Goal: Task Accomplishment & Management: Complete application form

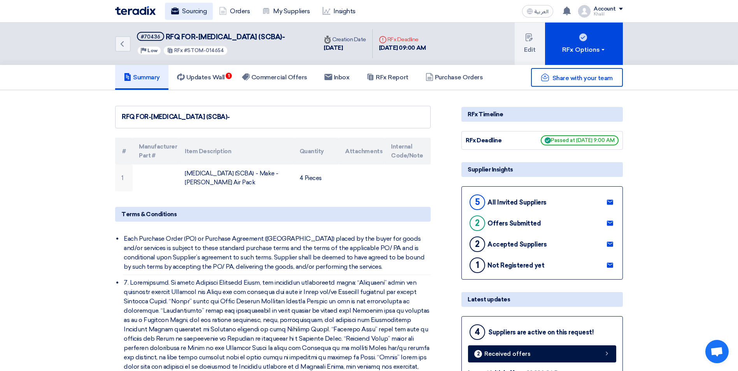
click at [193, 9] on link "Sourcing" at bounding box center [189, 11] width 48 height 17
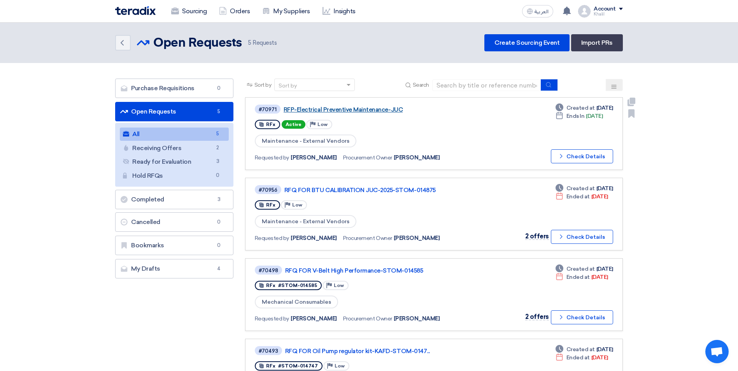
click at [350, 112] on link "RFP-Electrical Preventive Maintenance-JUC" at bounding box center [381, 109] width 195 height 7
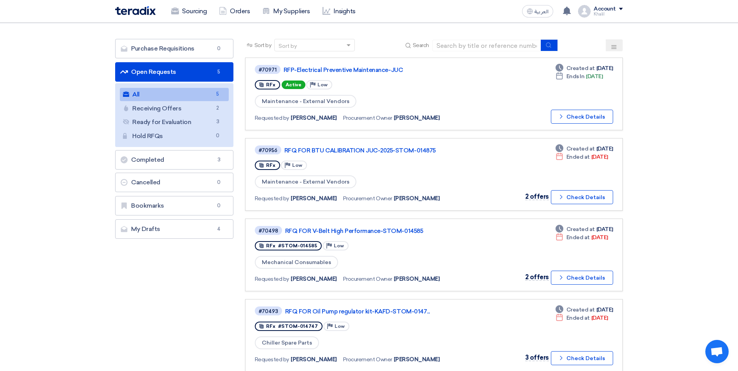
scroll to position [39, 0]
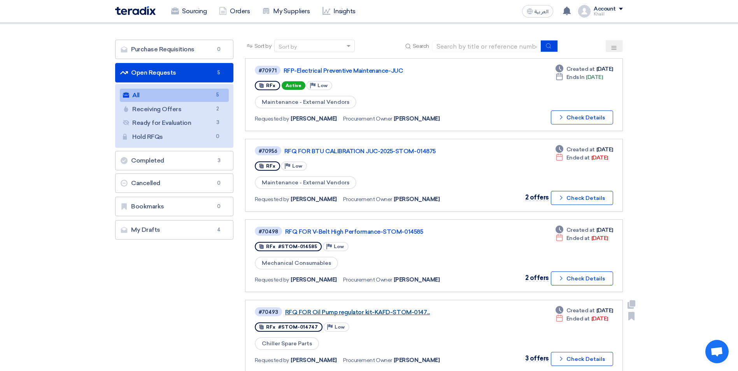
click at [386, 311] on link "RFQ FOR Oil Pump regulator kit-KAFD-STOM-0147..." at bounding box center [382, 312] width 195 height 7
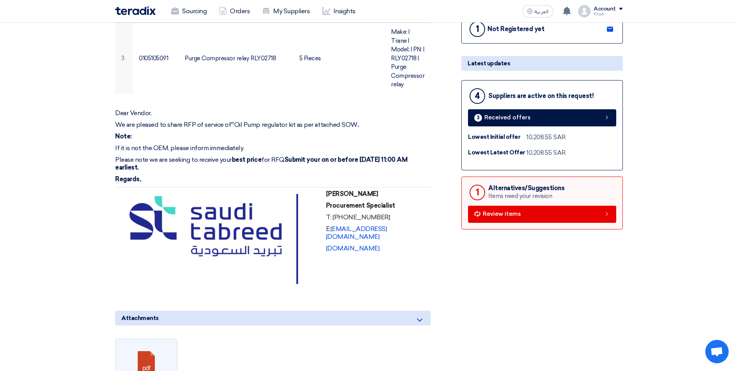
scroll to position [311, 0]
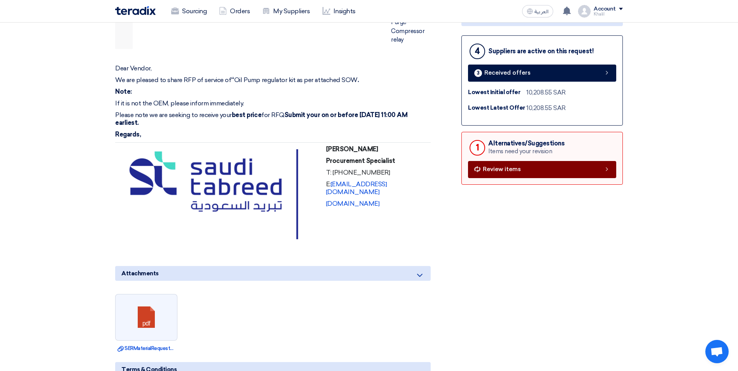
click at [503, 175] on link "Review items" at bounding box center [542, 169] width 148 height 17
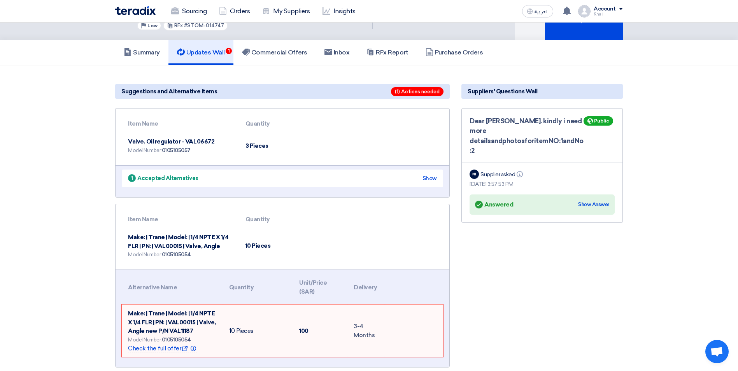
scroll to position [0, 0]
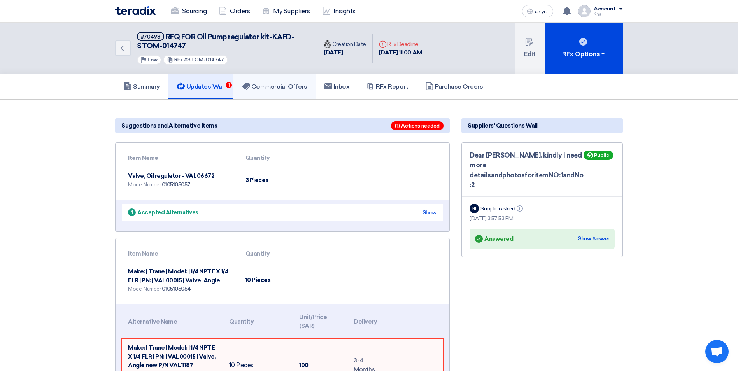
click at [276, 87] on h5 "Commercial Offers" at bounding box center [274, 87] width 65 height 8
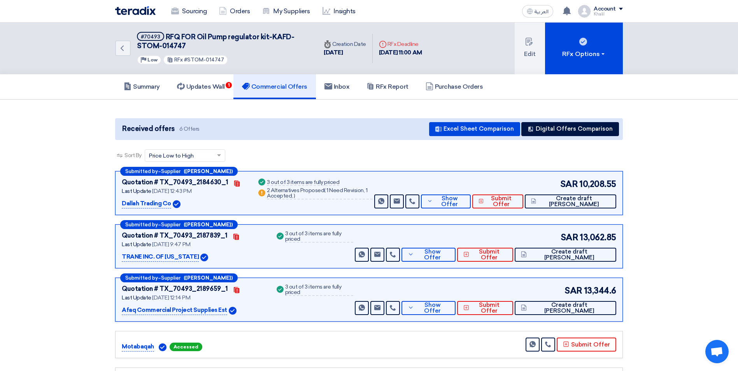
click at [155, 202] on p "Dallah Trading Co" at bounding box center [146, 203] width 49 height 9
click at [464, 200] on span "Show Offer" at bounding box center [450, 202] width 30 height 12
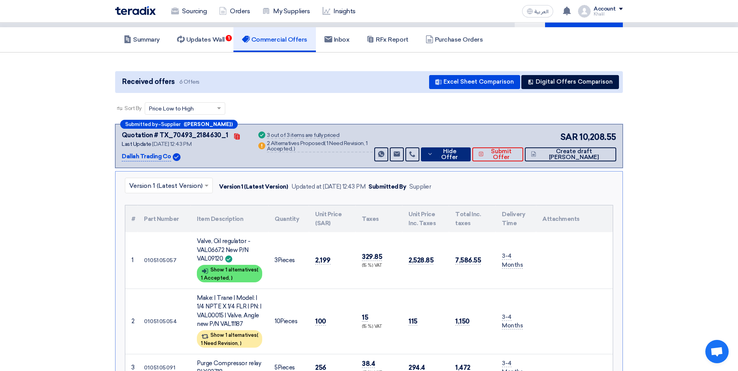
scroll to position [39, 0]
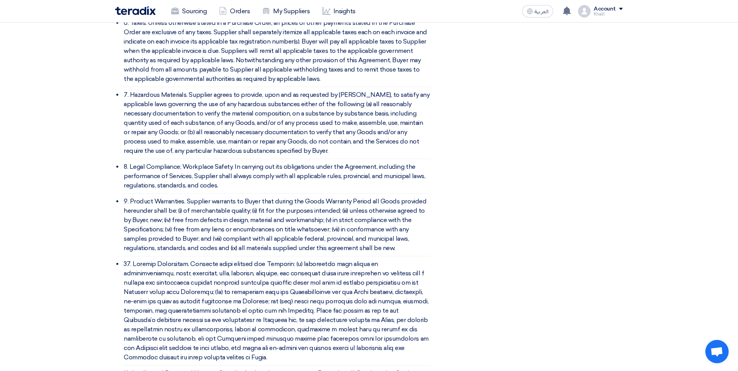
scroll to position [1409, 0]
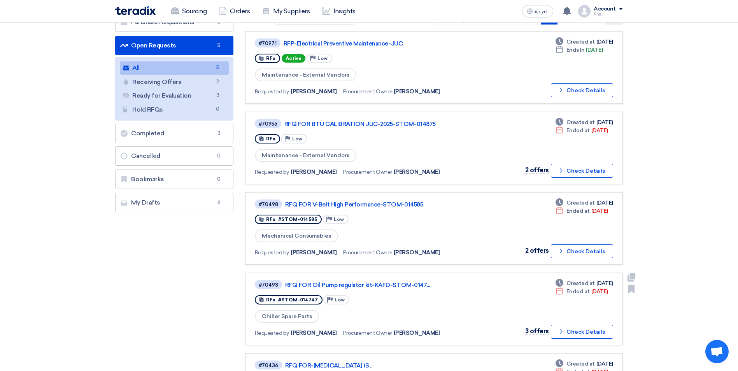
scroll to position [78, 0]
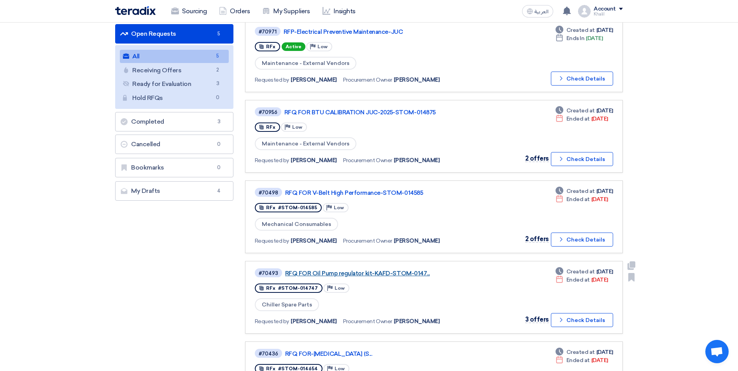
click at [357, 274] on link "RFQ FOR Oil Pump regulator kit-KAFD-STOM-0147..." at bounding box center [382, 273] width 195 height 7
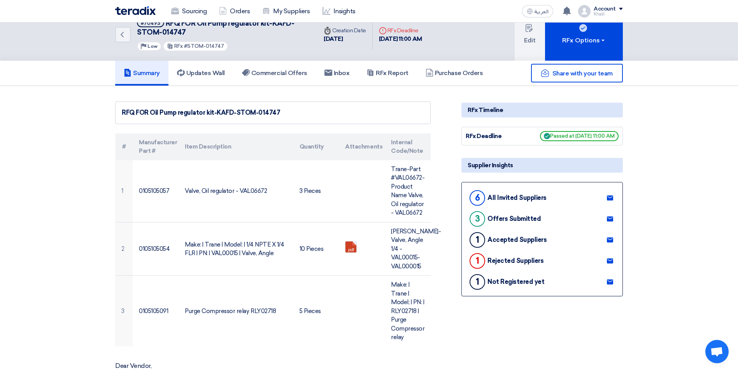
scroll to position [0, 0]
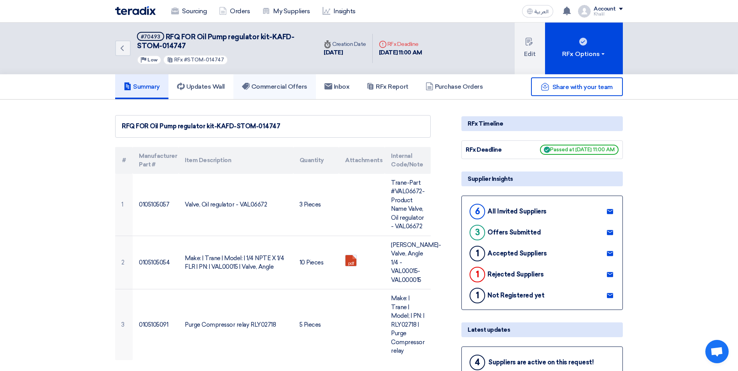
click at [270, 86] on h5 "Commercial Offers" at bounding box center [274, 87] width 65 height 8
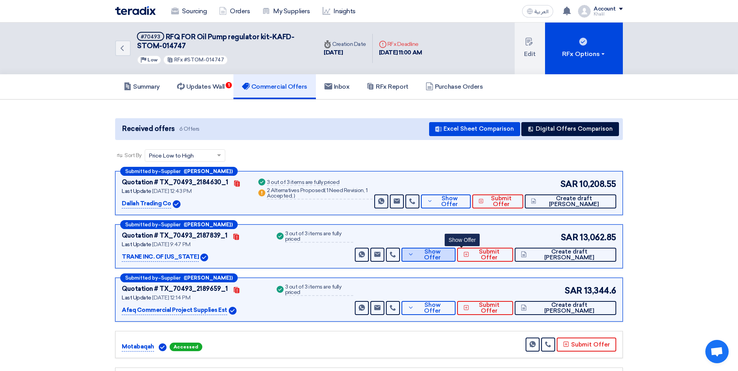
click at [456, 258] on button "Show Offer" at bounding box center [429, 255] width 54 height 14
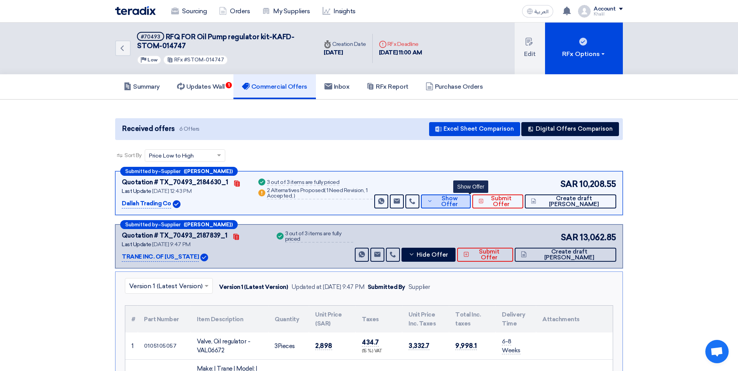
click at [433, 202] on icon at bounding box center [429, 201] width 5 height 6
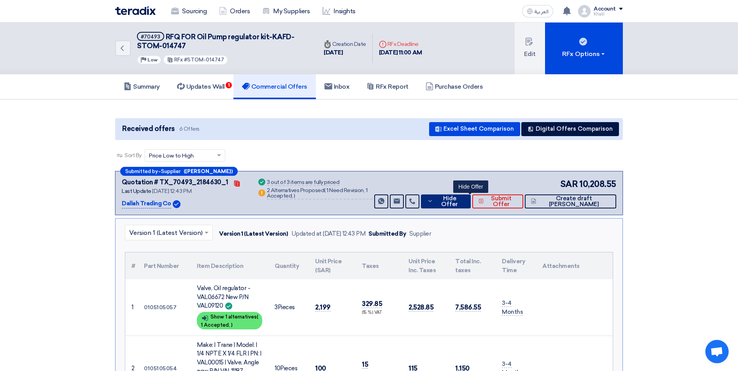
click at [433, 203] on icon at bounding box center [430, 201] width 6 height 6
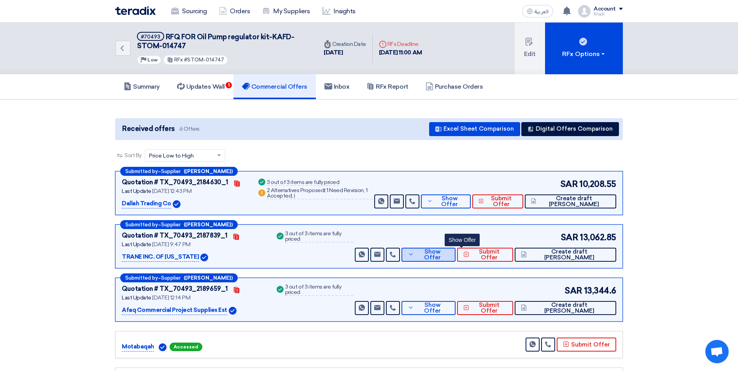
click at [450, 257] on span "Show Offer" at bounding box center [433, 255] width 34 height 12
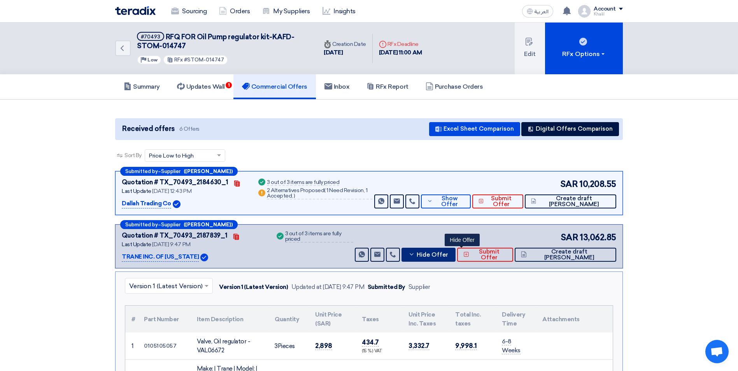
click at [448, 257] on span "Hide Offer" at bounding box center [433, 255] width 32 height 6
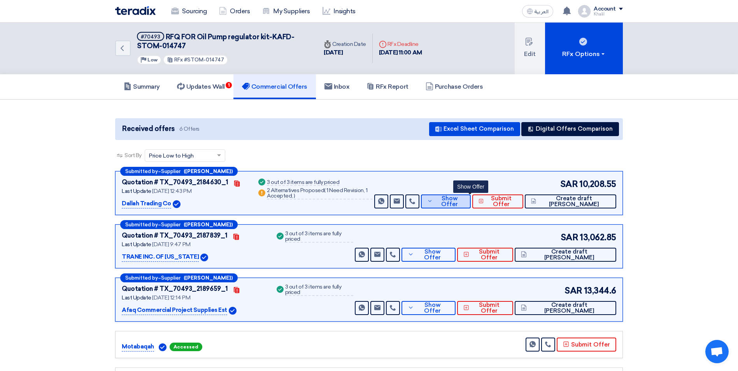
click at [460, 204] on span "Show Offer" at bounding box center [450, 202] width 30 height 12
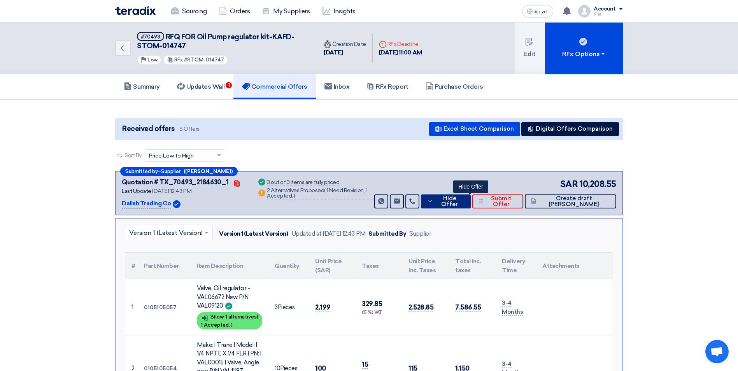
click at [460, 204] on span "Hide Offer" at bounding box center [449, 202] width 29 height 12
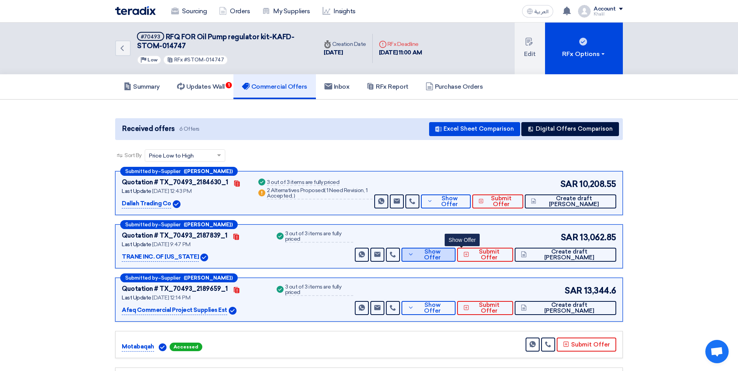
click at [456, 258] on button "Show Offer" at bounding box center [429, 255] width 54 height 14
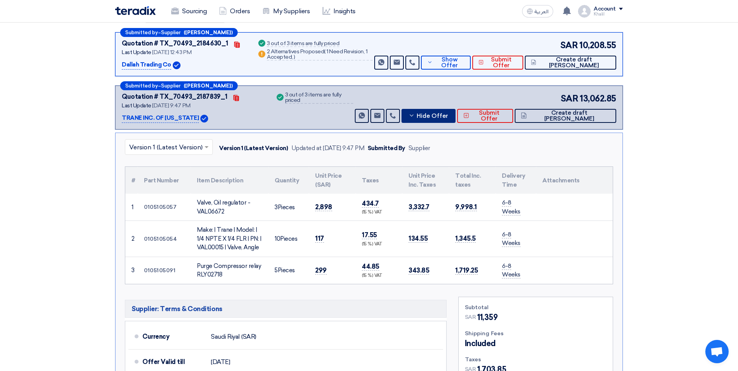
scroll to position [156, 0]
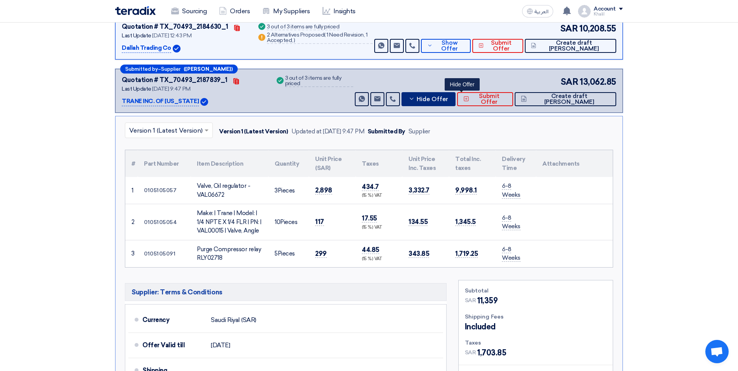
click at [415, 98] on icon at bounding box center [412, 99] width 6 height 6
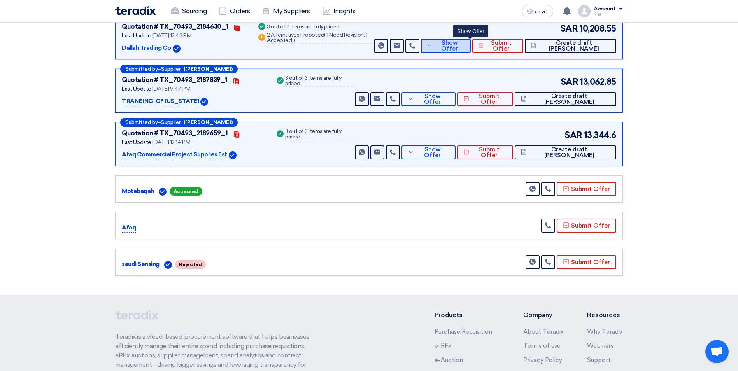
click at [460, 49] on span "Show Offer" at bounding box center [450, 46] width 30 height 12
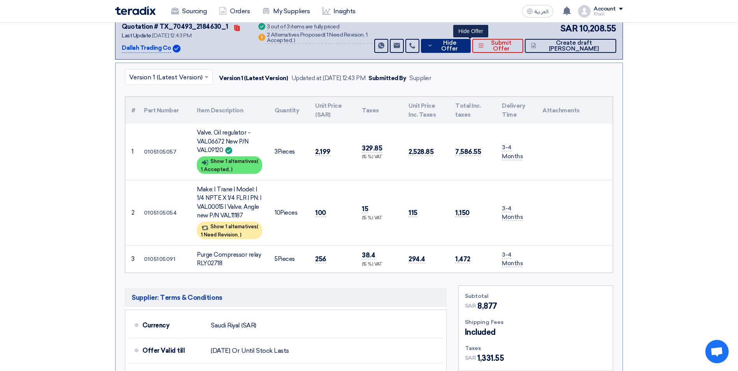
click at [460, 49] on span "Hide Offer" at bounding box center [449, 46] width 29 height 12
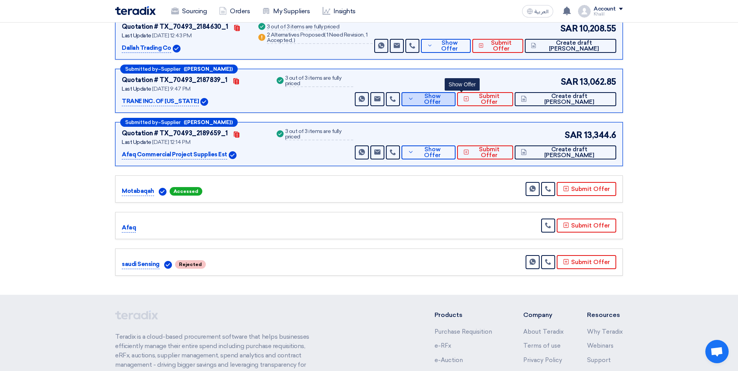
click at [450, 99] on span "Show Offer" at bounding box center [433, 99] width 34 height 12
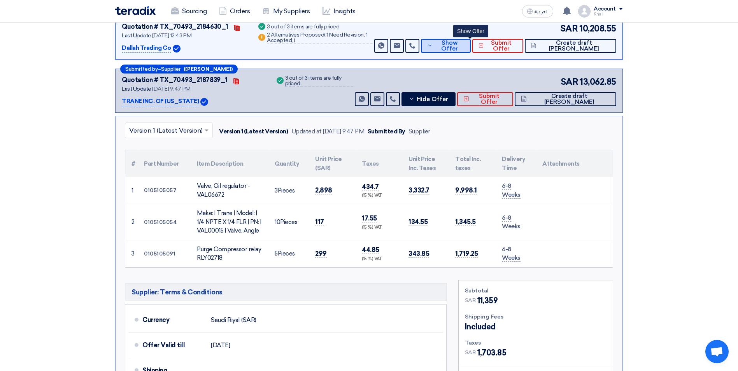
click at [463, 43] on span "Show Offer" at bounding box center [450, 46] width 30 height 12
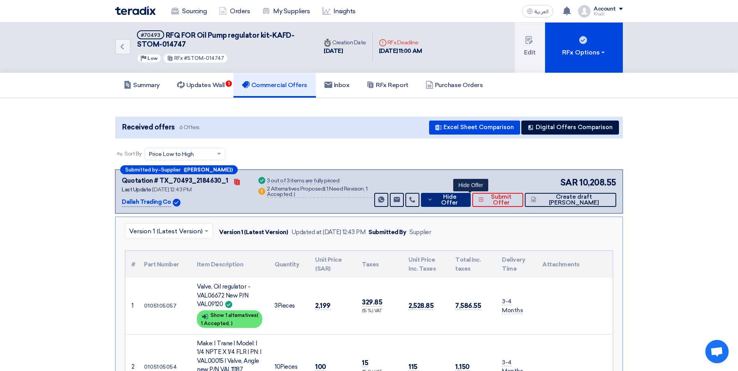
scroll to position [0, 0]
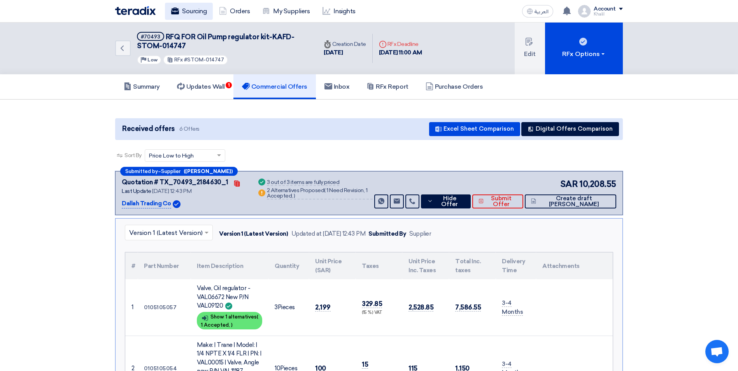
click at [203, 13] on link "Sourcing" at bounding box center [189, 11] width 48 height 17
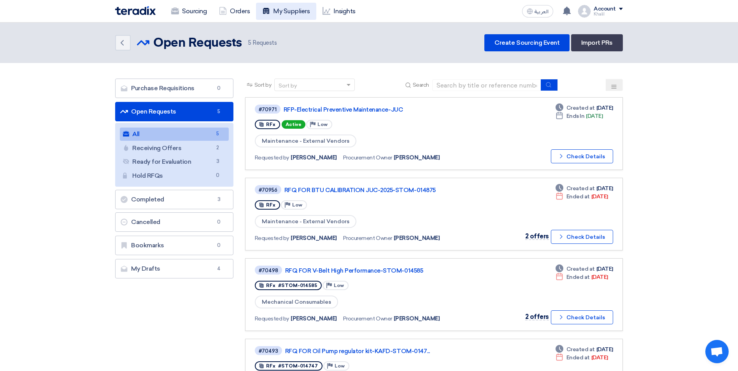
click at [293, 12] on link "My Suppliers" at bounding box center [286, 11] width 60 height 17
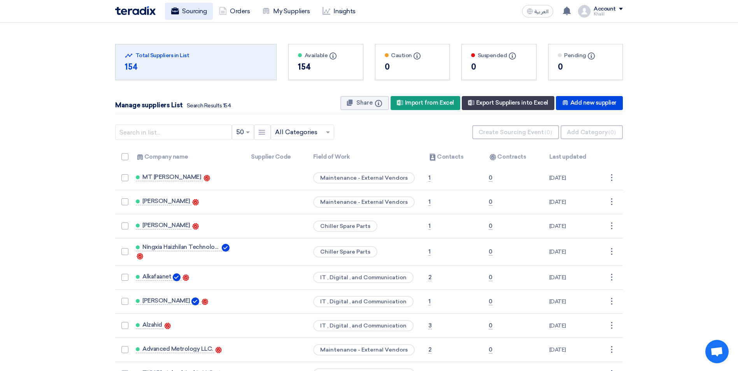
click at [185, 11] on link "Sourcing" at bounding box center [189, 11] width 48 height 17
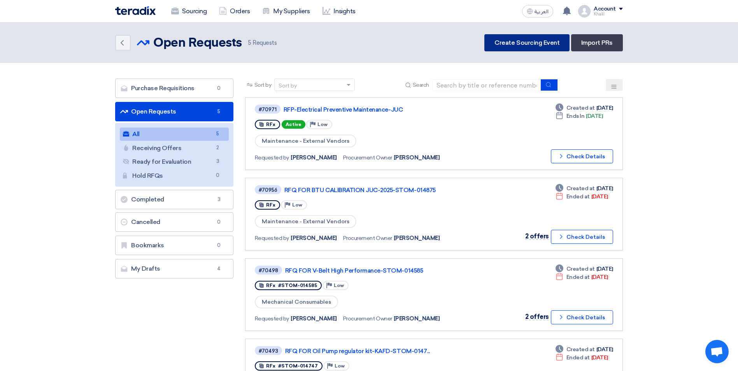
click at [514, 45] on link "Create Sourcing Event" at bounding box center [526, 42] width 85 height 17
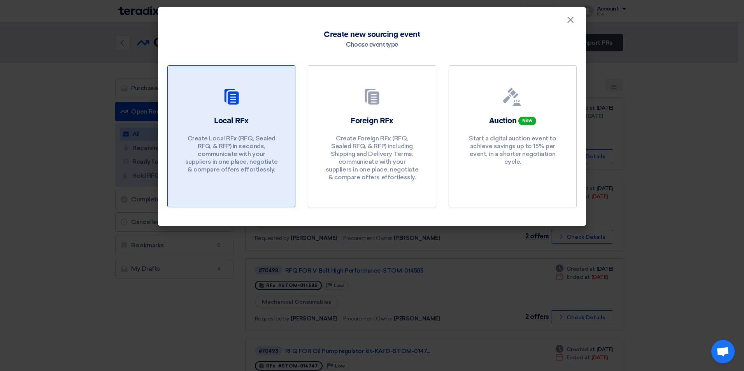
click at [248, 121] on h2 "Local RFx" at bounding box center [231, 121] width 35 height 11
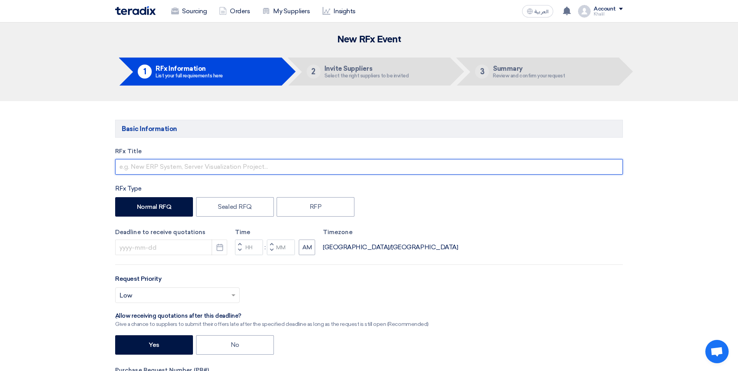
click at [217, 167] on input "text" at bounding box center [369, 167] width 508 height 16
paste input "Mechanical & I&C Tools Calibratio"
type input "RFQ-Mechanical & I&C Tools Calibration"
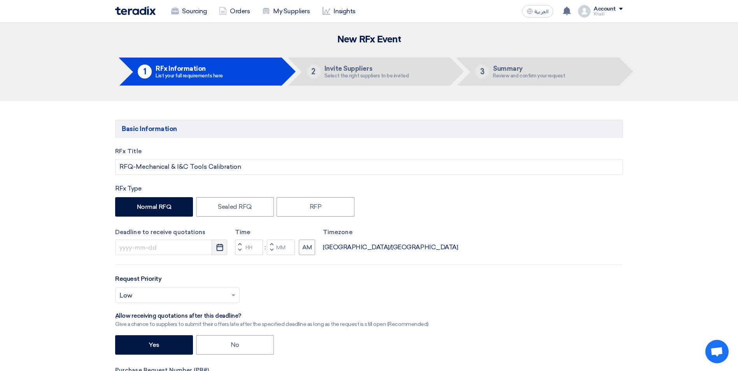
click at [219, 248] on icon "Pick a date" at bounding box center [220, 248] width 8 height 8
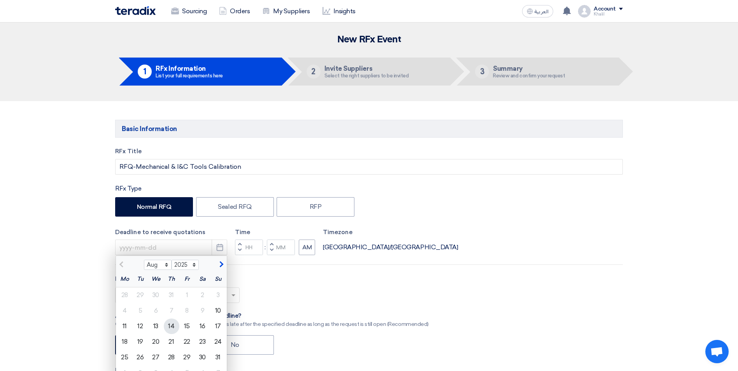
click at [170, 327] on div "14" at bounding box center [172, 327] width 16 height 16
type input "[DATE]"
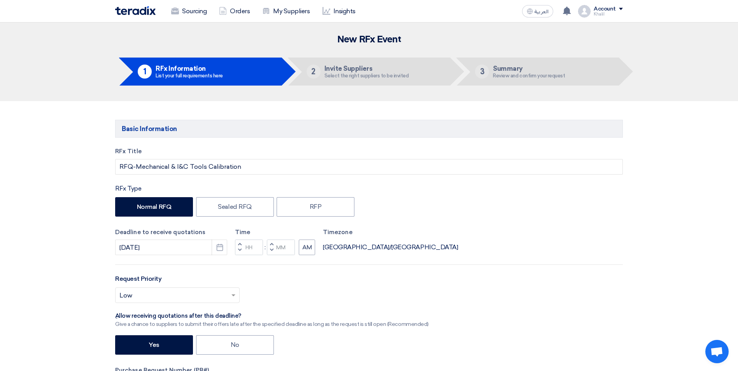
click at [293, 304] on div "Select priority... × Low ×" at bounding box center [369, 299] width 508 height 22
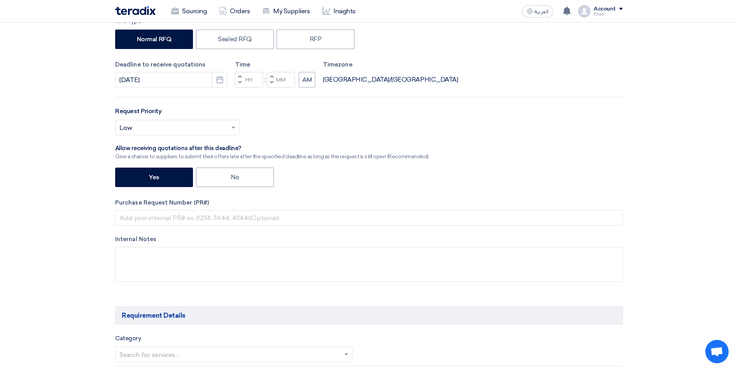
scroll to position [195, 0]
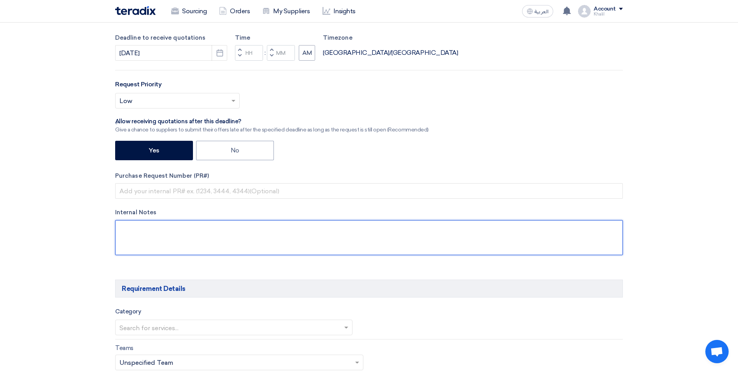
click at [207, 240] on textarea at bounding box center [369, 237] width 508 height 35
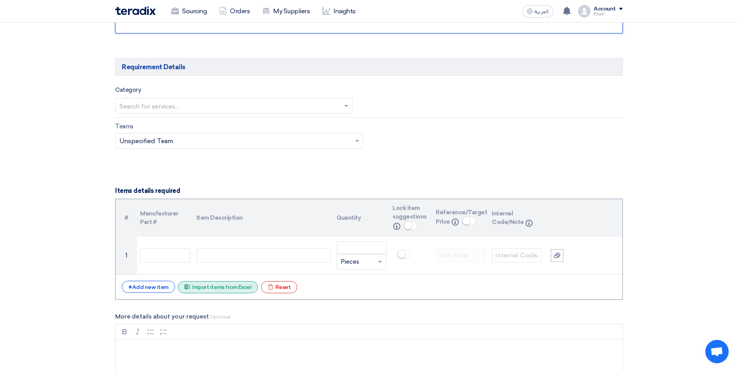
scroll to position [428, 0]
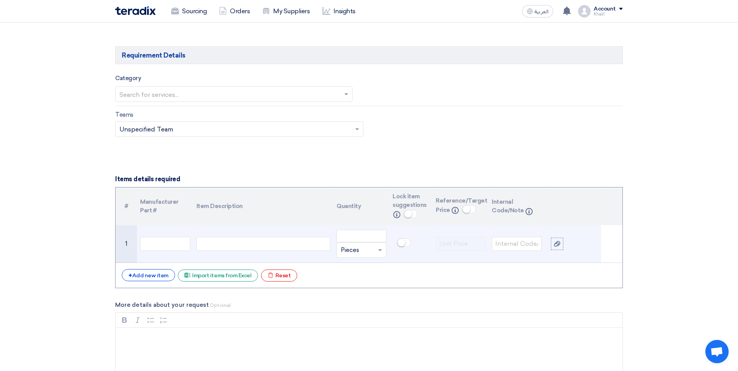
click at [228, 245] on div at bounding box center [263, 244] width 134 height 14
paste div
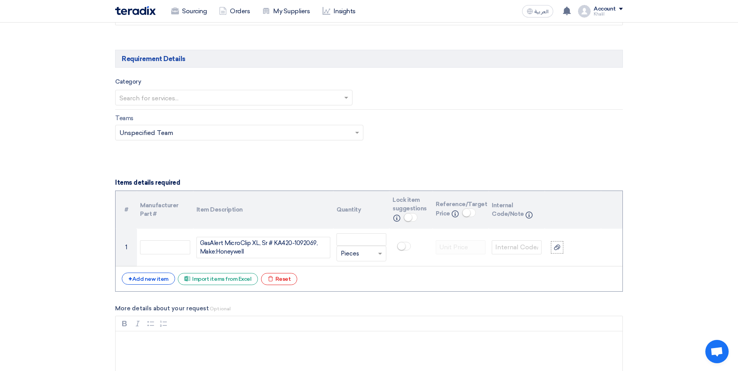
click at [380, 286] on div "# Manufacturer Part # Item Description Quantity Lock item suggestions Info Refe…" at bounding box center [369, 241] width 508 height 101
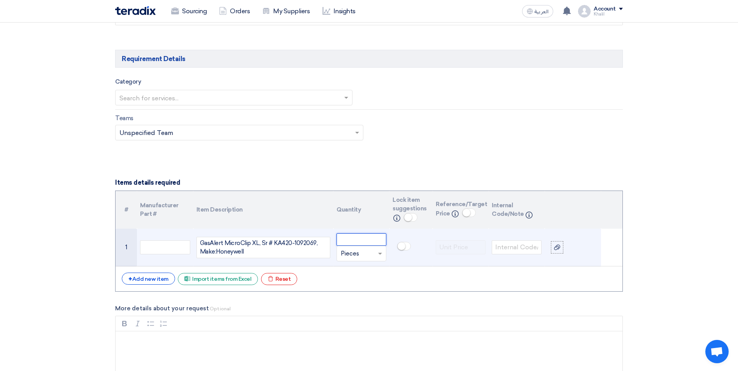
click at [352, 239] on input "number" at bounding box center [362, 239] width 50 height 12
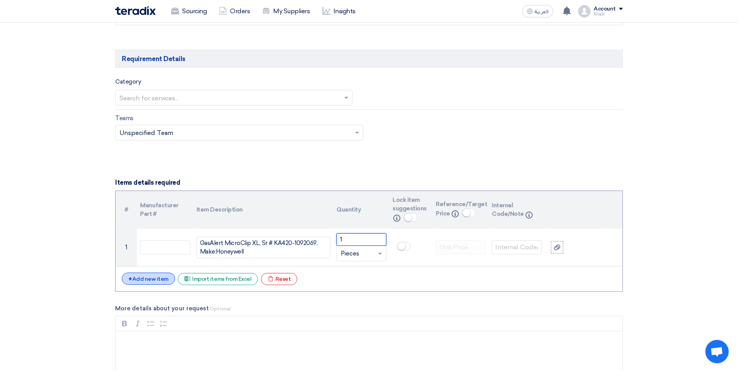
type input "1"
click at [152, 280] on div "+ Add new item" at bounding box center [148, 279] width 53 height 12
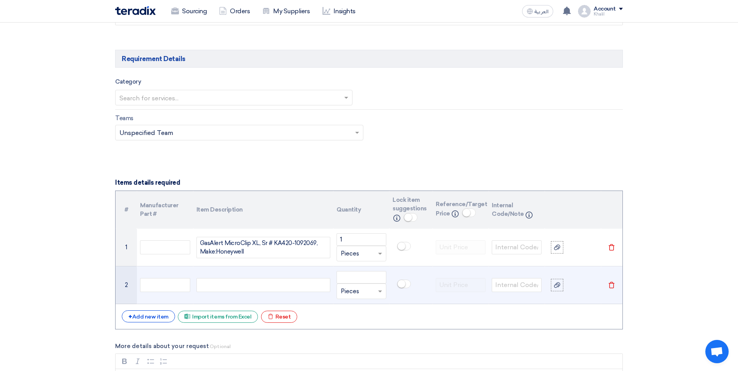
click at [270, 287] on div at bounding box center [263, 285] width 134 height 14
paste div
click at [356, 279] on input "number" at bounding box center [362, 277] width 50 height 12
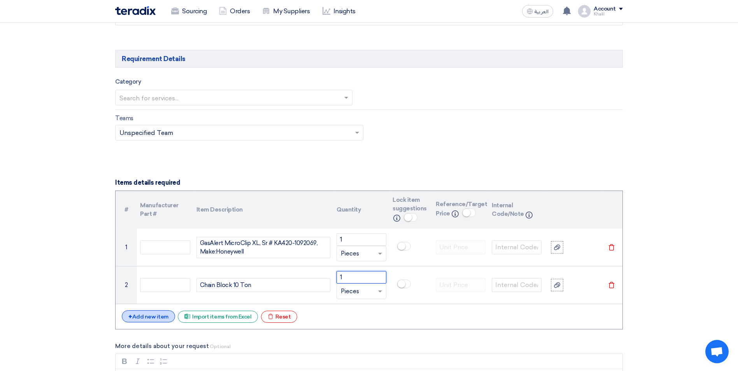
type input "1"
click at [152, 313] on div "+ Add new item" at bounding box center [148, 316] width 53 height 12
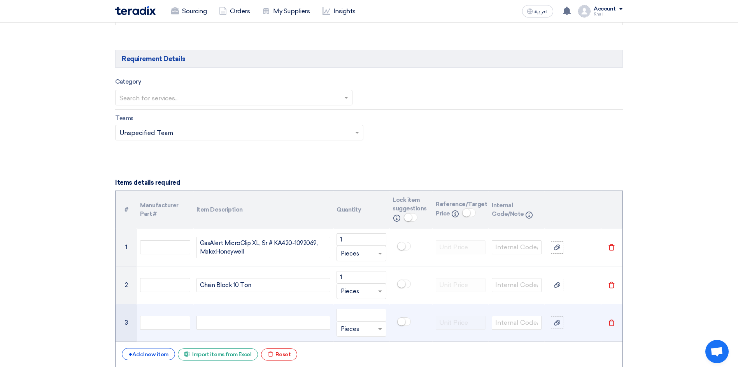
click at [235, 325] on div at bounding box center [263, 323] width 134 height 14
paste div
click at [360, 316] on input "number" at bounding box center [362, 315] width 50 height 12
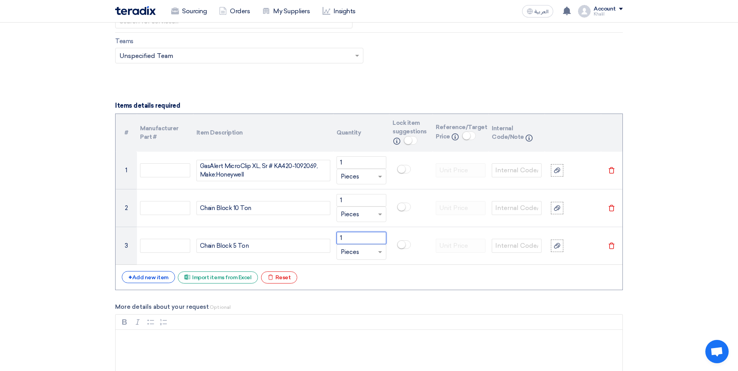
scroll to position [502, 0]
type input "1"
click at [151, 275] on div "+ Add new item" at bounding box center [148, 276] width 53 height 12
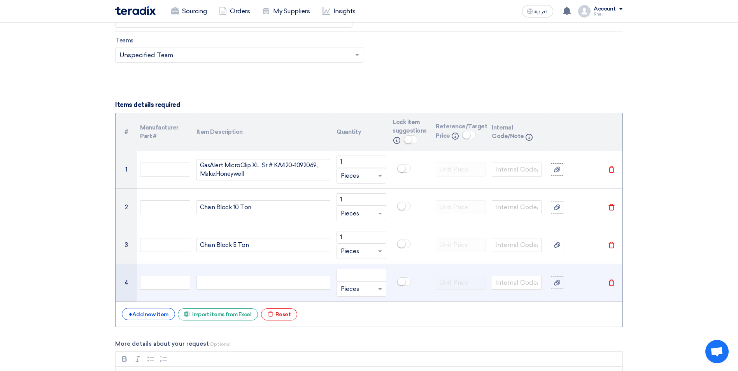
click at [226, 281] on div at bounding box center [263, 283] width 134 height 14
paste div
click at [361, 275] on input "number" at bounding box center [362, 275] width 50 height 12
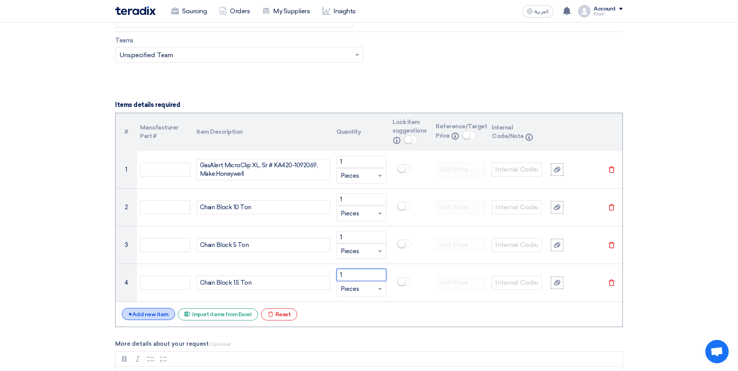
type input "1"
click at [158, 311] on div "+ Add new item" at bounding box center [148, 314] width 53 height 12
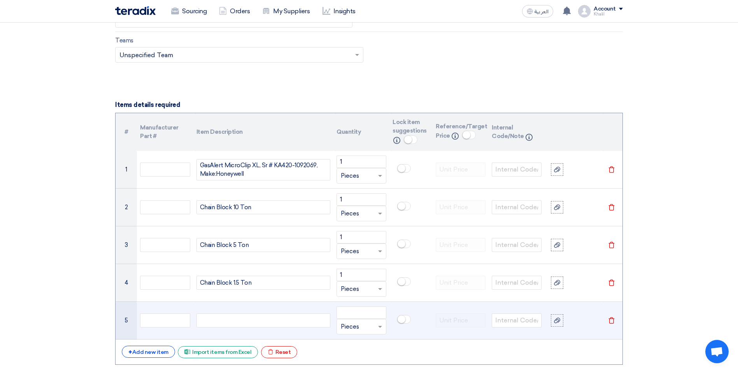
click at [223, 324] on div at bounding box center [263, 321] width 134 height 14
paste div
click at [352, 317] on input "number" at bounding box center [362, 313] width 50 height 12
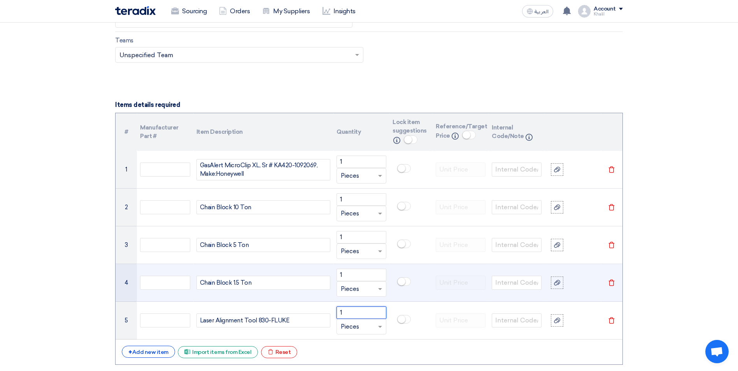
type input "1"
click at [317, 296] on td "Chain Block 1.5 Ton" at bounding box center [263, 283] width 140 height 38
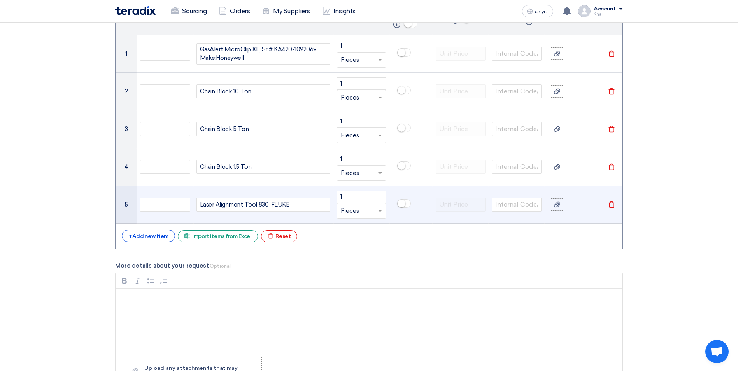
scroll to position [619, 0]
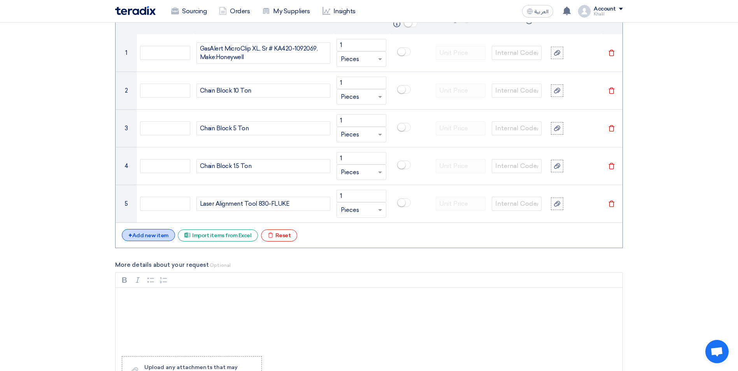
click at [157, 237] on div "+ Add new item" at bounding box center [148, 235] width 53 height 12
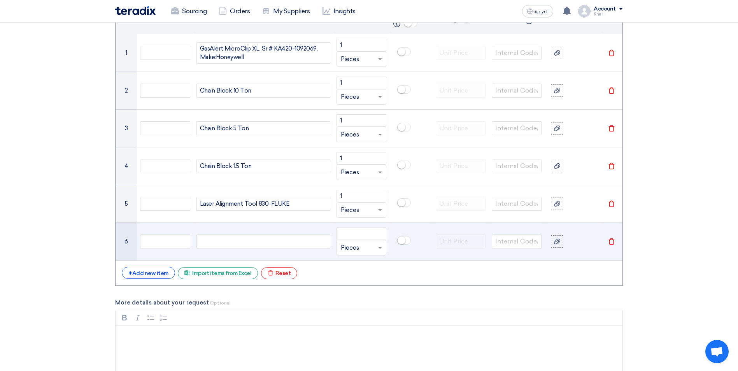
click at [230, 244] on div at bounding box center [263, 242] width 134 height 14
paste div
click at [353, 235] on input "number" at bounding box center [362, 234] width 50 height 12
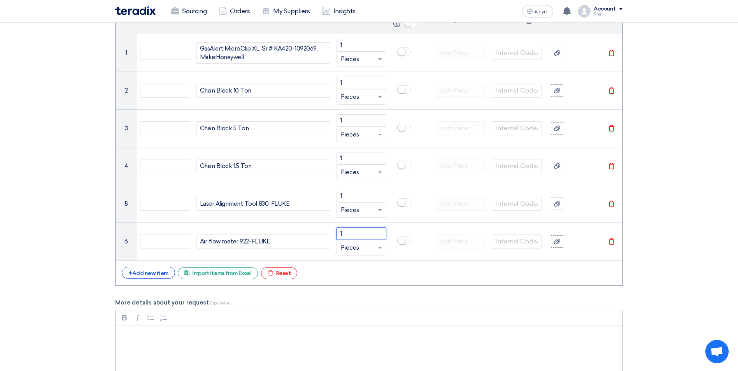
type input "1"
click at [157, 272] on div "+ Add new item" at bounding box center [148, 273] width 53 height 12
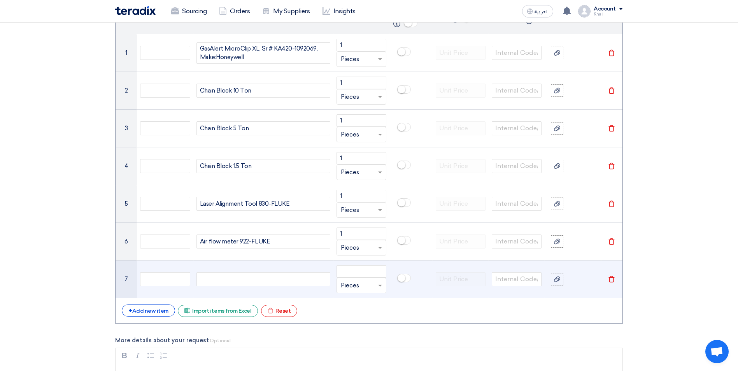
click at [219, 276] on div at bounding box center [263, 279] width 134 height 14
paste div
click at [357, 274] on input "number" at bounding box center [362, 271] width 50 height 12
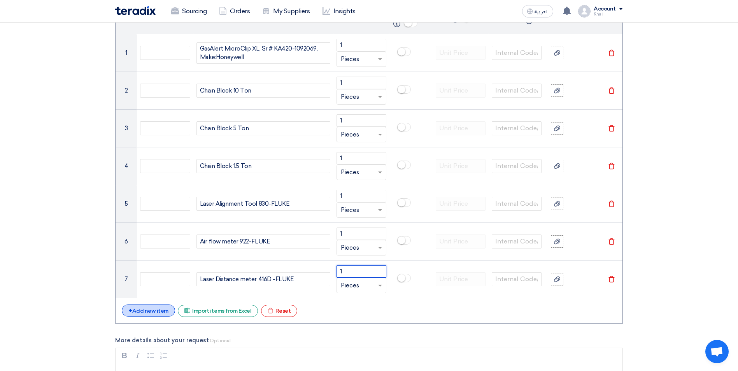
type input "1"
click at [153, 305] on div "+ Add new item" at bounding box center [148, 311] width 53 height 12
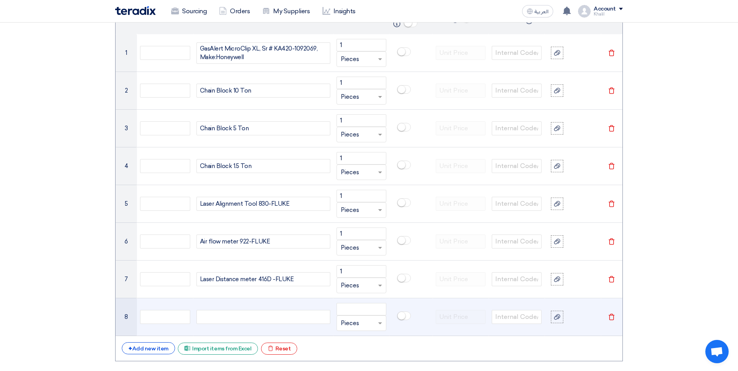
click at [225, 316] on div at bounding box center [263, 317] width 134 height 14
paste div
click at [355, 312] on input "number" at bounding box center [362, 309] width 50 height 12
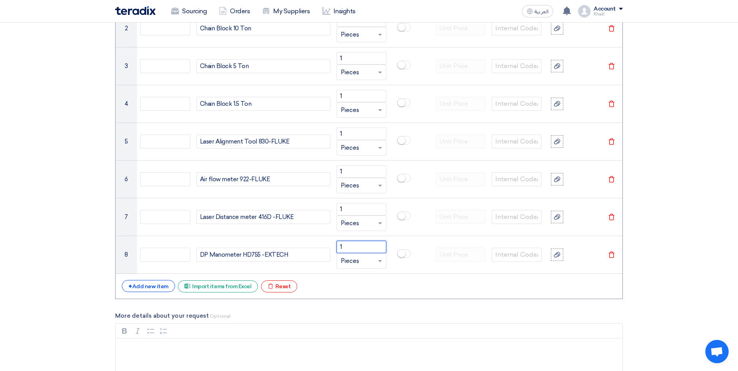
scroll to position [697, 0]
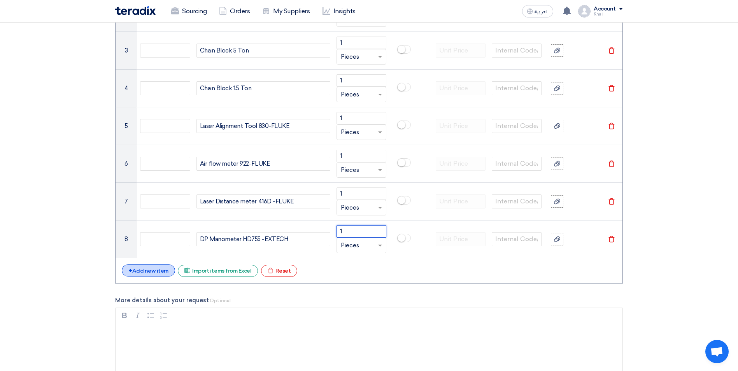
type input "1"
click at [146, 271] on div "+ Add new item" at bounding box center [148, 271] width 53 height 12
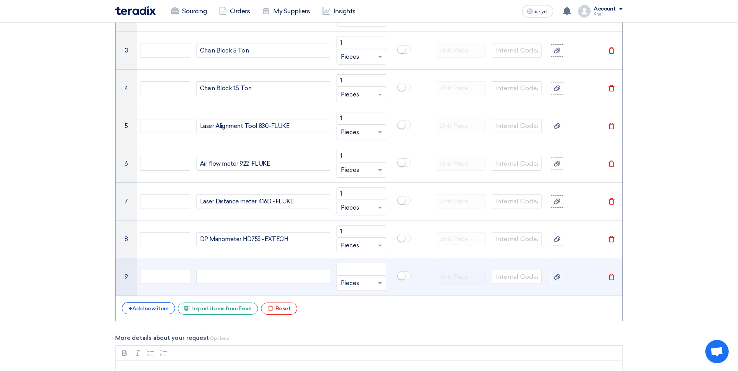
click at [267, 278] on div at bounding box center [263, 277] width 134 height 14
paste div
click at [362, 274] on input "number" at bounding box center [362, 269] width 50 height 12
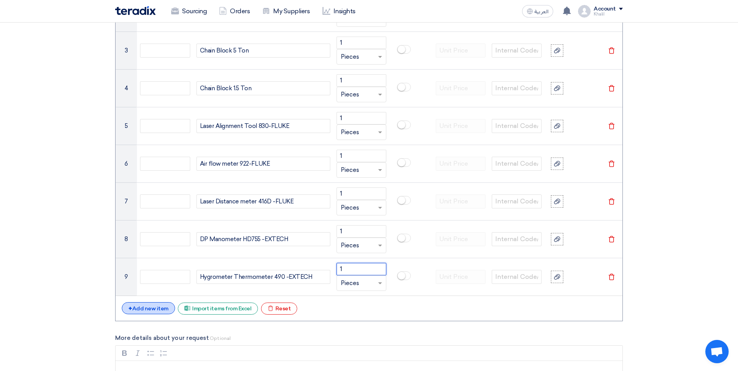
type input "1"
click at [146, 307] on div "+ Add new item" at bounding box center [148, 308] width 53 height 12
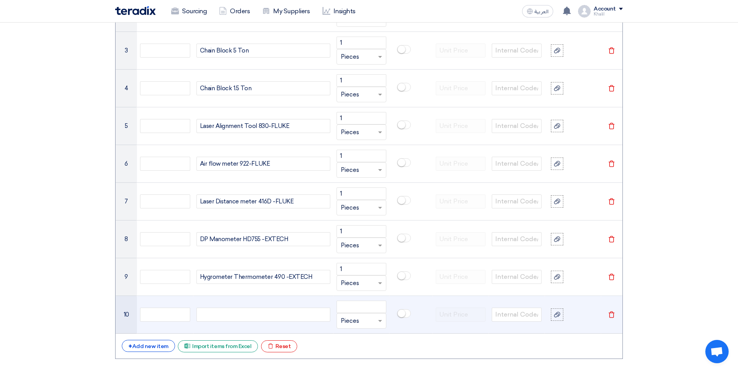
click at [256, 314] on div at bounding box center [263, 315] width 134 height 14
paste div
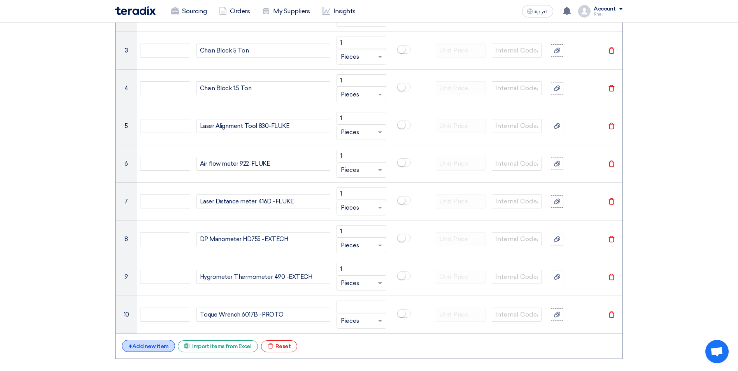
click at [156, 343] on div "+ Add new item" at bounding box center [148, 346] width 53 height 12
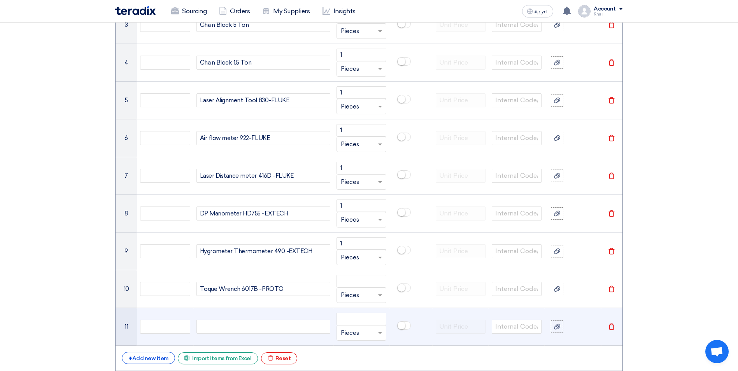
scroll to position [775, 0]
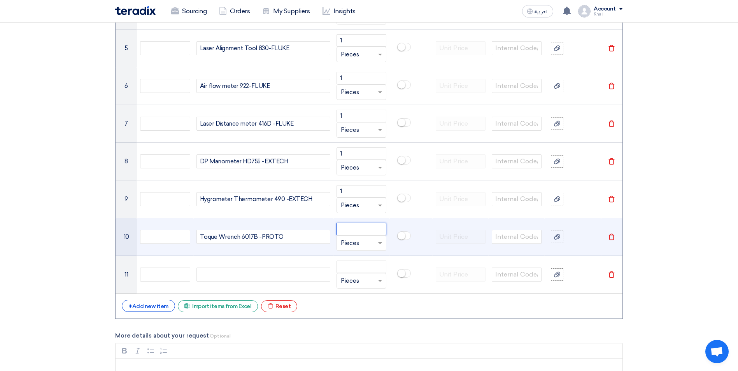
click at [351, 229] on input "number" at bounding box center [362, 229] width 50 height 12
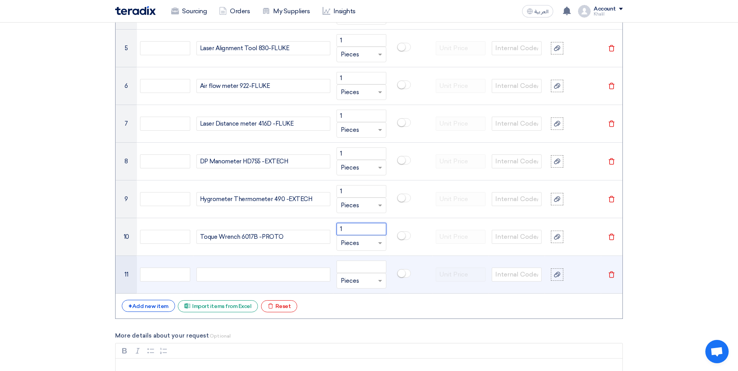
type input "1"
click at [266, 270] on div at bounding box center [263, 275] width 134 height 14
paste div
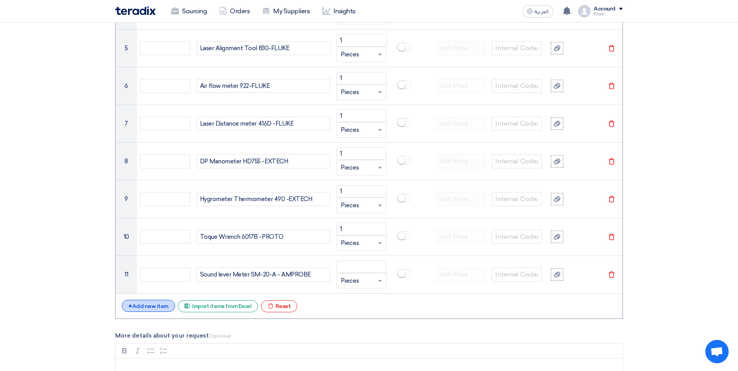
click at [148, 303] on div "+ Add new item" at bounding box center [148, 306] width 53 height 12
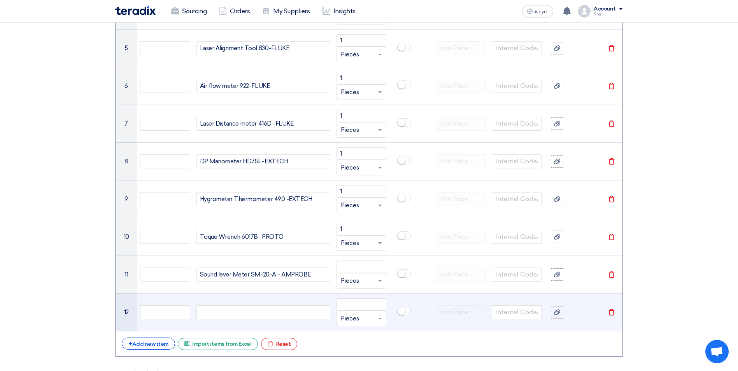
click at [247, 312] on div at bounding box center [263, 312] width 134 height 14
paste div
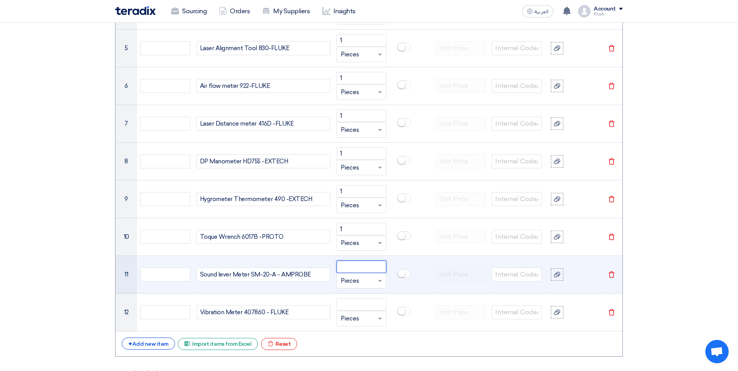
click at [348, 268] on input "number" at bounding box center [362, 267] width 50 height 12
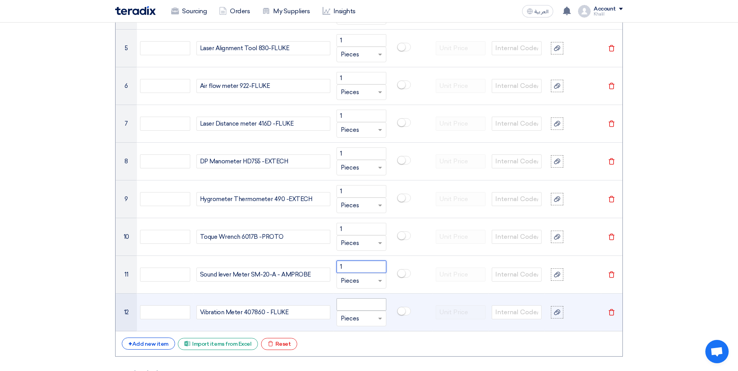
type input "1"
click at [345, 302] on input "number" at bounding box center [362, 304] width 50 height 12
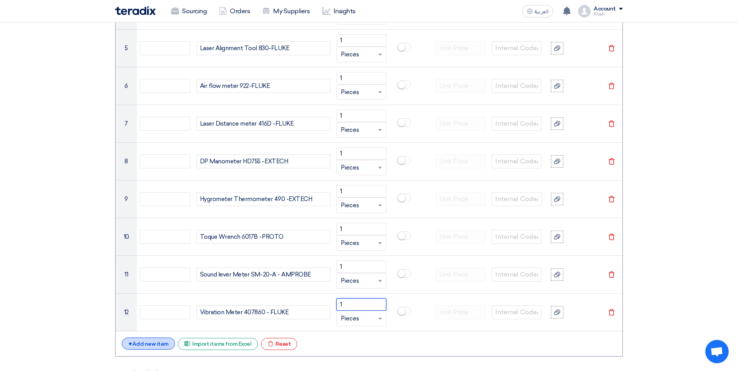
type input "1"
click at [156, 346] on div "+ Add new item" at bounding box center [148, 344] width 53 height 12
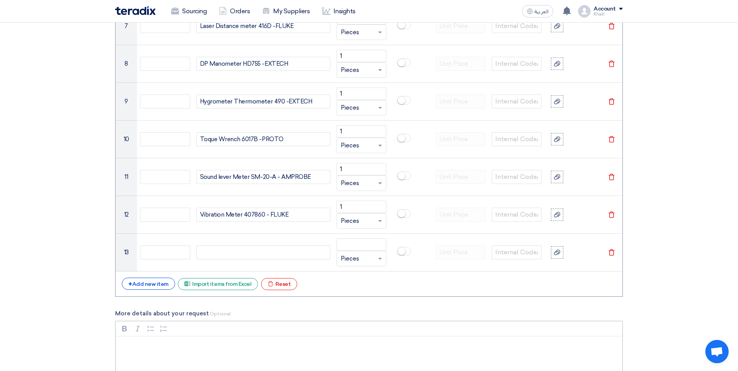
scroll to position [891, 0]
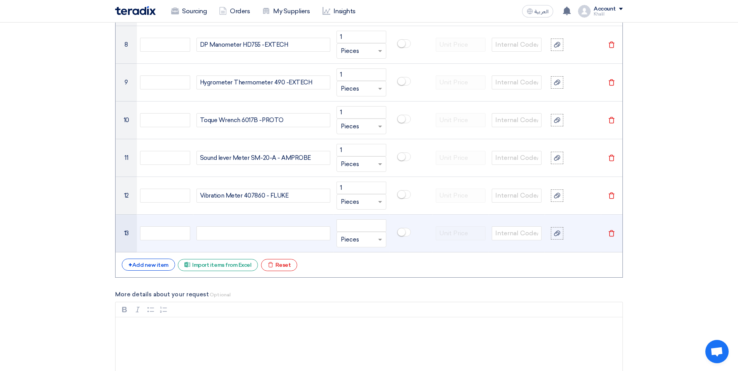
click at [233, 239] on div at bounding box center [263, 233] width 134 height 14
paste div
click at [351, 230] on input "number" at bounding box center [362, 225] width 50 height 12
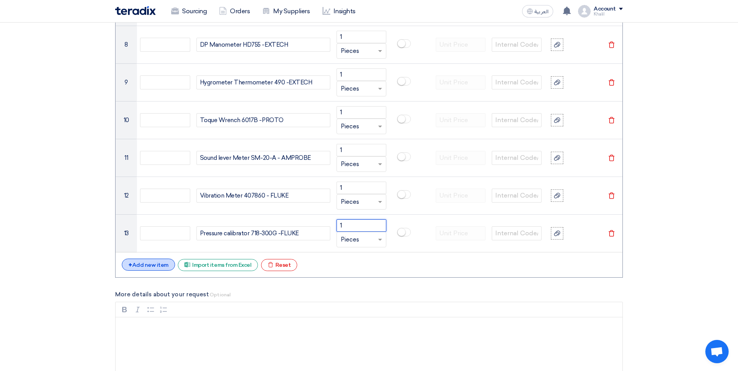
type input "1"
click at [152, 269] on div "+ Add new item" at bounding box center [148, 265] width 53 height 12
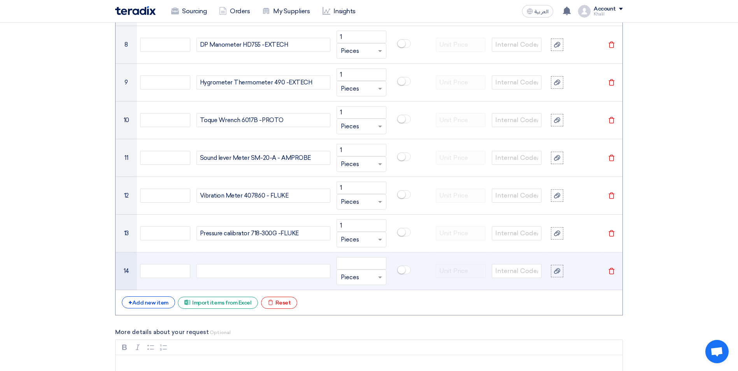
click at [223, 270] on div at bounding box center [263, 271] width 134 height 14
paste div
click at [359, 264] on input "number" at bounding box center [362, 263] width 50 height 12
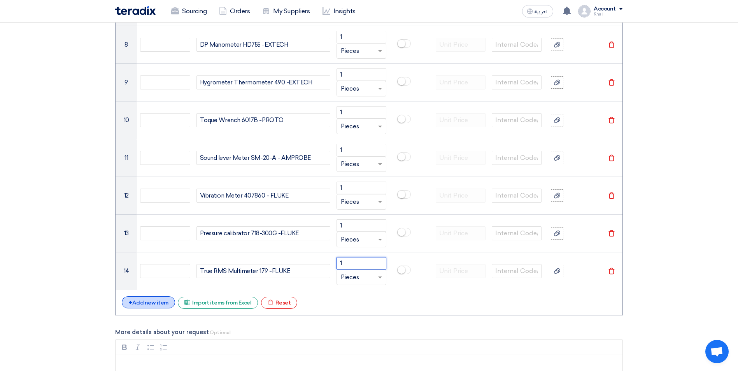
type input "1"
click at [154, 300] on div "+ Add new item" at bounding box center [148, 302] width 53 height 12
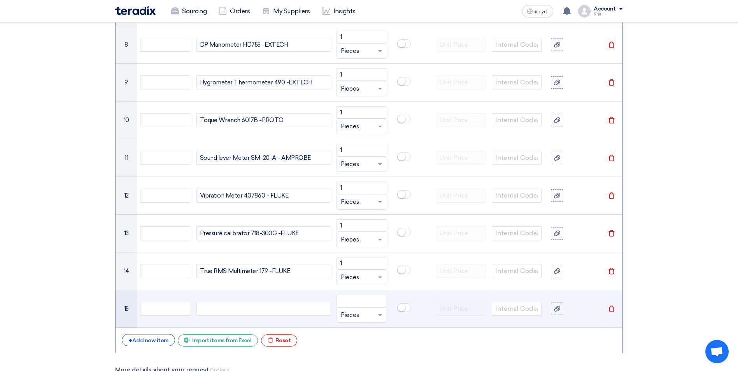
click at [235, 309] on div at bounding box center [263, 309] width 134 height 14
paste div
click at [375, 298] on input "number" at bounding box center [362, 301] width 50 height 12
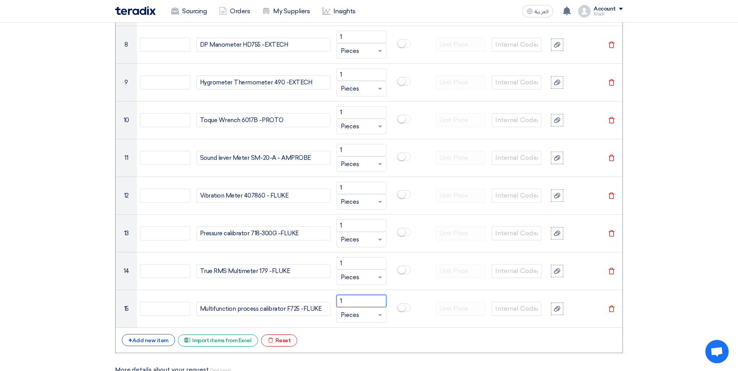
type input "1"
click at [156, 340] on div "+ Add new item" at bounding box center [148, 340] width 53 height 12
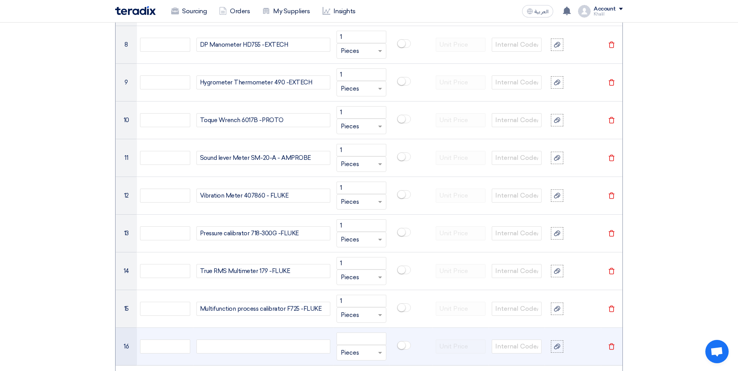
click at [219, 349] on div at bounding box center [263, 347] width 134 height 14
paste div
click at [355, 339] on input "number" at bounding box center [362, 339] width 50 height 12
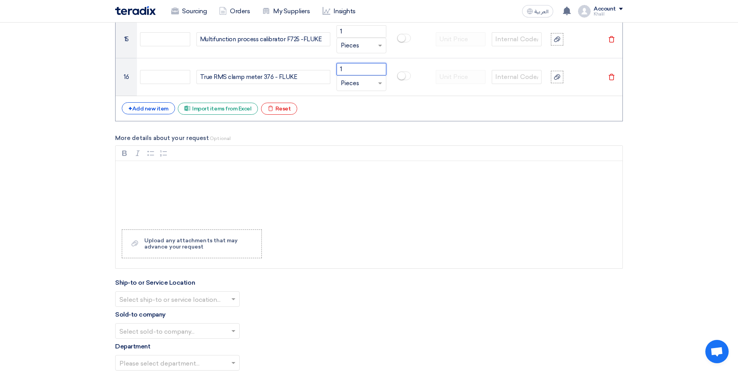
scroll to position [1164, 0]
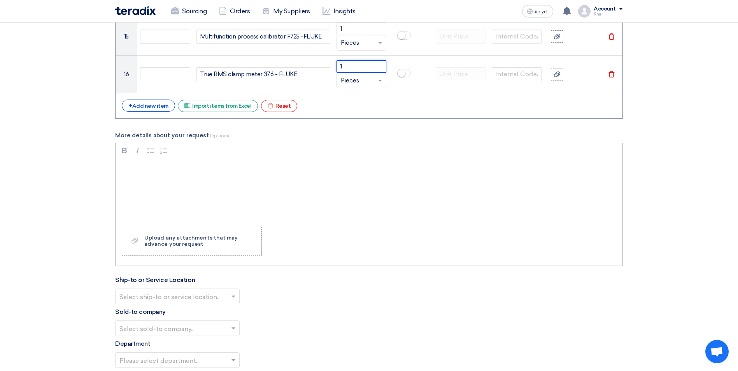
type input "1"
click at [333, 199] on div "Rich Text Editor, main" at bounding box center [369, 189] width 507 height 62
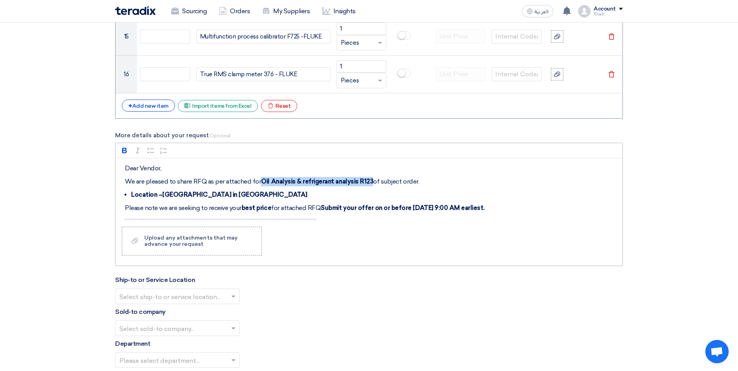
drag, startPoint x: 367, startPoint y: 181, endPoint x: 261, endPoint y: 184, distance: 105.5
click at [261, 184] on strong "Oil Analysis & refrigerant analysis R123" at bounding box center [317, 181] width 112 height 7
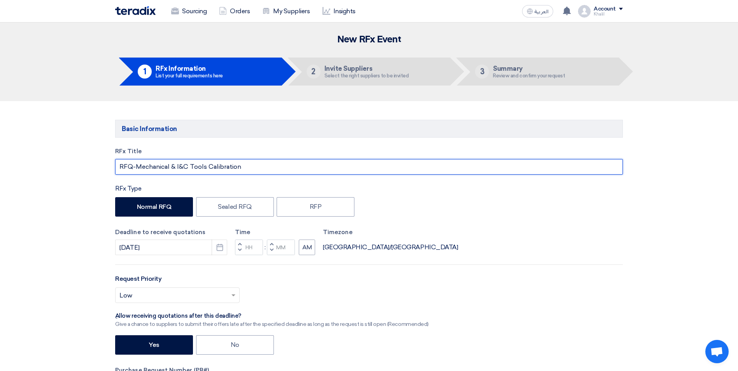
drag, startPoint x: 225, startPoint y: 165, endPoint x: 209, endPoint y: 165, distance: 16.0
click at [209, 165] on input "RFQ-Mechanical & I&C Tools Calibration" at bounding box center [369, 167] width 508 height 16
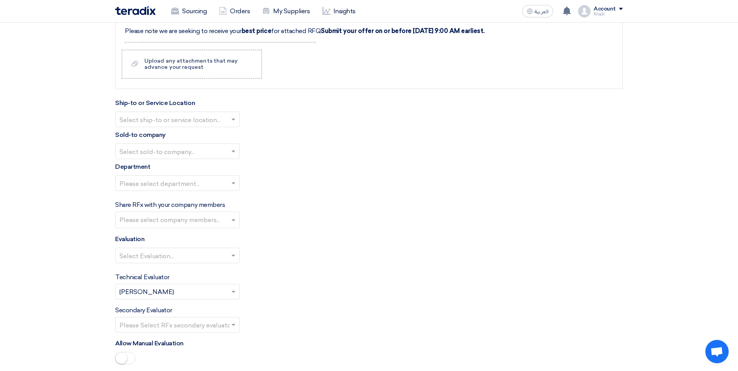
scroll to position [1206, 0]
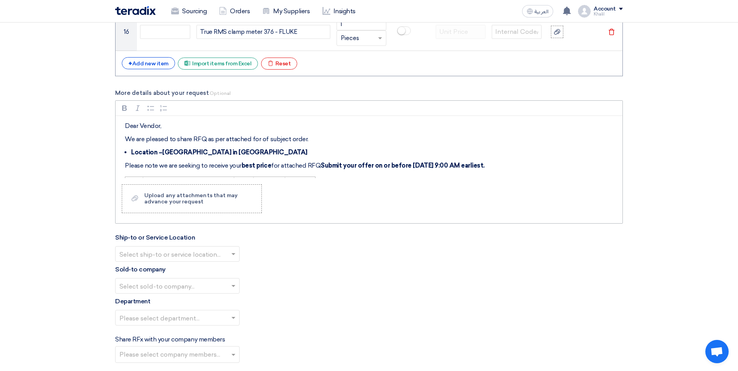
click at [261, 140] on p "We are pleased to share RFQ as per attached for of subject order." at bounding box center [372, 139] width 494 height 9
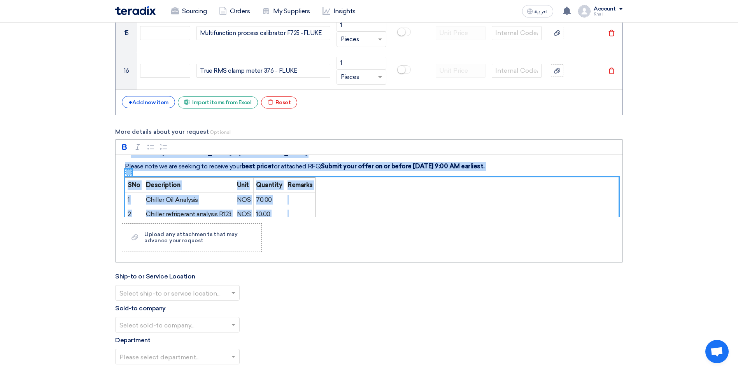
scroll to position [0, 0]
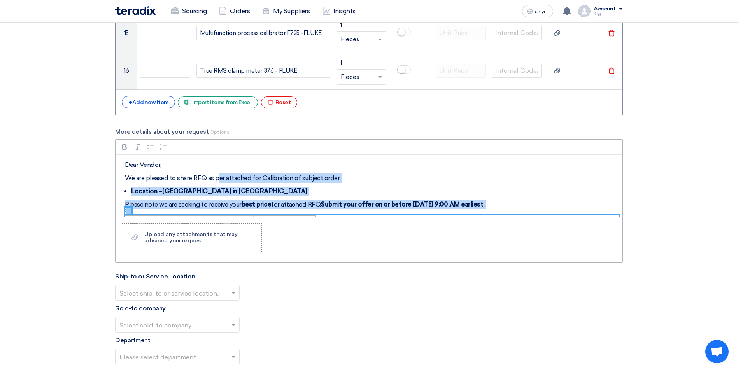
drag, startPoint x: 332, startPoint y: 200, endPoint x: 225, endPoint y: 184, distance: 108.1
click at [219, 181] on div "Dear Vendor, We are pleased to share RFQ as per attached for Calibration of sub…" at bounding box center [369, 186] width 507 height 62
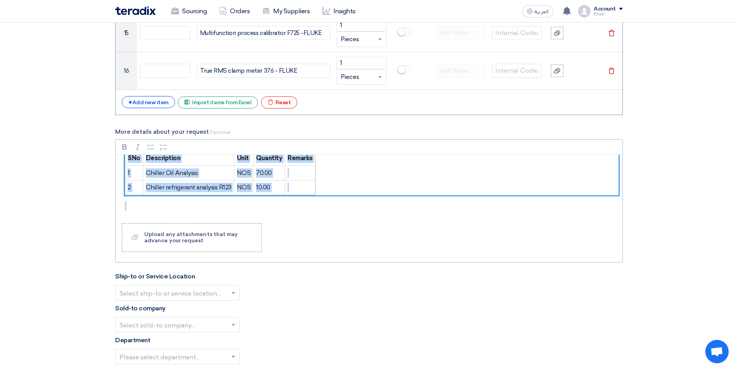
scroll to position [78, 0]
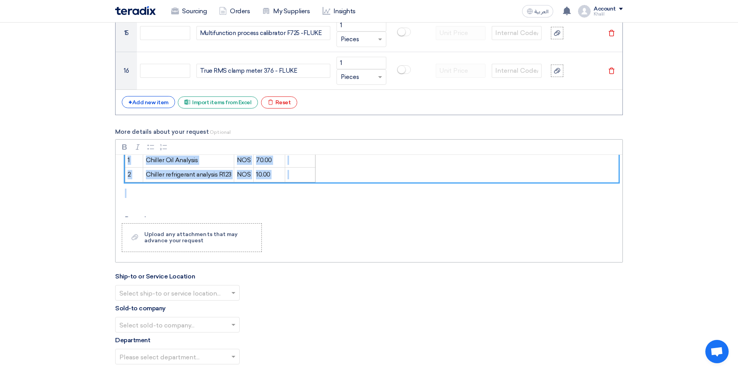
click at [353, 193] on p "Rich Text Editor, main" at bounding box center [372, 193] width 494 height 9
click at [346, 188] on div "Dear Vendor, We are pleased to share RFQ as per attached for Calibration of sub…" at bounding box center [369, 186] width 507 height 62
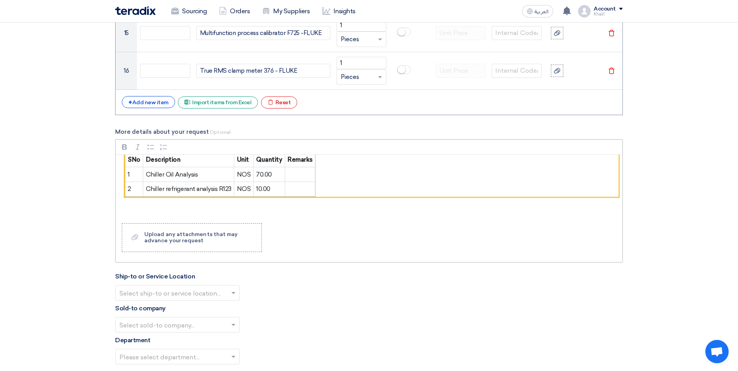
scroll to position [39, 0]
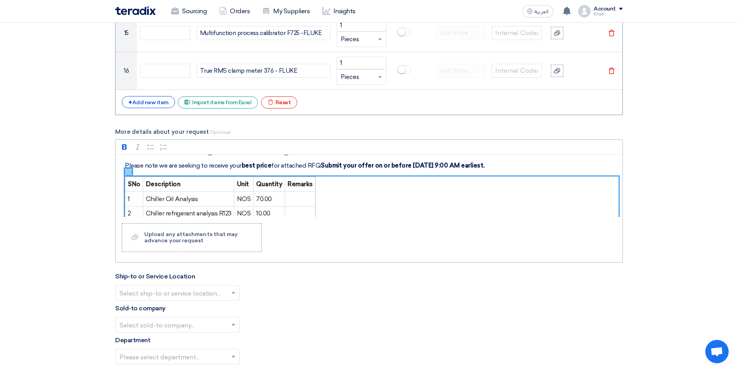
click at [340, 186] on figure "SNo Description Unit Quantity Remarks 1 Chiller Oil Analysis NOS 70.00 2 Chille…" at bounding box center [372, 199] width 494 height 44
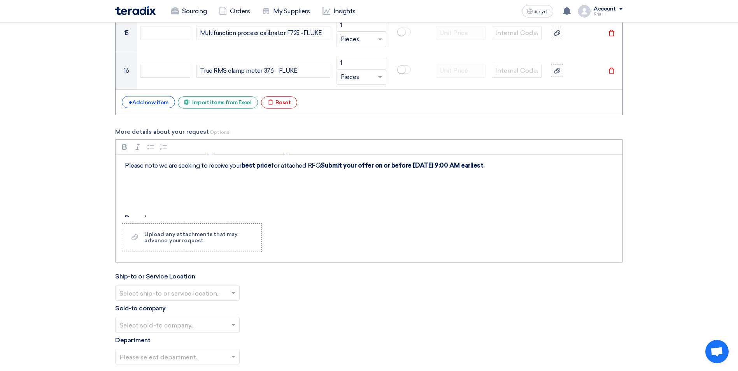
scroll to position [78, 0]
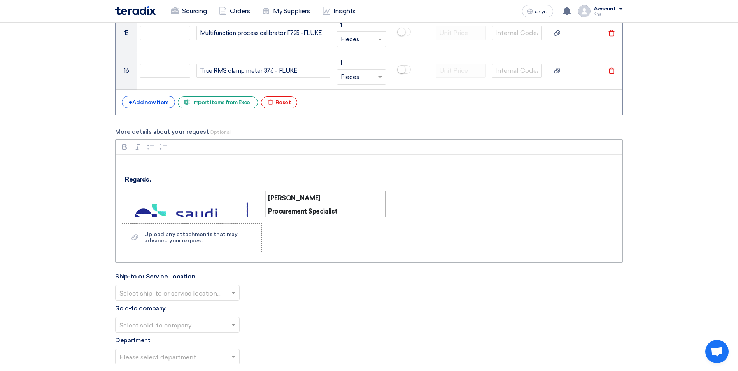
click at [130, 175] on div "Dear Vendor, We are pleased to share RFQ as per attached for Calibration of sub…" at bounding box center [369, 186] width 507 height 62
click at [126, 171] on p "Rich Text Editor, main" at bounding box center [372, 166] width 494 height 9
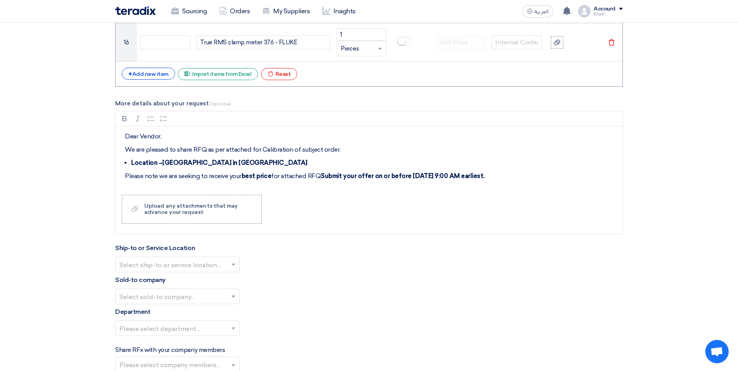
scroll to position [1206, 0]
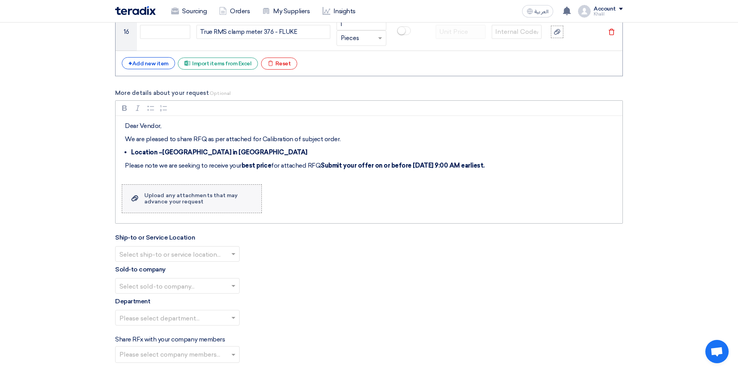
click at [213, 205] on label "Upload a file Upload any attachments that may advance your request" at bounding box center [192, 198] width 140 height 29
click at [0, 0] on input "Upload a file Upload any attachments that may advance your request" at bounding box center [0, 0] width 0 height 0
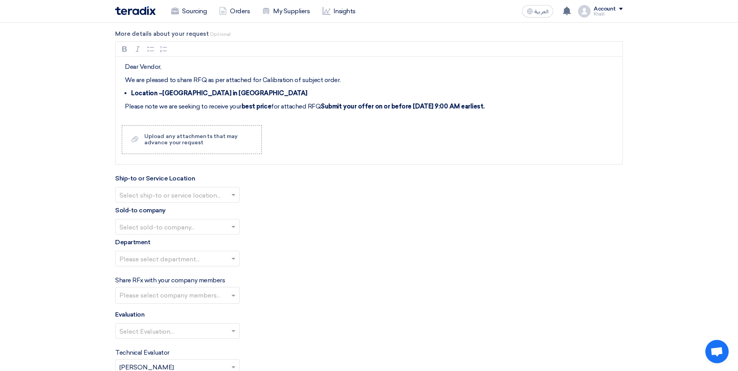
scroll to position [1245, 0]
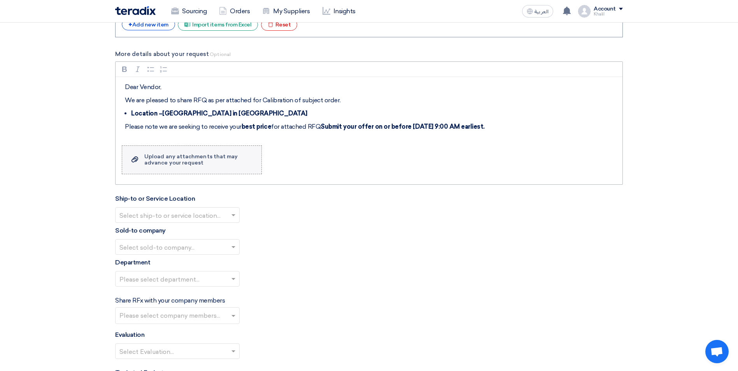
click at [203, 164] on div "Upload any attachments that may advance your request" at bounding box center [198, 160] width 109 height 12
click at [0, 0] on input "Upload a file Upload any attachments that may advance your request" at bounding box center [0, 0] width 0 height 0
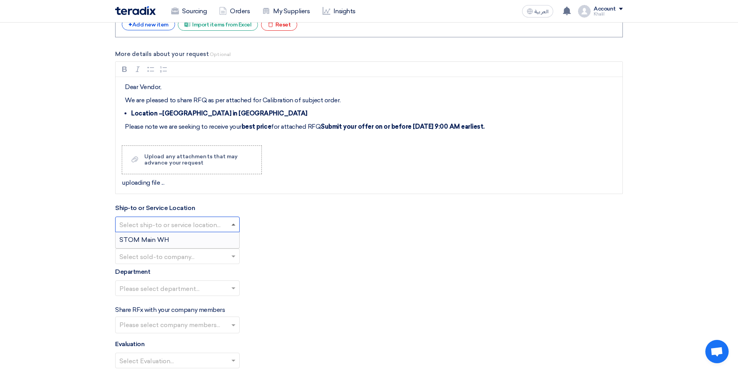
click at [235, 226] on span at bounding box center [234, 225] width 4 height 2
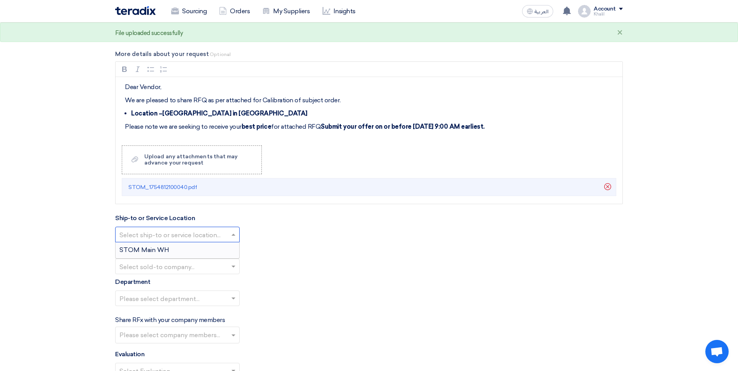
click at [219, 239] on input "text" at bounding box center [173, 235] width 108 height 13
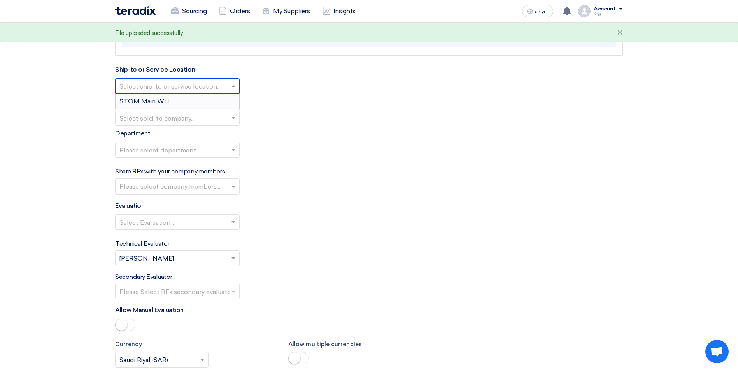
scroll to position [1401, 0]
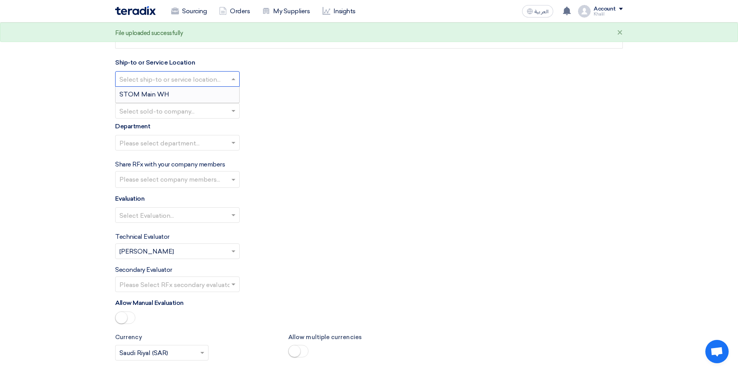
click at [203, 92] on div "STOM Main WH" at bounding box center [178, 95] width 124 height 16
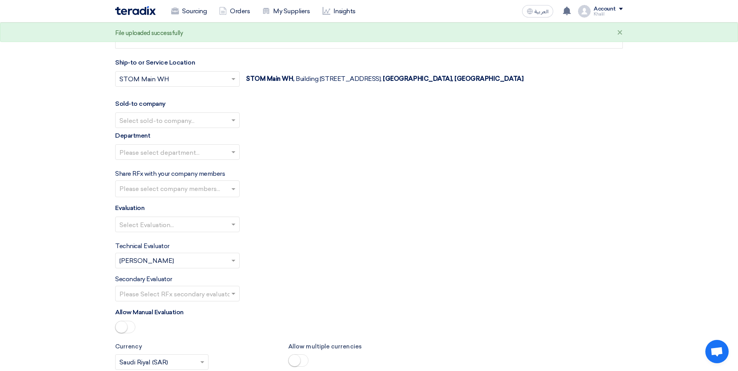
drag, startPoint x: 291, startPoint y: 141, endPoint x: 266, endPoint y: 137, distance: 25.3
click at [288, 141] on div "Department Please select department..." at bounding box center [369, 148] width 508 height 35
click at [233, 120] on span at bounding box center [234, 120] width 4 height 2
click at [216, 150] on div "STDC - Khobar" at bounding box center [178, 152] width 124 height 16
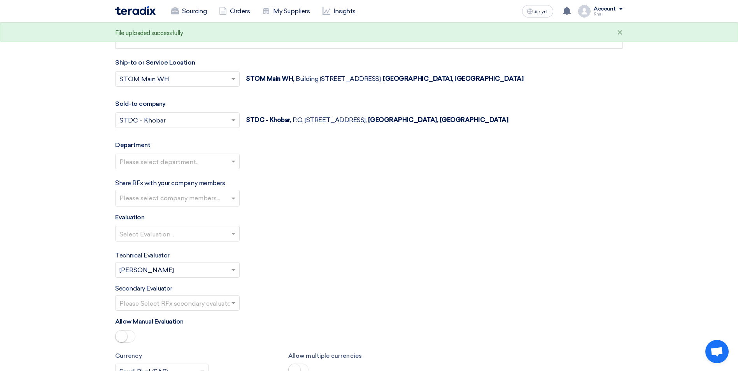
click at [279, 167] on div "Please select department..." at bounding box center [369, 165] width 508 height 22
click at [234, 161] on span at bounding box center [234, 162] width 4 height 2
click at [229, 177] on div "General Department" at bounding box center [178, 177] width 124 height 16
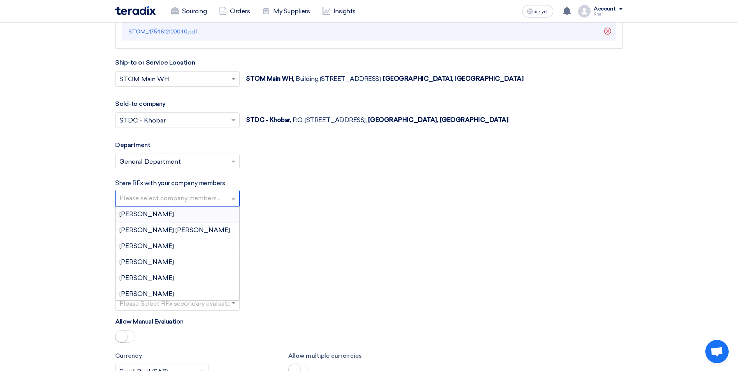
click at [230, 198] on input "text" at bounding box center [178, 199] width 118 height 13
type input "MO"
click at [202, 261] on div "[PERSON_NAME] hajimalang" at bounding box center [178, 262] width 124 height 16
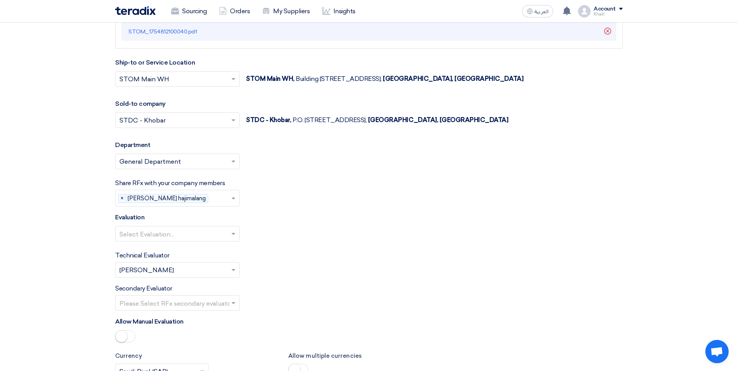
click at [326, 231] on div "Select Evaluation..." at bounding box center [369, 237] width 508 height 22
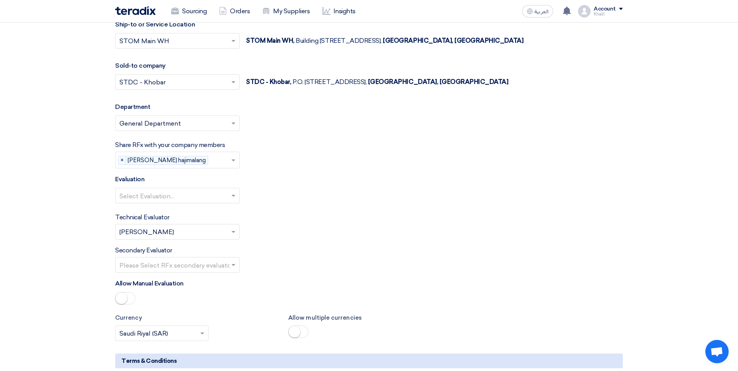
scroll to position [1479, 0]
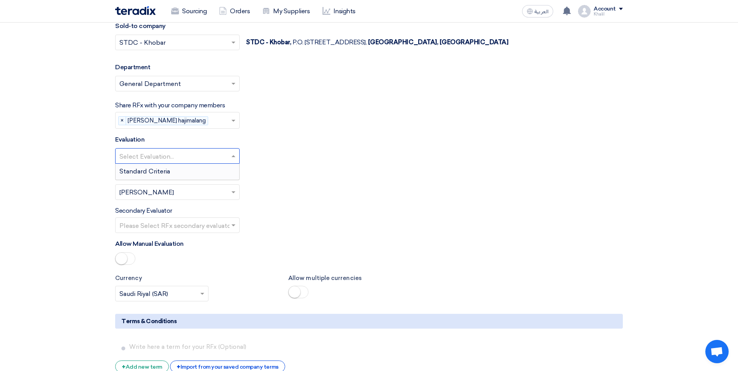
click at [233, 153] on span at bounding box center [235, 155] width 10 height 9
click at [224, 169] on div "Standard Criteria" at bounding box center [178, 172] width 124 height 16
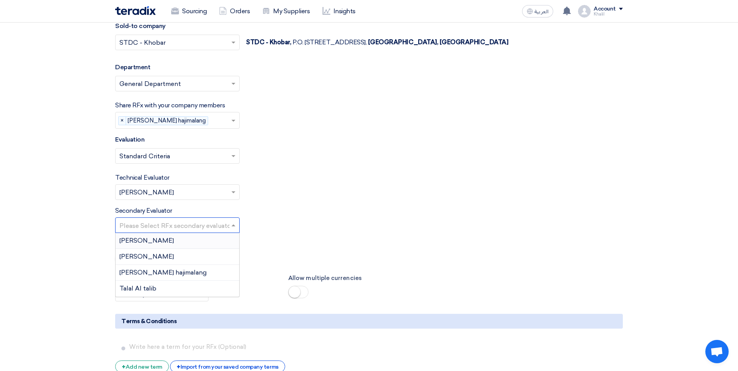
click at [216, 223] on input "text" at bounding box center [173, 226] width 108 height 13
click at [208, 273] on div "[PERSON_NAME] hajimalang" at bounding box center [178, 273] width 124 height 16
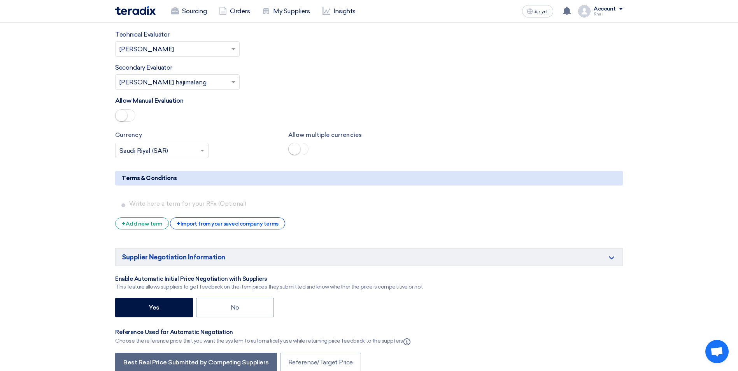
scroll to position [1634, 0]
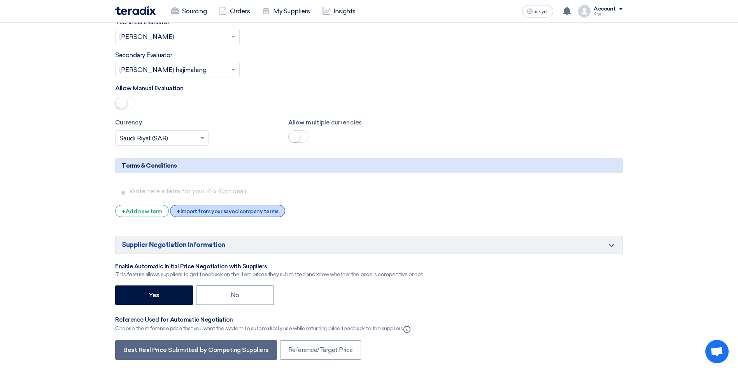
click at [203, 214] on div "+ Import from your saved company terms" at bounding box center [227, 211] width 115 height 12
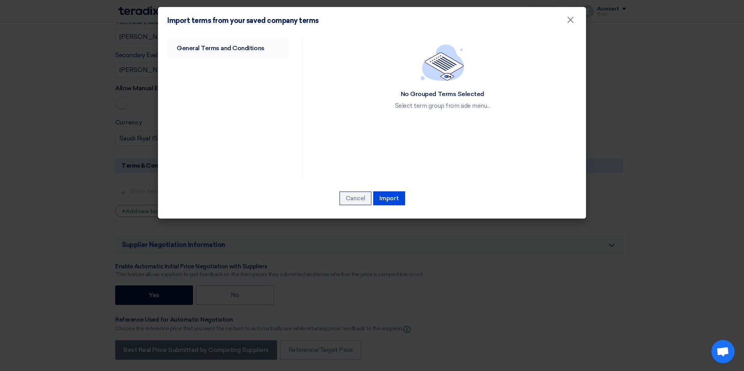
click at [223, 52] on link "General Terms and Conditions" at bounding box center [227, 48] width 121 height 20
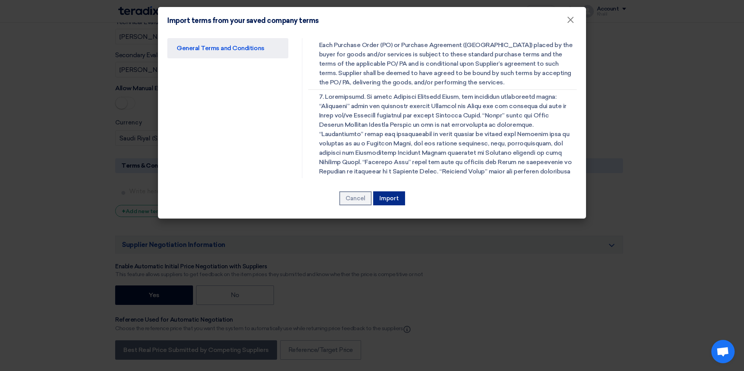
click at [386, 195] on button "Import" at bounding box center [389, 198] width 32 height 14
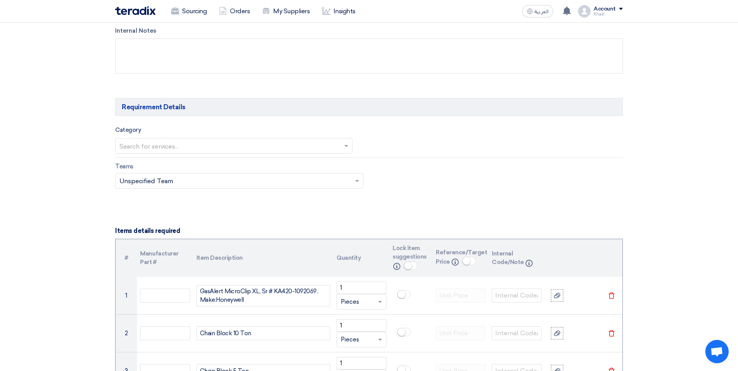
scroll to position [380, 0]
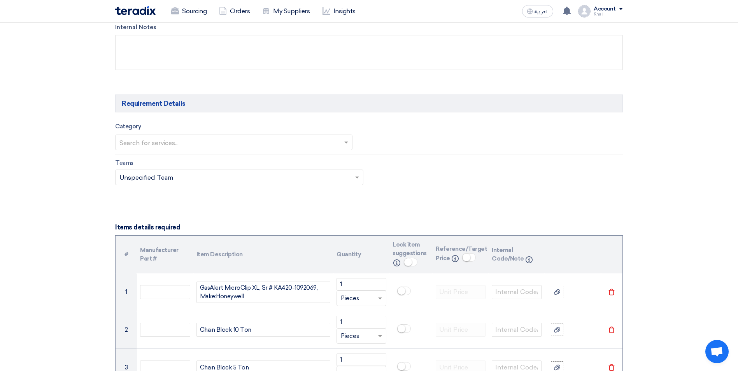
click at [344, 141] on span at bounding box center [347, 142] width 10 height 9
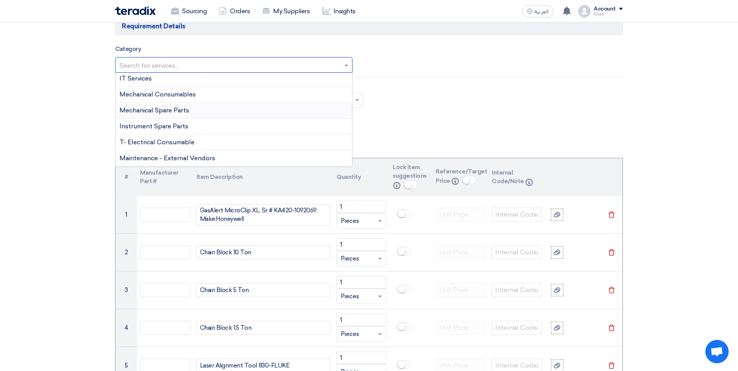
scroll to position [458, 0]
click at [207, 159] on span "Maintenance - External Vendors" at bounding box center [167, 157] width 96 height 7
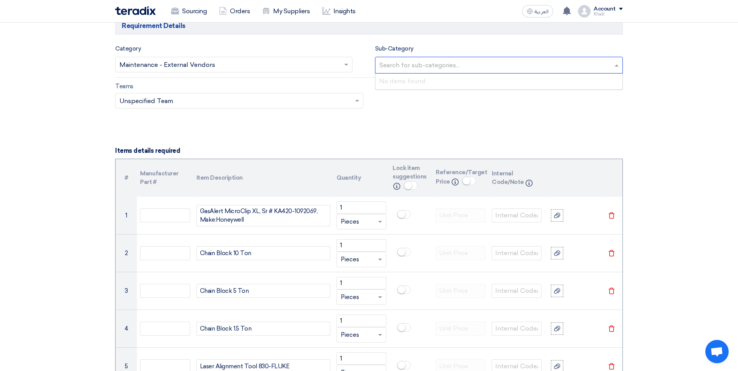
click at [436, 63] on input "text" at bounding box center [500, 66] width 242 height 13
drag, startPoint x: 429, startPoint y: 112, endPoint x: 474, endPoint y: 86, distance: 52.7
click at [436, 107] on div "Teams Teams.. × Unspecified Team ×" at bounding box center [368, 100] width 519 height 37
click at [519, 68] on input "text" at bounding box center [500, 66] width 242 height 13
click at [499, 86] on div "No items found" at bounding box center [498, 82] width 247 height 16
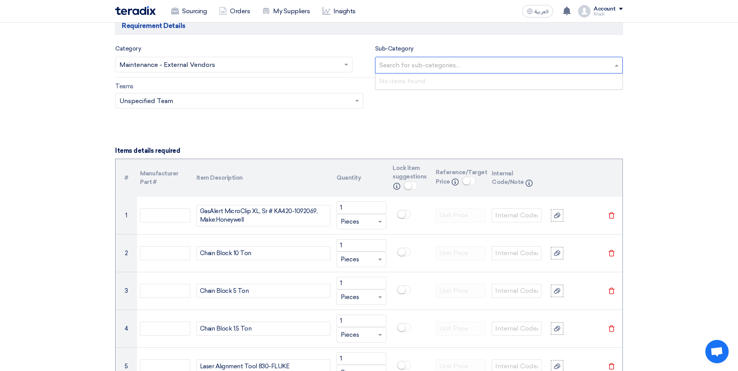
click at [451, 118] on div at bounding box center [368, 118] width 519 height 0
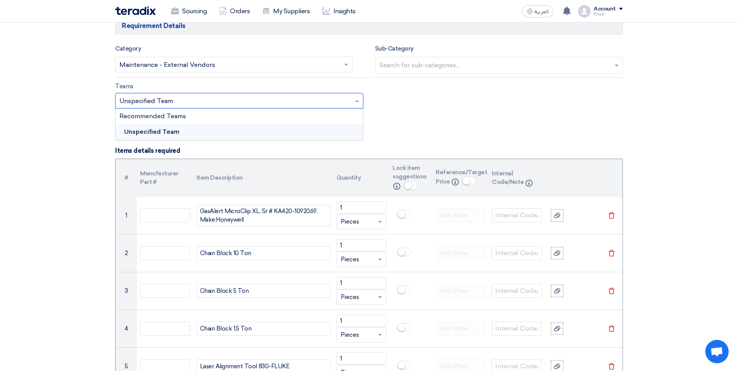
click at [295, 100] on input "text" at bounding box center [235, 101] width 232 height 13
click at [308, 130] on div "Unspecified Team" at bounding box center [239, 132] width 247 height 16
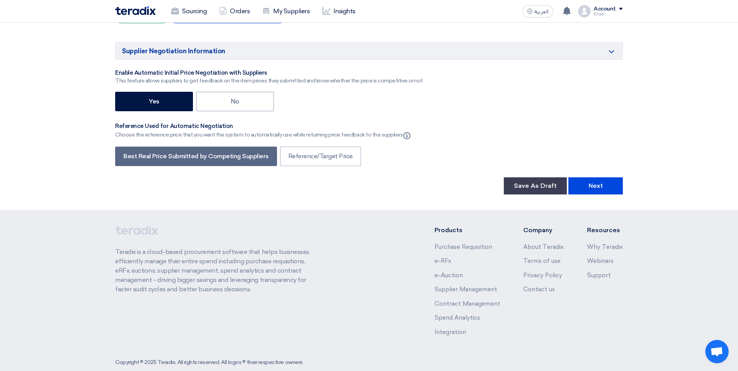
scroll to position [2404, 0]
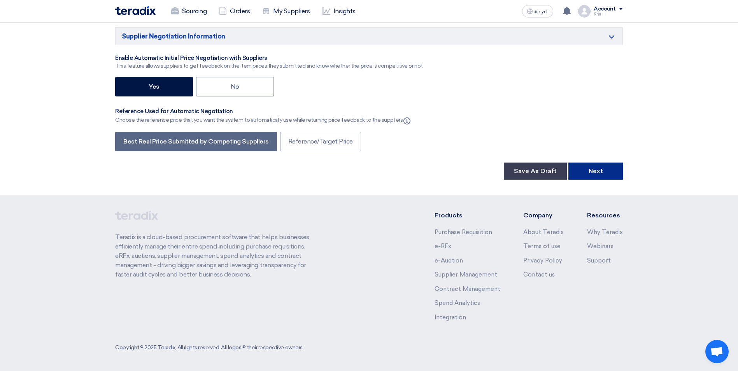
click at [595, 177] on button "Next" at bounding box center [595, 171] width 54 height 17
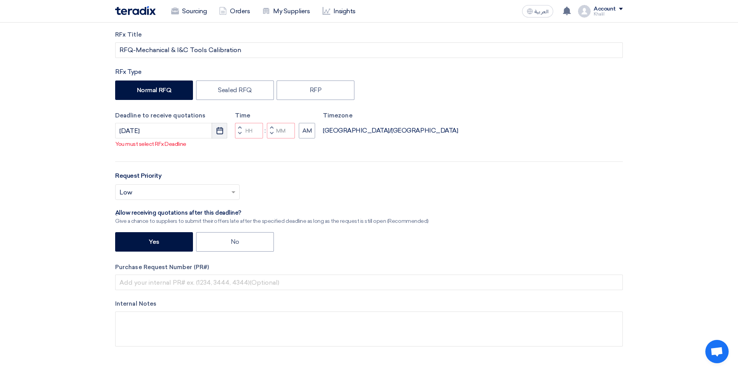
click at [220, 132] on icon "Pick a date" at bounding box center [220, 131] width 8 height 8
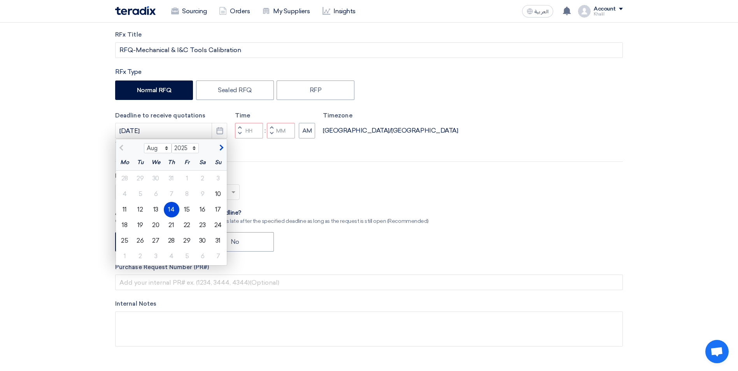
drag, startPoint x: 174, startPoint y: 209, endPoint x: 184, endPoint y: 199, distance: 14.6
click at [174, 208] on div "14" at bounding box center [172, 210] width 16 height 16
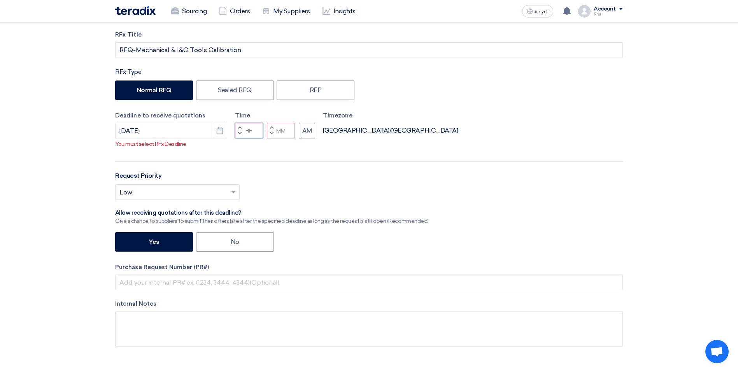
click at [249, 132] on input "Hours" at bounding box center [249, 131] width 28 height 16
drag, startPoint x: 254, startPoint y: 132, endPoint x: 242, endPoint y: 131, distance: 12.2
click at [242, 131] on div "Increment hours Decrement hours" at bounding box center [249, 131] width 28 height 16
type input "10"
click at [283, 131] on input "Minutes" at bounding box center [281, 131] width 28 height 16
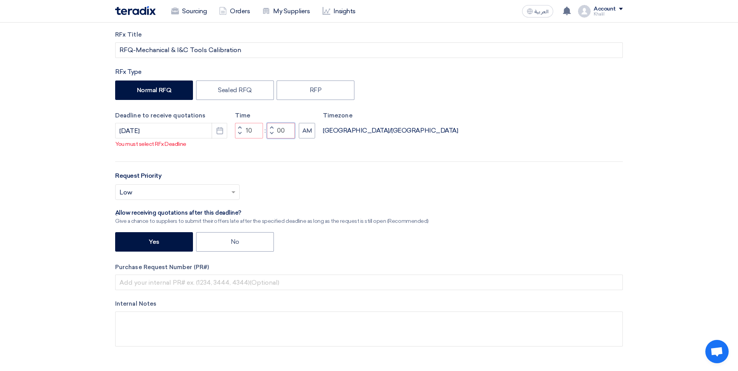
type input "00"
click at [327, 164] on div "RFx Title RFQ-Mechanical & I&C Tools Calibration RFx Type Normal RFQ Sealed RFQ…" at bounding box center [368, 194] width 519 height 328
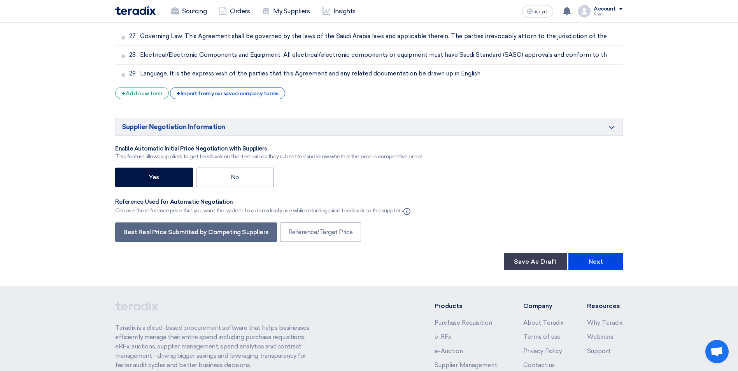
scroll to position [2404, 0]
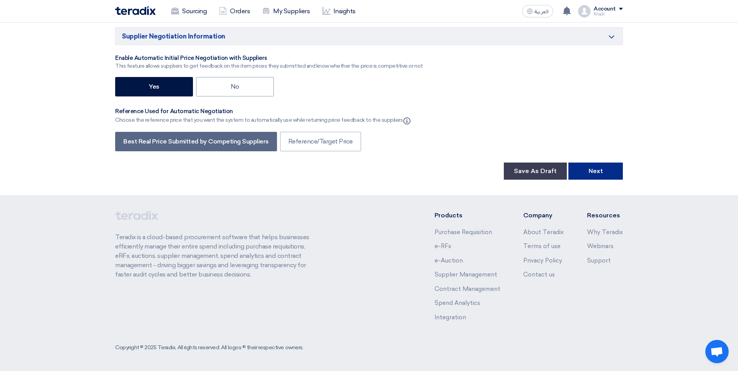
click at [602, 171] on button "Next" at bounding box center [595, 171] width 54 height 17
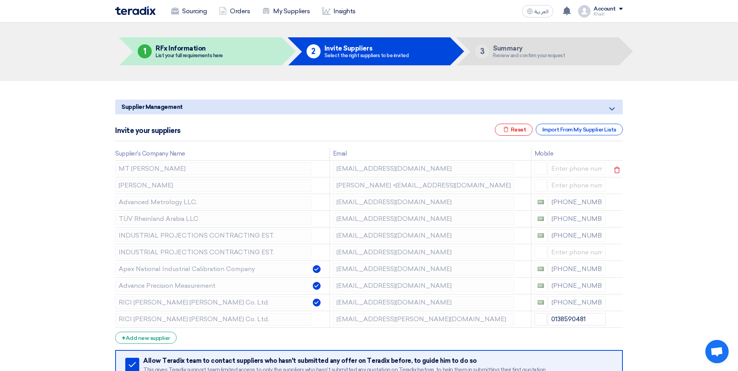
scroll to position [78, 0]
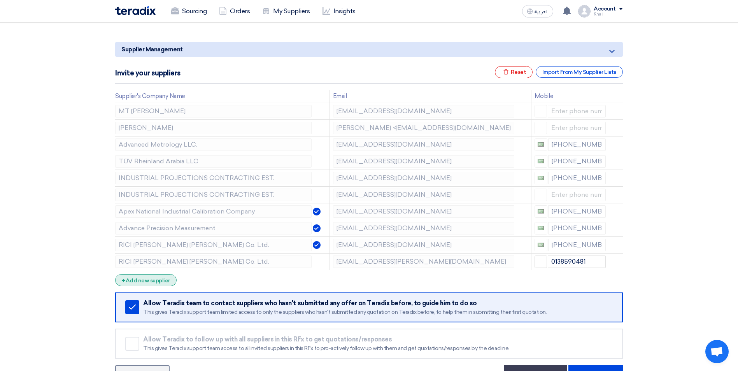
click at [153, 278] on div "+ Add new supplier" at bounding box center [145, 280] width 61 height 12
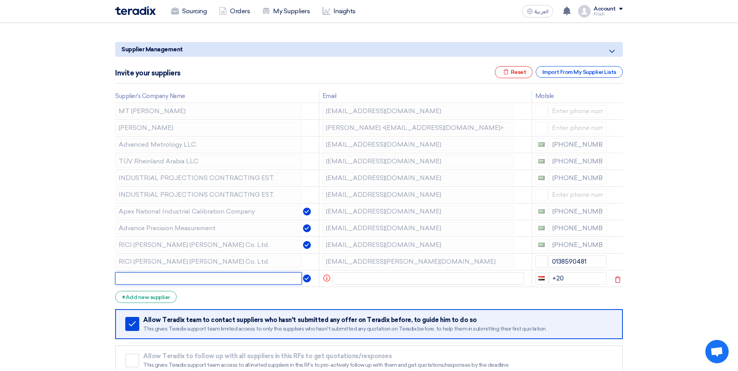
click at [183, 279] on input "text" at bounding box center [208, 278] width 187 height 12
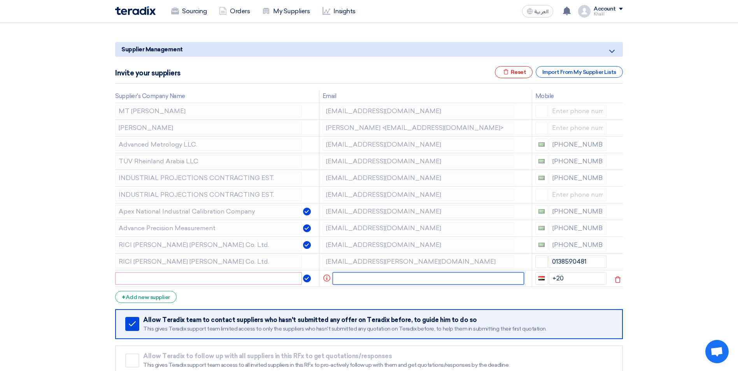
click at [361, 282] on input "text" at bounding box center [429, 278] width 192 height 12
paste input "[PERSON_NAME] <[PERSON_NAME][EMAIL_ADDRESS][DOMAIN_NAME]>"
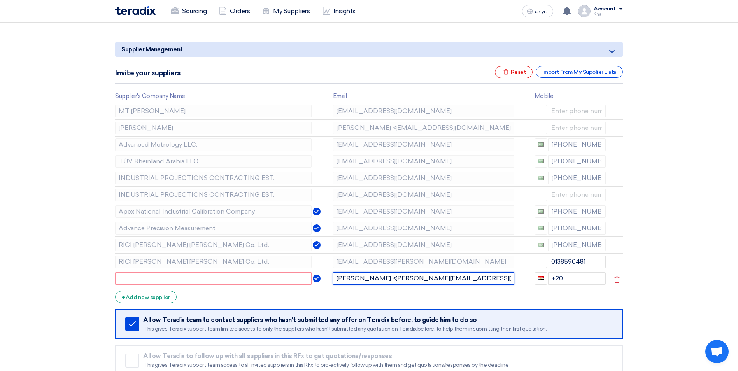
click at [379, 279] on input "[PERSON_NAME] <[PERSON_NAME][EMAIL_ADDRESS][DOMAIN_NAME]>" at bounding box center [423, 278] width 181 height 12
drag, startPoint x: 373, startPoint y: 279, endPoint x: 332, endPoint y: 280, distance: 41.3
click at [332, 280] on td "[PERSON_NAME] <[PERSON_NAME][EMAIL_ADDRESS][DOMAIN_NAME]>" at bounding box center [431, 278] width 202 height 17
type input "[PERSON_NAME] <[PERSON_NAME][EMAIL_ADDRESS][DOMAIN_NAME]>"
click at [222, 278] on input "text" at bounding box center [213, 278] width 196 height 12
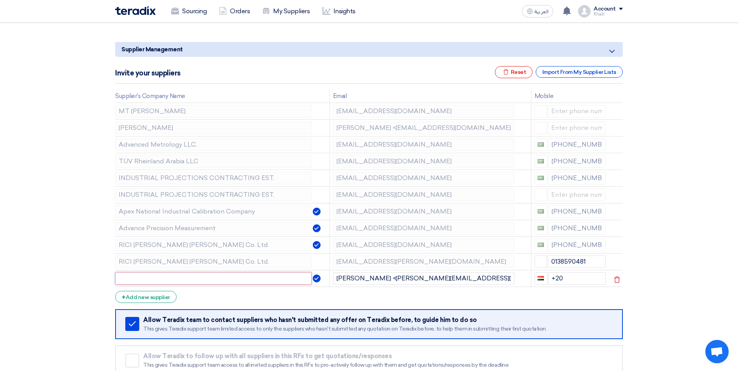
paste input "[PERSON_NAME]"
type input "[PERSON_NAME]"
drag, startPoint x: 381, startPoint y: 277, endPoint x: 315, endPoint y: 277, distance: 65.4
click at [315, 277] on tr "[PERSON_NAME] [PERSON_NAME] <[PERSON_NAME][EMAIL_ADDRESS][DOMAIN_NAME]> +20" at bounding box center [369, 278] width 508 height 17
click at [447, 281] on input "[EMAIL_ADDRESS][DOMAIN_NAME]>" at bounding box center [423, 278] width 181 height 12
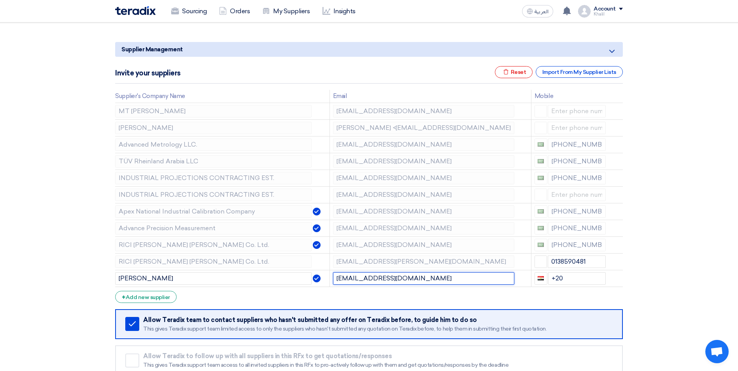
type input "[EMAIL_ADDRESS][DOMAIN_NAME]"
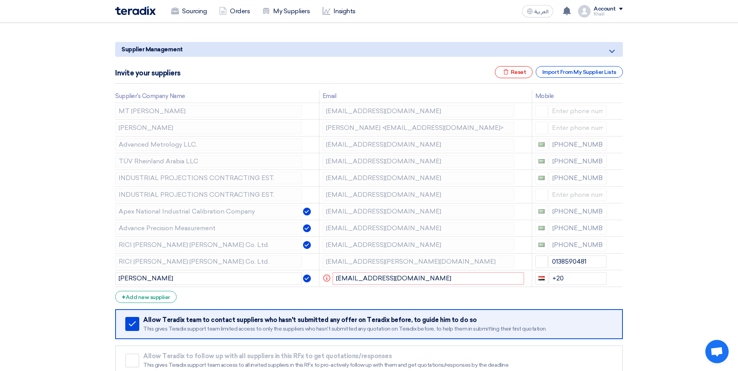
click at [452, 293] on form "Supplier Management Minimize/Maximize Category Invite your suppliers Excel file…" at bounding box center [369, 220] width 508 height 357
drag, startPoint x: 577, startPoint y: 276, endPoint x: 553, endPoint y: 276, distance: 24.1
click at [553, 276] on input "+20" at bounding box center [578, 278] width 58 height 12
click at [549, 296] on form "Supplier Management Minimize/Maximize Category Invite your suppliers Excel file…" at bounding box center [369, 220] width 508 height 357
click at [422, 282] on input "[EMAIL_ADDRESS][DOMAIN_NAME]" at bounding box center [429, 278] width 192 height 12
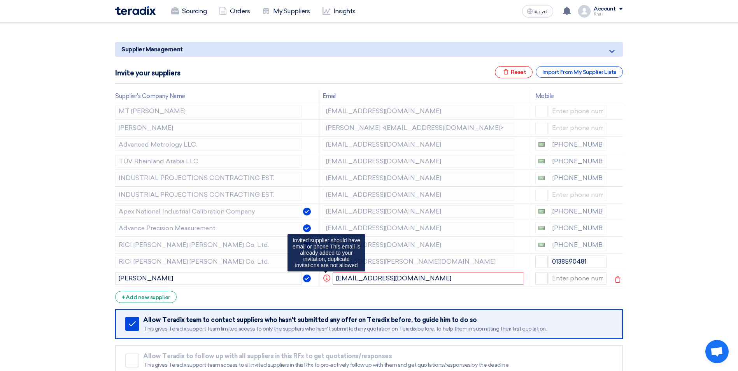
click at [325, 279] on icon "Info" at bounding box center [326, 278] width 7 height 7
drag, startPoint x: 419, startPoint y: 283, endPoint x: 337, endPoint y: 281, distance: 81.7
click at [337, 281] on input "[EMAIL_ADDRESS][DOMAIN_NAME]" at bounding box center [429, 278] width 192 height 12
type input "f"
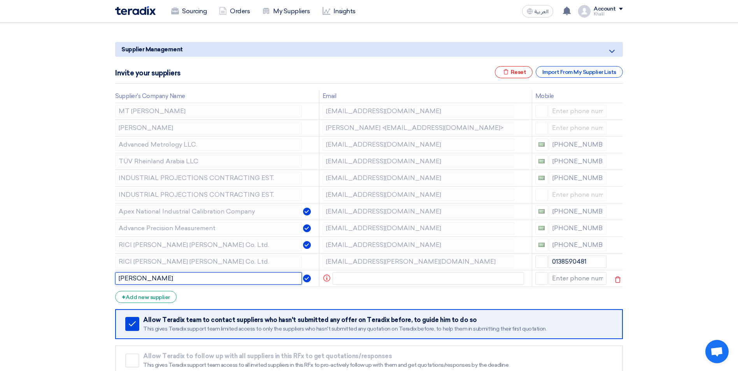
click at [255, 280] on input "[PERSON_NAME]" at bounding box center [208, 278] width 187 height 12
click at [232, 280] on input "text" at bounding box center [208, 278] width 187 height 12
paste input "[PERSON_NAME] <[EMAIL_ADDRESS][DOMAIN_NAME]>"
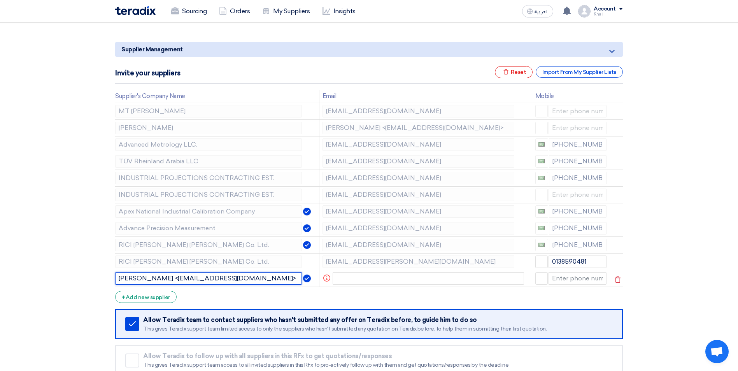
drag, startPoint x: 241, startPoint y: 279, endPoint x: 167, endPoint y: 278, distance: 73.9
click at [167, 278] on input "[PERSON_NAME] <[EMAIL_ADDRESS][DOMAIN_NAME]>" at bounding box center [208, 278] width 187 height 12
type input "[PERSON_NAME] <[EMAIL_ADDRESS][DOMAIN_NAME]>"
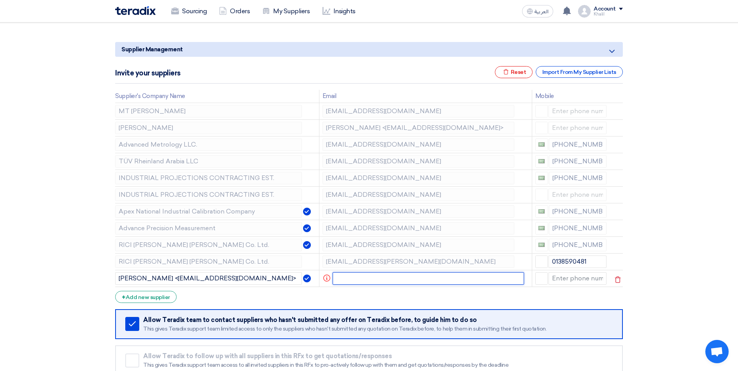
click at [351, 280] on input "text" at bounding box center [429, 278] width 192 height 12
paste input "[EMAIL_ADDRESS][DOMAIN_NAME]>"
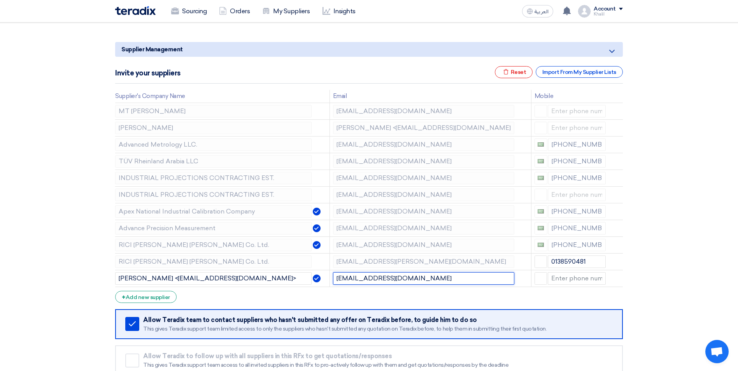
type input "[EMAIL_ADDRESS][DOMAIN_NAME]"
click at [367, 303] on form "Supplier Management Minimize/Maximize Category Invite your suppliers Excel file…" at bounding box center [369, 220] width 508 height 357
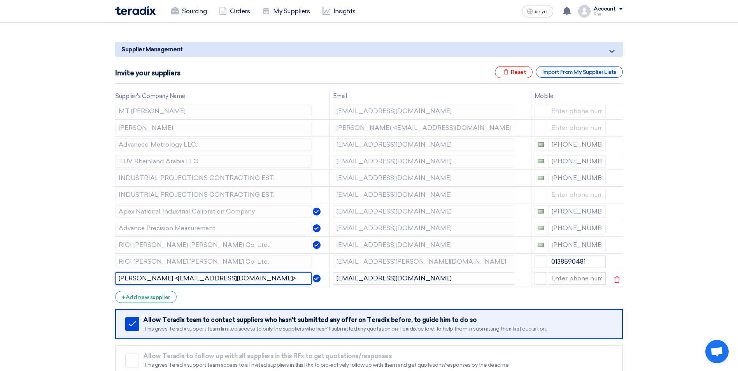
drag, startPoint x: 235, startPoint y: 278, endPoint x: 164, endPoint y: 278, distance: 71.2
click at [164, 278] on input "[PERSON_NAME] <[EMAIL_ADDRESS][DOMAIN_NAME]>" at bounding box center [213, 278] width 196 height 12
click at [219, 288] on form "Supplier Management Minimize/Maximize Category Invite your suppliers Excel file…" at bounding box center [369, 220] width 508 height 357
click at [119, 278] on input "[PERSON_NAME]" at bounding box center [213, 278] width 196 height 12
type input "[PERSON_NAME]"
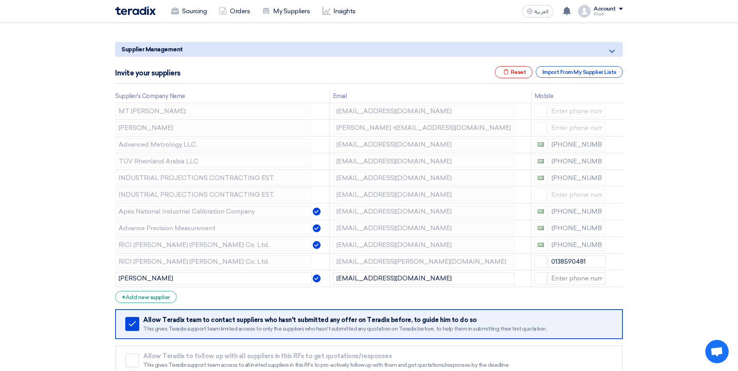
click at [247, 298] on form "Supplier Management Minimize/Maximize Category Invite your suppliers Excel file…" at bounding box center [369, 220] width 508 height 357
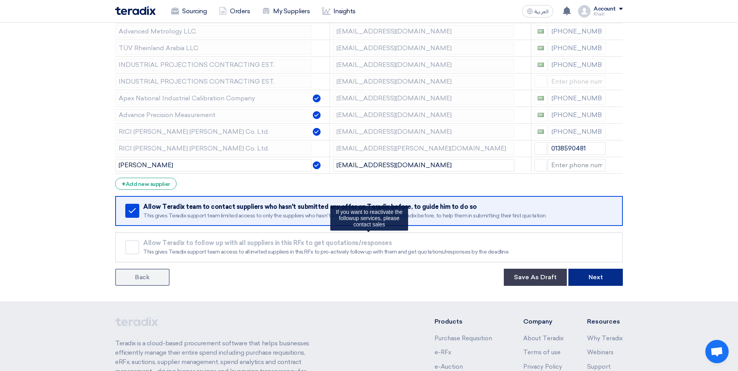
scroll to position [195, 0]
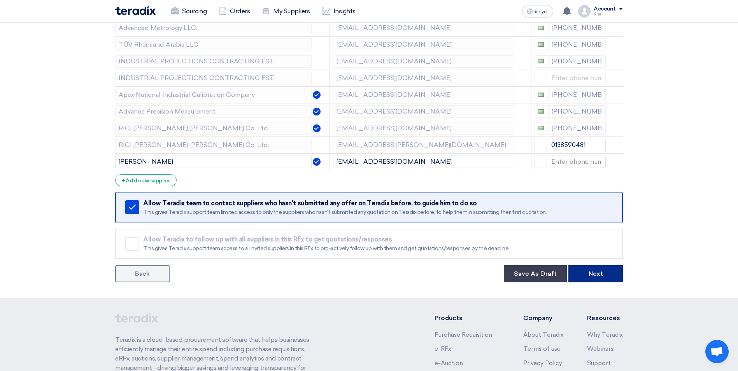
click at [579, 277] on button "Next" at bounding box center [595, 273] width 54 height 17
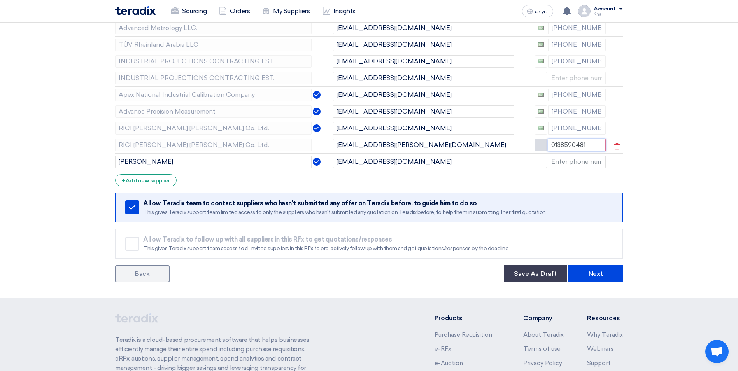
drag, startPoint x: 592, startPoint y: 146, endPoint x: 540, endPoint y: 146, distance: 52.1
click at [540, 146] on div "0138590481" at bounding box center [571, 145] width 72 height 12
click at [600, 275] on button "Next" at bounding box center [595, 273] width 54 height 17
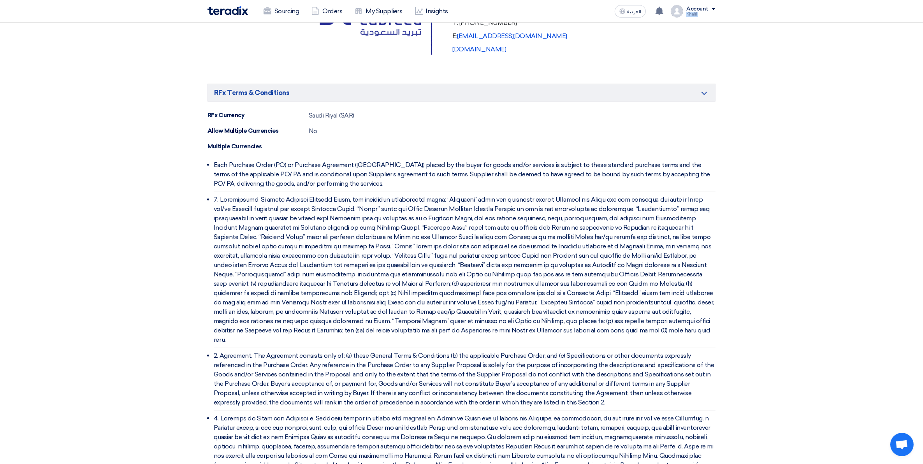
scroll to position [524, 0]
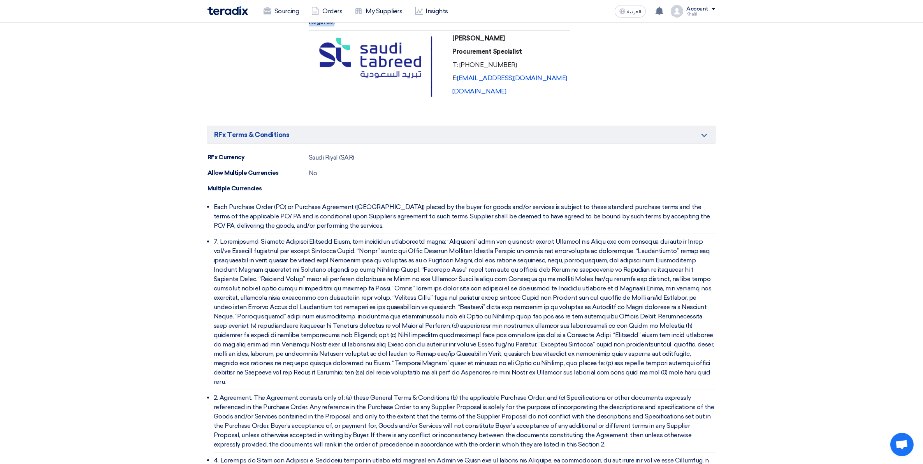
drag, startPoint x: 209, startPoint y: 242, endPoint x: 734, endPoint y: 45, distance: 561.5
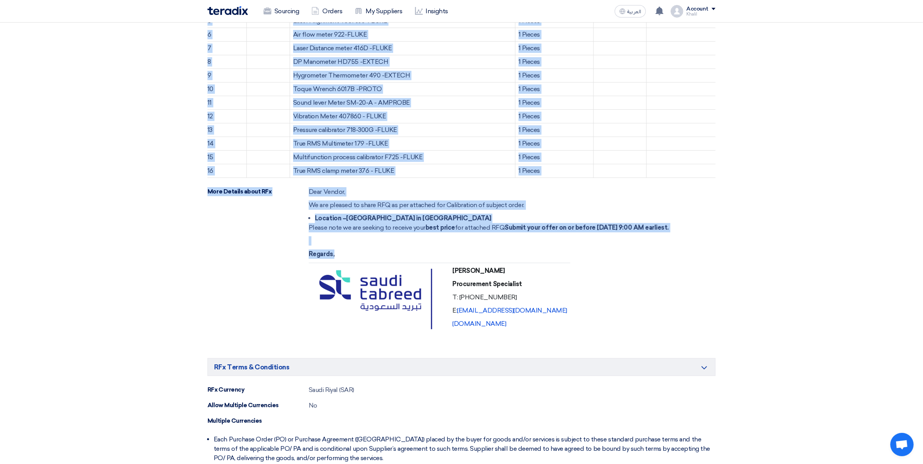
scroll to position [281, 0]
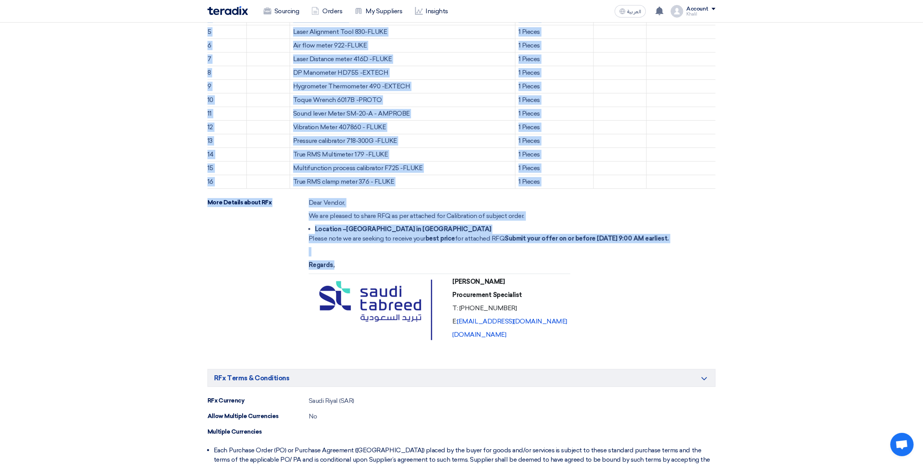
copy div "# Loremipsumdo Sita # Cons Adipiscinge Seddoeiu Temporincid Utlabore Etdo/Magn …"
click at [577, 314] on figure "[PERSON_NAME] Procurement Specialist T: [PHONE_NUMBER] E: [EMAIL_ADDRESS][DOMAI…" at bounding box center [489, 312] width 360 height 76
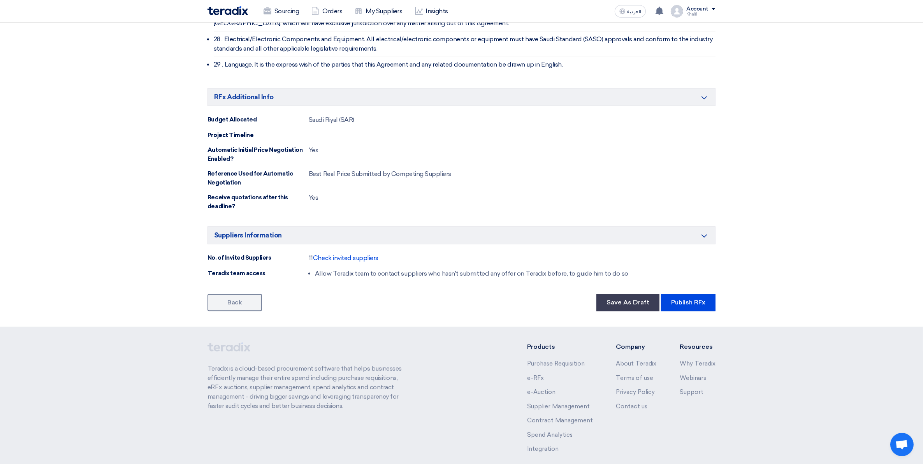
scroll to position [2233, 0]
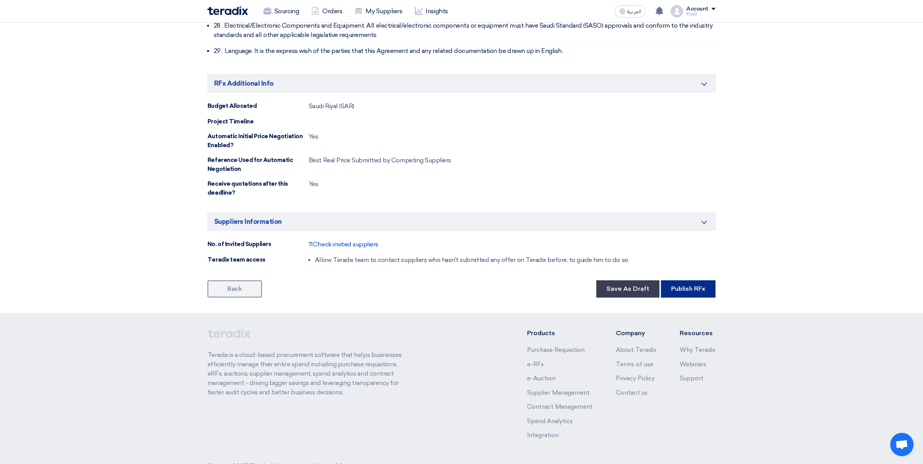
click at [685, 280] on button "Publish RFx" at bounding box center [688, 288] width 54 height 17
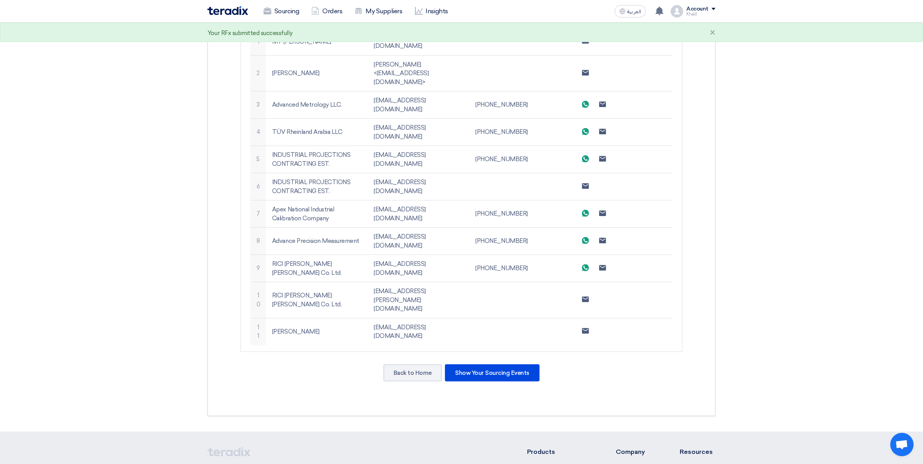
scroll to position [292, 0]
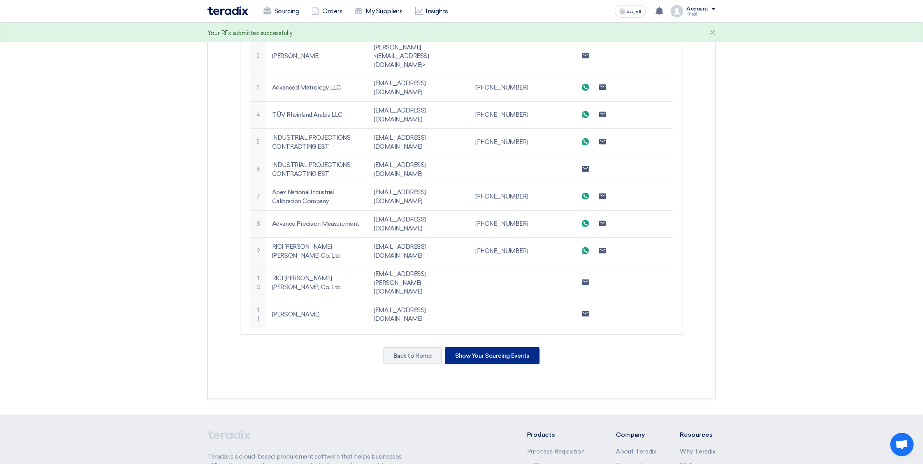
click at [496, 347] on div "Show Your Sourcing Events" at bounding box center [492, 355] width 95 height 17
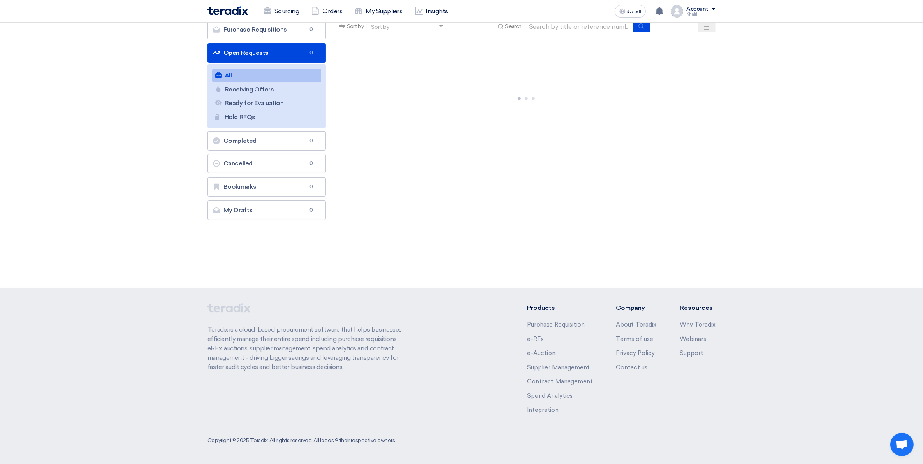
scroll to position [0, 0]
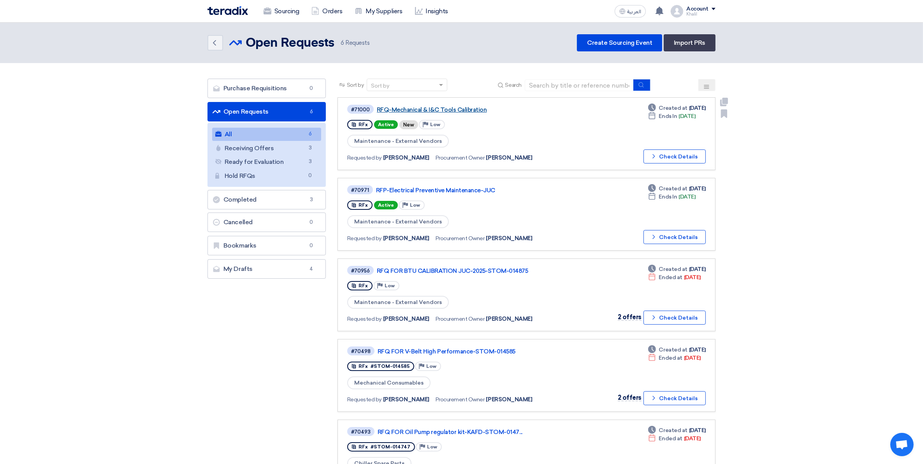
click at [451, 110] on link "RFQ-Mechanical & I&C Tools Calibration" at bounding box center [474, 109] width 195 height 7
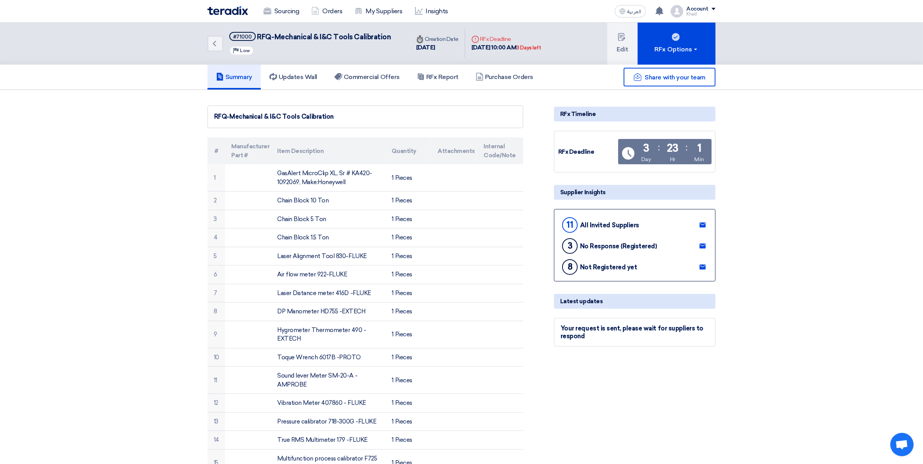
click at [703, 222] on icon at bounding box center [702, 225] width 6 height 6
drag, startPoint x: 257, startPoint y: 35, endPoint x: 403, endPoint y: 38, distance: 145.9
click at [403, 38] on div "Back #71000 RFQ-Mechanical & I&C Tools Calibration Priority Low" at bounding box center [308, 44] width 202 height 42
copy span "RFQ-Mechanical & I&C Tools Calibration"
click at [616, 50] on button "Edit" at bounding box center [622, 44] width 30 height 42
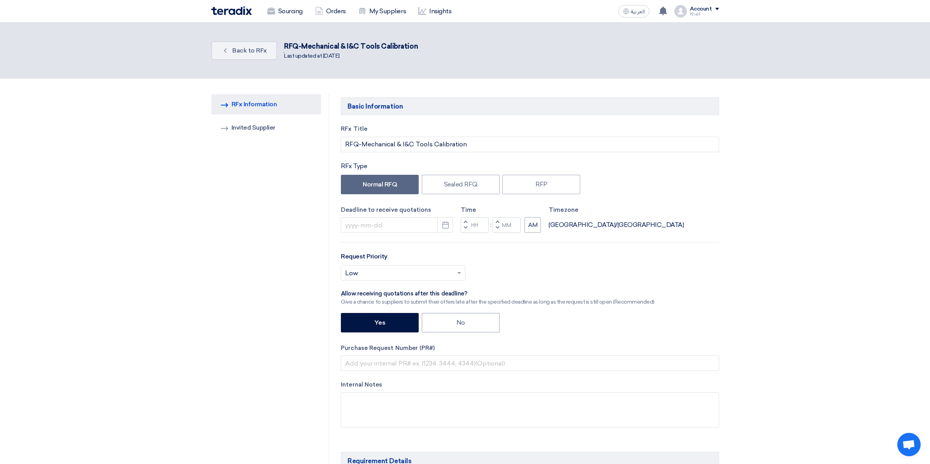
type input "[DATE]"
type input "10"
type input "00"
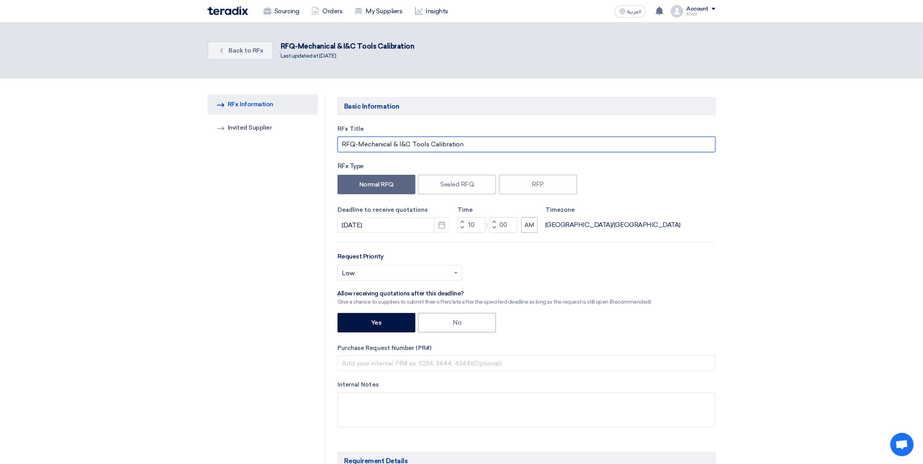
click at [476, 139] on input "RFQ-Mechanical & I&C Tools Calibration" at bounding box center [526, 145] width 378 height 16
paste input "STOM-014841"
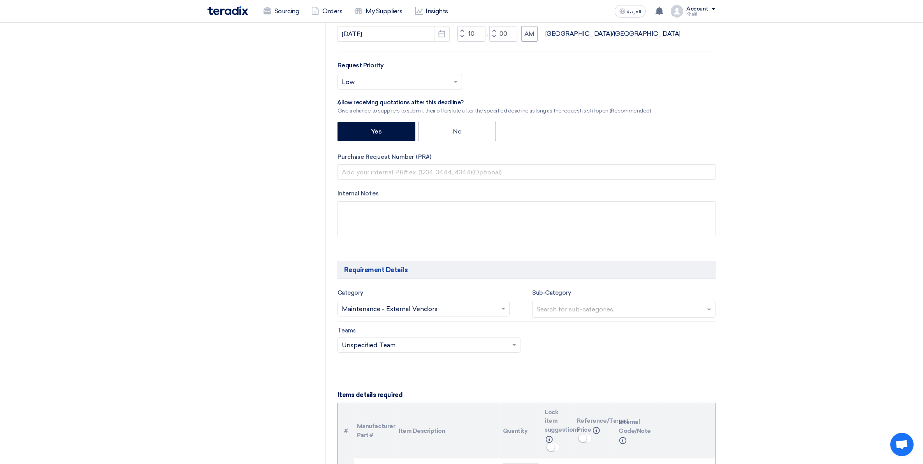
scroll to position [195, 0]
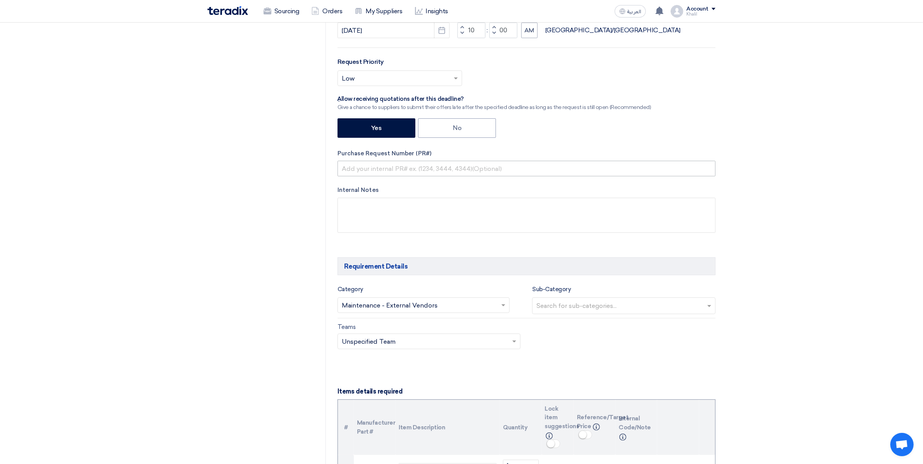
type input "RFQ-Mechanical & I&C Tools Calibration-STOM-014841"
click at [425, 172] on input "text" at bounding box center [526, 169] width 378 height 16
paste input "STOM-014841"
type input "STOM-014841"
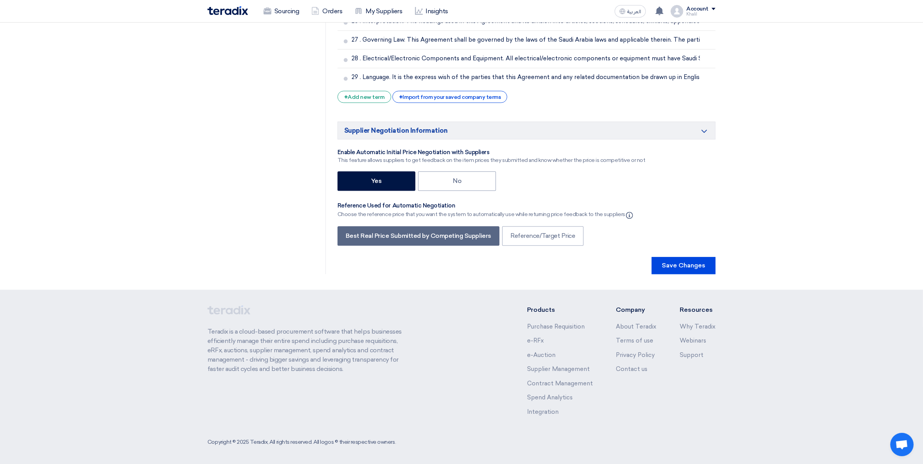
scroll to position [2347, 0]
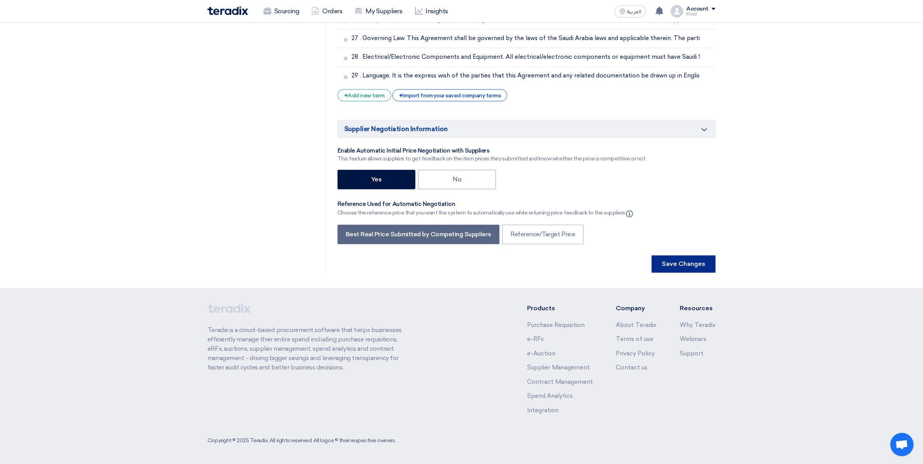
click at [703, 263] on button "Save Changes" at bounding box center [683, 263] width 64 height 17
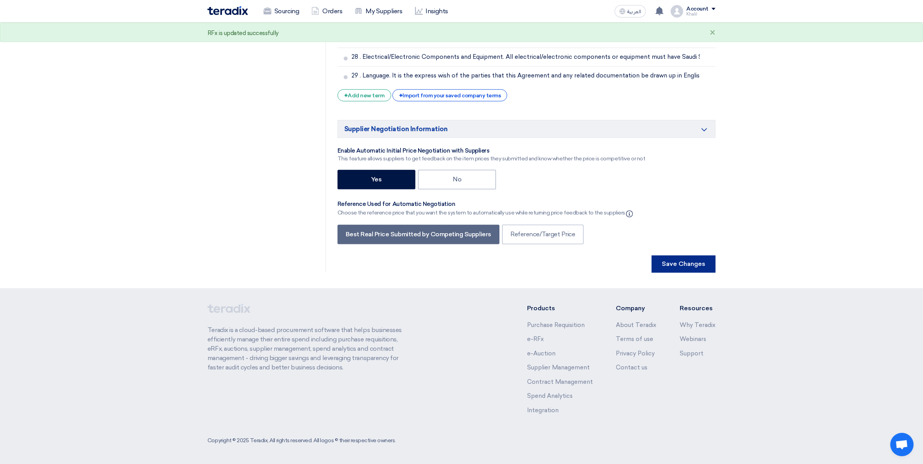
click at [686, 266] on button "Save Changes" at bounding box center [683, 263] width 64 height 17
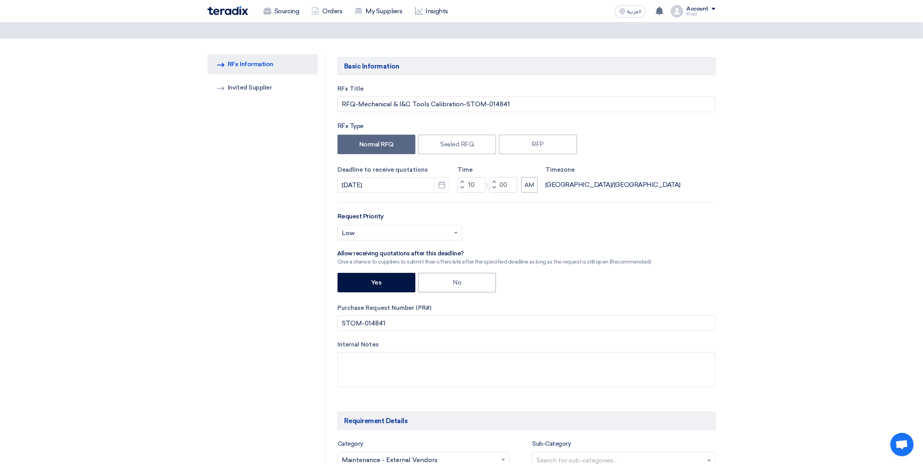
scroll to position [0, 0]
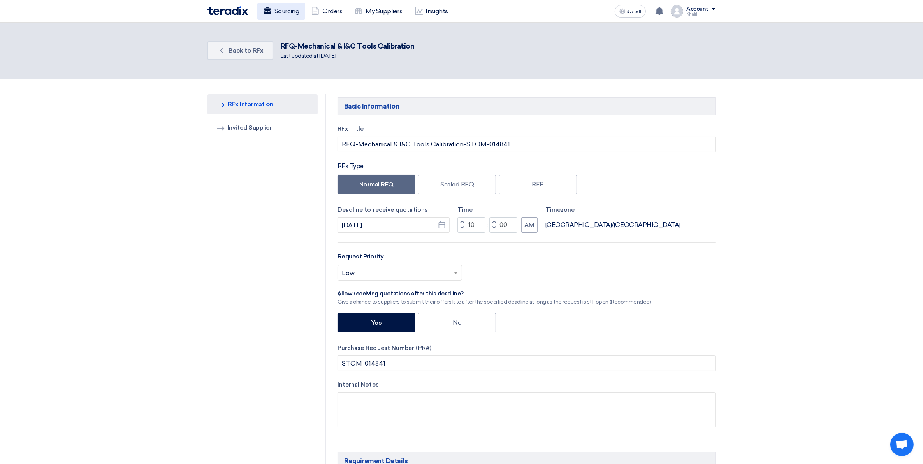
click at [276, 12] on link "Sourcing" at bounding box center [281, 11] width 48 height 17
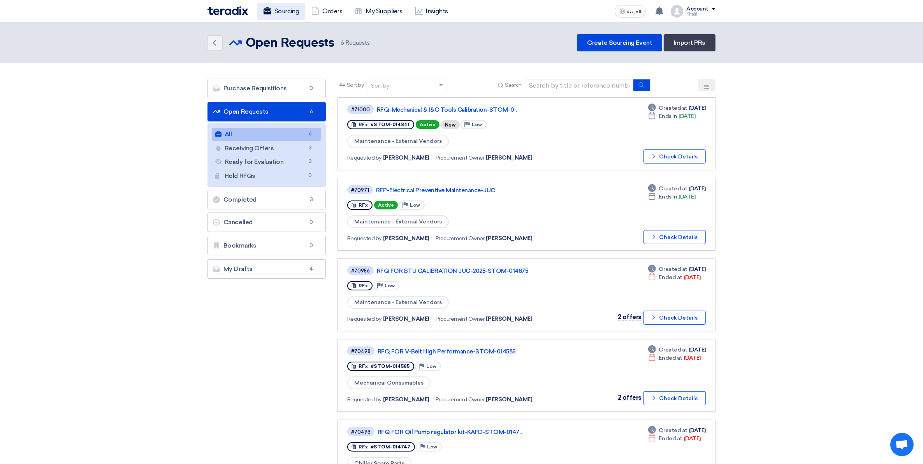
click at [277, 10] on link "Sourcing" at bounding box center [281, 11] width 48 height 17
click at [321, 16] on link "Orders" at bounding box center [326, 11] width 43 height 17
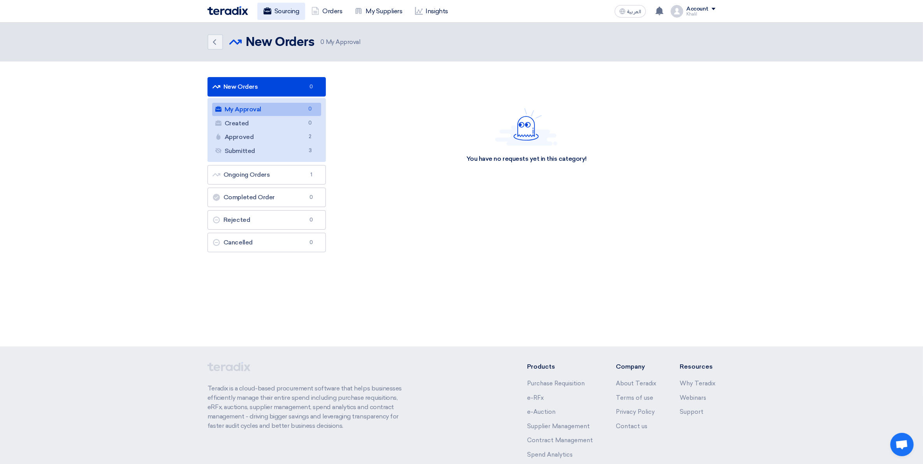
click at [287, 14] on link "Sourcing" at bounding box center [281, 11] width 48 height 17
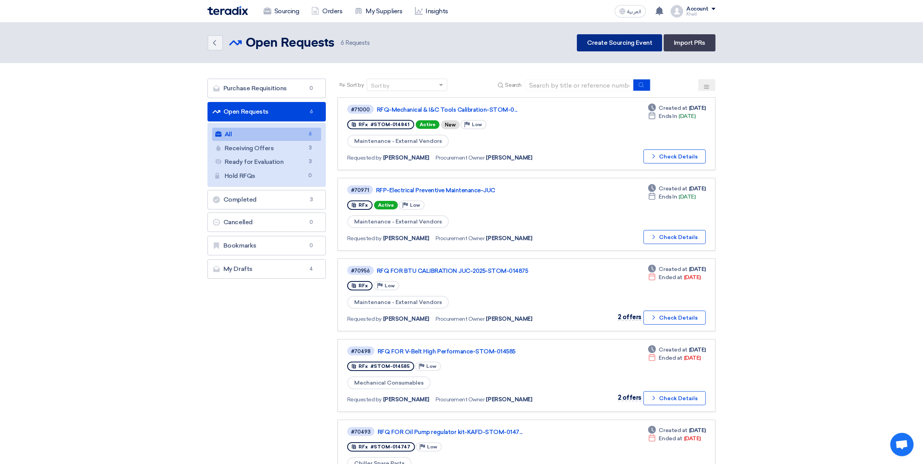
click at [600, 45] on link "Create Sourcing Event" at bounding box center [619, 42] width 85 height 17
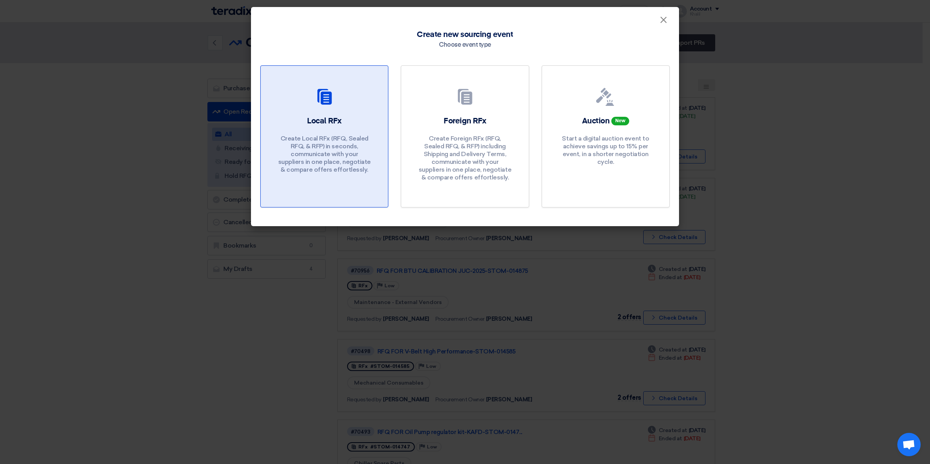
click at [318, 139] on p "Create Local RFx (RFQ, Sealed RFQ, & RFP) in seconds, communicate with your sup…" at bounding box center [324, 154] width 93 height 39
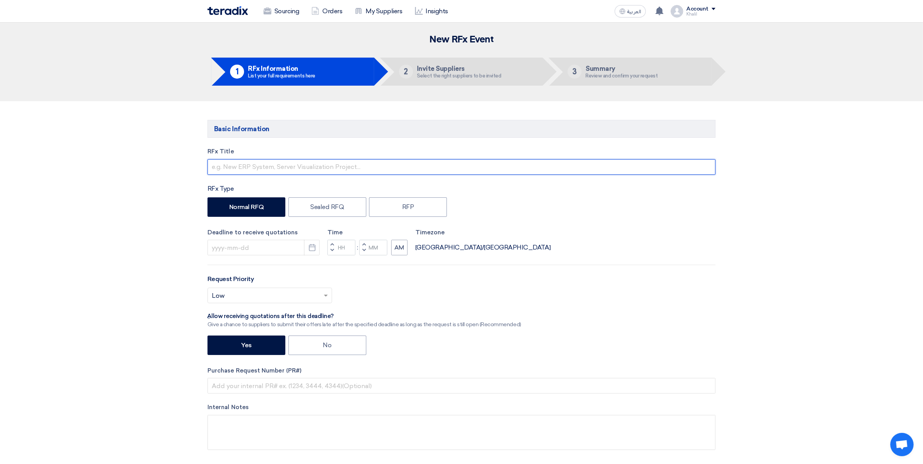
click at [272, 166] on input "text" at bounding box center [461, 167] width 508 height 16
paste input "PRV Calibration of Fire Pumps-KAFD"
paste input "STOM-014842"
type input "PRV Calibration of Fire Pumps-KAFD-STOM-014842"
click at [270, 246] on input at bounding box center [263, 248] width 112 height 16
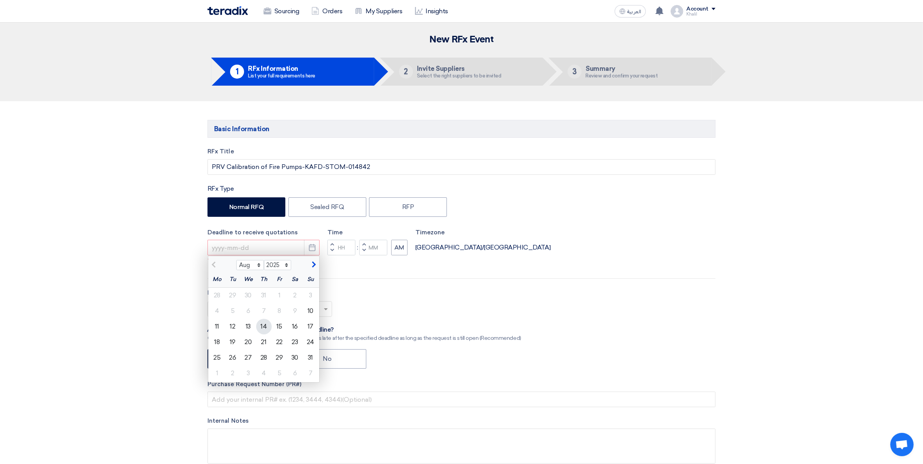
click at [265, 328] on div "14" at bounding box center [264, 327] width 16 height 16
type input "[DATE]"
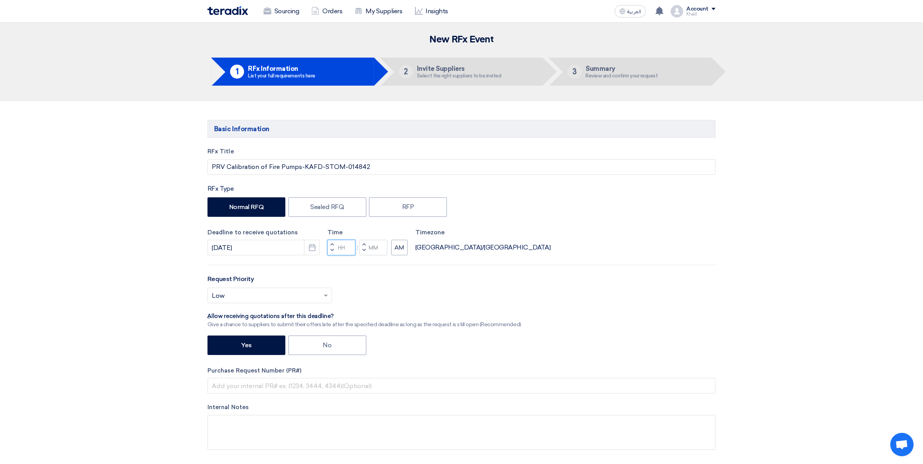
click at [342, 249] on input "Hours" at bounding box center [341, 248] width 28 height 16
type input "10"
click at [370, 249] on input "Minutes" at bounding box center [373, 248] width 28 height 16
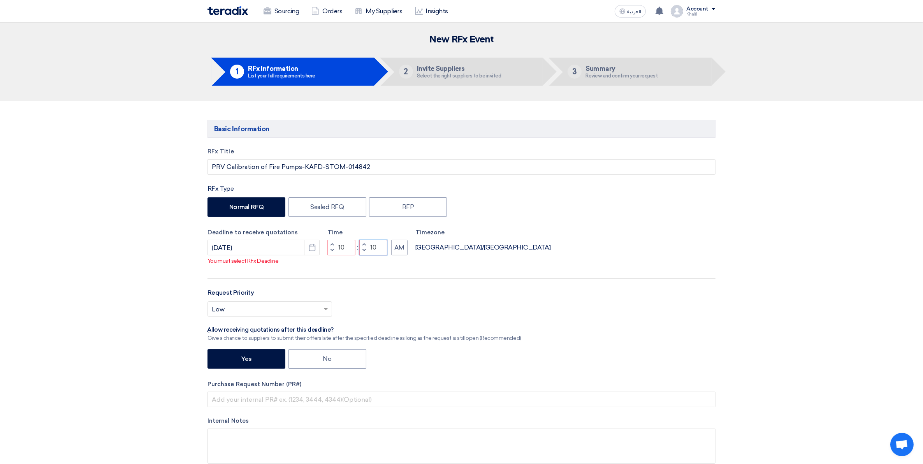
drag, startPoint x: 378, startPoint y: 244, endPoint x: 368, endPoint y: 247, distance: 11.0
click at [368, 246] on div "Increment minutes 10 Decrement minutes" at bounding box center [373, 248] width 28 height 16
type input "00"
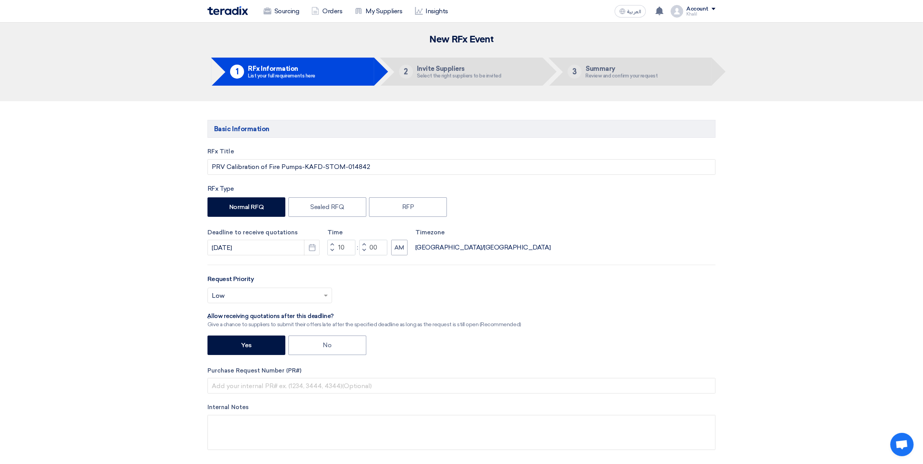
click at [678, 288] on div "Request Priority Select priority... × Low ×" at bounding box center [461, 291] width 508 height 35
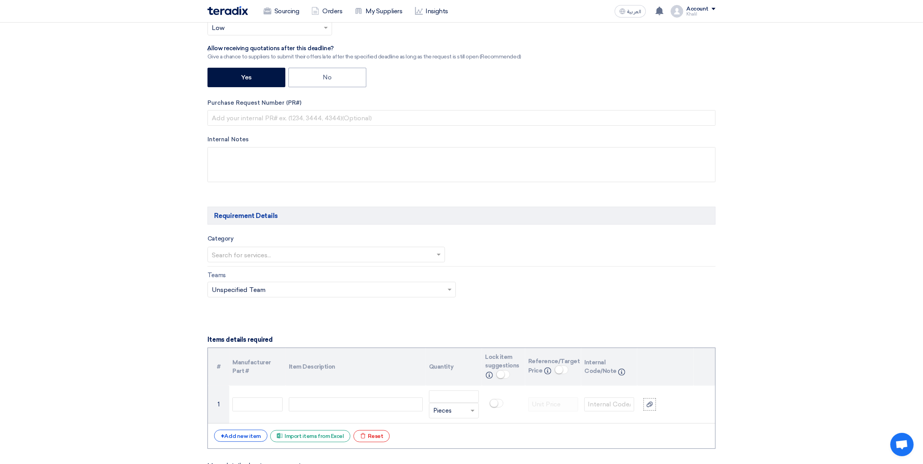
scroll to position [292, 0]
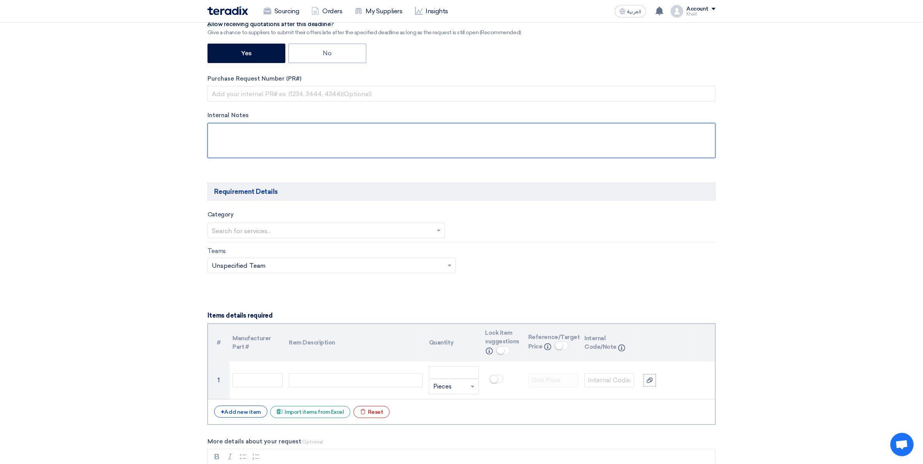
click at [288, 129] on textarea at bounding box center [461, 140] width 508 height 35
paste textarea "STOM-014842"
type textarea "STOM-014842"
drag, startPoint x: 295, startPoint y: 134, endPoint x: 205, endPoint y: 129, distance: 90.4
click at [205, 129] on div "RFx Title PRV Calibration of Fire Pumps-KAFD-STOM-014842 RFx Type Normal RFQ Se…" at bounding box center [461, 12] width 519 height 315
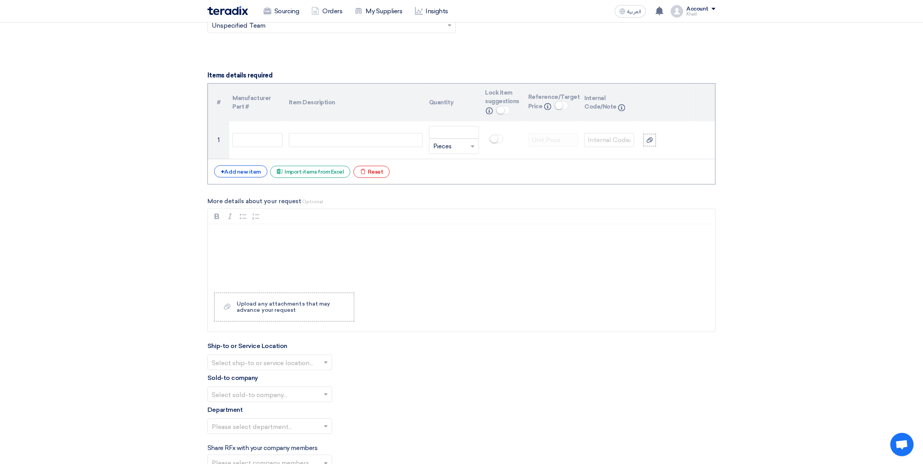
scroll to position [535, 0]
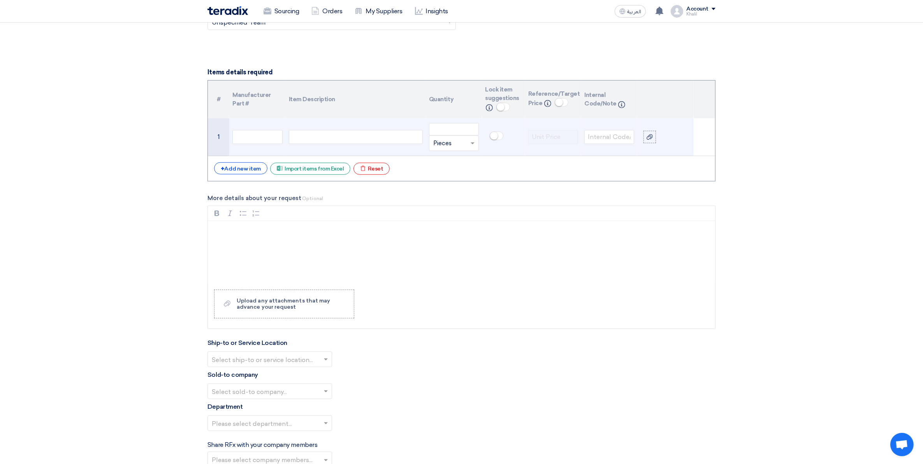
click at [361, 143] on div at bounding box center [356, 137] width 134 height 14
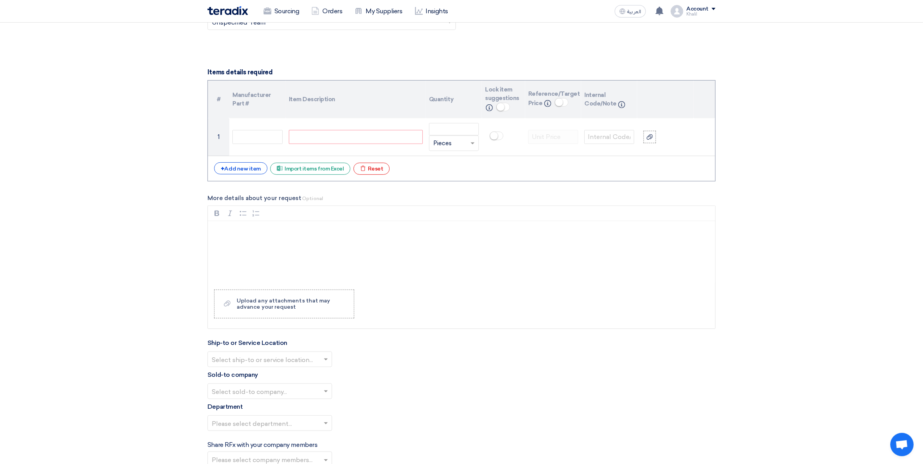
paste div
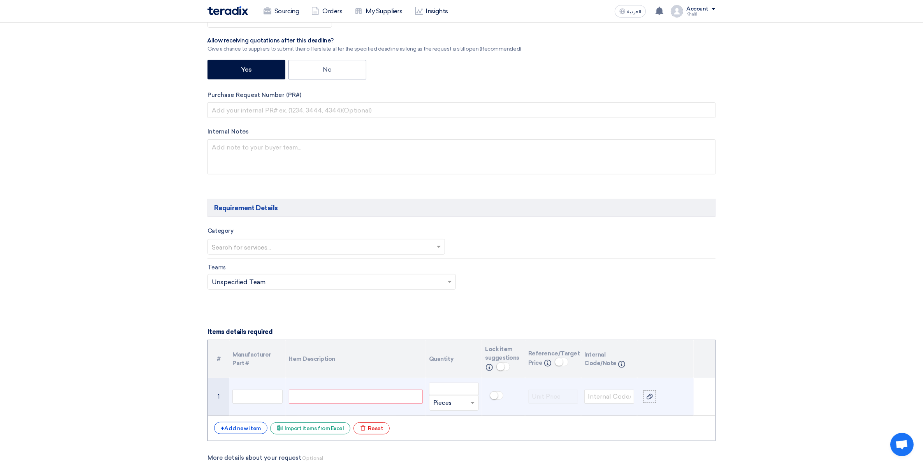
click at [340, 371] on div "Size:3/4'', 19mm, Set/P:10Bar,-AS safety valve" at bounding box center [356, 396] width 134 height 14
click at [342, 371] on div "Size:3/4'', 19mm, Set/P:10Bar,-AS Size:3/4'', 19mm, Set/P:10Bar,-AS safety valv…" at bounding box center [356, 396] width 134 height 14
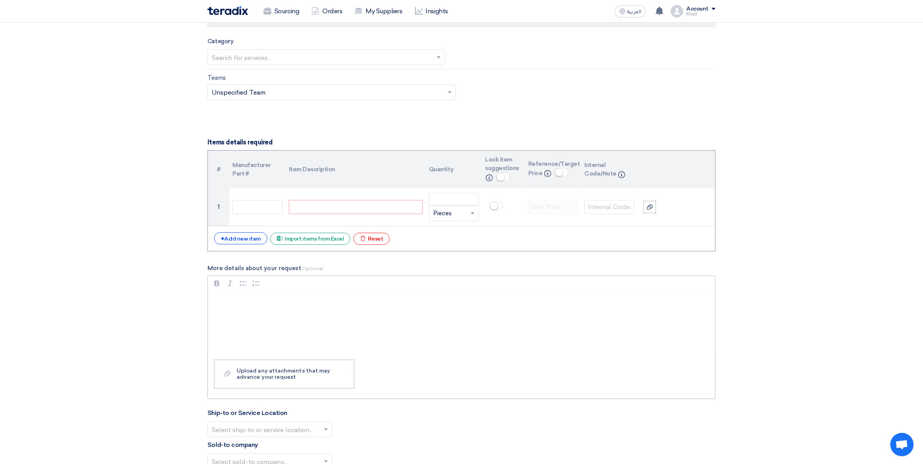
scroll to position [470, 0]
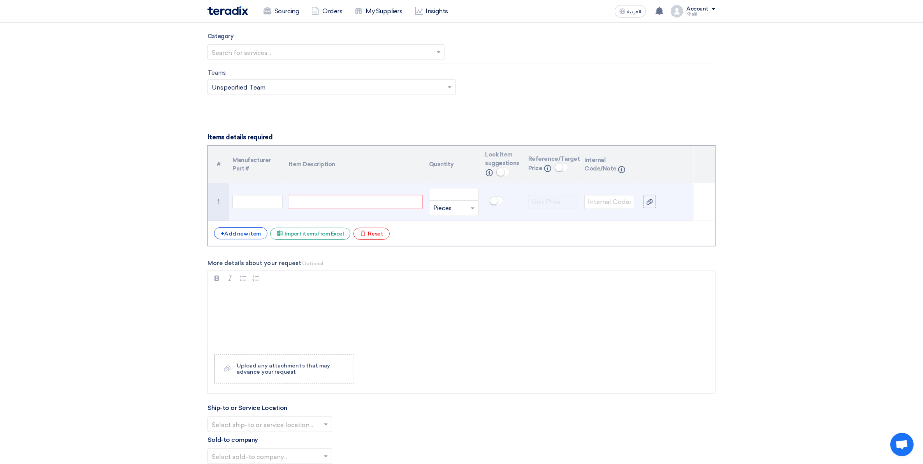
click at [354, 199] on div "Size:3/4'', 19mm, Set/P:10Bar,-AS Size:3/4'', 19mm, Set/P:10Bar,-AS safety valv…" at bounding box center [356, 202] width 134 height 14
click at [357, 200] on div "Size:3/4'', 19mm, Set/P:10Bar,-AS Size:3/4'', 19mm, Set/P:10Bar,-AS safety valv…" at bounding box center [356, 202] width 134 height 14
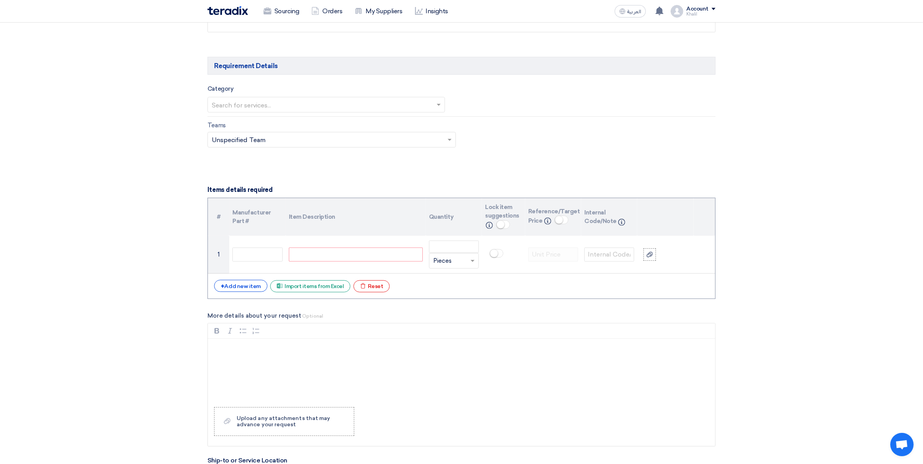
scroll to position [421, 0]
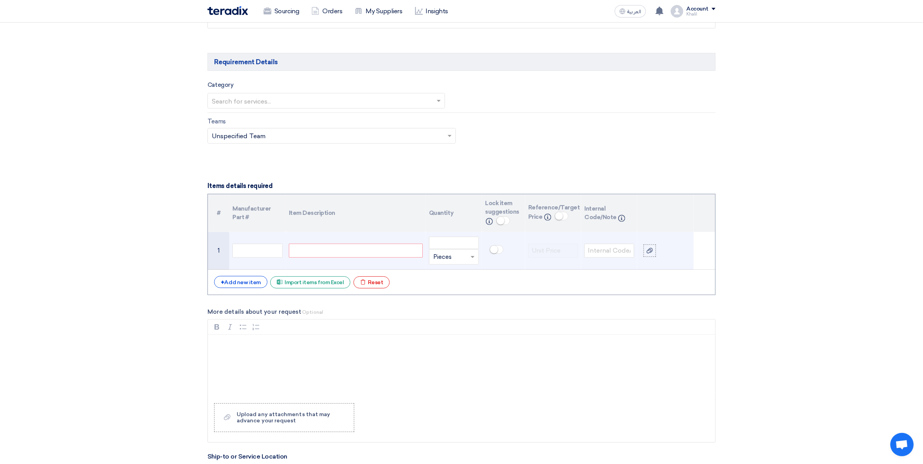
click at [346, 248] on div "Size:3/4'', 19mm, Set/P:10Bar,-AS Size:3/4'', 19mm, Set/P:10Bar,-ASSize:3/4'', …" at bounding box center [356, 251] width 134 height 14
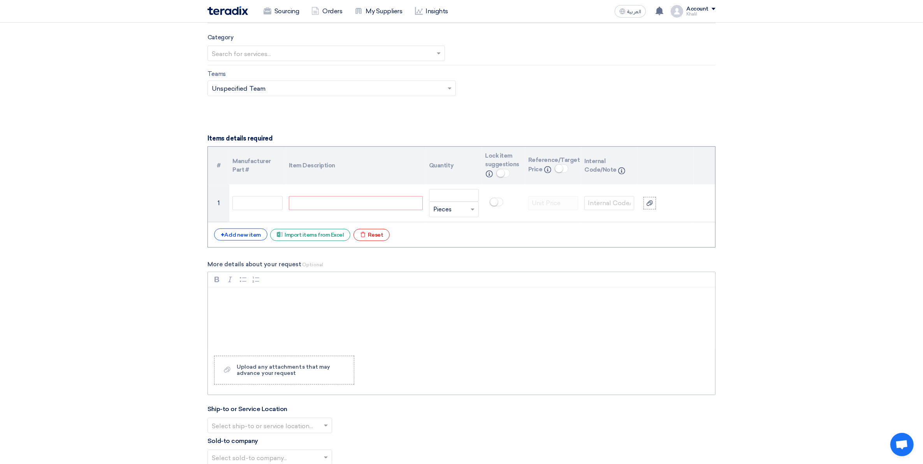
scroll to position [470, 0]
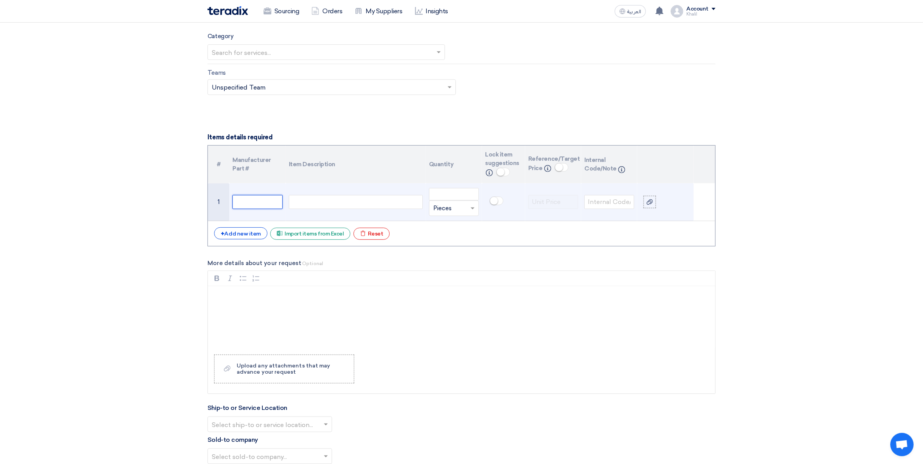
click at [277, 203] on input "text" at bounding box center [257, 202] width 50 height 14
click at [310, 203] on div "Size:3/4'', 19mm, Set/P:10Bar,-AS Size:3/4'', 19mm, Set/P:10Bar,-ASSize:3/4'', …" at bounding box center [356, 202] width 134 height 14
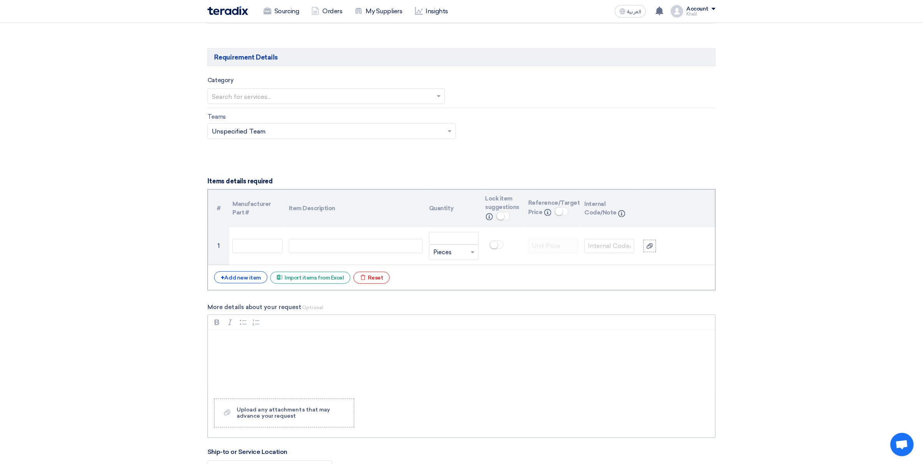
scroll to position [438, 0]
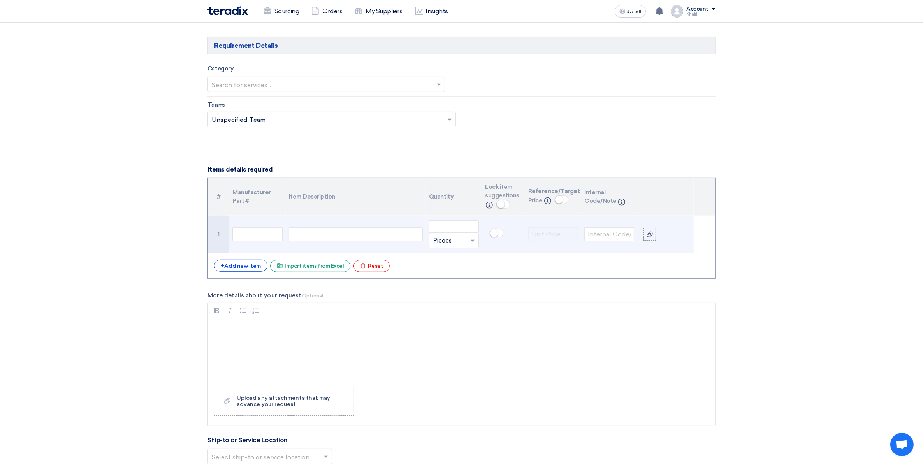
click at [360, 237] on div "Size:3/4'', 19mm, Set/P:10Bar,-AS Size:3/4'', 19mm, Set/P:10Bar,-ASSize:3/4'', …" at bounding box center [356, 234] width 134 height 14
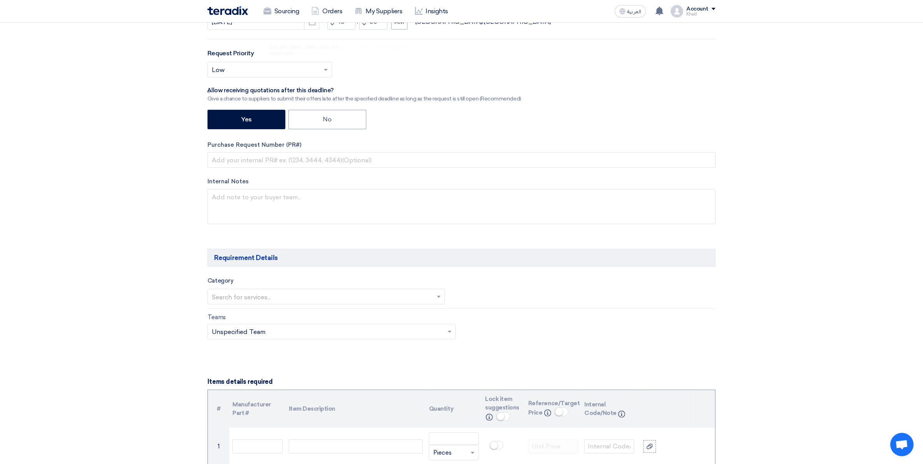
scroll to position [195, 0]
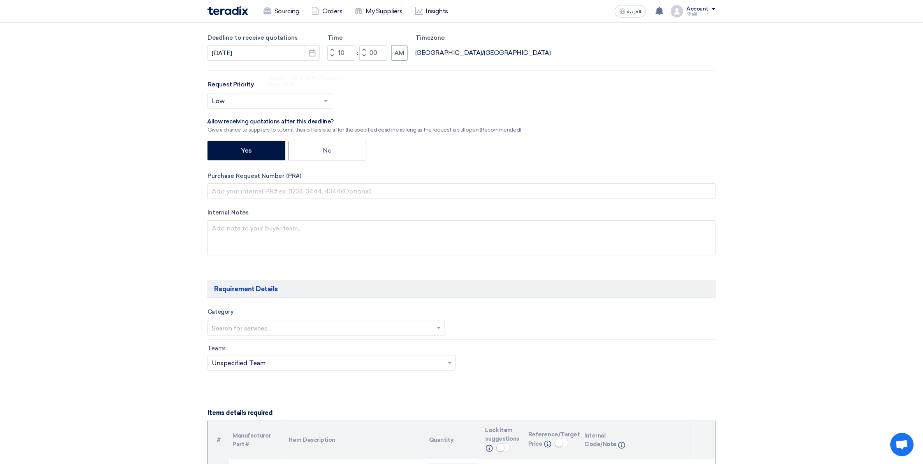
click at [437, 326] on span at bounding box center [440, 327] width 10 height 9
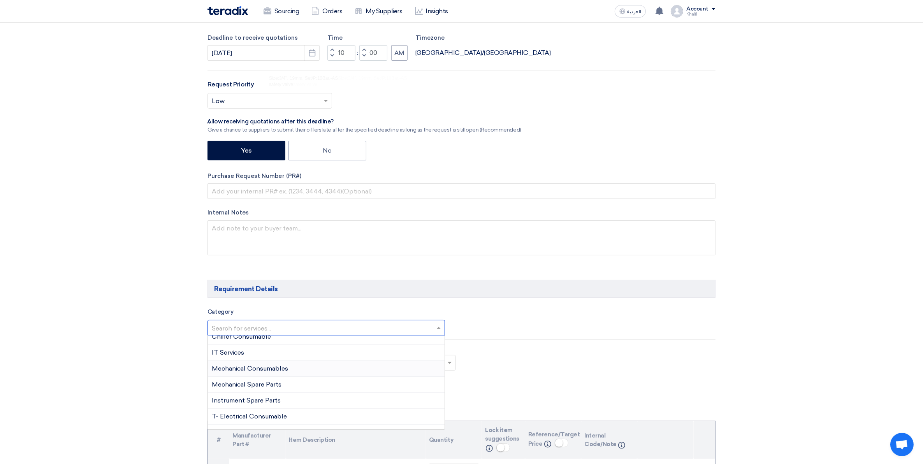
scroll to position [580, 0]
click at [329, 371] on div "Maintenance - External Vendors" at bounding box center [326, 421] width 237 height 16
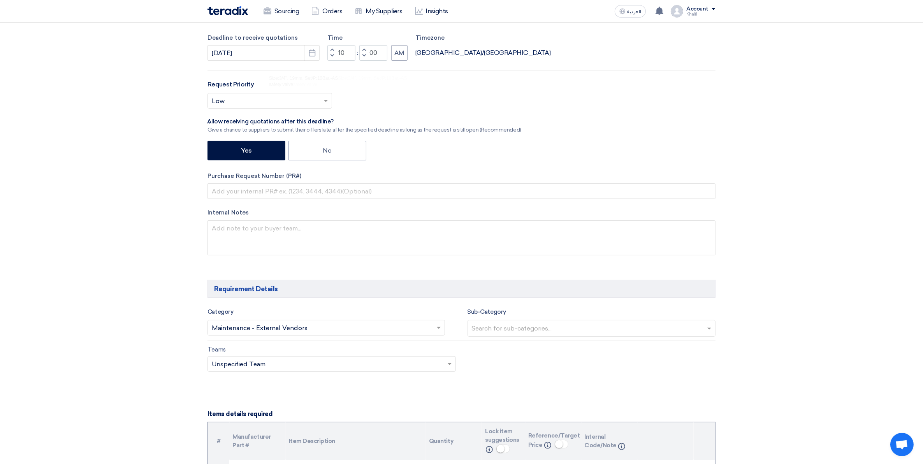
click at [519, 327] on input "text" at bounding box center [593, 329] width 242 height 13
drag, startPoint x: 479, startPoint y: 393, endPoint x: 458, endPoint y: 389, distance: 21.4
click at [290, 233] on textarea at bounding box center [461, 237] width 508 height 35
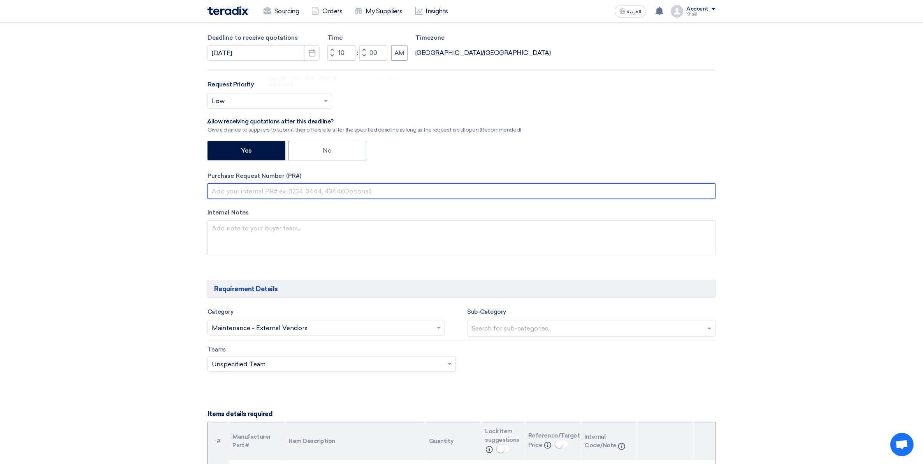
click at [289, 189] on input "text" at bounding box center [461, 191] width 508 height 16
paste input "Size:3/4'', 19mm, Set/P:10Bar,-AS safety valve"
type input "Size:3/4'', 19mm, Set/P:10Bar,-AS safety valve"
drag, startPoint x: 355, startPoint y: 193, endPoint x: 188, endPoint y: 188, distance: 167.8
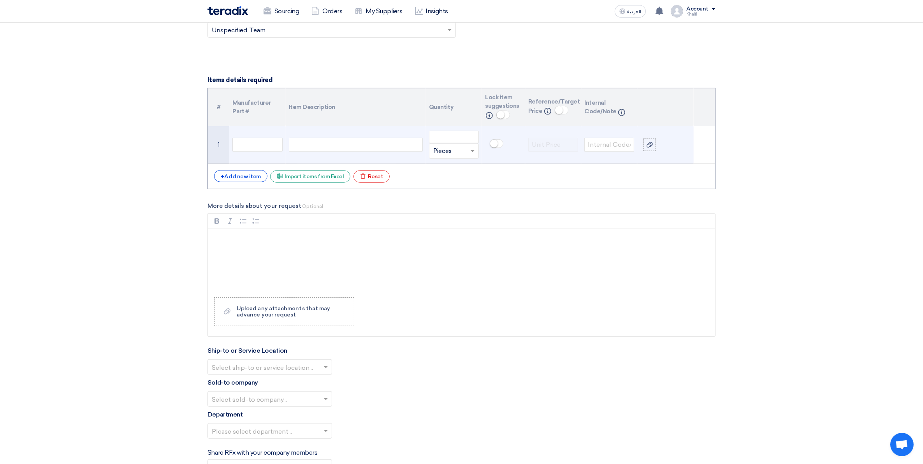
scroll to position [438, 0]
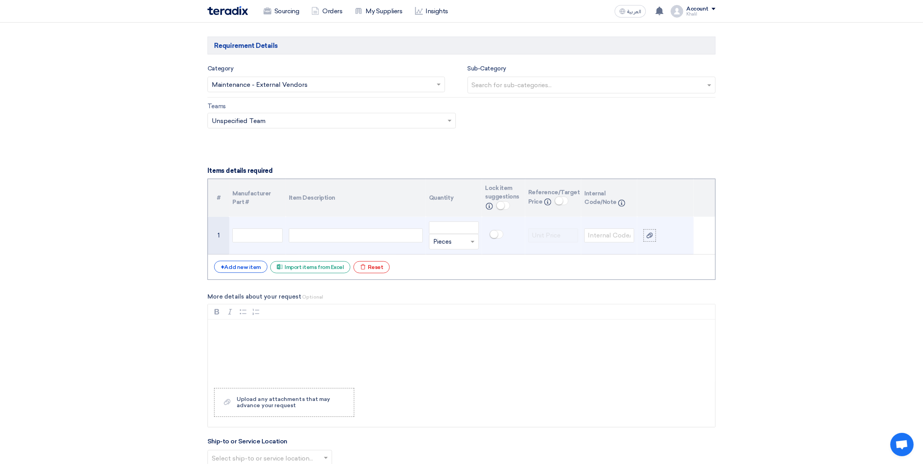
click at [319, 238] on div "Size:3/4'', 19mm, Set/P:10Bar,-AS Size:3/4'', 19mm, Set/P:10Bar,-ASSize:3/4'', …" at bounding box center [356, 235] width 134 height 14
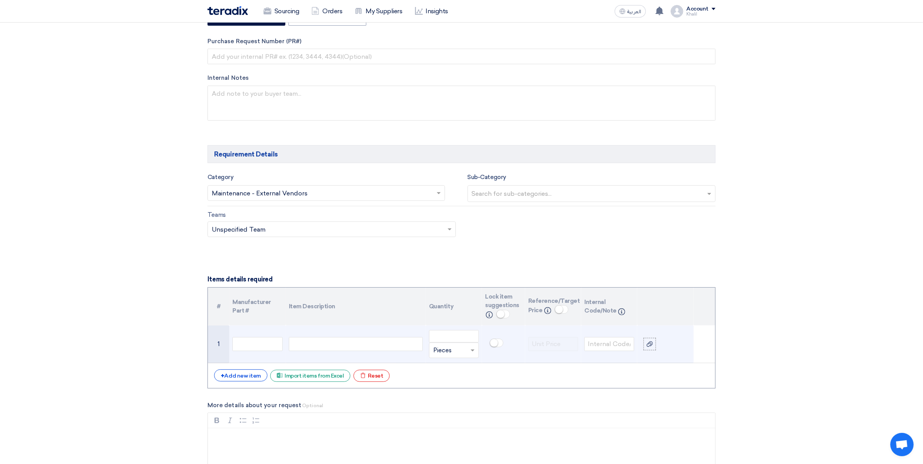
scroll to position [470, 0]
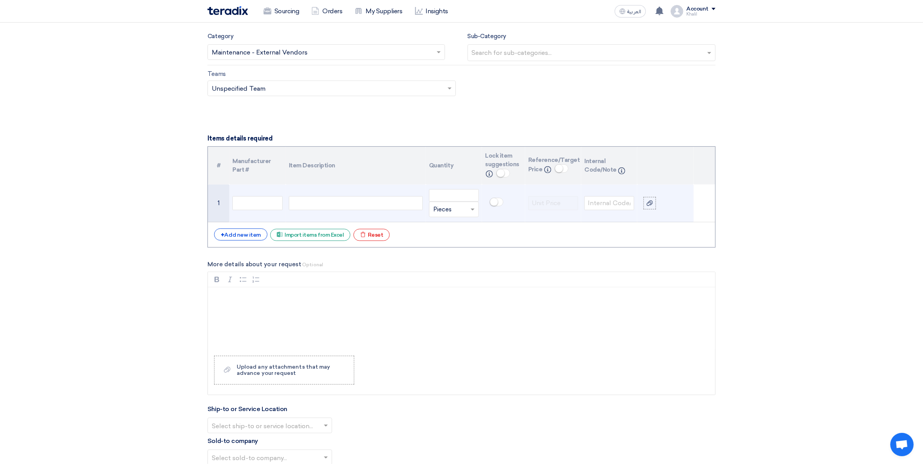
click at [319, 207] on div "Size:3/4'', 19mm, Set/P:10Bar,-AS Size:3/4'', 19mm, Set/P:10Bar,-ASSize:3/4'', …" at bounding box center [356, 203] width 134 height 14
click at [255, 203] on input "text" at bounding box center [257, 203] width 50 height 14
type input "1"
click at [304, 202] on div "Size:3/4'', 19mm, Set/P:10Bar,-AS Size:3/4'', 19mm, Set/P:10Bar,-ASSize:3/4'', …" at bounding box center [356, 203] width 134 height 14
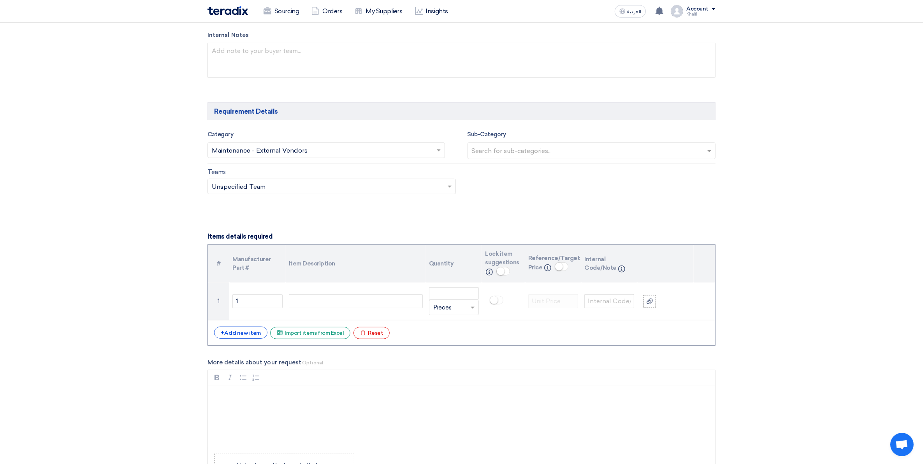
scroll to position [373, 0]
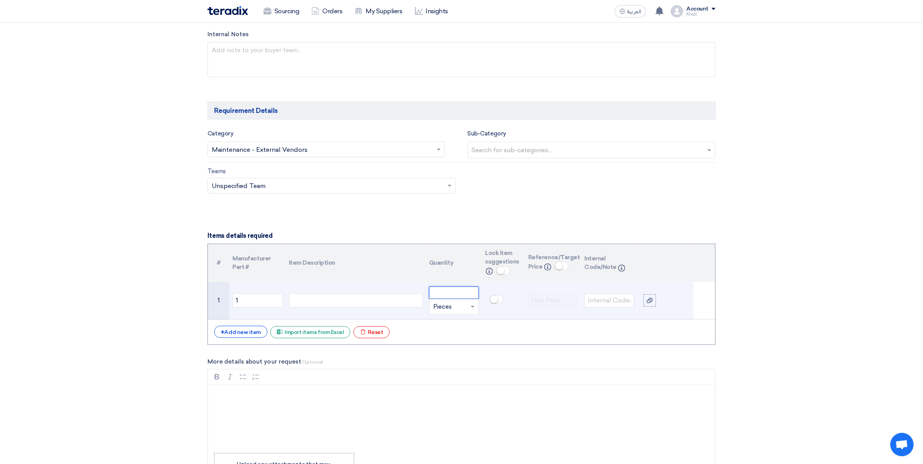
click at [447, 294] on input "number" at bounding box center [454, 292] width 50 height 12
drag, startPoint x: 456, startPoint y: 295, endPoint x: 409, endPoint y: 294, distance: 46.3
click at [409, 295] on tr "1 1 Size:3/4'', 19mm, Set/P:10Bar,-AS Size:3/4'', 19mm, Set/P:10Bar,-ASSize:3/4…" at bounding box center [461, 301] width 507 height 38
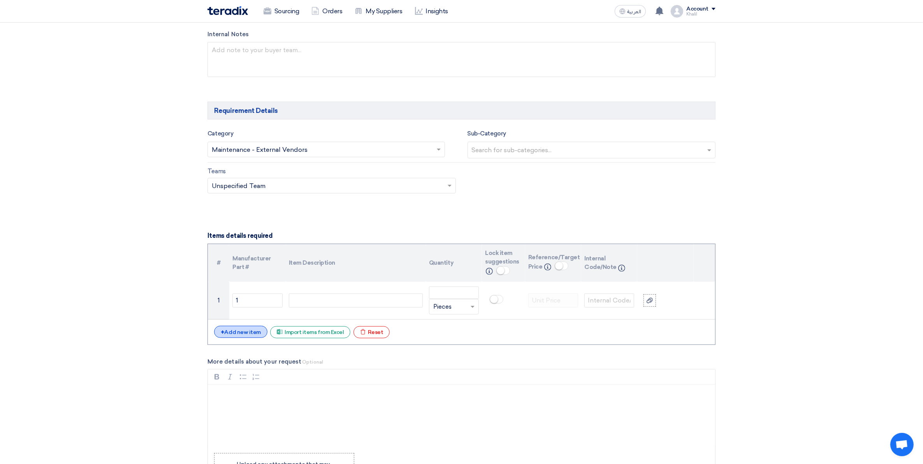
click at [246, 337] on div "+ Add new item" at bounding box center [240, 332] width 53 height 12
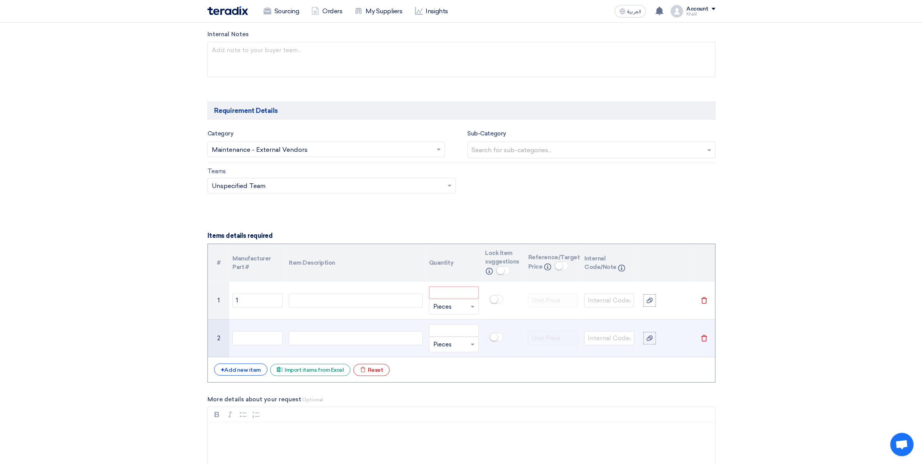
click at [316, 340] on div at bounding box center [356, 338] width 134 height 14
paste div
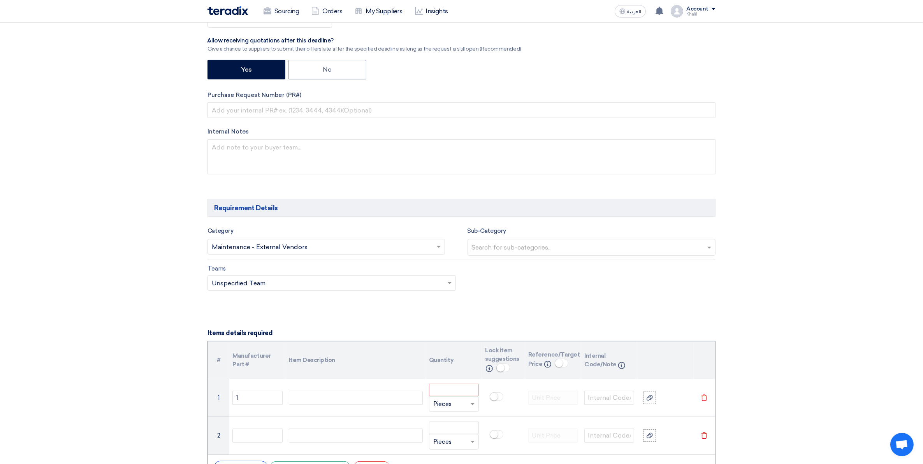
scroll to position [470, 0]
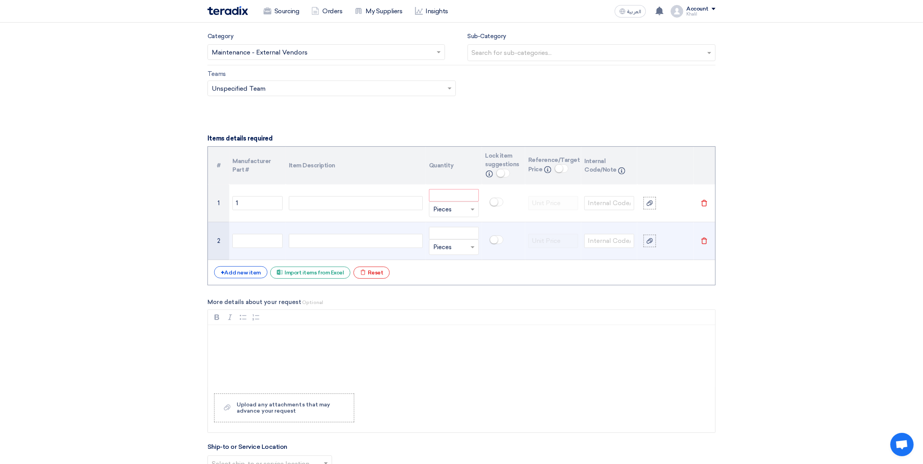
click at [704, 241] on icon "Delete" at bounding box center [703, 240] width 7 height 7
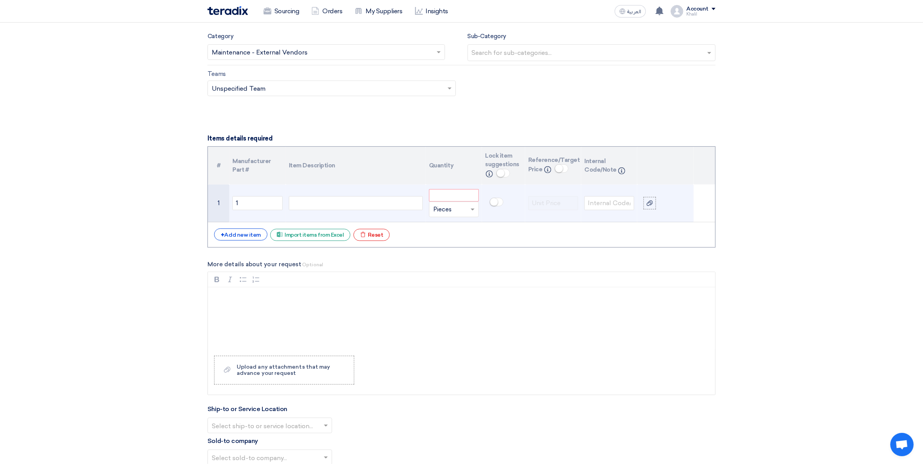
click at [313, 205] on div "Size:3/4'', 19mm, Set/P:10Bar,-AS Size:3/4'', 19mm, Set/P:10Bar,-ASSize:3/4'', …" at bounding box center [356, 203] width 134 height 14
click at [442, 196] on input "number" at bounding box center [454, 195] width 50 height 12
drag, startPoint x: 444, startPoint y: 195, endPoint x: 423, endPoint y: 194, distance: 21.4
click at [423, 194] on tr "1 1 Size:3/4'', 19mm, Set/P:10Bar,-AS Size:3/4'', 19mm, Set/P:10Bar,-ASSize:3/4…" at bounding box center [461, 203] width 507 height 38
type input "4"
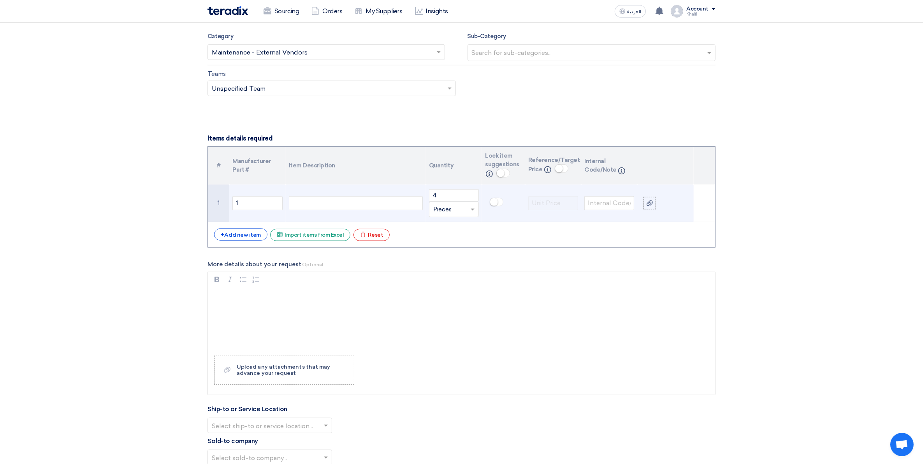
click at [343, 207] on div "Size:3/4'', 19mm, Set/P:10Bar,-AS Size:3/4'', 19mm, Set/P:10Bar,-ASSize:3/4'', …" at bounding box center [356, 203] width 134 height 14
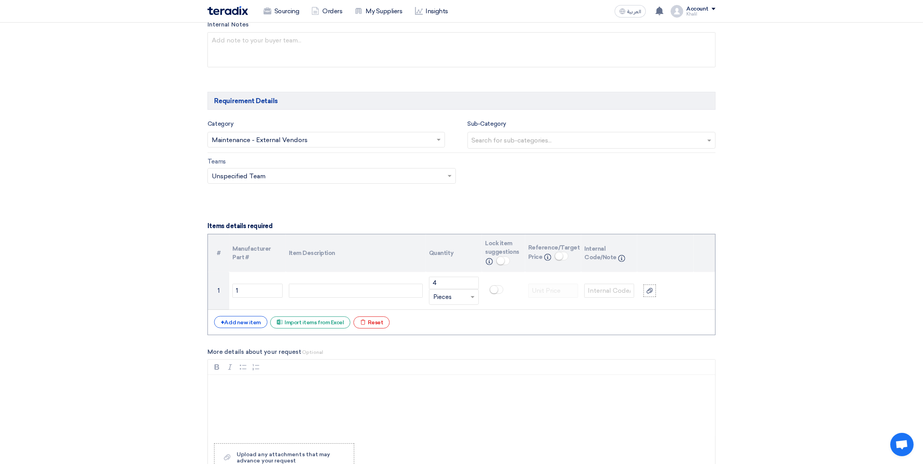
scroll to position [421, 0]
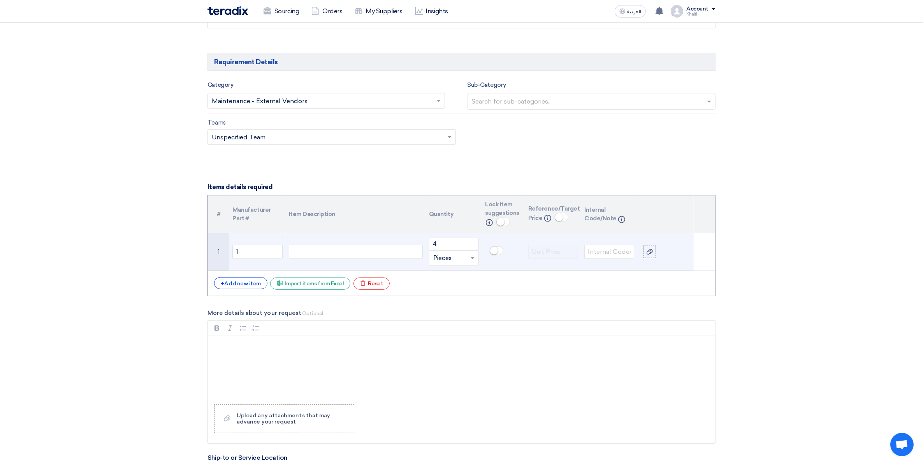
click at [366, 251] on div "Size:3/4'', 19mm, Set/P:10Bar,-AS Size:3/4'', 19mm, Set/P:10Bar,-ASSize:3/4'', …" at bounding box center [356, 252] width 134 height 14
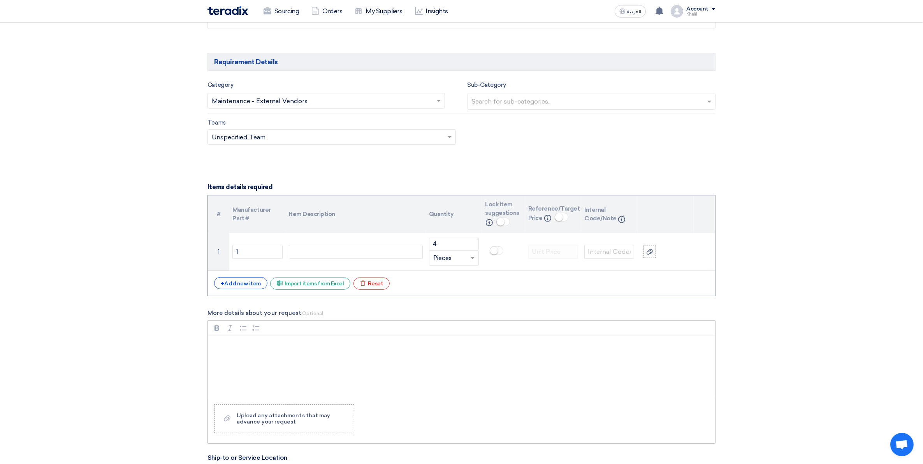
click at [352, 353] on div "Rich Text Editor, main" at bounding box center [461, 367] width 507 height 62
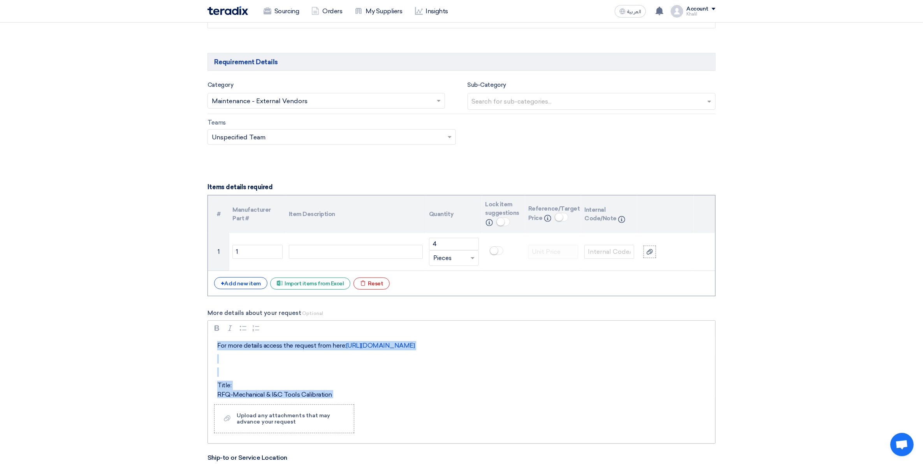
scroll to position [51, 0]
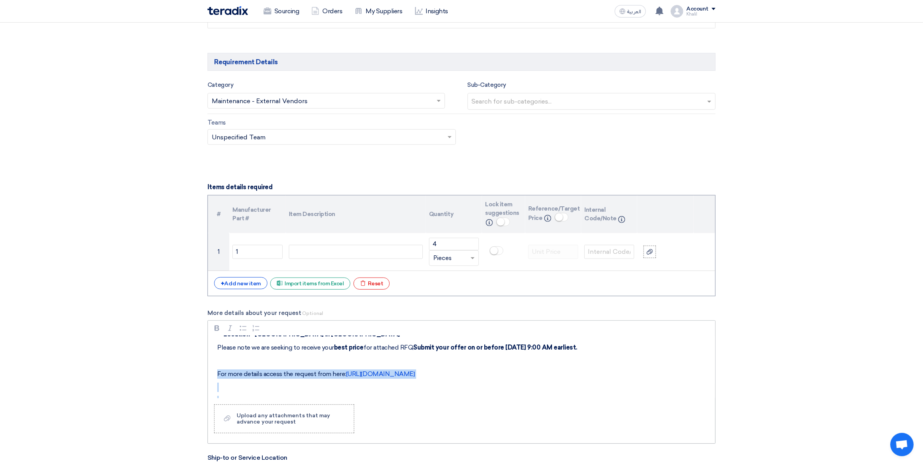
drag, startPoint x: 584, startPoint y: 376, endPoint x: 218, endPoint y: 370, distance: 366.2
click at [218, 370] on div "Dear Vendor, We are pleased to share RFQ as per attached for Calibration of sub…" at bounding box center [461, 367] width 507 height 62
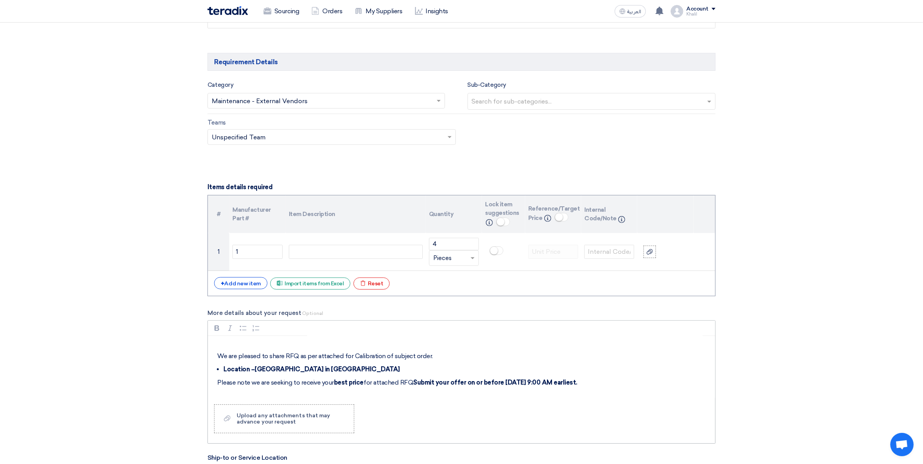
scroll to position [0, 0]
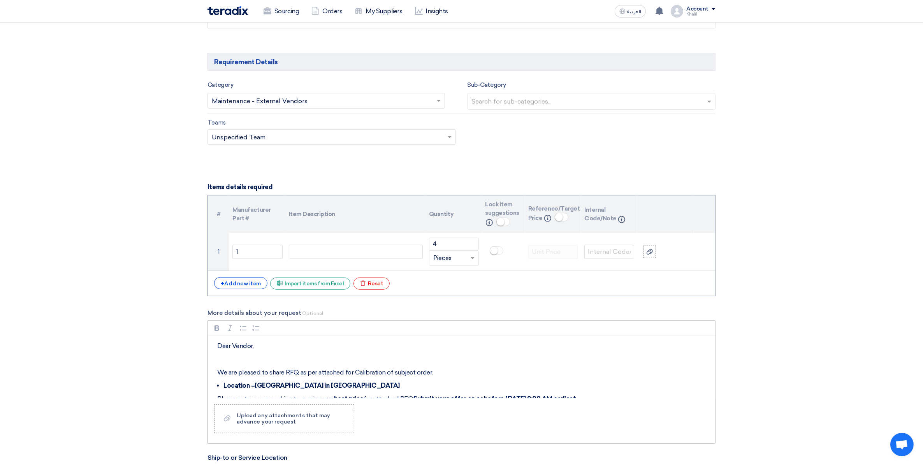
click at [434, 371] on p "We are pleased to share RFQ as per attached for Calibration of subject order." at bounding box center [464, 372] width 494 height 9
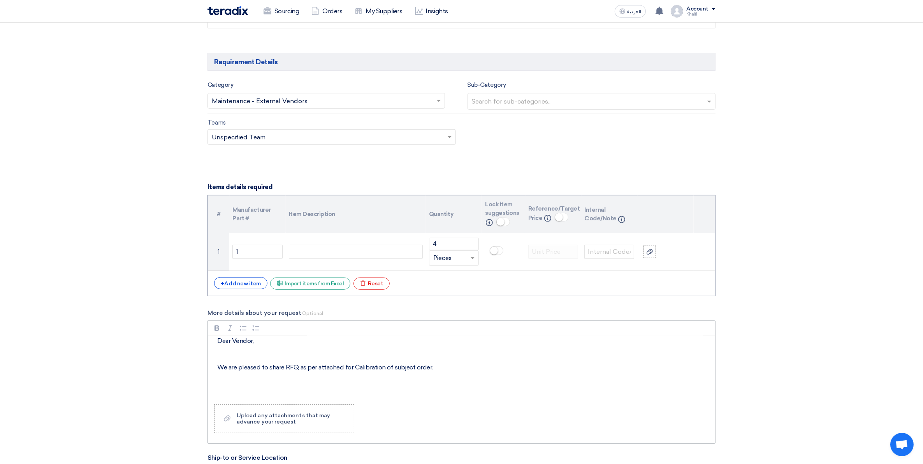
paste div "Rich Text Editor, main"
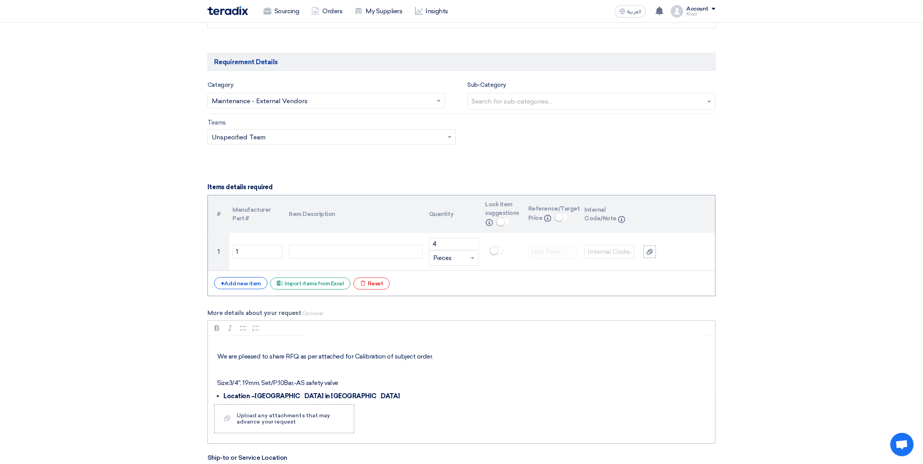
scroll to position [0, 0]
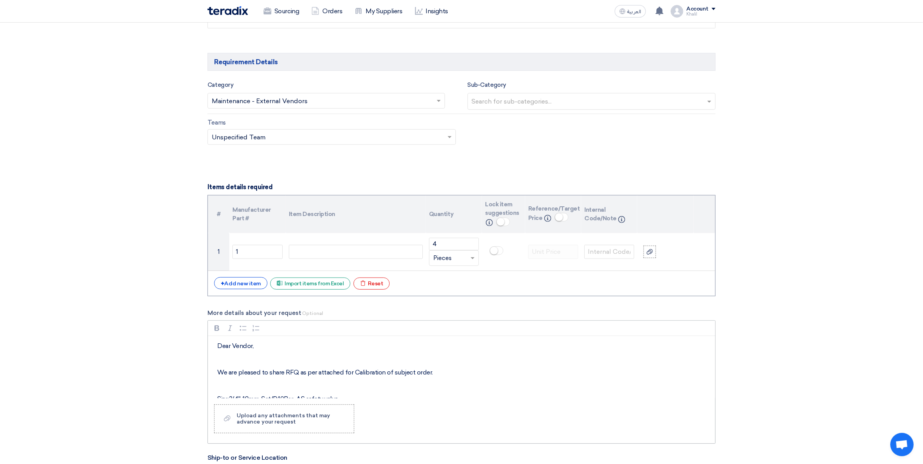
click at [337, 371] on p "Rich Text Editor, main" at bounding box center [464, 385] width 494 height 9
click at [349, 371] on p "Size:3/4'', 19mm, Set/P:10Bar,-AS safety valve" at bounding box center [464, 385] width 494 height 9
click at [442, 371] on div "Rich Text Editor Bold (CTRL+B) Bold Italic (CTRL+I) Italic Bulleted List Bullet…" at bounding box center [461, 381] width 508 height 123
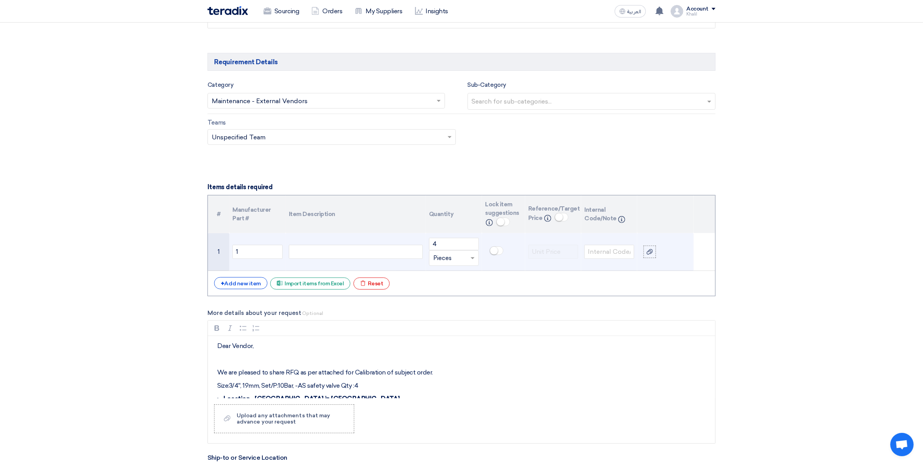
click at [316, 254] on div "Size:3/4'', 19mm, Set/P:10Bar,-AS Size:3/4'', 19mm, Set/P:10Bar,-ASSize:3/4'', …" at bounding box center [356, 252] width 134 height 14
click at [321, 253] on div "Size:3/4'', 19mm, Set/P:10Bar,-AS Size:3/4'', 19mm, Set/P:10Bar,-ASSize:3/4'', …" at bounding box center [356, 252] width 134 height 14
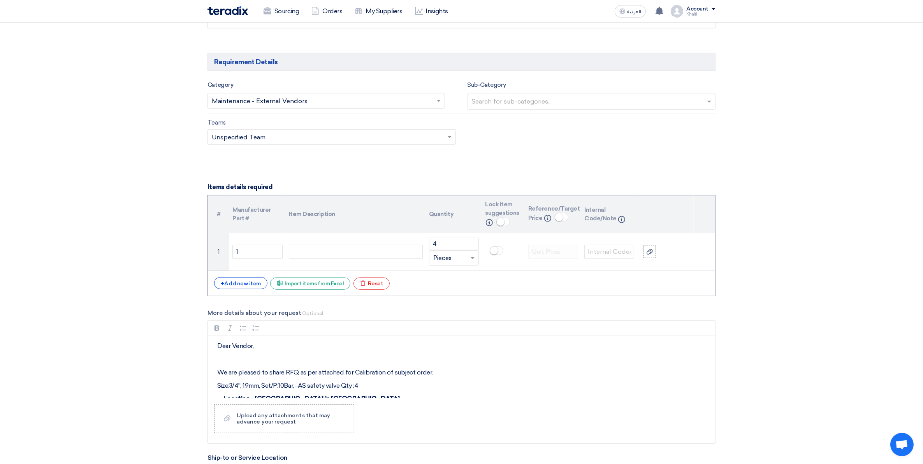
click at [364, 214] on th "Item Description" at bounding box center [356, 214] width 140 height 38
click at [500, 221] on small at bounding box center [500, 222] width 8 height 8
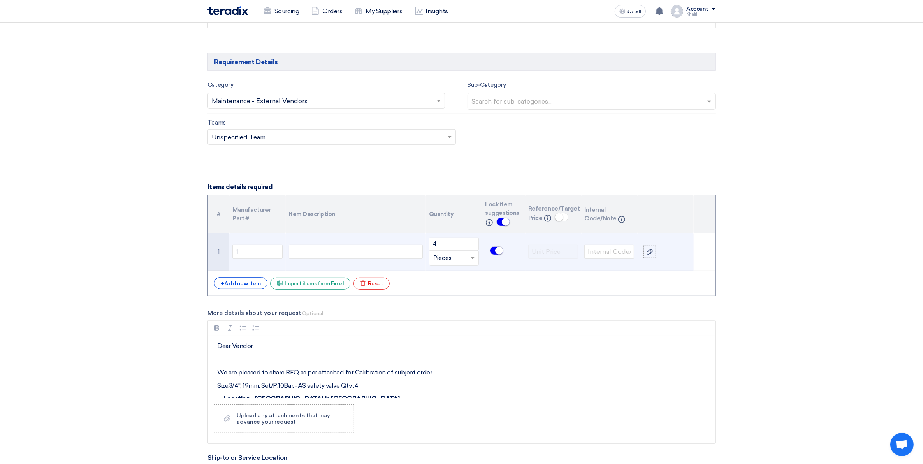
click at [327, 254] on div "Size:3/4'', 19mm, Set/P:10Bar,-AS Size:3/4'', 19mm, Set/P:10Bar,-ASSize:3/4'', …" at bounding box center [356, 252] width 134 height 14
click at [331, 253] on div "Size:3/4'', 19mm, Set/P:10Bar,-AS Size:3/4'', 19mm, Set/P:10Bar,-ASSize:3/4'', …" at bounding box center [356, 252] width 134 height 14
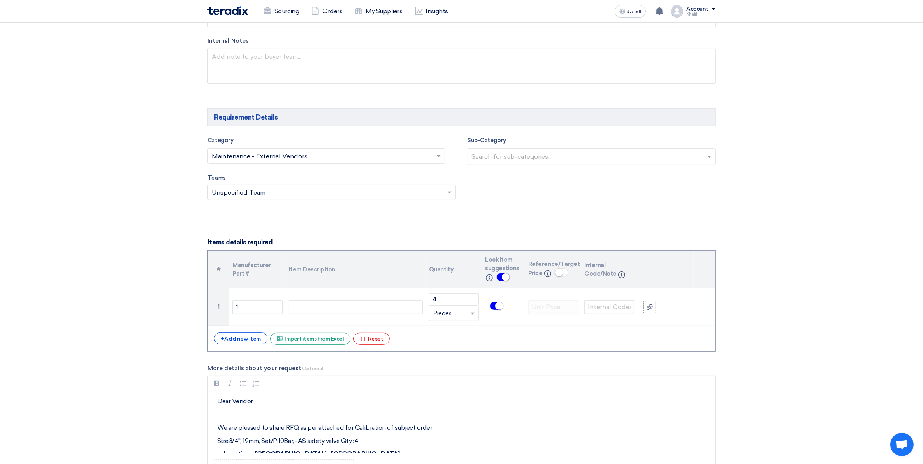
scroll to position [367, 0]
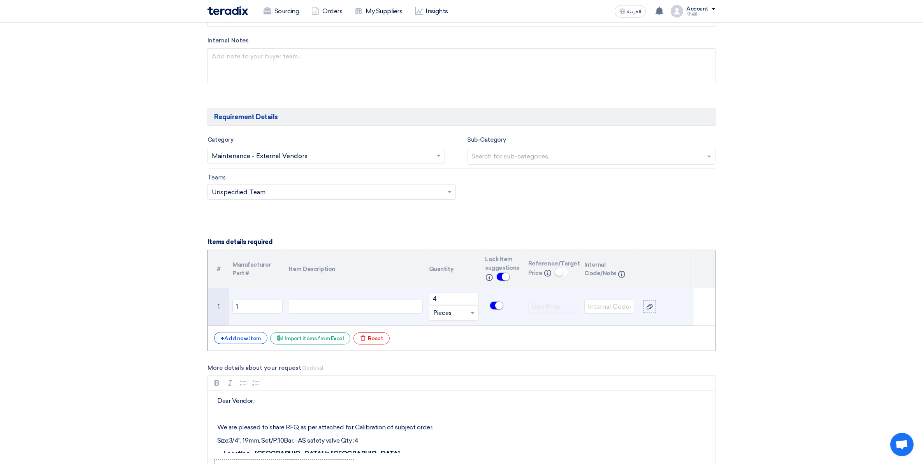
click at [347, 309] on div "Size:3/4'', 19mm, Set/P:10Bar,-AS Size:3/4'', 19mm, Set/P:10Bar,-ASSize:3/4'', …" at bounding box center [356, 307] width 134 height 14
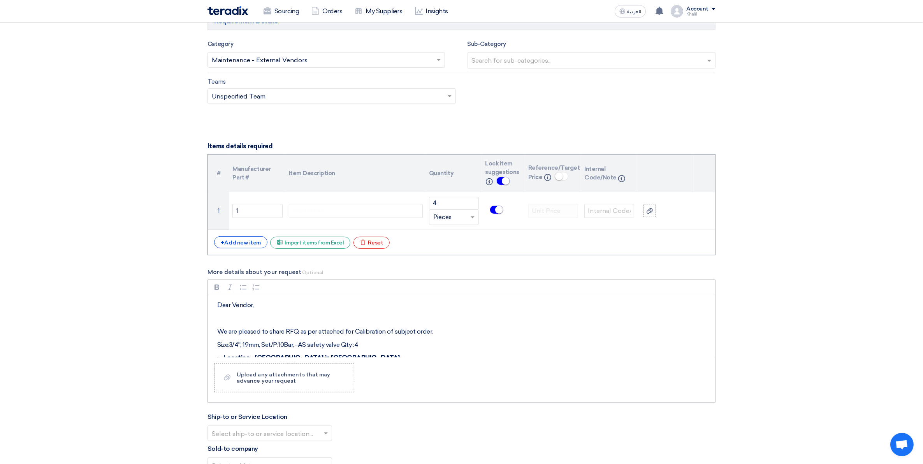
scroll to position [464, 0]
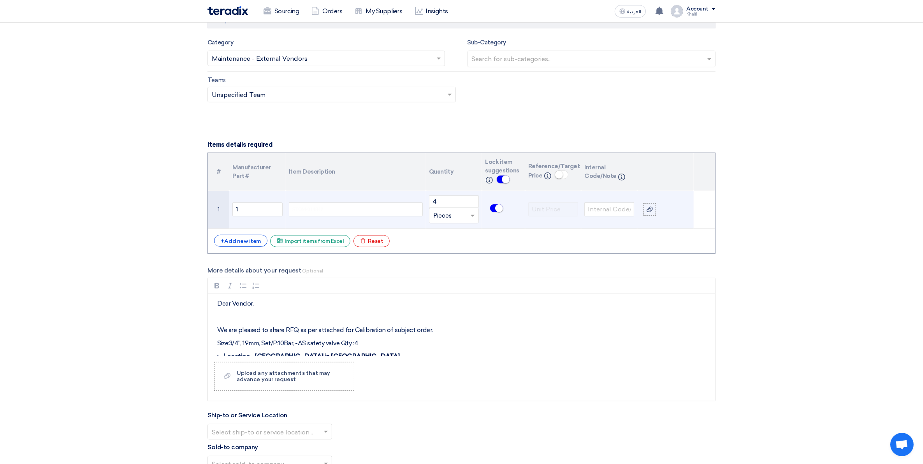
click at [316, 212] on span "STOM-014842" at bounding box center [307, 209] width 31 height 7
click at [325, 206] on div "STOM-014STOM-014842 vb842 Size:3/4'', 19mm, Set/P:10Bar,-AS Size:3/4'', 19mm, S…" at bounding box center [356, 209] width 134 height 14
click at [302, 207] on span "STOM-014STOM-014842" at bounding box center [319, 209] width 54 height 7
click at [314, 210] on span "STOSize:3/4'', 19mm, Set/P:10Bar,-AS" at bounding box center [333, 209] width 82 height 7
click at [320, 210] on span "STOSize:3/4'', 19mm, Set/P:10Bar,-AS" at bounding box center [333, 209] width 82 height 7
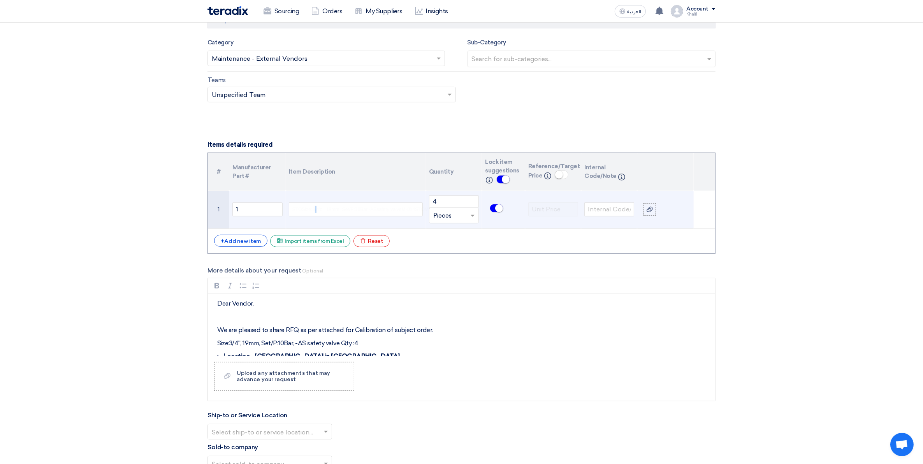
click at [316, 211] on span "STOSize:3/4'd', 19mm, Set/P:10Bar,-AS" at bounding box center [334, 209] width 84 height 7
click at [346, 209] on span "STOSize:3rgrth4'd', 19mm, Set/P:10Bar,-AS" at bounding box center [338, 209] width 93 height 7
click at [498, 209] on small at bounding box center [499, 208] width 8 height 8
click at [370, 212] on span "STOSize:3rgrth4'd', 19mmhh, Set/P:10Bar,-AS" at bounding box center [341, 209] width 98 height 7
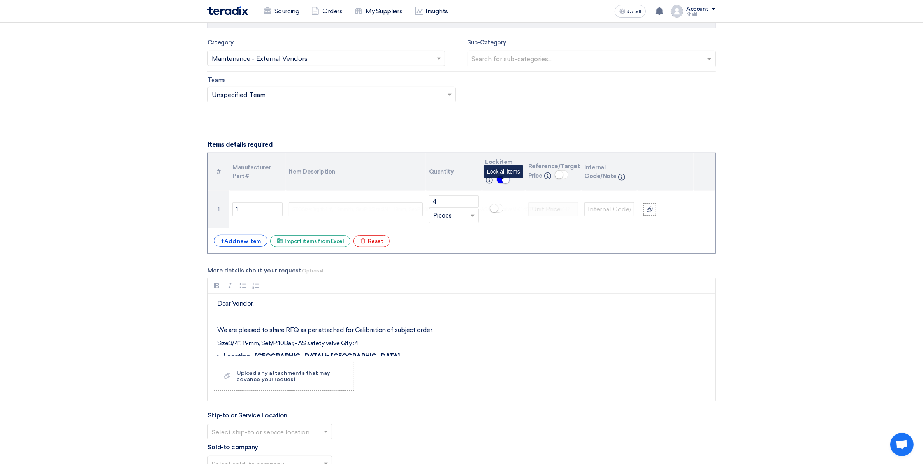
click at [504, 182] on small at bounding box center [506, 179] width 8 height 8
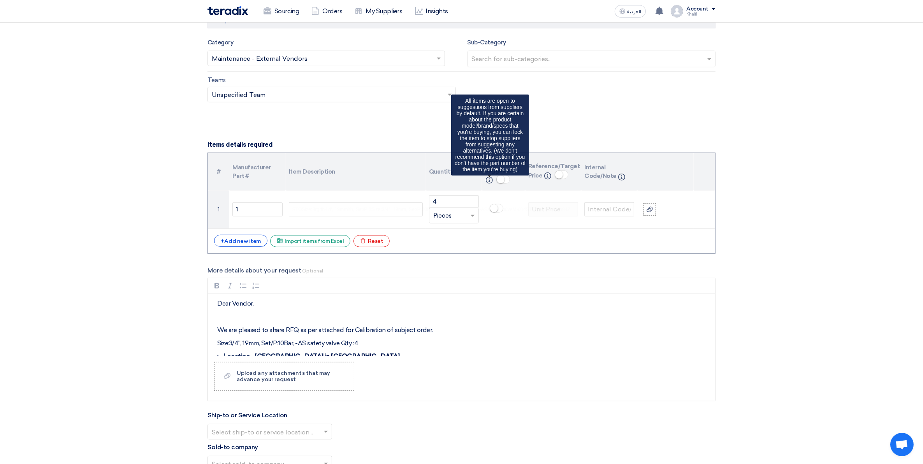
click at [489, 181] on use at bounding box center [489, 180] width 7 height 7
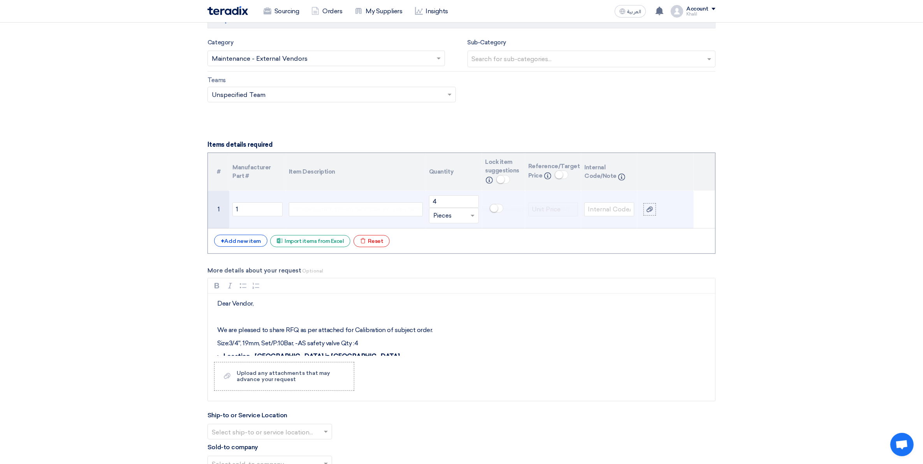
click at [378, 214] on div "STOSize:3rgrth4'd', 19mmhh, Set/P:1Size:3/4'', 19mm, Set/P:10Bar,-AS safety val…" at bounding box center [356, 209] width 134 height 14
click at [342, 207] on span "STOSize:3rgrth4'd', 19mmhh, Set/P:1SizSize:3/4'', 19mm, Set/P:10Bar,-AS" at bounding box center [371, 209] width 158 height 7
click at [372, 212] on span "STOSize:3rgrth4'd', 19mmhh, Set/P:1SizSize:3/4'', 19mm, Set/P:10Bar,-AS" at bounding box center [371, 209] width 158 height 7
click at [363, 210] on span "STOSize:3rgrth4'd', 19mmhh, Set/P:1SizSize:3/4'', 19mm, Set/P:10Bar,-AS" at bounding box center [371, 209] width 158 height 7
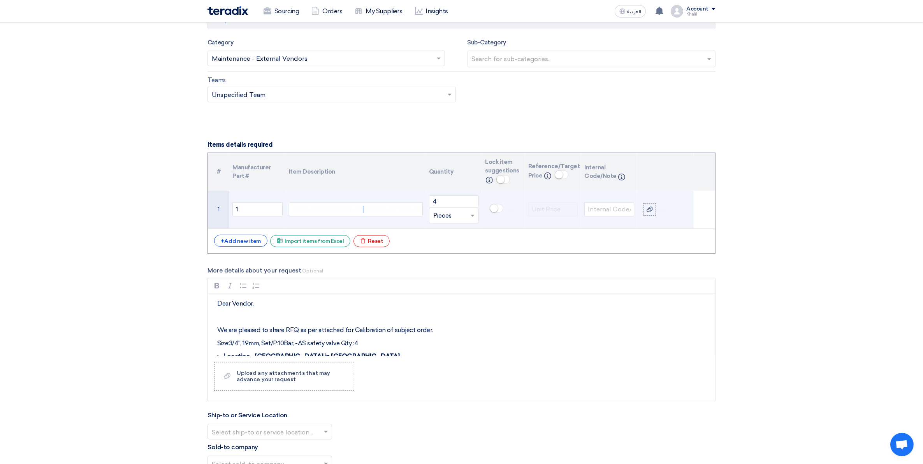
click at [363, 210] on span "STOSize:3rgrth4'd', 19mmhh, Set/P:1SizSize:3/4'', 19mm, Set/P:10Bar,-AS" at bounding box center [371, 209] width 158 height 7
click at [359, 207] on span "safety valvee:3/4'', 19mm, Set/P:10Bar,-AS" at bounding box center [337, 209] width 91 height 7
click at [356, 207] on span "safety valvee:3/4'', 19mm, Set/P:10Bar,-AS" at bounding box center [337, 209] width 91 height 7
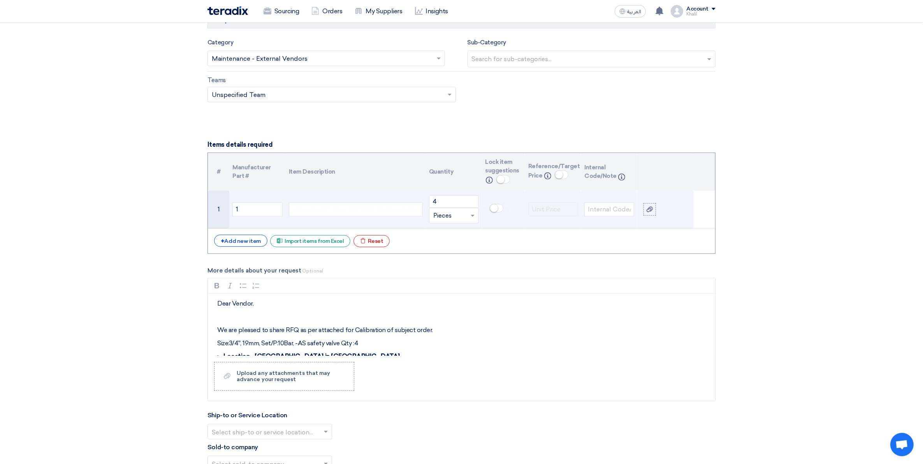
click at [354, 207] on span "safety valvee:3/4'', 19mm, Set/P:10Bar,-AS" at bounding box center [337, 209] width 91 height 7
click at [353, 208] on span "safety valvee:3/4'', 19mm, Set/P:10Bar,-AS" at bounding box center [337, 209] width 91 height 7
click at [357, 210] on span "safety valvee:3/4'', 19mm, Set/P:10Bar,-AS" at bounding box center [337, 209] width 91 height 7
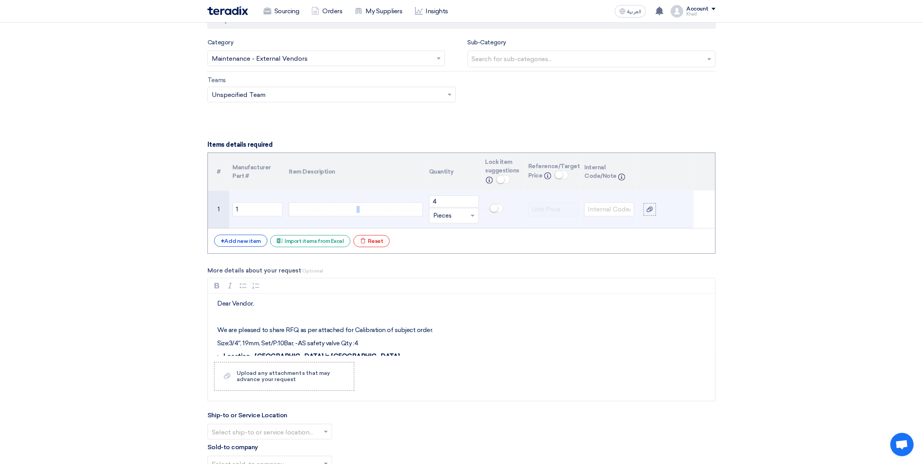
click at [357, 210] on span "safety valvee:3/4'', 19mm, Set/P:10Bar,-AS" at bounding box center [337, 209] width 91 height 7
click at [358, 210] on span "safety valveM-014STOM-014842" at bounding box center [371, 209] width 70 height 7
click at [355, 217] on td "safety valve0Bar,-AS safety valveM-014STOM-014842 vb842 Size:3/4'', 19mm, Set/P…" at bounding box center [356, 210] width 140 height 38
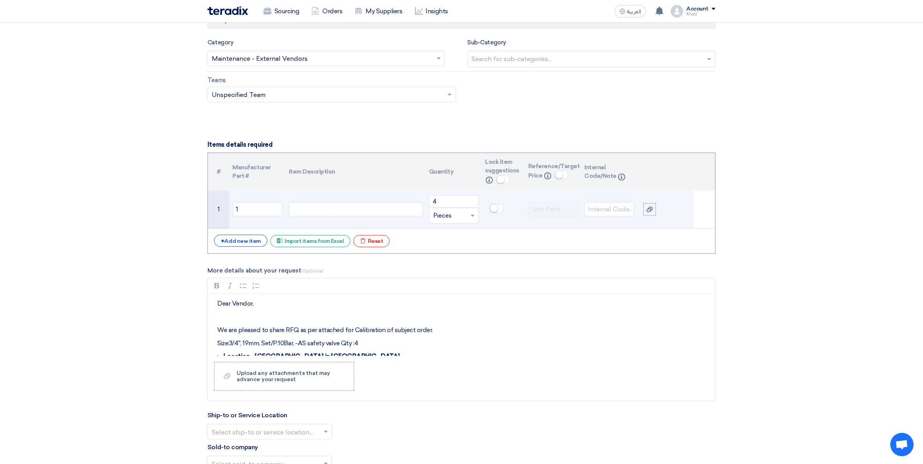
click at [355, 219] on td "safety valve0Bar,-AS safety valveM-014STOM-014842 vb842 Size:3/4'', 19mm, Set/P…" at bounding box center [356, 210] width 140 height 38
click at [353, 211] on span "safety valveM-014STOM-014842" at bounding box center [371, 209] width 70 height 7
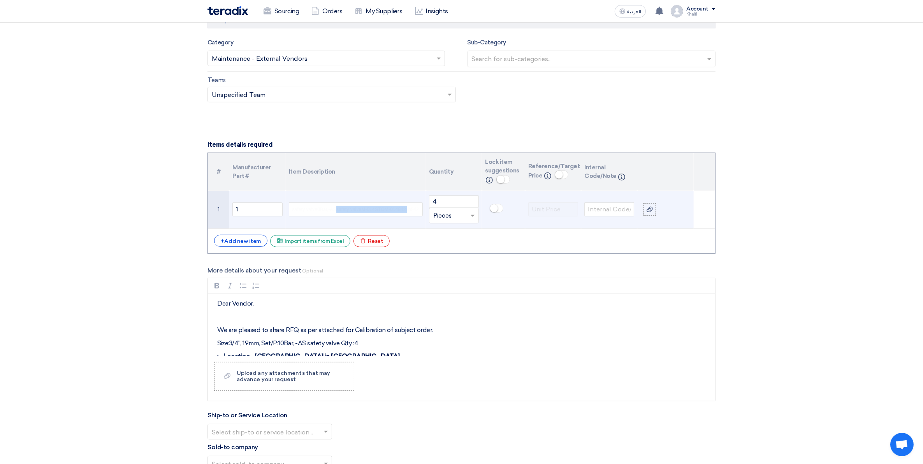
click at [353, 211] on span "safety valveM-014STOM-014842" at bounding box center [371, 209] width 70 height 7
click at [339, 211] on div "vb842 Size:3/4'', 19mm, Set/P:10Bar,-AS Size:3/4'', 19mm, Set/P:10Bar,-ASSize:3…" at bounding box center [356, 209] width 134 height 14
click at [340, 211] on div "vb842 Size:3/4'', 19mm, Set/P:10Bar,-AS Size:3/4'', 19mm, Set/P:10Bar,-ASSize:3…" at bounding box center [356, 209] width 134 height 14
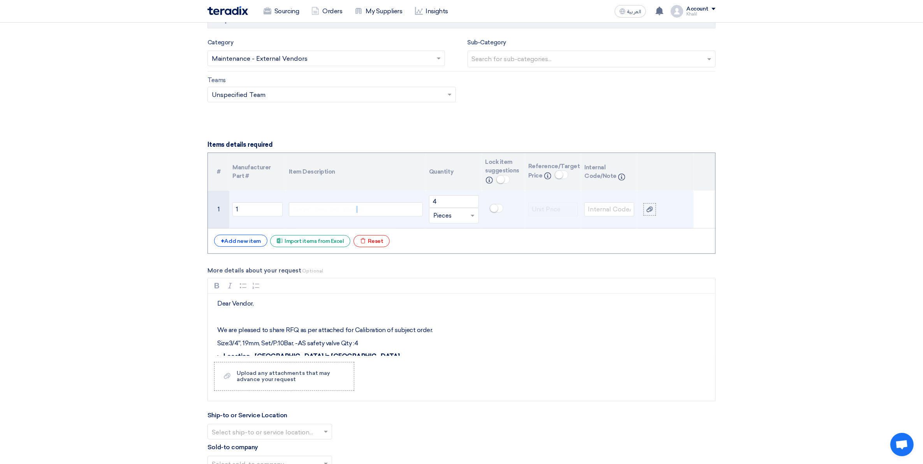
click at [357, 211] on span "Size:3/4'', 19mm, Set/P:10Bar,-AS" at bounding box center [328, 209] width 72 height 7
click at [358, 211] on span "Size:3/4'', 19mm, Set/P:10Bar,-ASSize:3/4'', 19mm, Set/P:10Bar,-AS" at bounding box center [364, 209] width 144 height 7
click at [358, 211] on span "Size:3/4'', 19mm, Set/P:10Bar,-AS" at bounding box center [328, 209] width 72 height 7
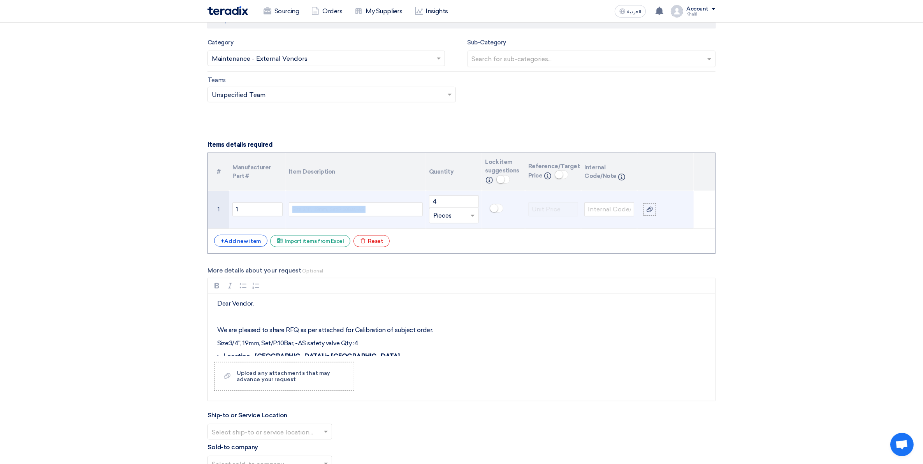
click at [358, 211] on span "Size:3/4'', 19mm, Set/P:10Bar,-AS" at bounding box center [328, 209] width 72 height 7
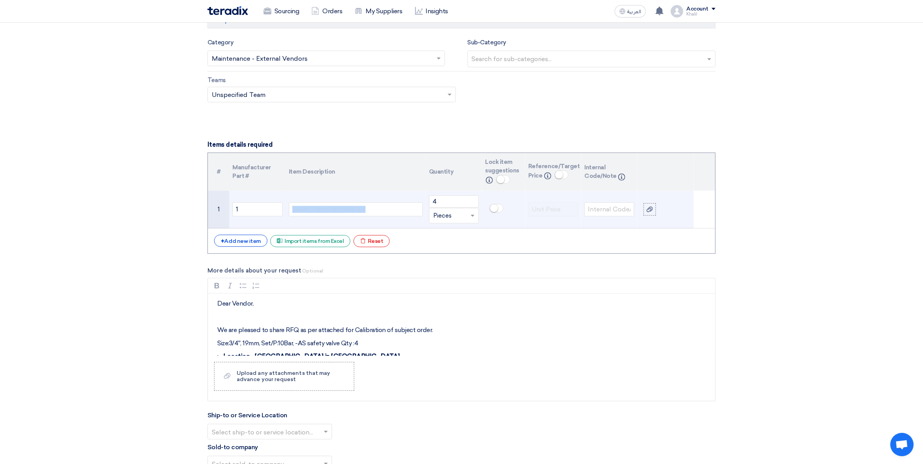
click at [358, 211] on span "Size:3/4'', 19mm, Set/P:10Bar,-AS" at bounding box center [328, 209] width 72 height 7
drag, startPoint x: 366, startPoint y: 211, endPoint x: 352, endPoint y: 211, distance: 14.0
click at [352, 211] on div "Size:3/4'', 19mm, Set/P:10Bar,-AS safety valve safety valve safety valve safety…" at bounding box center [356, 209] width 134 height 14
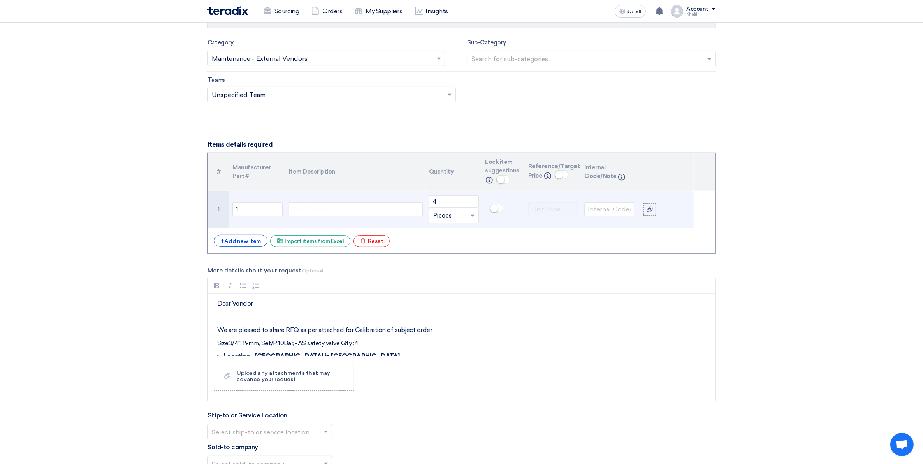
click at [361, 212] on div "Size:3/4'', 19mm, Set/ safety valve safety valve safety valve safety valve safe…" at bounding box center [356, 209] width 134 height 14
click at [361, 210] on div "safety valve safety valve safety valve safety valve safety valve safety valvesa…" at bounding box center [356, 209] width 134 height 14
click at [367, 209] on div "safety valve safety valve safety valve safety valve safety valve safety valvesa…" at bounding box center [356, 209] width 134 height 14
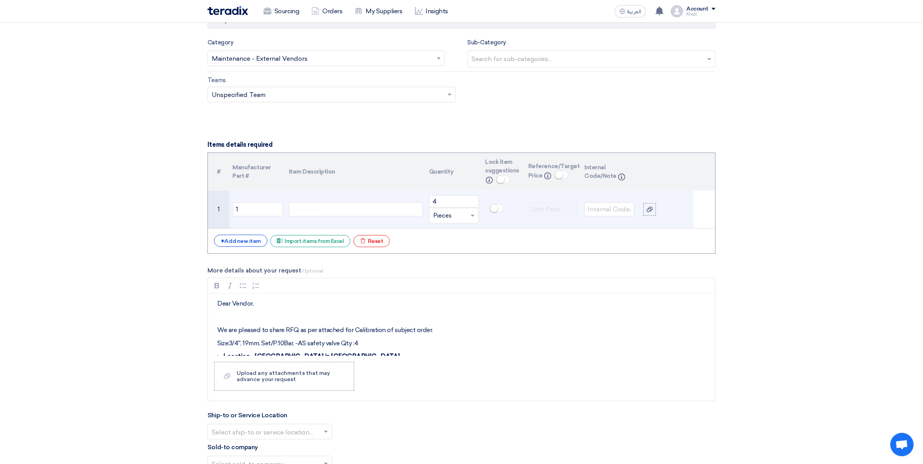
click at [368, 208] on div "safety valve safety valve safety valve safety valve safety valve safety valvesa…" at bounding box center [356, 209] width 134 height 14
drag, startPoint x: 368, startPoint y: 208, endPoint x: 360, endPoint y: 210, distance: 8.5
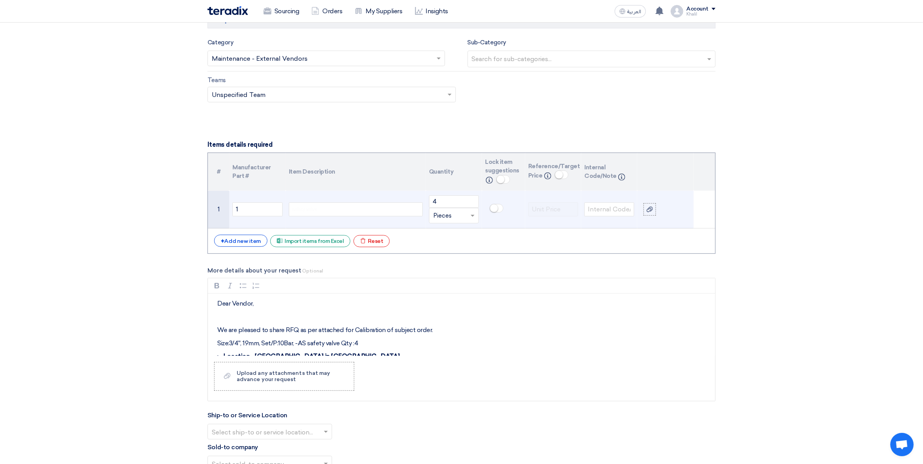
click at [360, 210] on div "safety valve safety valve safety valve safety valve safety valvesafety valve sa…" at bounding box center [356, 209] width 134 height 14
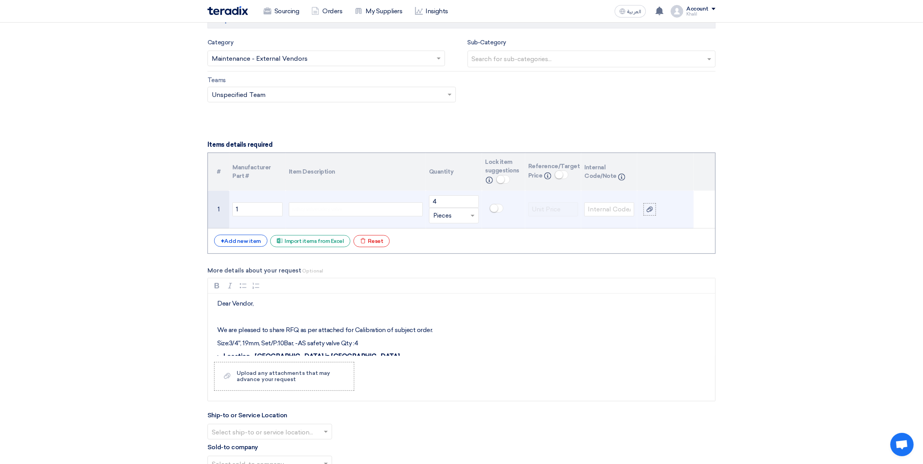
click at [360, 210] on div "Size:3/4'', 19mm, Set/P:10Bar,-AS safety valvesafety valve safety valve safety …" at bounding box center [356, 209] width 134 height 14
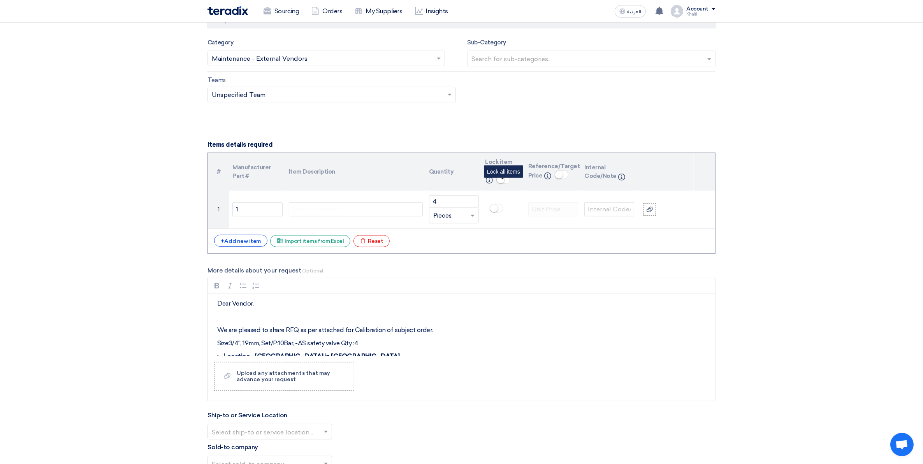
click at [506, 178] on span at bounding box center [503, 179] width 14 height 9
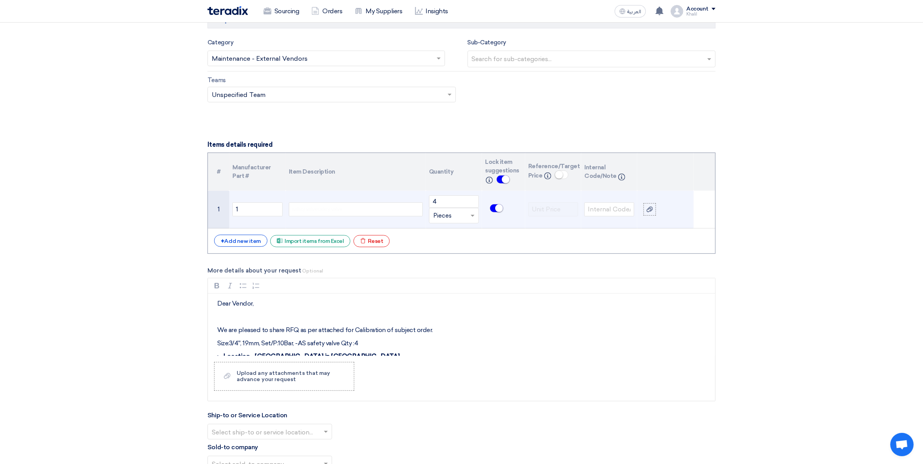
click at [390, 214] on div "Size:3/4'', 19mm, Set/P:10Bar,-AS safety valvesafety valve safety valve safety …" at bounding box center [356, 209] width 134 height 14
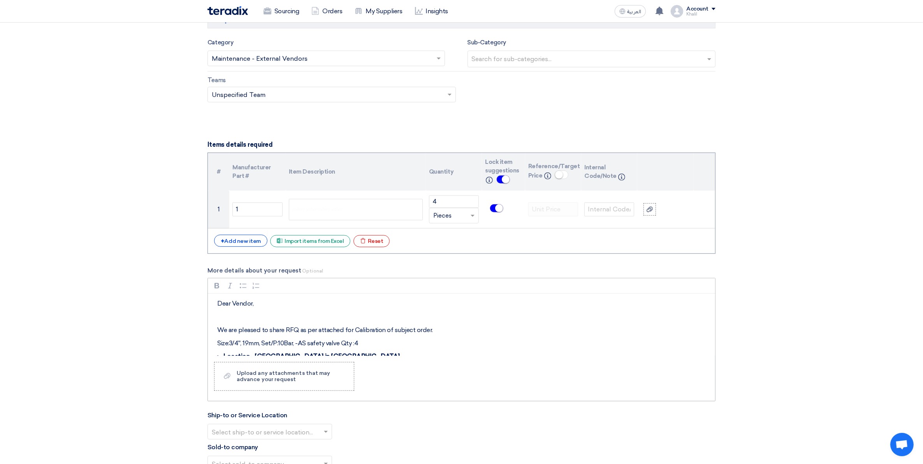
click at [551, 298] on div "Dear Vendor, We are pleased to share RFQ as per attached for Calibration of sub…" at bounding box center [461, 324] width 507 height 62
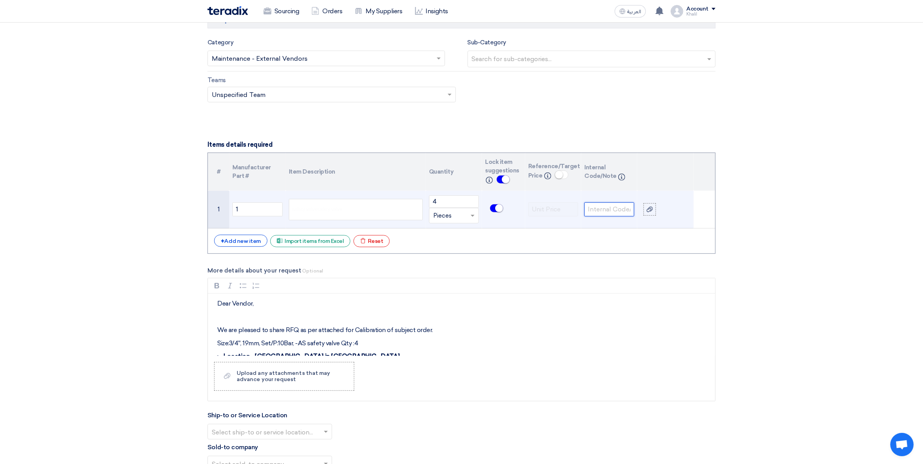
click at [609, 212] on input "text" at bounding box center [609, 209] width 50 height 14
paste input "Size:3/4'', 19mm, Set/P:10Bar,-AS safety valve"
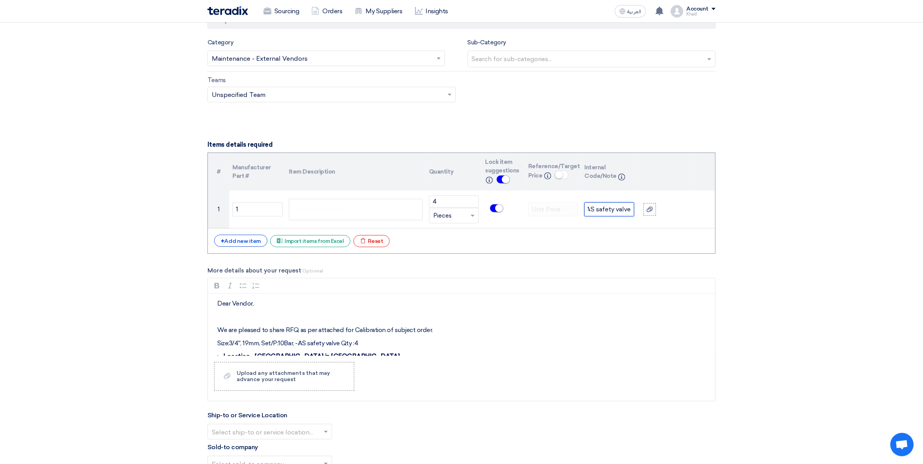
type input "Size:3/4'', 19mm, Set/P:10Bar,-AS safety valve"
click at [630, 257] on form "Basic Information RFx Title PRV Calibration of Fire Pumps-KAFD-STOM-014842 RFx …" at bounding box center [461, 306] width 508 height 1300
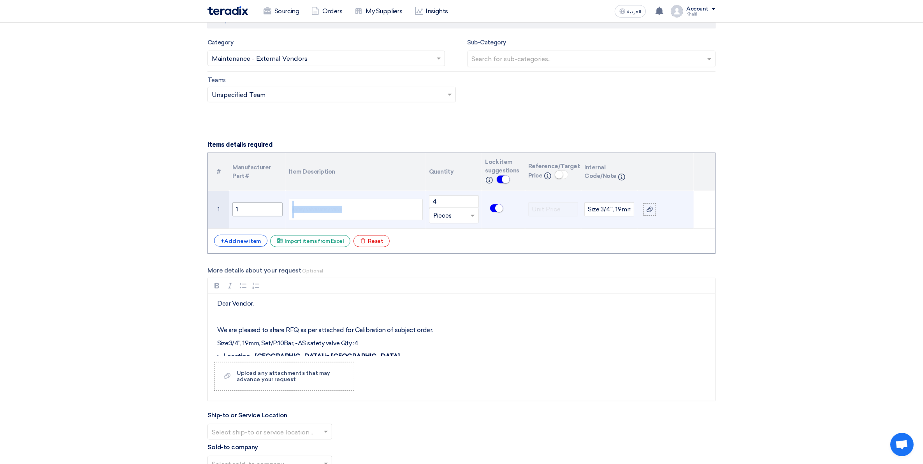
drag, startPoint x: 352, startPoint y: 214, endPoint x: 248, endPoint y: 211, distance: 103.9
click at [248, 211] on tr "1 1 Size:3/4'', 19mm, Set/P:10Bar,-AS Size:3/4'', 19mm, Set/P:10Bar,-AS safety …" at bounding box center [461, 210] width 507 height 38
drag, startPoint x: 255, startPoint y: 207, endPoint x: 217, endPoint y: 207, distance: 38.1
click at [217, 207] on tr "1 1 Size:3/4'', 19mm, Set/P:10Bar,-AS safety valve safety valvesafety valve saf…" at bounding box center [461, 210] width 507 height 38
paste input "Size:3/4'', 19mm, Set/P:10Bar,-AS safety valve"
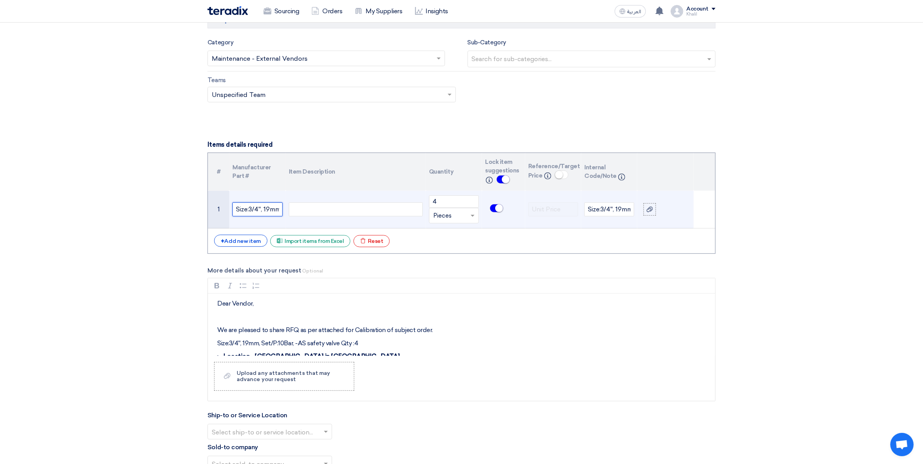
scroll to position [0, 87]
type input "Size:3/4'', 19mm, Set/P:10Bar,-AS safety valve"
click at [609, 210] on input "Size:3/4'', 19mm, Set/P:10Bar,-AS safety valve" at bounding box center [609, 209] width 50 height 14
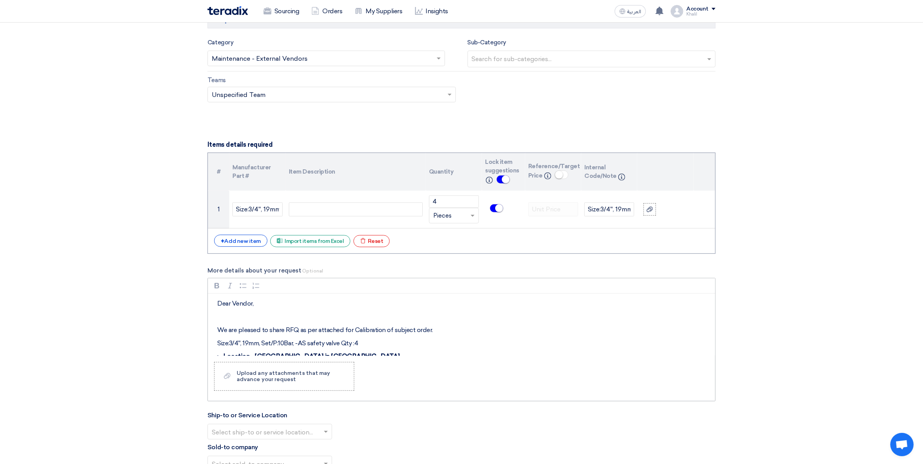
click at [644, 355] on li "Location –[GEOGRAPHIC_DATA] in [GEOGRAPHIC_DATA]" at bounding box center [467, 356] width 488 height 9
click at [310, 371] on div "Upload any attachments that may advance your request" at bounding box center [291, 376] width 109 height 12
click at [0, 0] on input "Upload a file Upload any attachments that may advance your request" at bounding box center [0, 0] width 0 height 0
click at [308, 371] on div "Upload any attachments that may advance your request" at bounding box center [291, 376] width 109 height 12
click at [0, 0] on input "Upload a file Upload any attachments that may advance your request" at bounding box center [0, 0] width 0 height 0
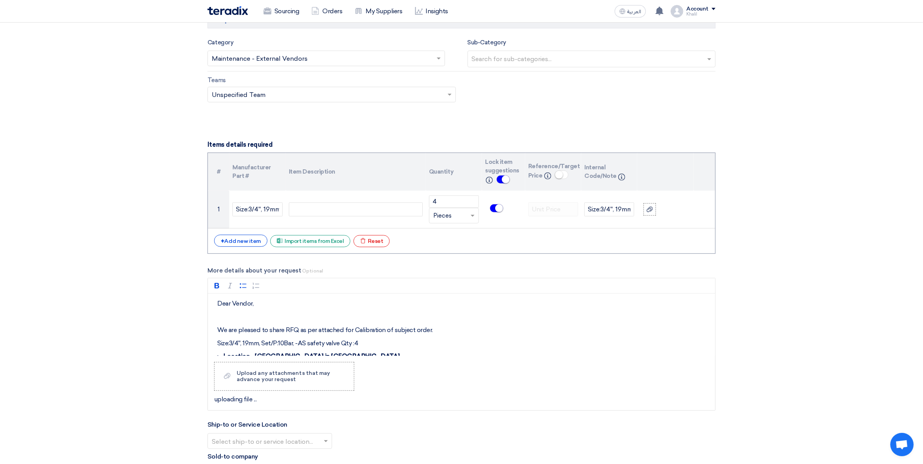
drag, startPoint x: 825, startPoint y: 368, endPoint x: 755, endPoint y: 368, distance: 69.6
click at [738, 368] on section "Basic Information RFx Title PRV Calibration of Fire Pumps-KAFD-STOM-014842 RFx …" at bounding box center [461, 308] width 923 height 1343
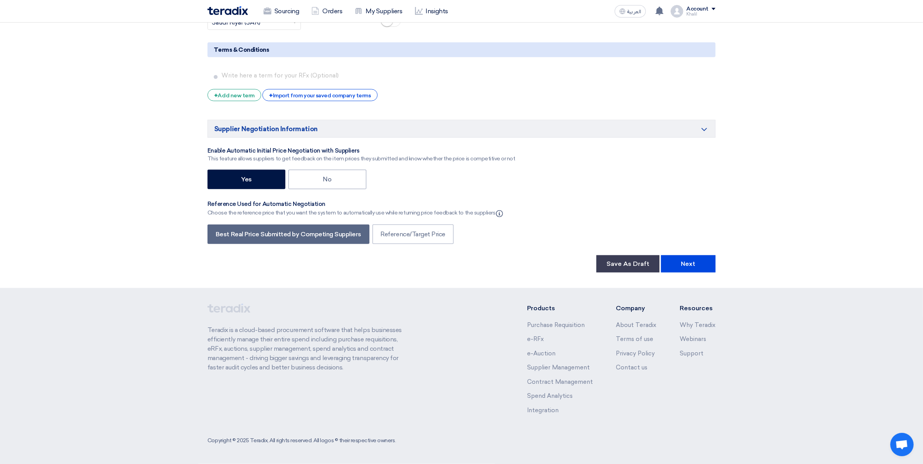
scroll to position [1168, 0]
click at [701, 262] on button "Next" at bounding box center [688, 263] width 54 height 17
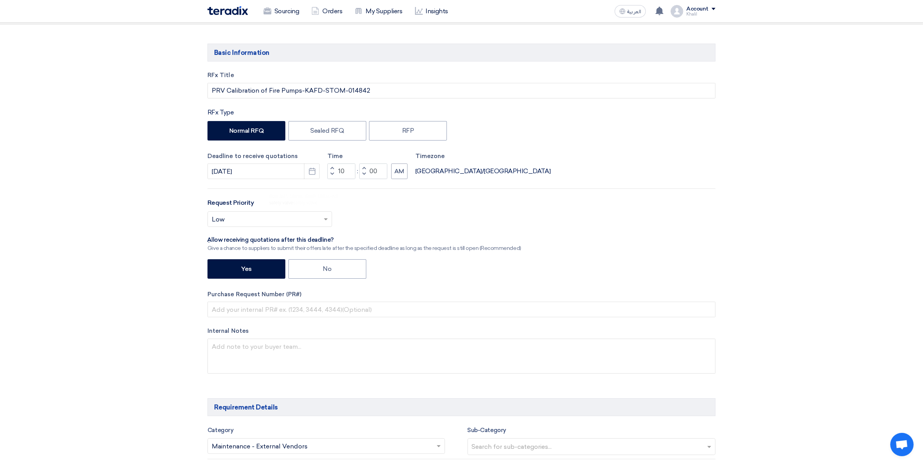
scroll to position [97, 0]
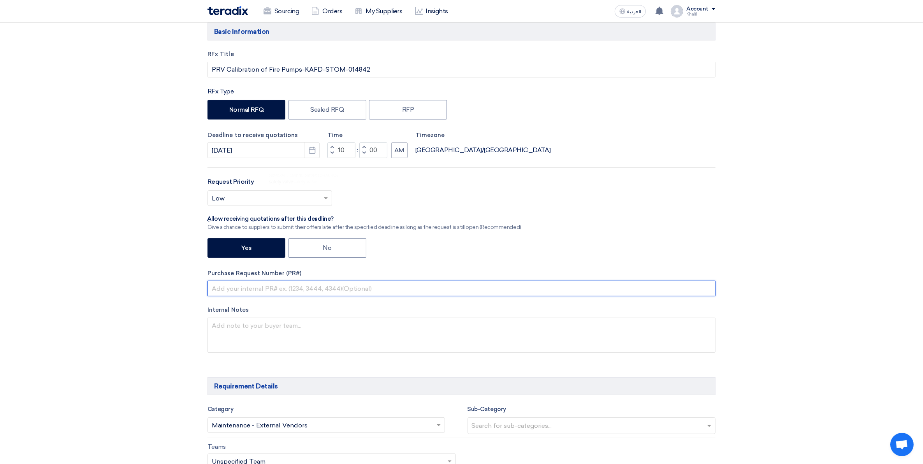
click at [491, 288] on input "text" at bounding box center [461, 289] width 508 height 16
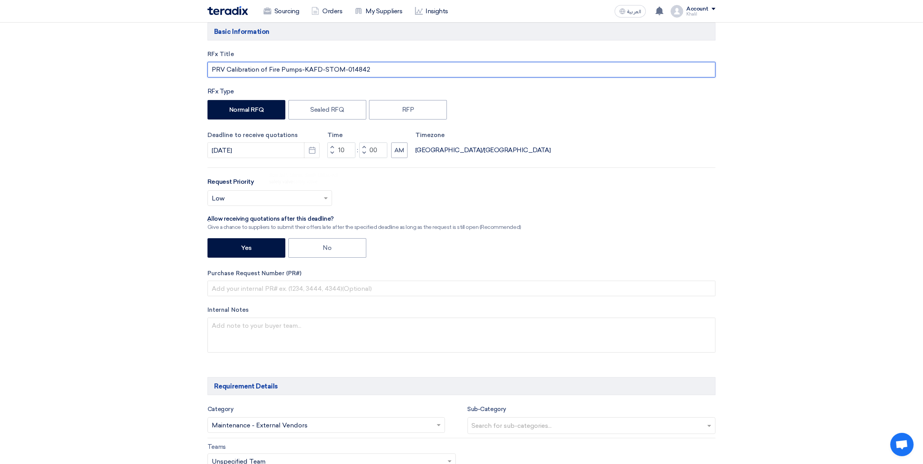
drag, startPoint x: 368, startPoint y: 68, endPoint x: 323, endPoint y: 67, distance: 44.8
click at [323, 67] on input "PRV Calibration of Fire Pumps-KAFD-STOM-014842" at bounding box center [461, 70] width 508 height 16
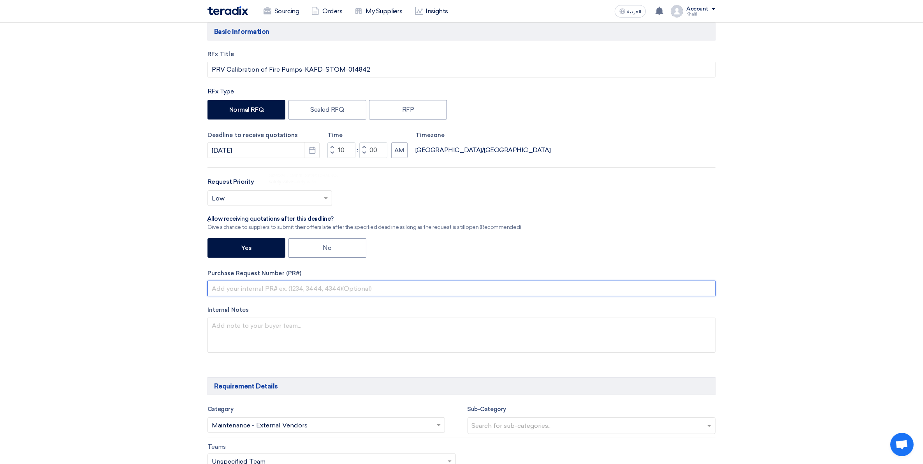
click at [272, 295] on input "text" at bounding box center [461, 289] width 508 height 16
paste input "STOM-014842"
type input "STOM-014842"
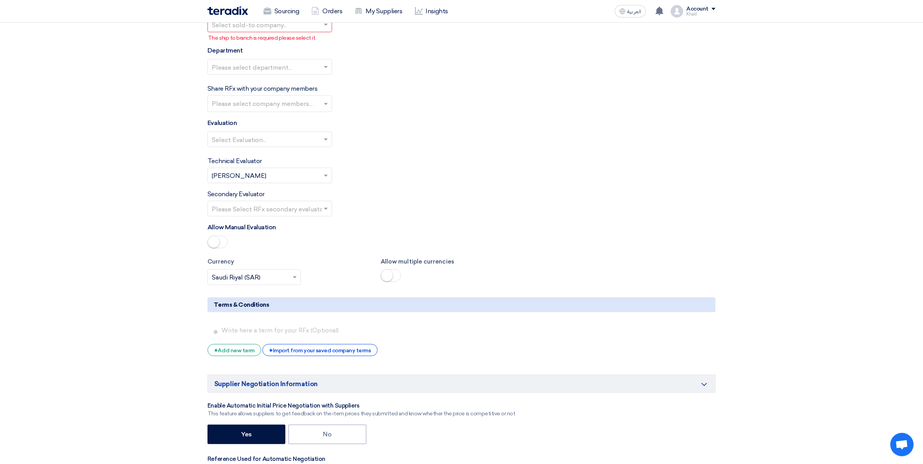
scroll to position [778, 0]
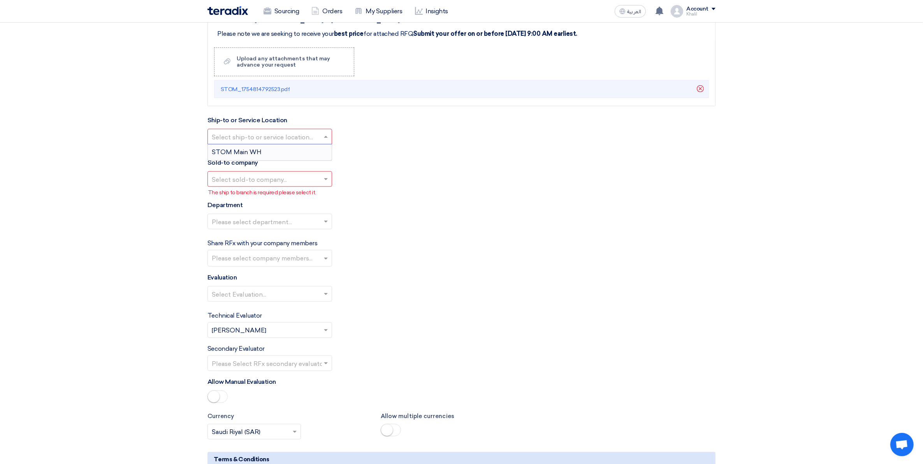
click at [326, 136] on span at bounding box center [327, 136] width 10 height 9
click at [314, 154] on div "STOM Main WH" at bounding box center [270, 152] width 124 height 16
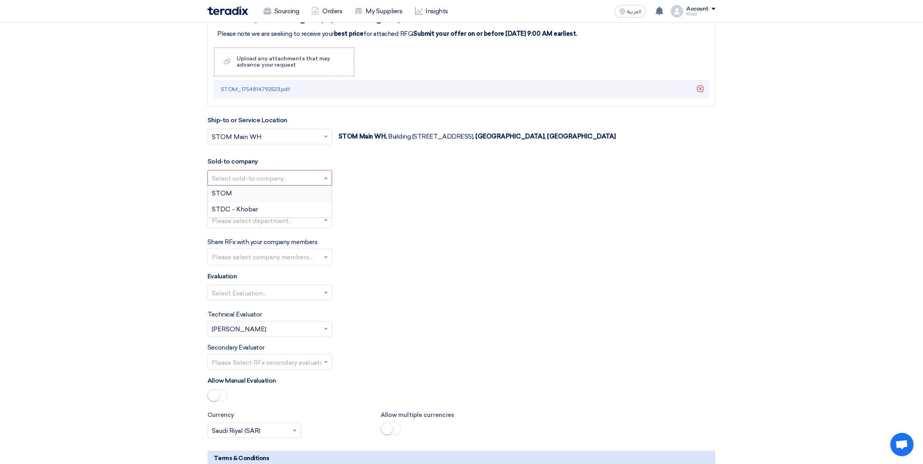
click at [310, 180] on input "text" at bounding box center [266, 178] width 108 height 13
click at [306, 195] on div "STOM" at bounding box center [270, 194] width 124 height 16
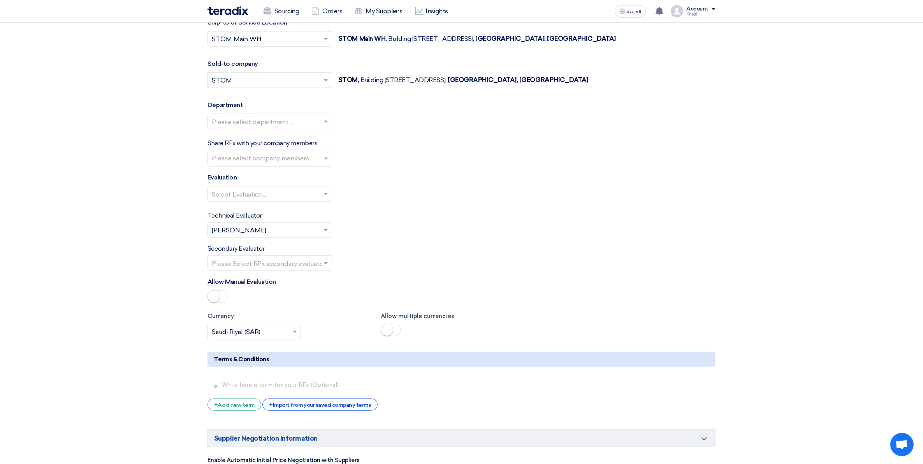
scroll to position [875, 0]
click at [322, 163] on input "text" at bounding box center [271, 159] width 118 height 13
type input "moh"
click at [295, 224] on div "[PERSON_NAME] hajimalang" at bounding box center [270, 223] width 124 height 16
click at [280, 193] on input "text" at bounding box center [266, 195] width 108 height 13
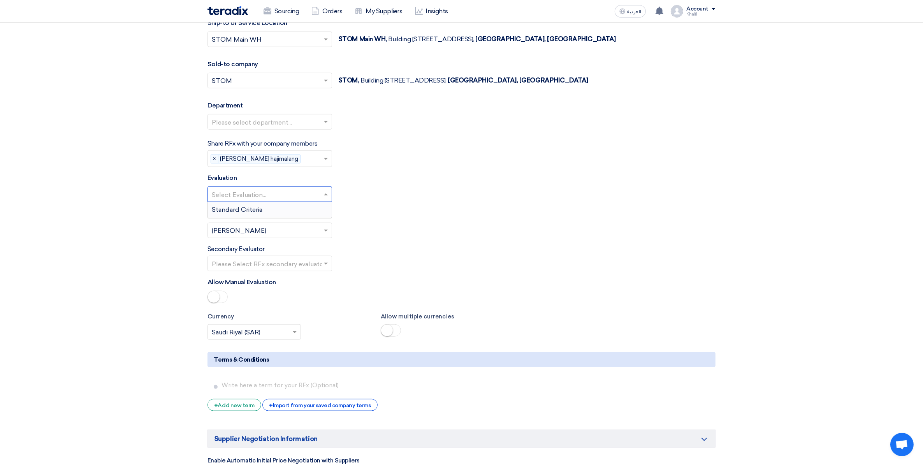
click at [279, 212] on div "Standard Criteria" at bounding box center [270, 210] width 124 height 16
click at [397, 233] on div "Technical Evaluator Please Select RFx evaluator... × [PERSON_NAME] ×" at bounding box center [461, 224] width 508 height 27
click at [300, 261] on input "text" at bounding box center [266, 264] width 108 height 13
click at [277, 296] on div "[PERSON_NAME]" at bounding box center [270, 295] width 124 height 16
click at [400, 271] on div "Secondary Evaluator Please Select RFx secondary evaluator... × [PERSON_NAME] ×" at bounding box center [461, 257] width 508 height 27
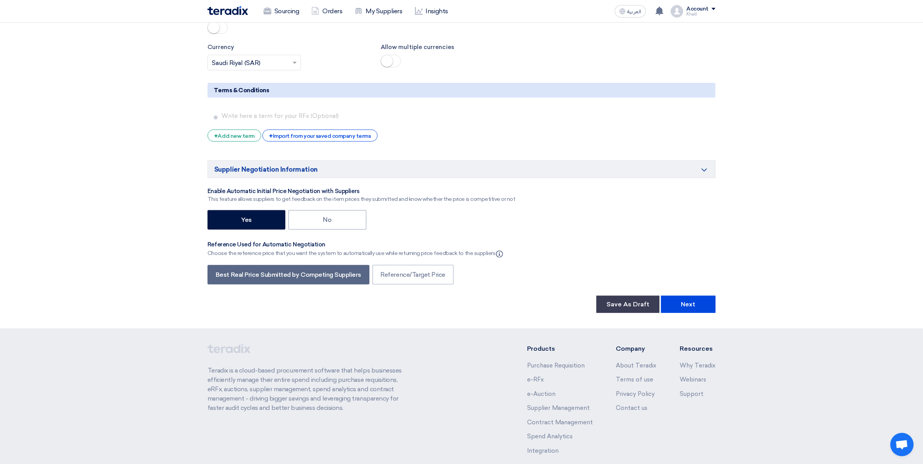
scroll to position [1167, 0]
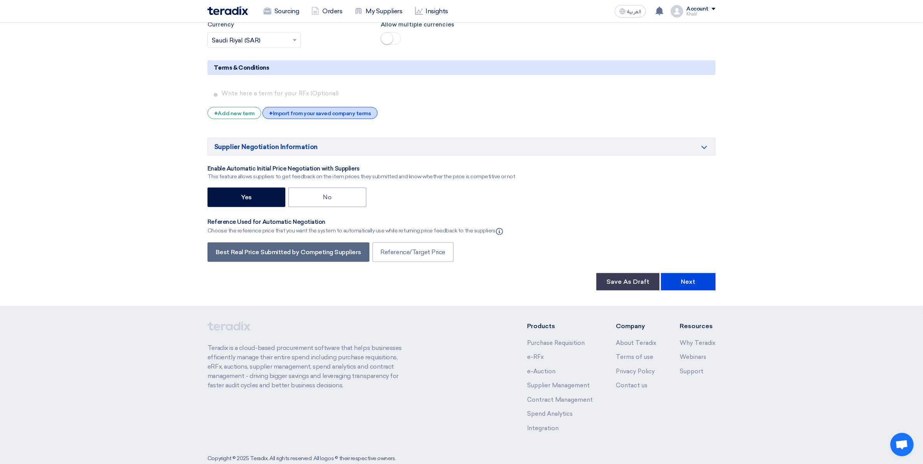
click at [328, 116] on div "+ Import from your saved company terms" at bounding box center [319, 113] width 115 height 12
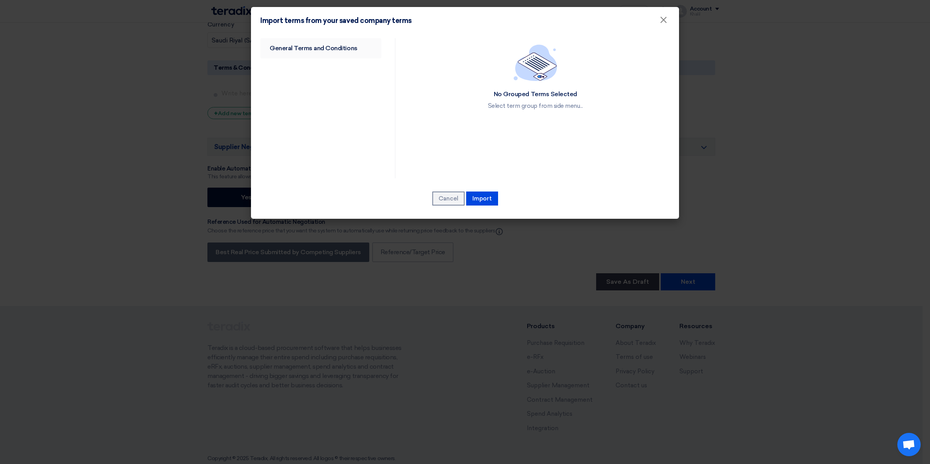
click at [342, 52] on link "General Terms and Conditions" at bounding box center [320, 48] width 121 height 20
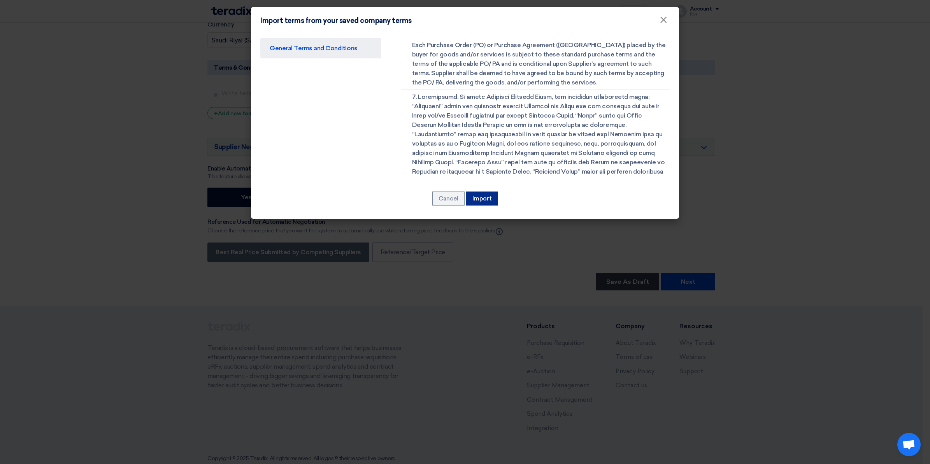
click at [486, 201] on button "Import" at bounding box center [482, 198] width 32 height 14
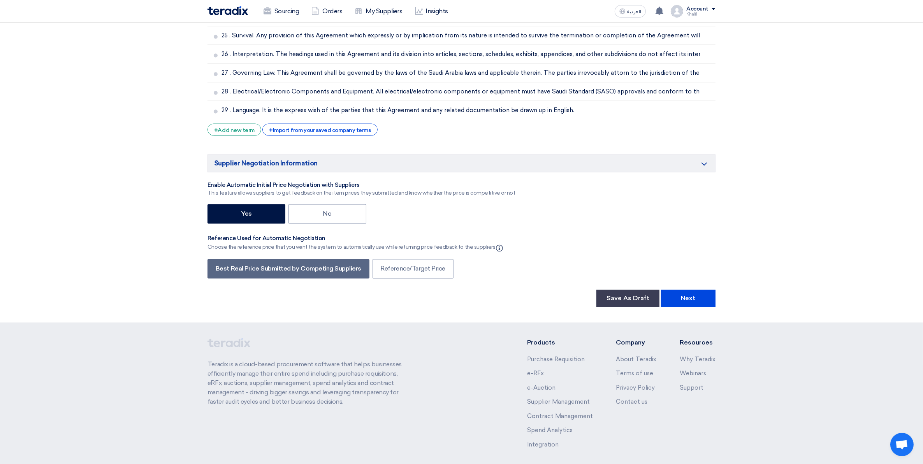
scroll to position [1747, 0]
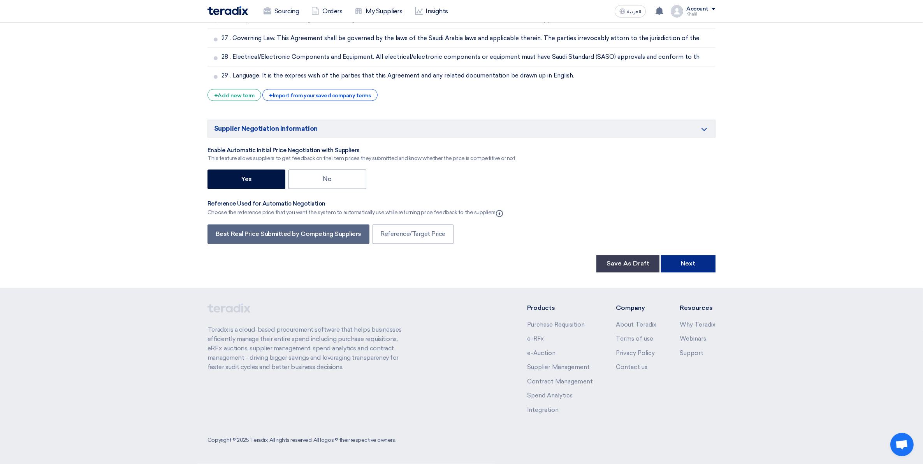
click at [689, 267] on button "Next" at bounding box center [688, 263] width 54 height 17
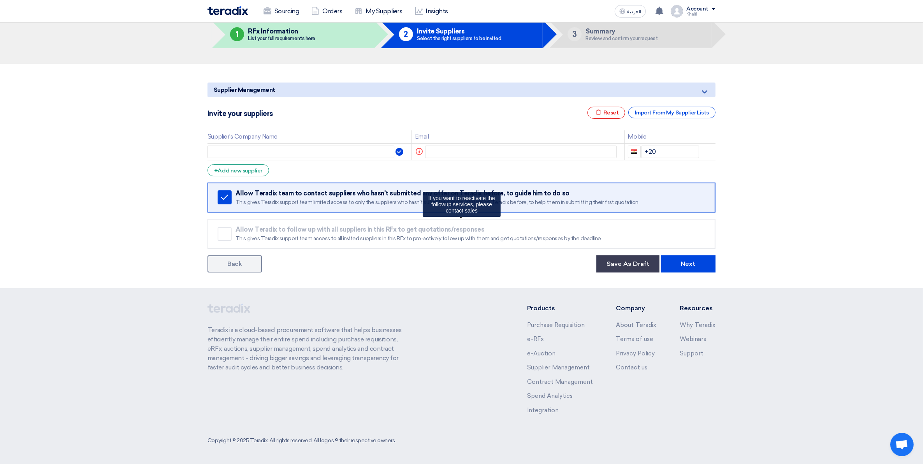
scroll to position [0, 0]
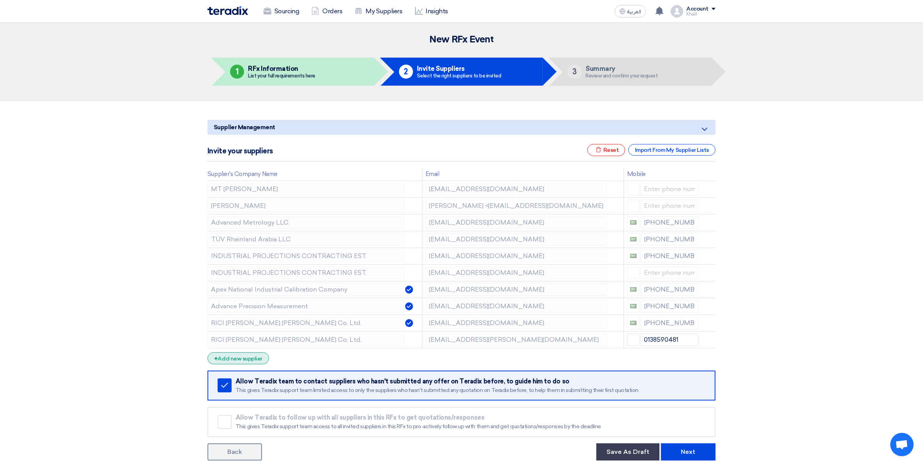
click at [249, 360] on div "+ Add new supplier" at bounding box center [237, 358] width 61 height 12
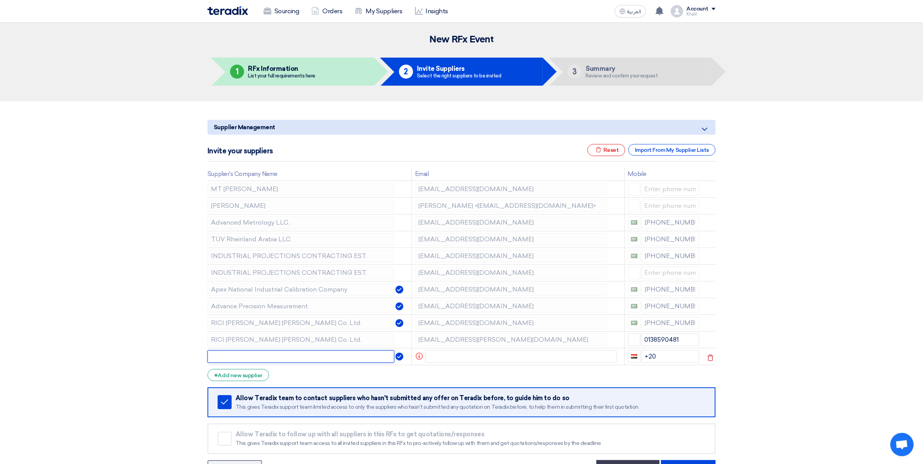
click at [254, 358] on input "text" at bounding box center [300, 356] width 187 height 12
click at [274, 361] on input "text" at bounding box center [300, 356] width 187 height 12
paste input "STOM-014842"
type input "STOM-014842"
drag, startPoint x: 314, startPoint y: 356, endPoint x: 201, endPoint y: 354, distance: 113.2
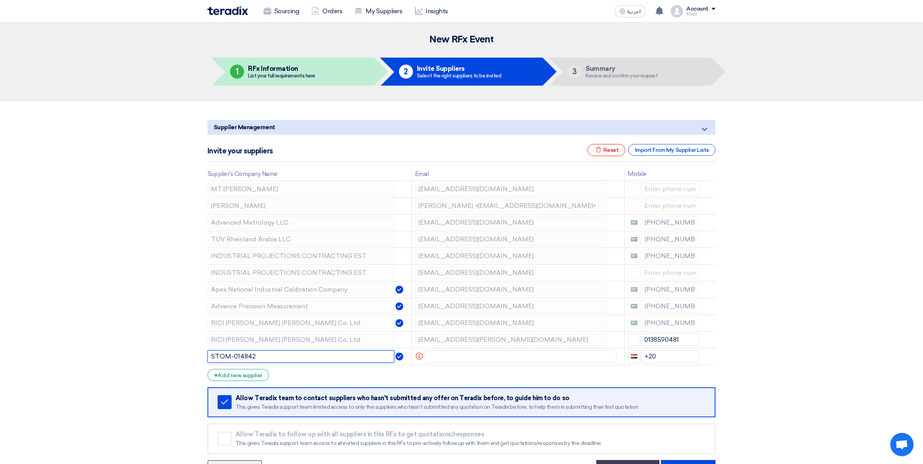
click at [200, 355] on section "Supplier Management Minimize/Maximize Category Invite your suppliers Excel file…" at bounding box center [461, 296] width 923 height 391
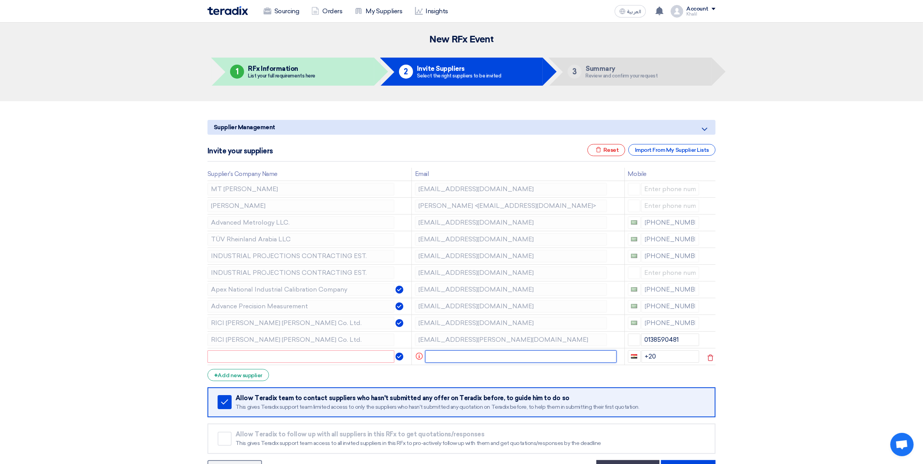
click at [444, 356] on input "text" at bounding box center [521, 356] width 192 height 12
paste input "[PERSON_NAME] <[EMAIL_ADDRESS][DOMAIN_NAME]>"
drag, startPoint x: 472, startPoint y: 357, endPoint x: 427, endPoint y: 357, distance: 44.7
click at [427, 357] on input "[PERSON_NAME] <[EMAIL_ADDRESS][DOMAIN_NAME]>" at bounding box center [515, 356] width 181 height 12
type input "[PERSON_NAME] <[EMAIL_ADDRESS][DOMAIN_NAME]>"
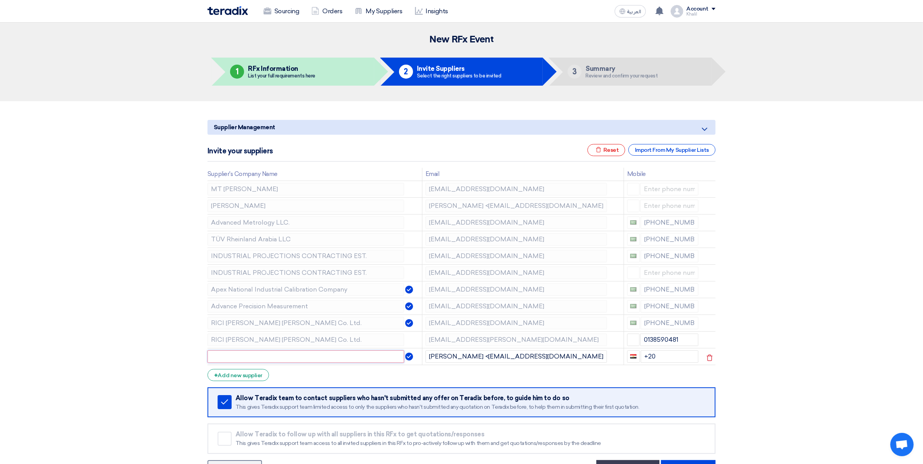
click at [308, 356] on input "text" at bounding box center [305, 356] width 196 height 12
paste input "[PERSON_NAME]"
type input "[PERSON_NAME]"
drag, startPoint x: 475, startPoint y: 356, endPoint x: 427, endPoint y: 356, distance: 47.9
click at [427, 356] on input "[PERSON_NAME] <[EMAIL_ADDRESS][DOMAIN_NAME]>" at bounding box center [515, 356] width 181 height 12
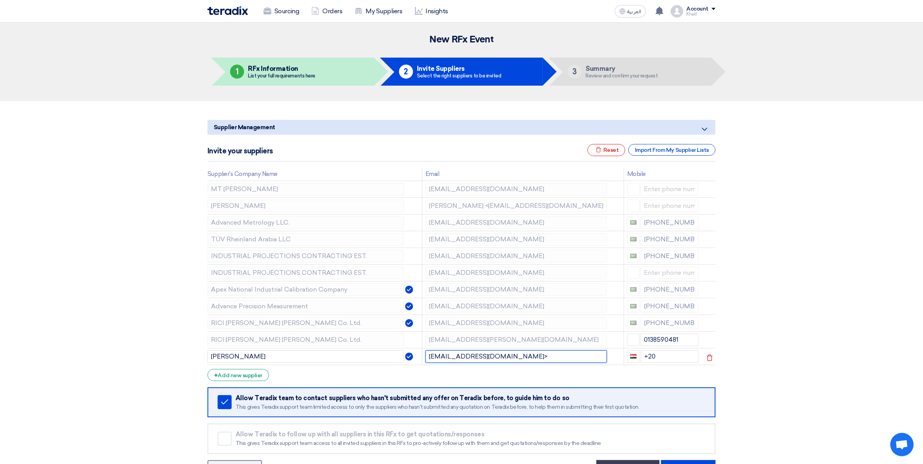
click at [504, 359] on input "[EMAIL_ADDRESS][DOMAIN_NAME]>" at bounding box center [515, 356] width 181 height 12
type input "[EMAIL_ADDRESS][DOMAIN_NAME]"
click at [738, 371] on section "Supplier Management Minimize/Maximize Category Invite your suppliers Excel file…" at bounding box center [461, 296] width 923 height 391
drag, startPoint x: 661, startPoint y: 357, endPoint x: 639, endPoint y: 357, distance: 22.2
click at [639, 357] on div "+20" at bounding box center [663, 356] width 72 height 12
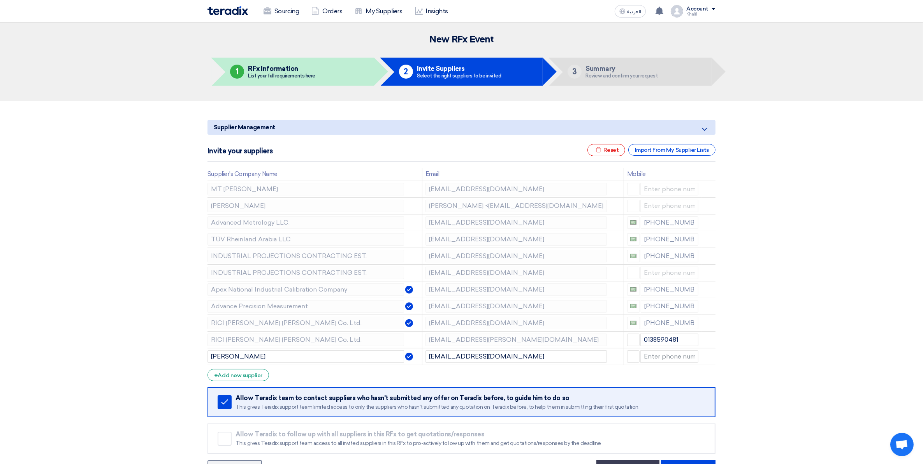
click at [738, 371] on section "Supplier Management Minimize/Maximize Category Invite your suppliers Excel file…" at bounding box center [461, 296] width 923 height 391
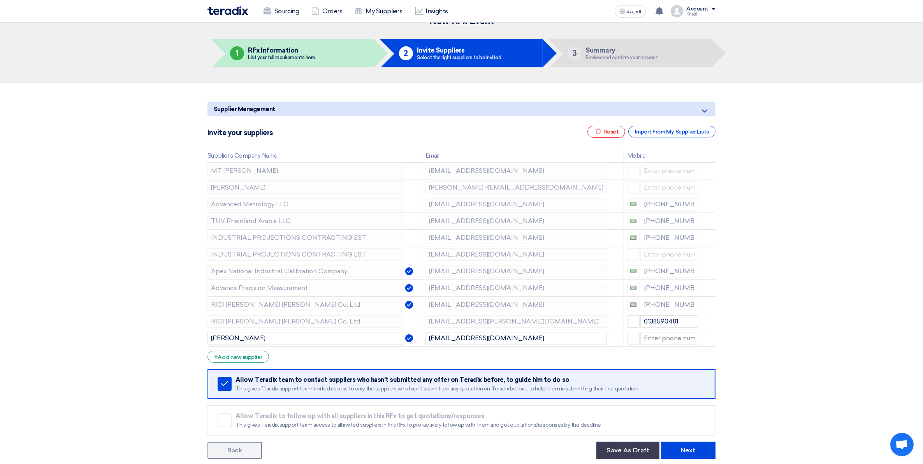
scroll to position [49, 0]
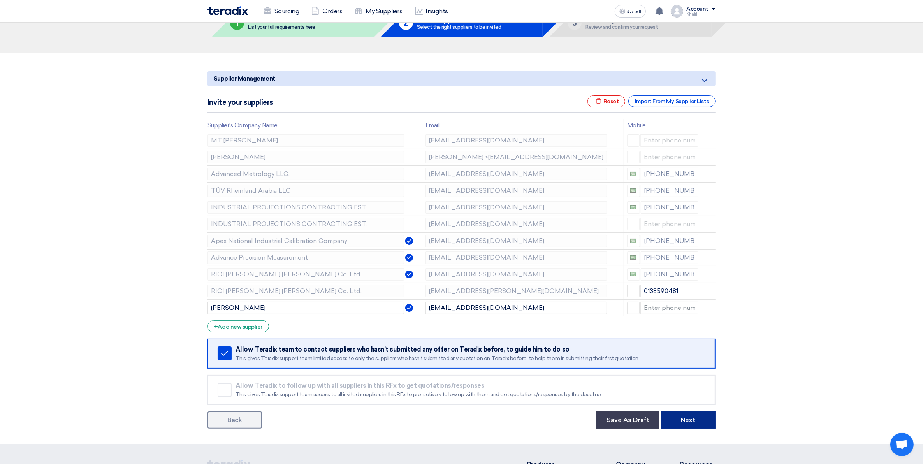
click at [698, 371] on button "Next" at bounding box center [688, 419] width 54 height 17
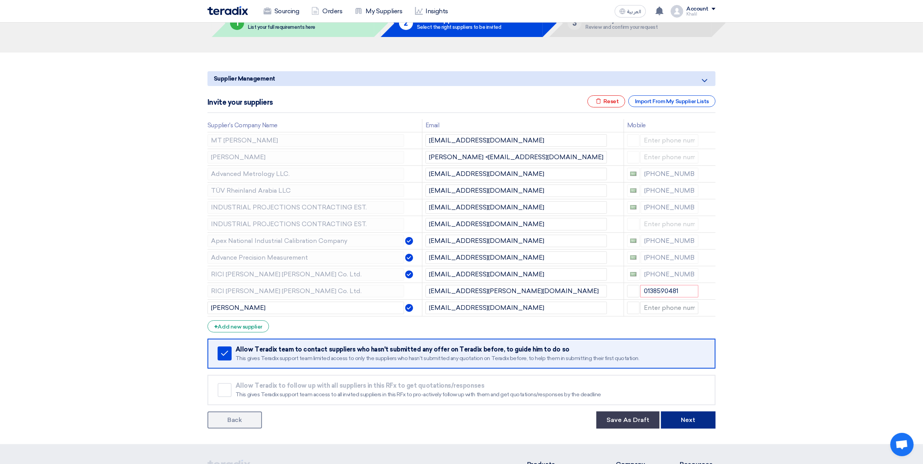
click at [695, 371] on button "Next" at bounding box center [688, 419] width 54 height 17
click at [686, 292] on input "0138590481" at bounding box center [669, 291] width 58 height 12
drag, startPoint x: 686, startPoint y: 292, endPoint x: 640, endPoint y: 293, distance: 45.1
click at [640, 293] on input "0138590481" at bounding box center [669, 291] width 58 height 12
click at [738, 328] on section "Supplier Management Minimize/Maximize Category Invite your suppliers Excel file…" at bounding box center [461, 248] width 923 height 391
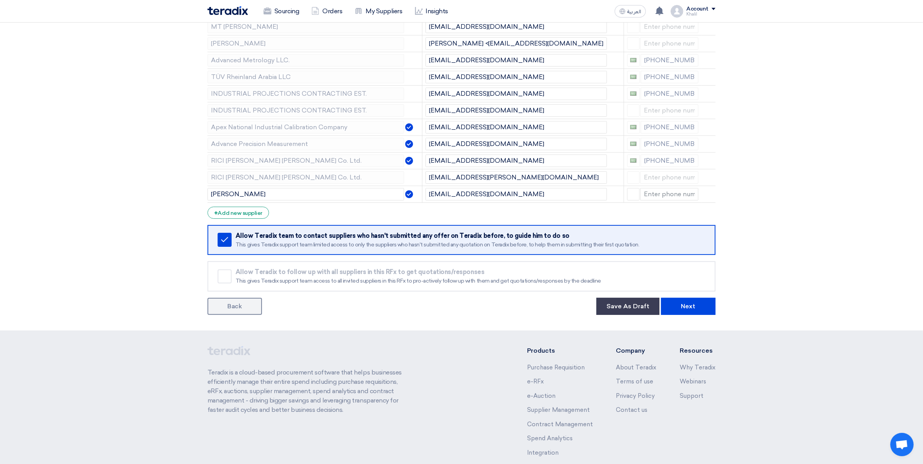
scroll to position [203, 0]
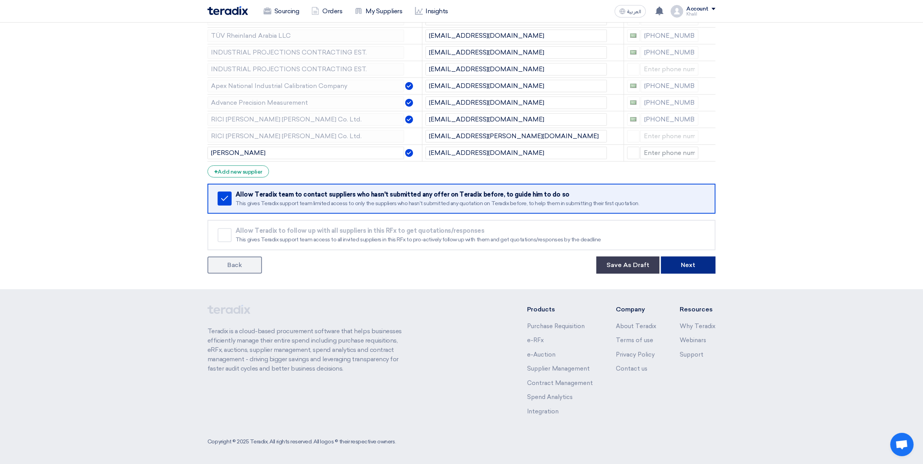
click at [697, 265] on button "Next" at bounding box center [688, 264] width 54 height 17
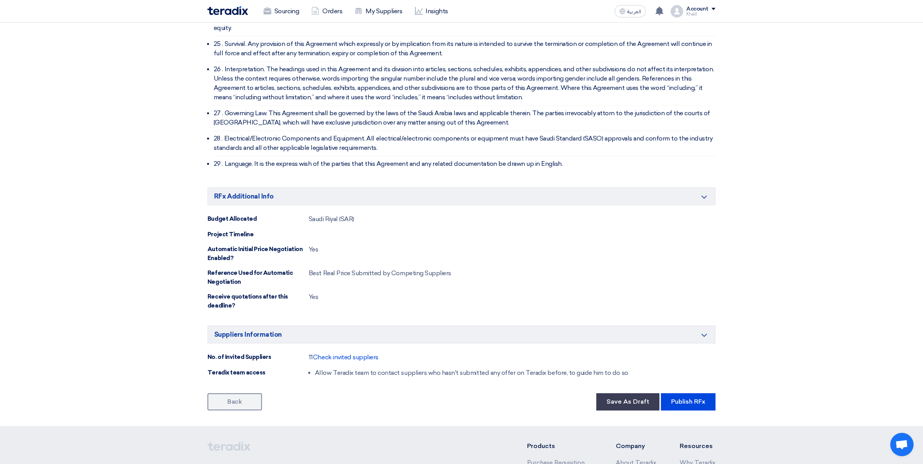
scroll to position [2108, 0]
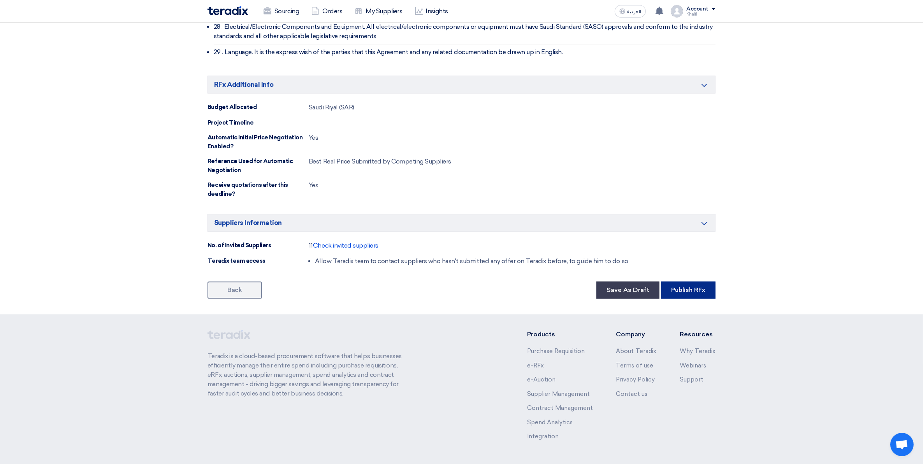
click at [686, 281] on button "Publish RFx" at bounding box center [688, 289] width 54 height 17
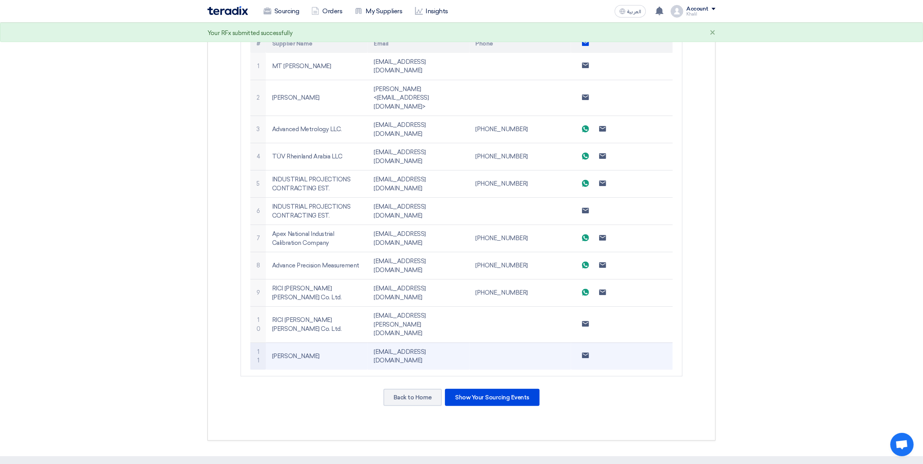
scroll to position [292, 0]
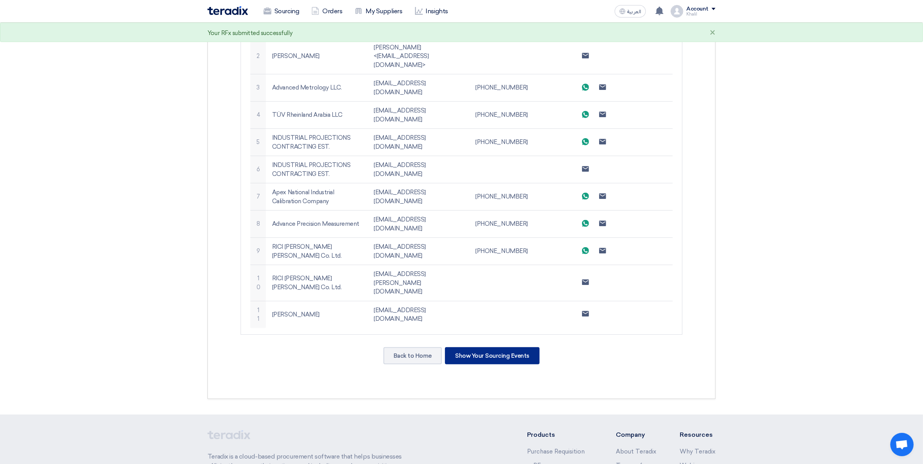
click at [488, 347] on div "Show Your Sourcing Events" at bounding box center [492, 355] width 95 height 17
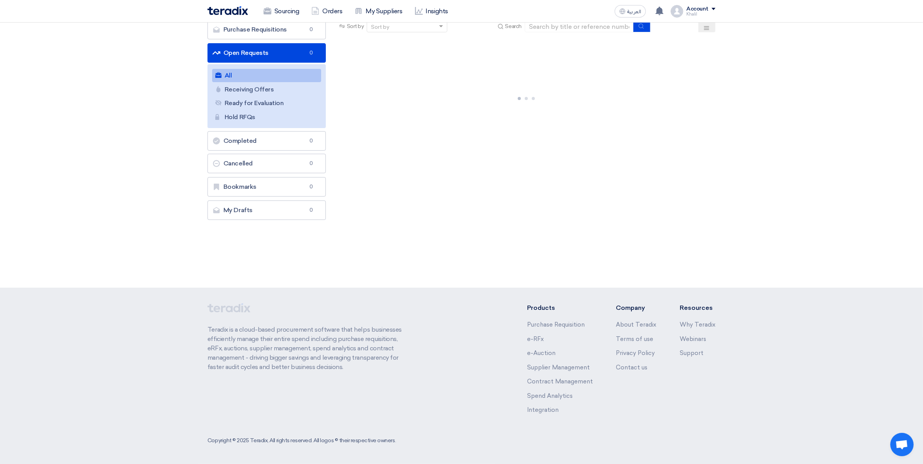
scroll to position [0, 0]
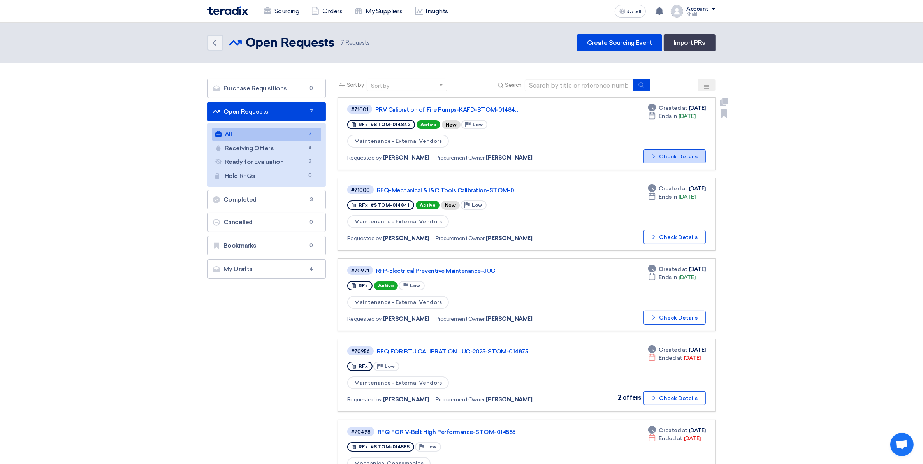
click at [670, 156] on button "Check details Check Details" at bounding box center [674, 156] width 62 height 14
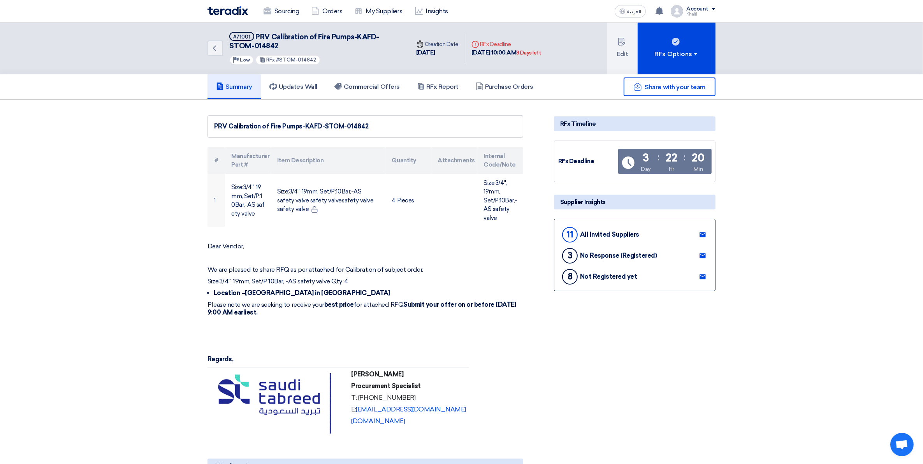
click at [663, 234] on div "11 All Invited Suppliers" at bounding box center [634, 233] width 148 height 17
click at [703, 233] on use at bounding box center [702, 234] width 6 height 5
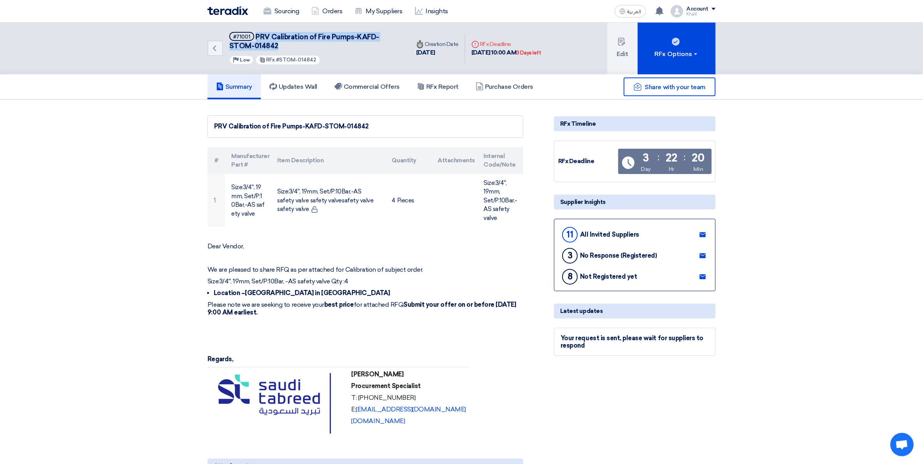
drag, startPoint x: 255, startPoint y: 35, endPoint x: 277, endPoint y: 44, distance: 23.8
click at [277, 44] on h5 "#71001 PRV Calibration of Fire Pumps-KAFD-STOM-014842" at bounding box center [314, 41] width 171 height 19
copy span "PRV Calibration of Fire Pumps-KAFD-STOM-014842"
click at [233, 12] on img at bounding box center [227, 10] width 40 height 9
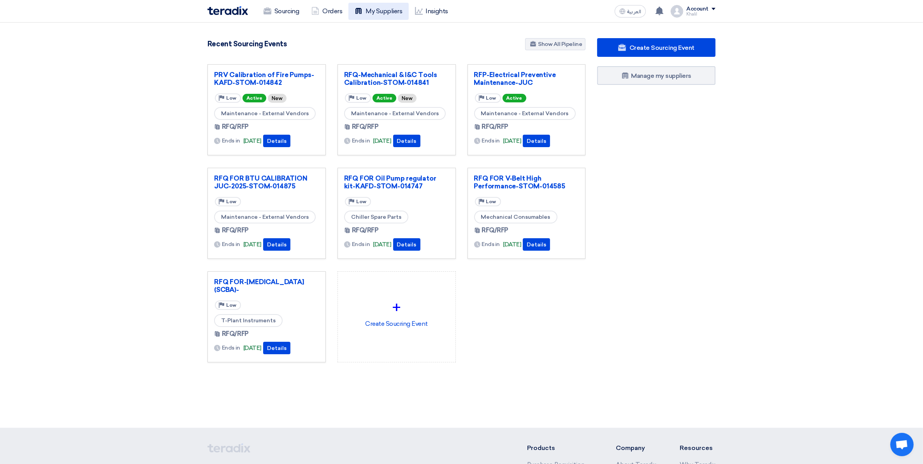
click at [366, 15] on link "My Suppliers" at bounding box center [378, 11] width 60 height 17
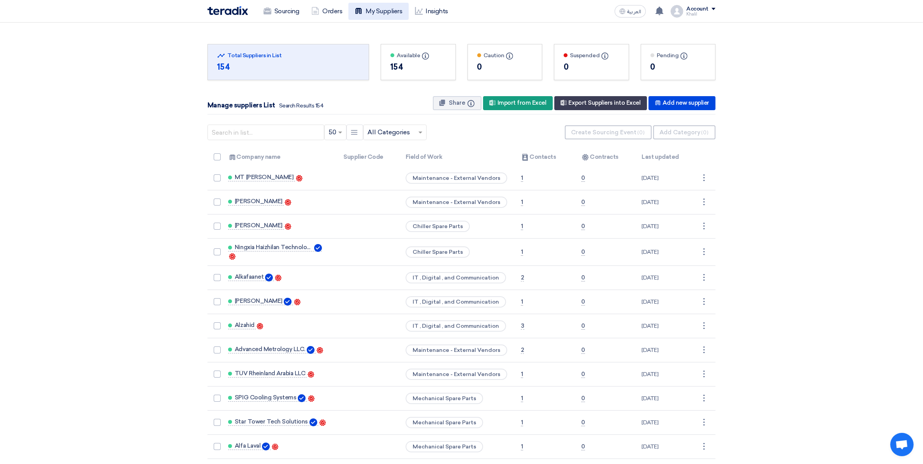
click at [387, 11] on link "My Suppliers" at bounding box center [378, 11] width 60 height 17
click at [285, 14] on link "Sourcing" at bounding box center [281, 11] width 48 height 17
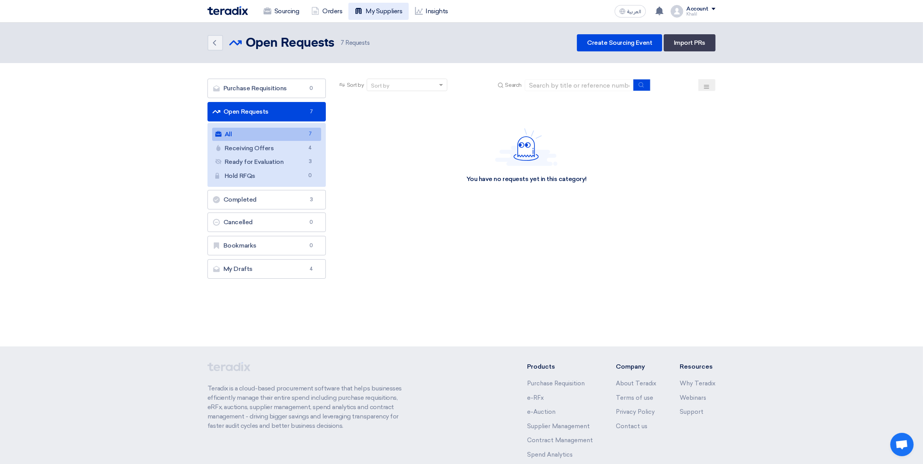
click at [390, 11] on link "My Suppliers" at bounding box center [378, 11] width 60 height 17
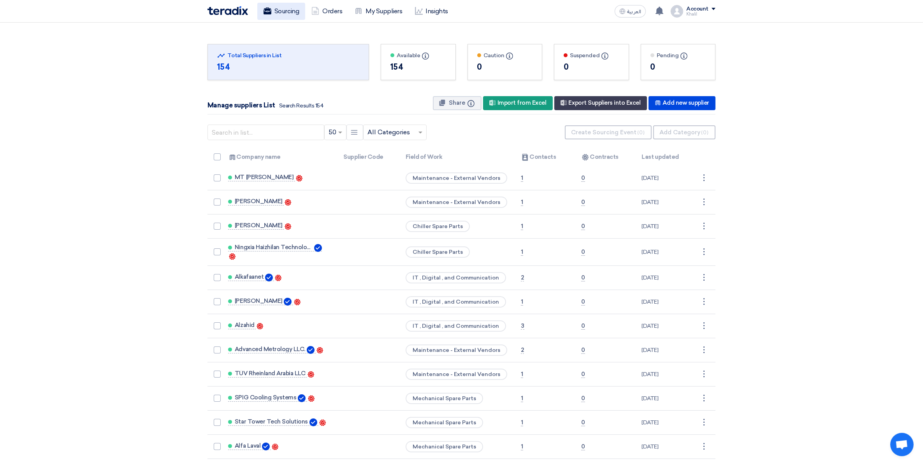
click at [291, 13] on link "Sourcing" at bounding box center [281, 11] width 48 height 17
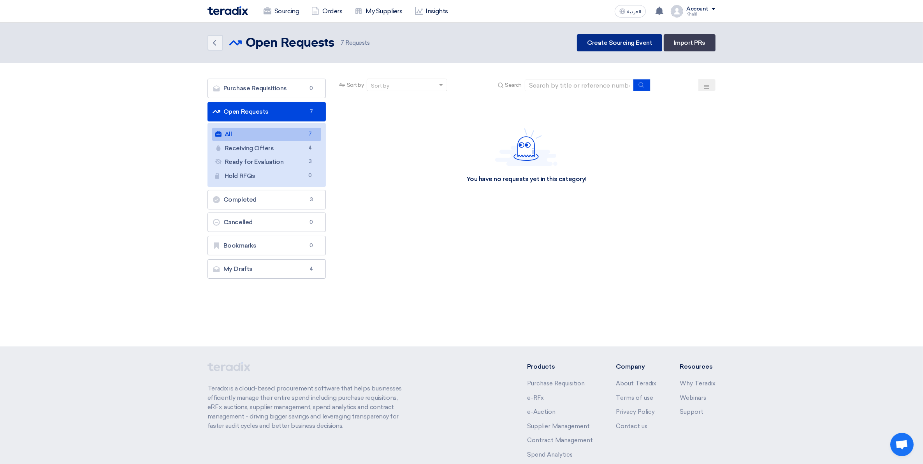
click at [601, 44] on link "Create Sourcing Event" at bounding box center [619, 42] width 85 height 17
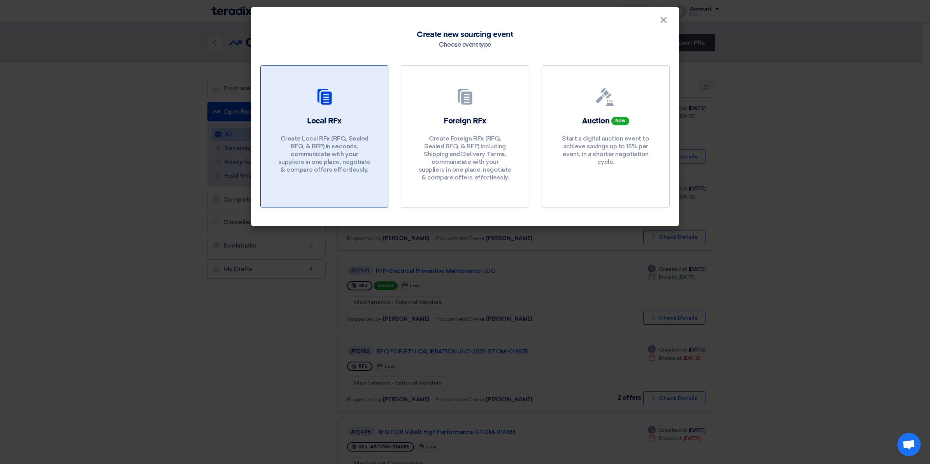
click at [346, 145] on p "Create Local RFx (RFQ, Sealed RFQ, & RFP) in seconds, communicate with your sup…" at bounding box center [324, 154] width 93 height 39
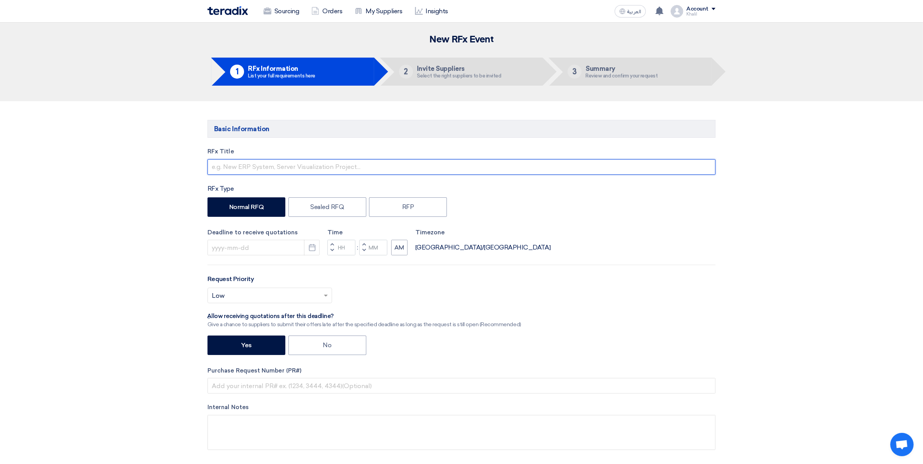
click at [326, 164] on input "text" at bounding box center [461, 167] width 508 height 16
type input "r"
paste input "STOM-014802"
drag, startPoint x: 312, startPoint y: 164, endPoint x: 249, endPoint y: 164, distance: 62.6
click at [249, 164] on input "RFQ FOR STOM-014802" at bounding box center [461, 167] width 508 height 16
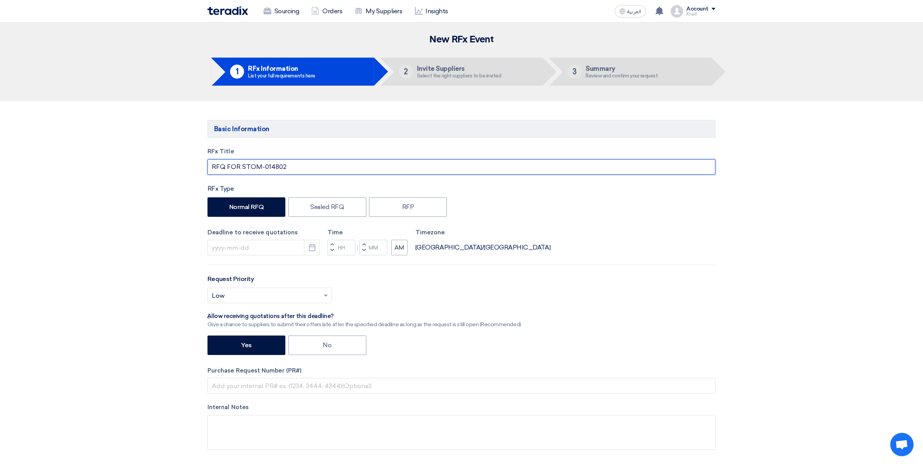
click at [298, 170] on input "RFQ FOR STOM-014802" at bounding box center [461, 167] width 508 height 16
click at [242, 166] on input "RFQ FOR STOM-014802-" at bounding box center [461, 167] width 508 height 16
paste input "GE Versamax Analog Input module TES 2"
click at [424, 166] on input "RFQ FOR GE Versamax Analog Input module TES 2 STOM-014802-" at bounding box center [461, 167] width 508 height 16
drag, startPoint x: 421, startPoint y: 167, endPoint x: 364, endPoint y: 167, distance: 56.4
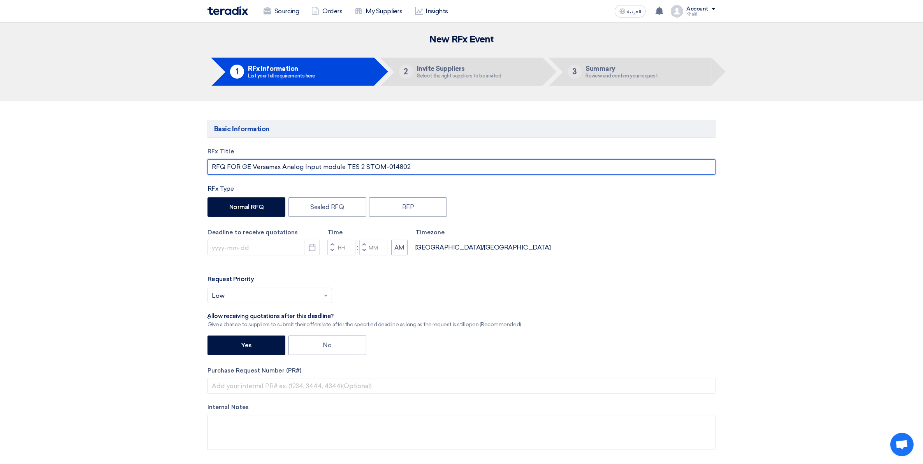
click at [364, 167] on input "RFQ FOR GE Versamax Analog Input module TES 2 STOM-014802" at bounding box center [461, 167] width 508 height 16
type input "RFQ FOR GE Versamax Analog Input module TES 2 STOM-014802"
click at [583, 245] on div "Deadline to receive quotations Pick a date Time Increment hours Decrement hours…" at bounding box center [461, 242] width 508 height 28
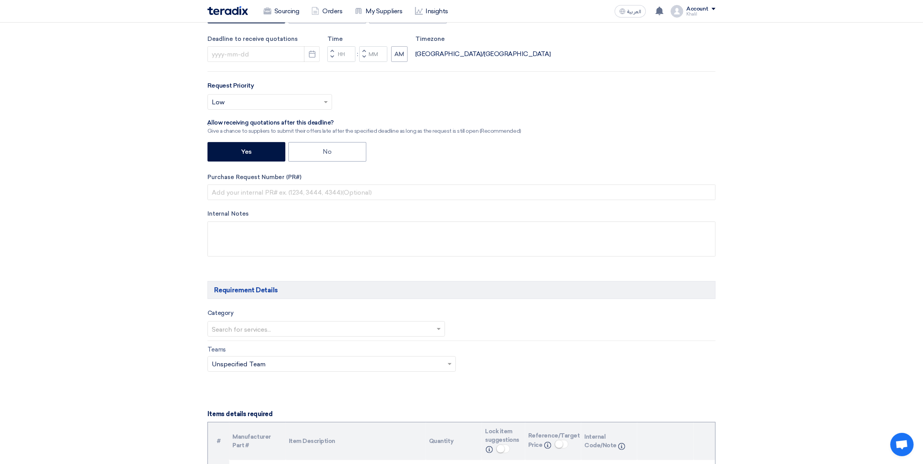
scroll to position [195, 0]
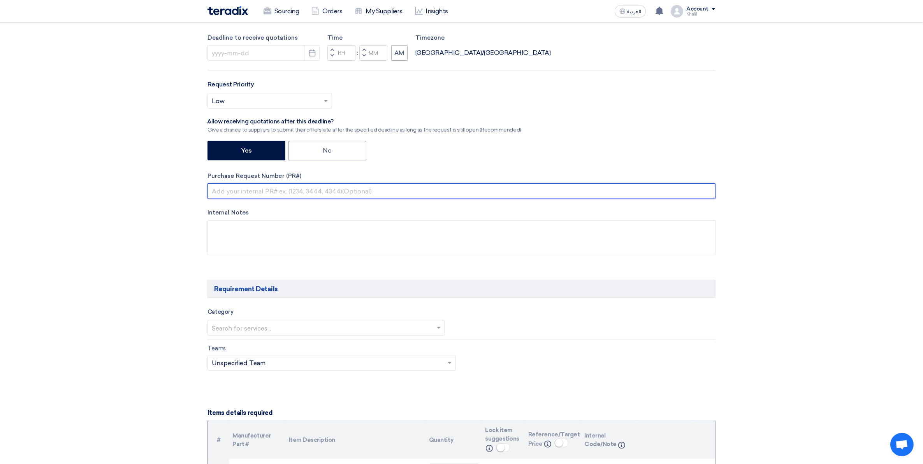
click at [264, 194] on input "text" at bounding box center [461, 191] width 508 height 16
paste input "STOM-014802"
type input "STOM-014802"
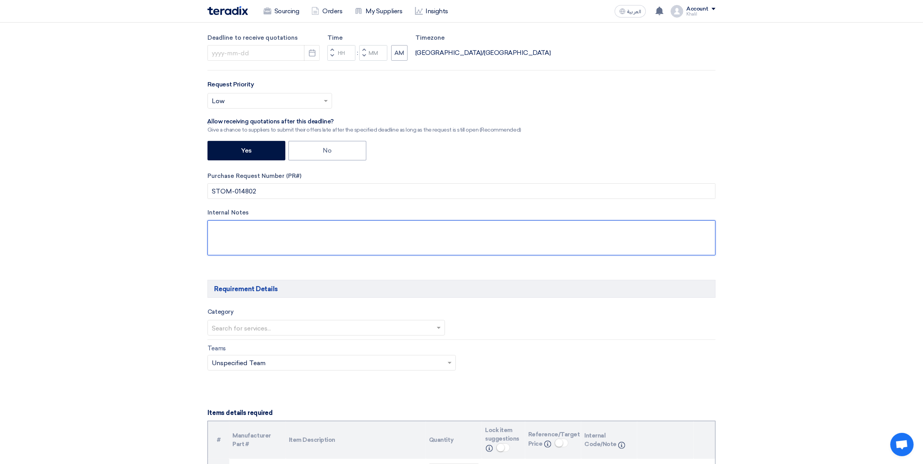
click at [319, 240] on textarea at bounding box center [461, 237] width 508 height 35
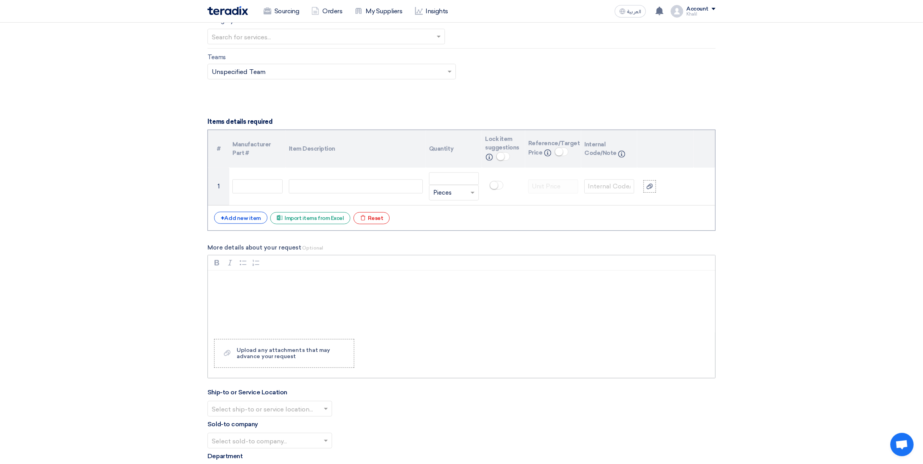
scroll to position [486, 0]
click at [328, 288] on div "Rich Text Editor, main" at bounding box center [461, 301] width 507 height 62
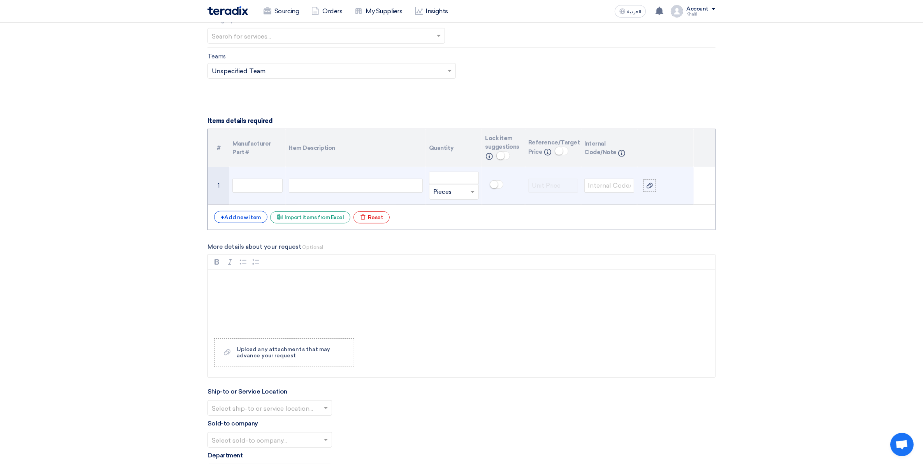
click at [312, 186] on div at bounding box center [356, 186] width 134 height 14
click at [265, 181] on input "text" at bounding box center [257, 186] width 50 height 14
paste input "0103009109"
type input "0103009109"
click at [311, 186] on div at bounding box center [356, 186] width 134 height 14
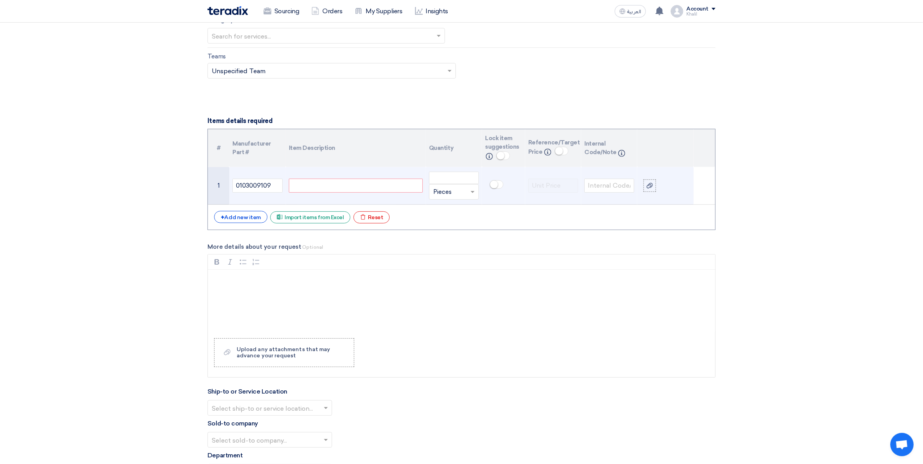
paste div
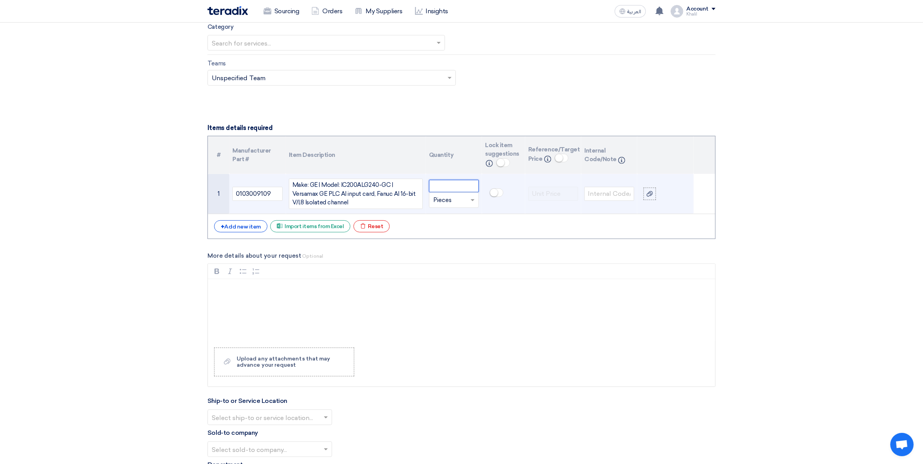
click at [464, 191] on input "number" at bounding box center [454, 186] width 50 height 12
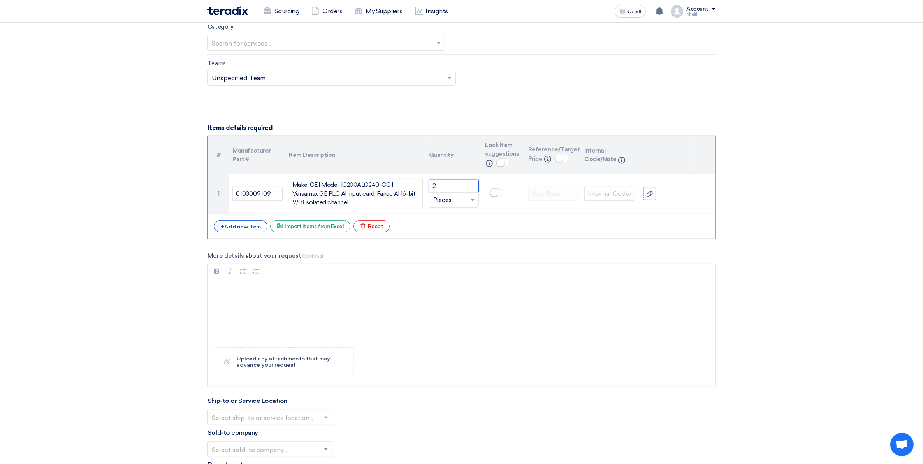
type input "2"
click at [267, 297] on div "Rich Text Editor, main" at bounding box center [461, 310] width 507 height 62
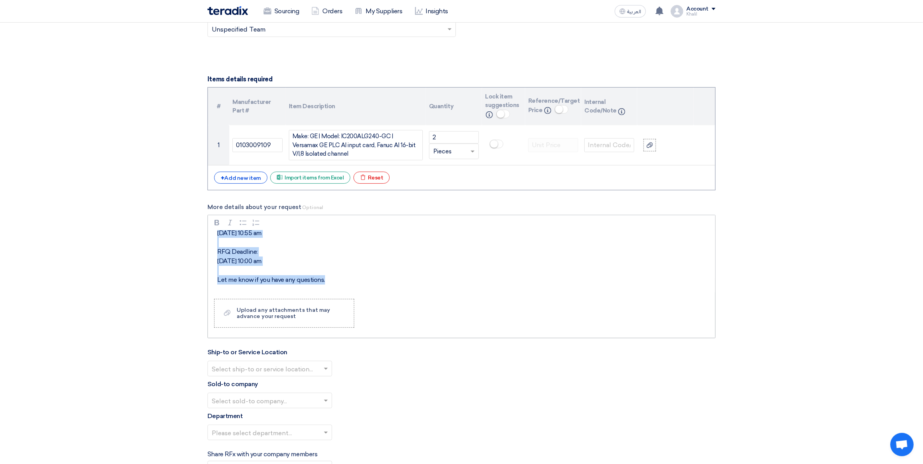
scroll to position [153, 0]
drag, startPoint x: 218, startPoint y: 257, endPoint x: 440, endPoint y: 279, distance: 223.3
click at [440, 279] on div "We are pleased to share RFQ as per attached for Calibration of subject order. L…" at bounding box center [461, 261] width 507 height 62
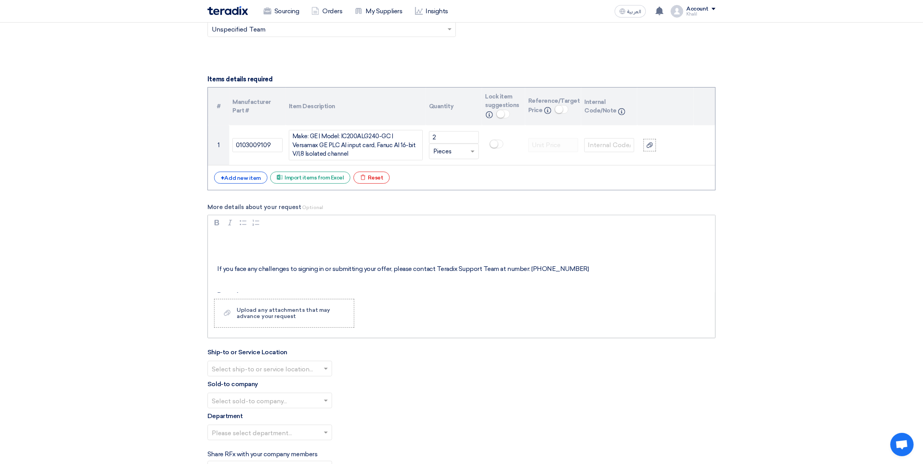
scroll to position [72, 0]
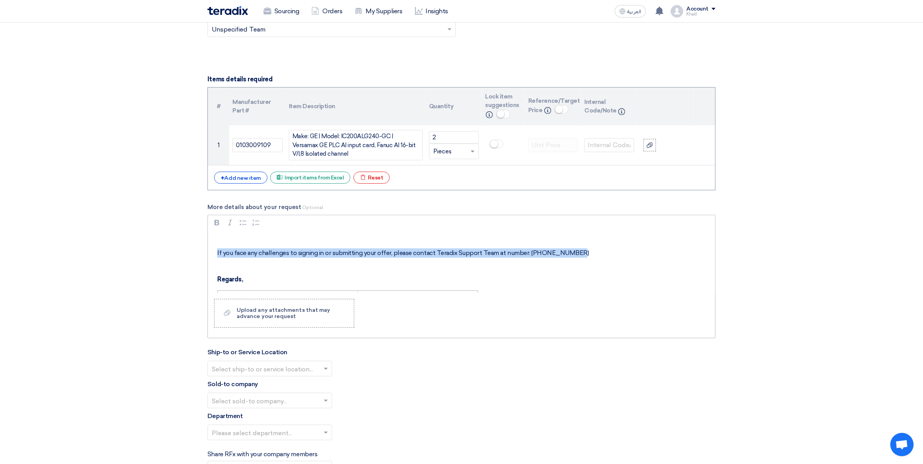
drag, startPoint x: 584, startPoint y: 256, endPoint x: 214, endPoint y: 254, distance: 370.0
click at [210, 256] on div "We are pleased to share RFQ as per attached for Calibration of subject order. L…" at bounding box center [461, 261] width 507 height 62
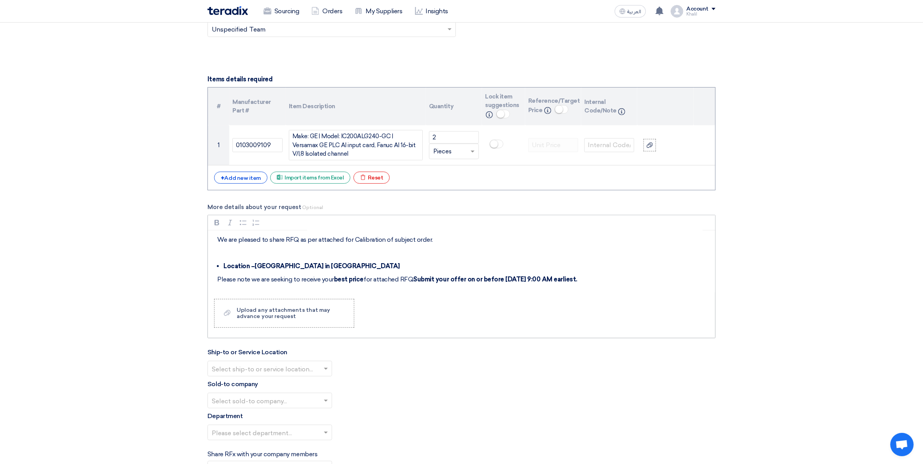
scroll to position [0, 0]
click at [397, 270] on li "Location –[GEOGRAPHIC_DATA] in [GEOGRAPHIC_DATA]" at bounding box center [467, 266] width 488 height 9
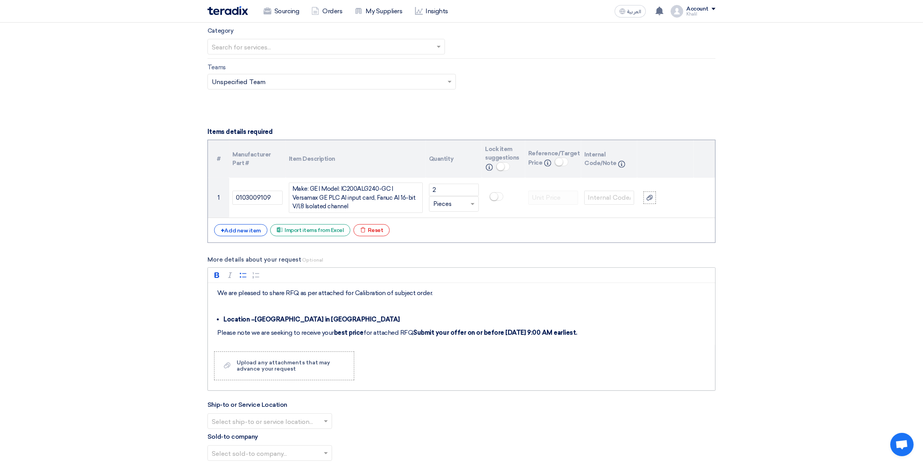
scroll to position [479, 0]
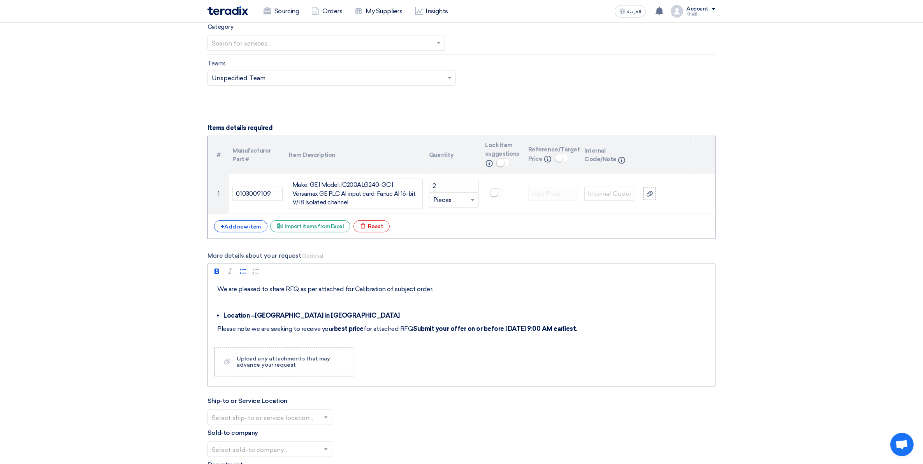
click at [216, 290] on div "We are pleased to share RFQ as per attached for Calibration of subject order. L…" at bounding box center [461, 310] width 507 height 62
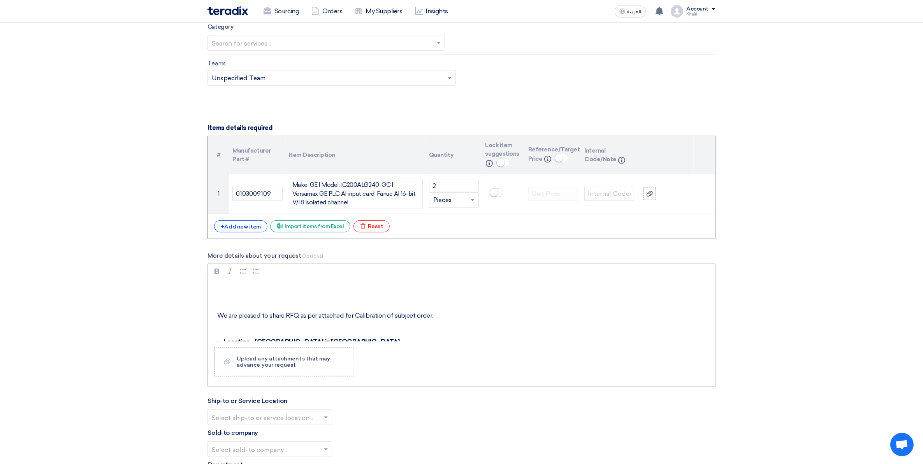
click at [227, 303] on p "Rich Text Editor, main" at bounding box center [464, 302] width 494 height 9
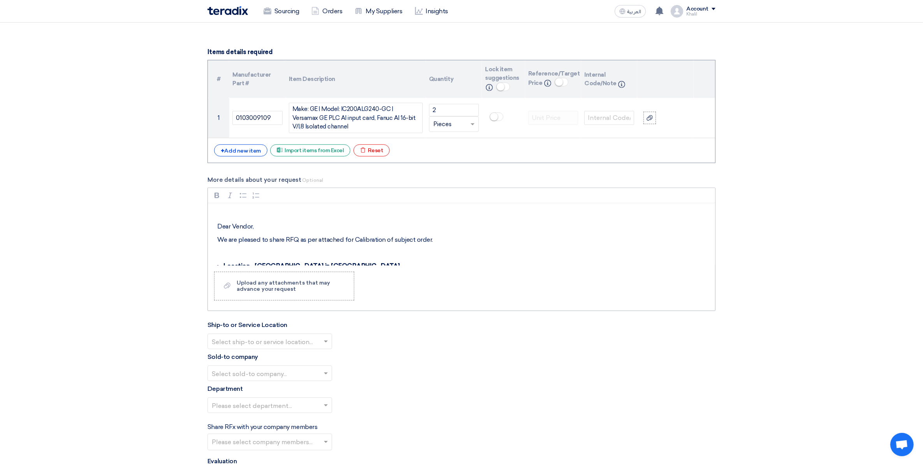
scroll to position [577, 0]
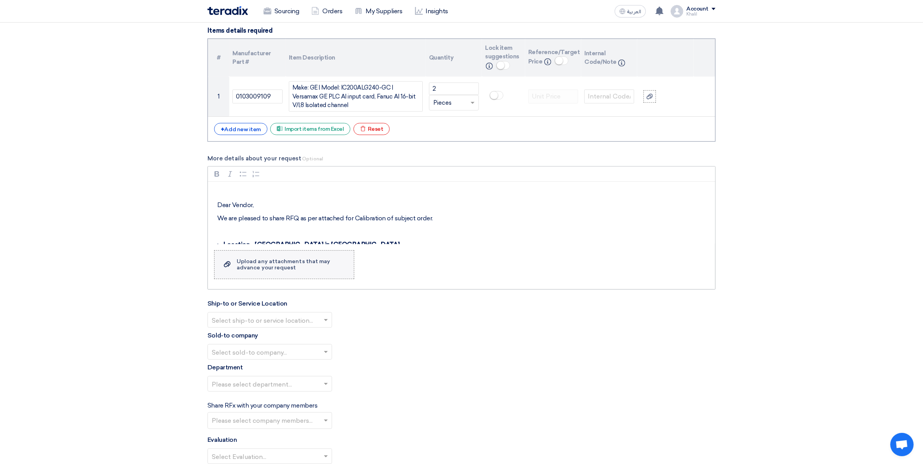
click at [320, 268] on div "Upload any attachments that may advance your request" at bounding box center [291, 264] width 109 height 12
click at [0, 0] on input "Upload a file Upload any attachments that may advance your request" at bounding box center [0, 0] width 0 height 0
click at [309, 261] on div "Upload any attachments that may advance your request" at bounding box center [291, 264] width 109 height 12
click at [0, 0] on input "Upload a file Upload any attachments that may advance your request" at bounding box center [0, 0] width 0 height 0
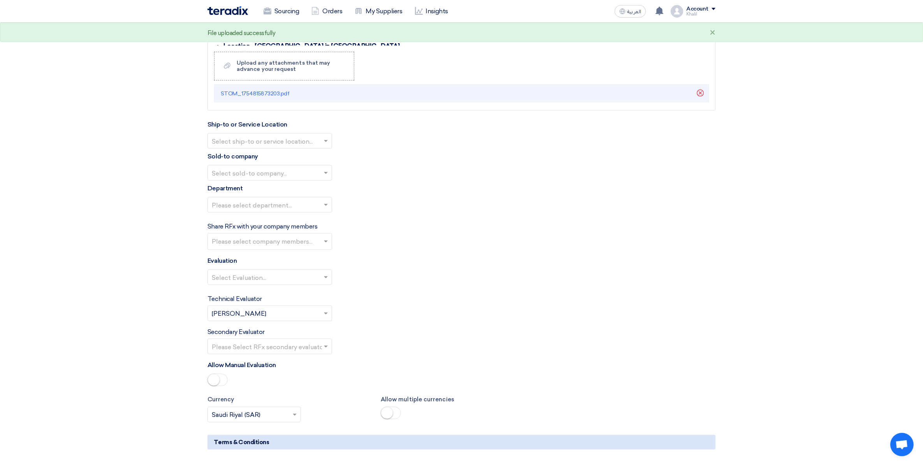
scroll to position [771, 0]
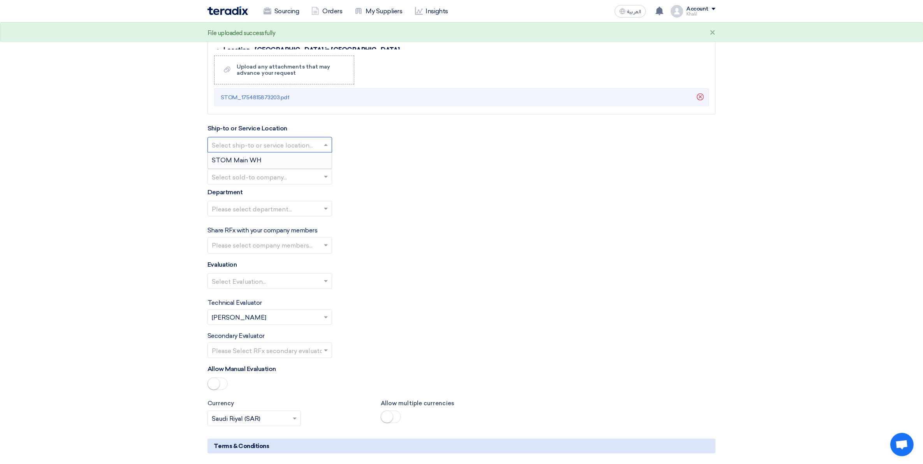
click at [325, 149] on span at bounding box center [327, 144] width 10 height 9
click at [316, 163] on div "STOM Main WH" at bounding box center [270, 161] width 124 height 16
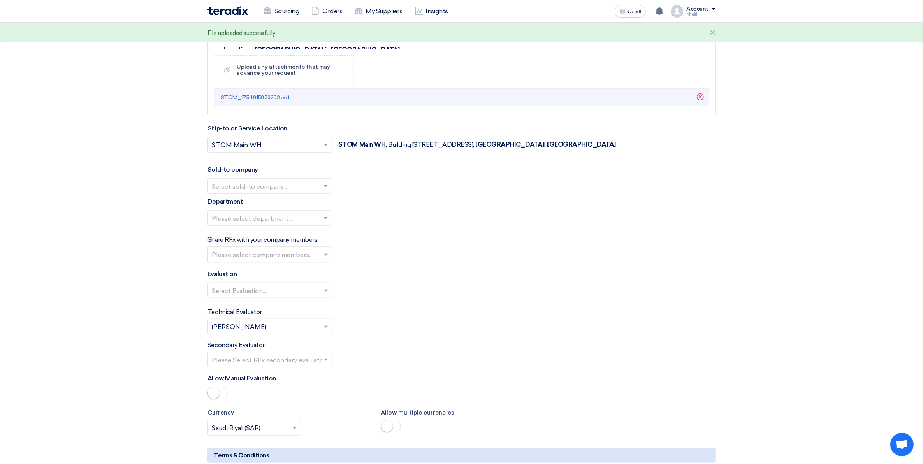
click at [323, 186] on span at bounding box center [327, 185] width 10 height 9
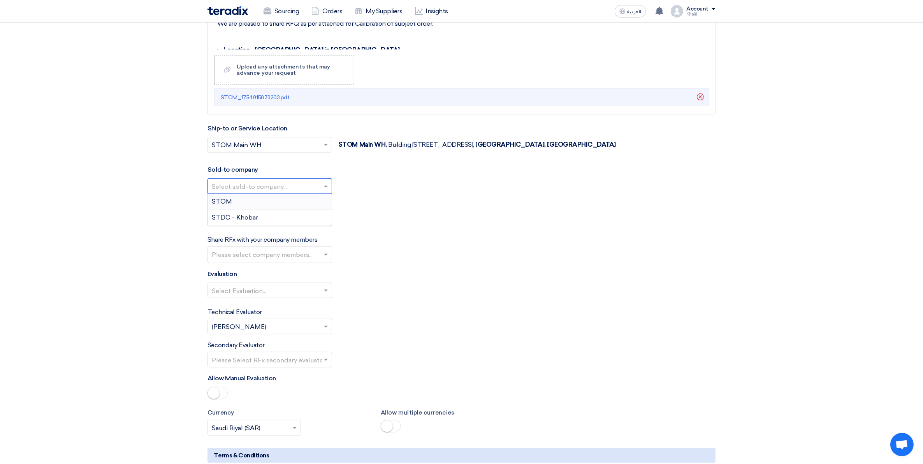
click at [320, 204] on div "STOM" at bounding box center [270, 202] width 124 height 16
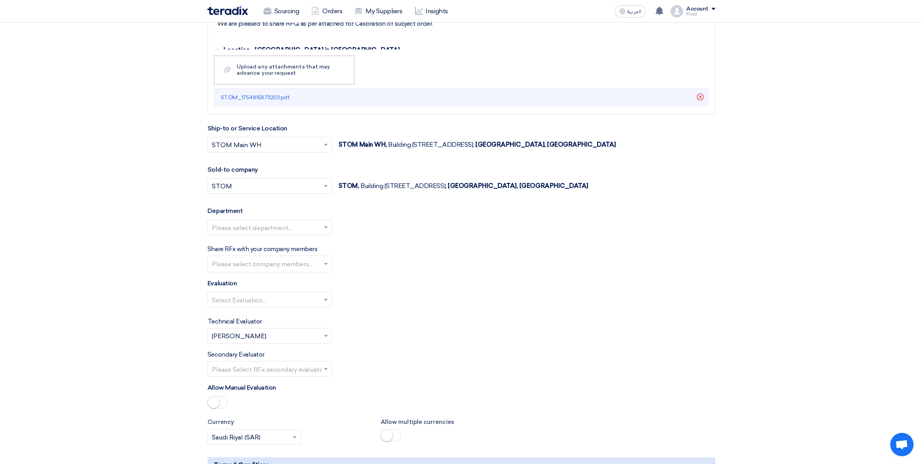
click at [324, 232] on span at bounding box center [327, 227] width 10 height 9
click at [319, 244] on div "General Department" at bounding box center [270, 243] width 124 height 16
click at [320, 267] on input "text" at bounding box center [271, 264] width 118 height 13
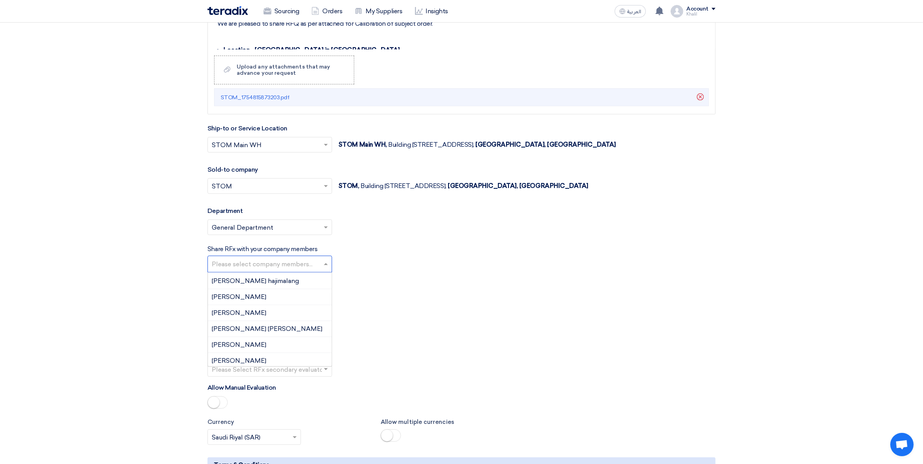
scroll to position [129, 0]
click at [283, 285] on div "[PERSON_NAME] hajimalang" at bounding box center [270, 279] width 124 height 16
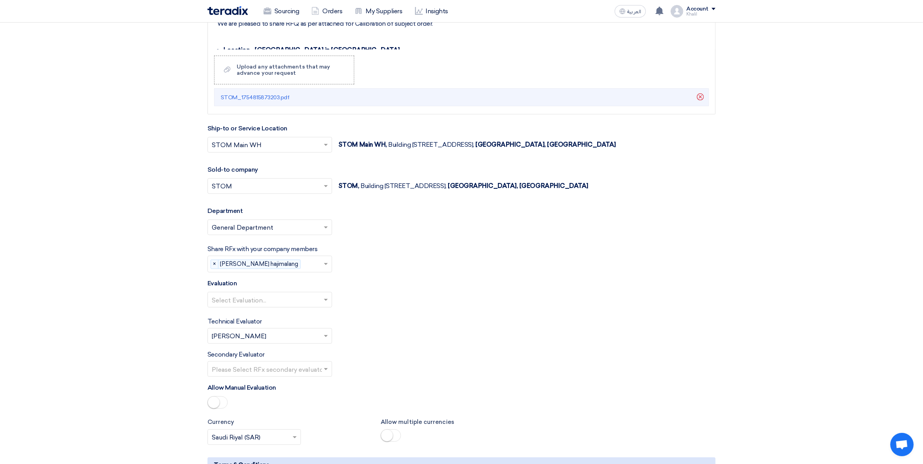
click at [423, 296] on div "Select Evaluation..." at bounding box center [461, 303] width 508 height 22
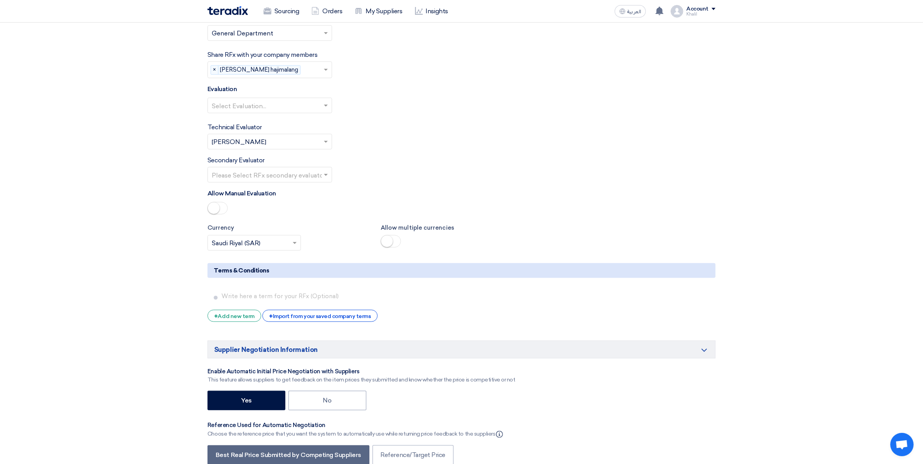
scroll to position [966, 0]
click at [324, 106] on span at bounding box center [327, 104] width 10 height 9
click at [312, 121] on div "Standard Criteria" at bounding box center [270, 121] width 124 height 16
click at [317, 179] on input "text" at bounding box center [266, 174] width 108 height 13
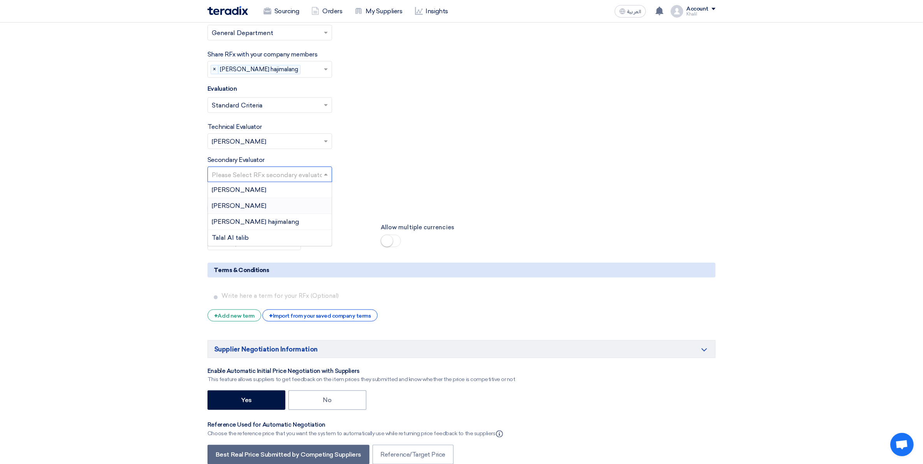
click at [315, 209] on div "[PERSON_NAME]" at bounding box center [270, 206] width 124 height 16
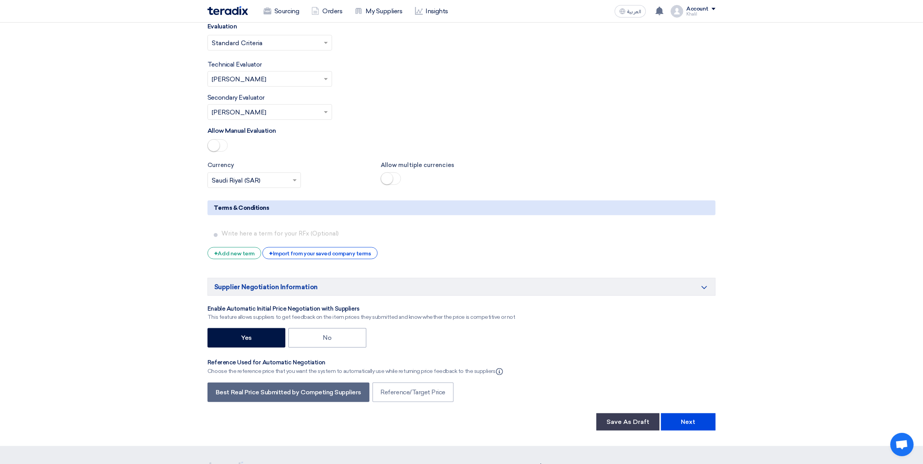
scroll to position [1063, 0]
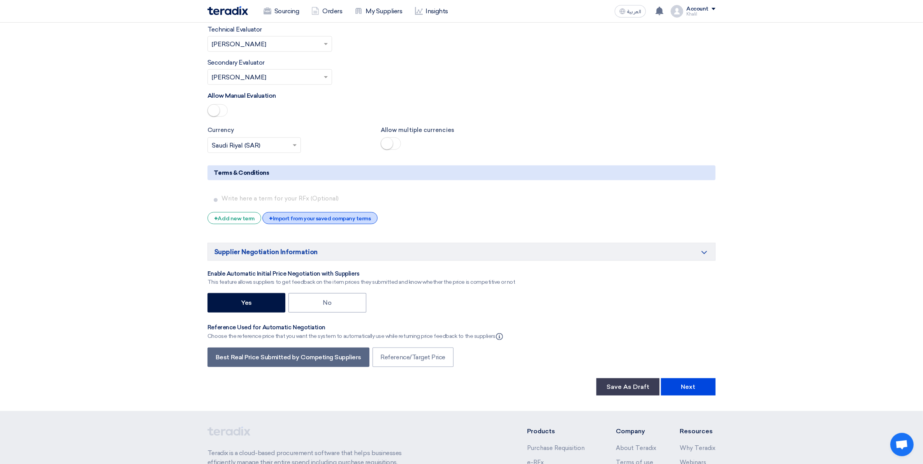
click at [352, 223] on div "+ Import from your saved company terms" at bounding box center [319, 218] width 115 height 12
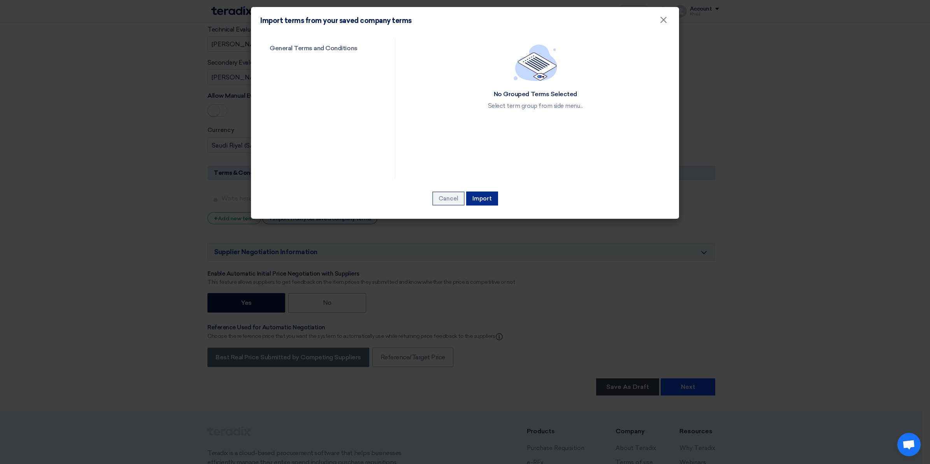
click at [481, 202] on button "Import" at bounding box center [482, 198] width 32 height 14
click at [310, 45] on link "General Terms and Conditions" at bounding box center [320, 48] width 121 height 20
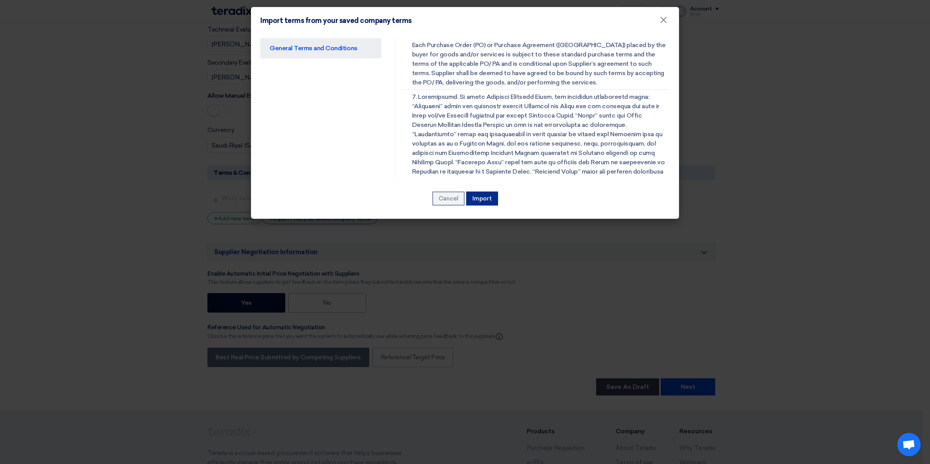
click at [484, 195] on button "Import" at bounding box center [482, 198] width 32 height 14
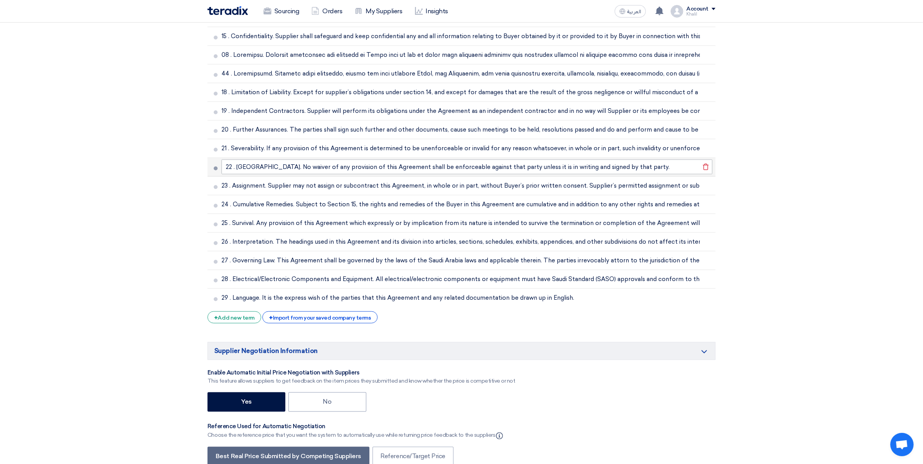
scroll to position [1695, 0]
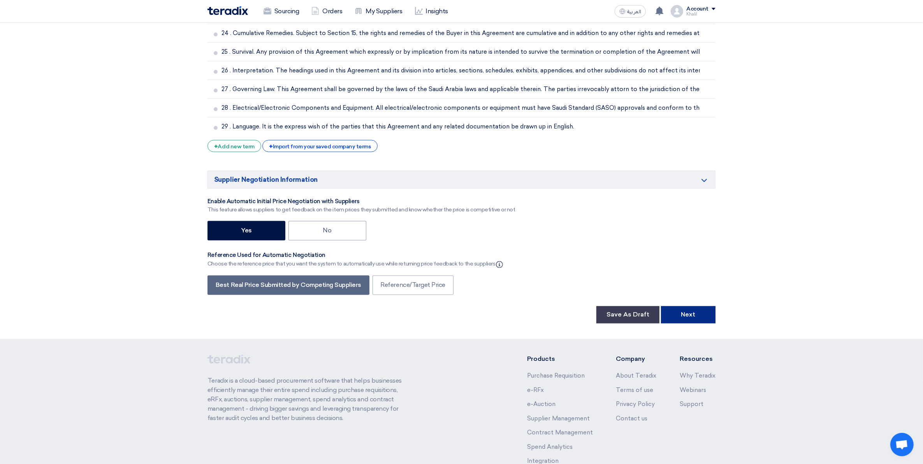
click at [685, 320] on button "Next" at bounding box center [688, 314] width 54 height 17
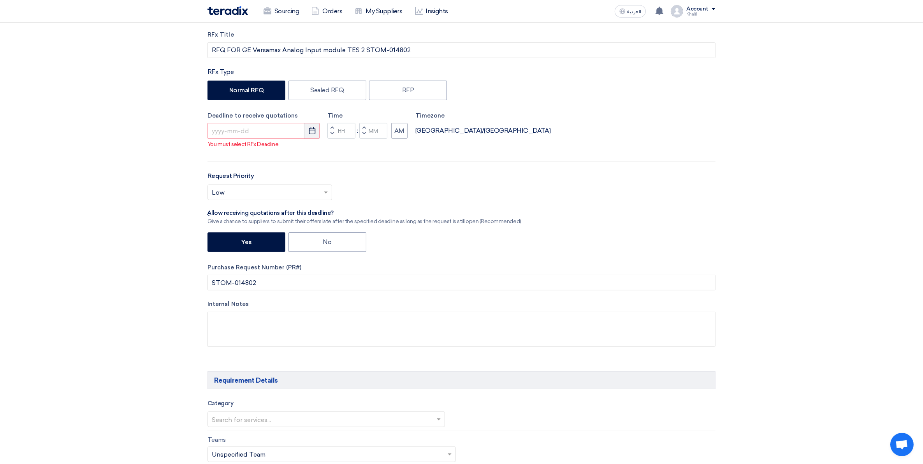
click at [313, 132] on icon "Pick a date" at bounding box center [312, 131] width 8 height 8
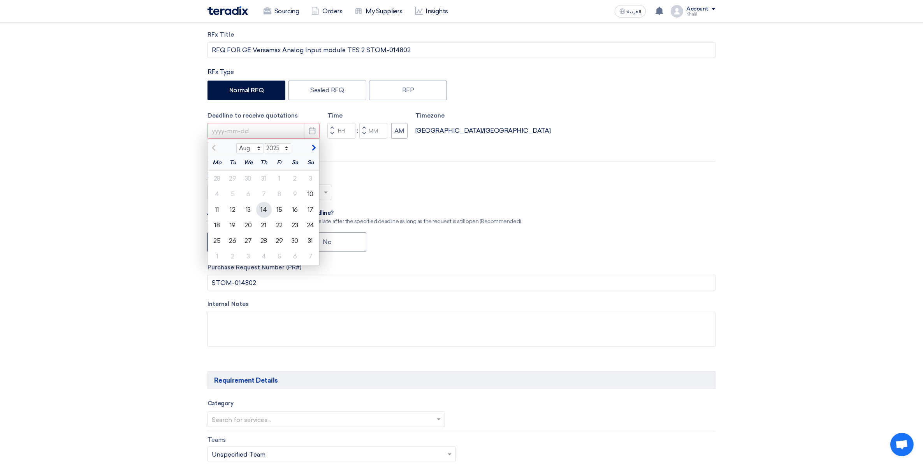
click at [267, 209] on div "14" at bounding box center [264, 210] width 16 height 16
type input "[DATE]"
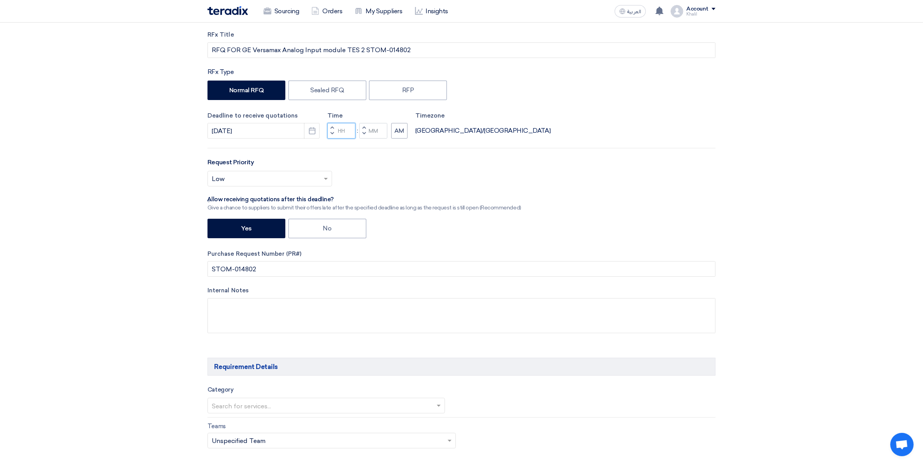
click at [337, 133] on input "Hours" at bounding box center [341, 131] width 28 height 16
type input "10"
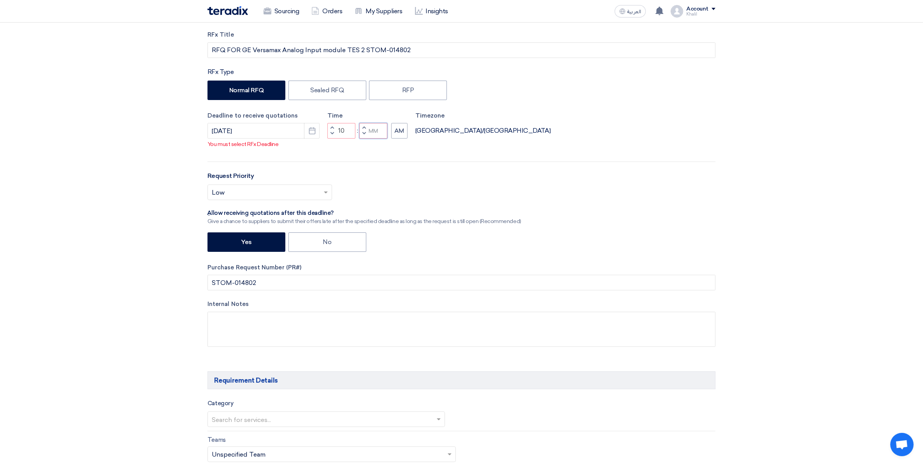
click at [376, 134] on input "Minutes" at bounding box center [373, 131] width 28 height 16
type input "00"
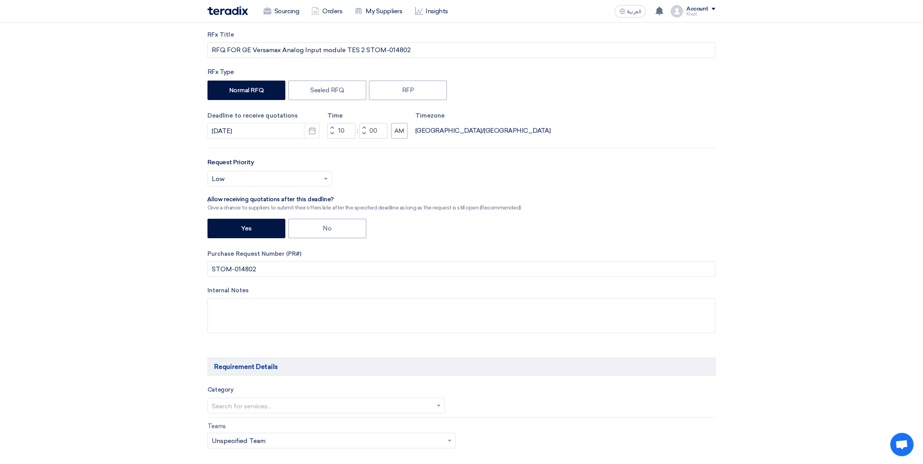
click at [436, 170] on div "RFx Title RFQ FOR GE Versamax Analog Input module TES 2 STOM-014802 RFx Type No…" at bounding box center [461, 187] width 519 height 315
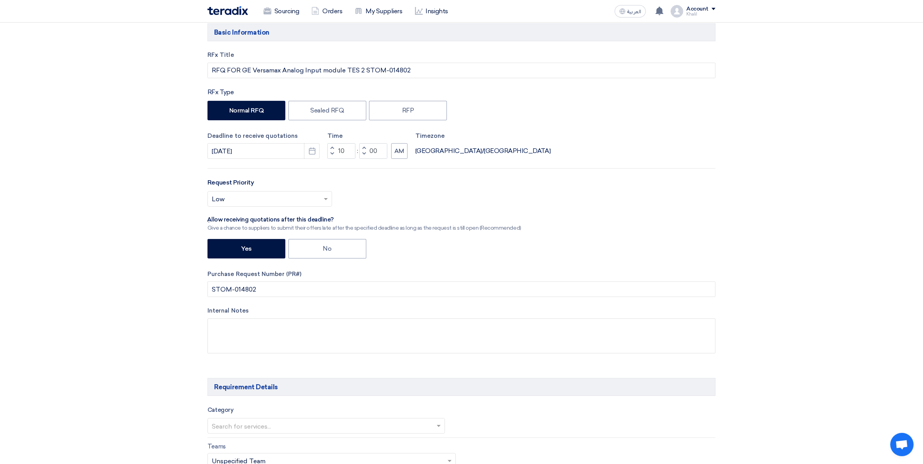
scroll to position [146, 0]
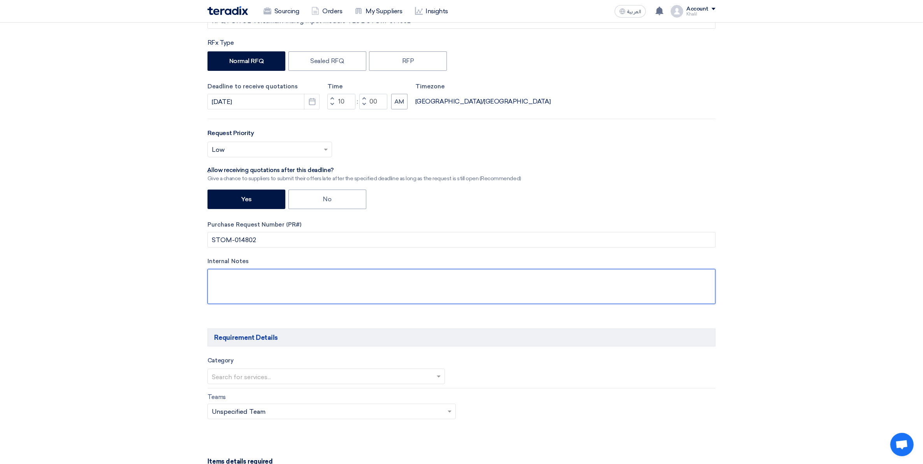
click at [372, 277] on textarea at bounding box center [461, 286] width 508 height 35
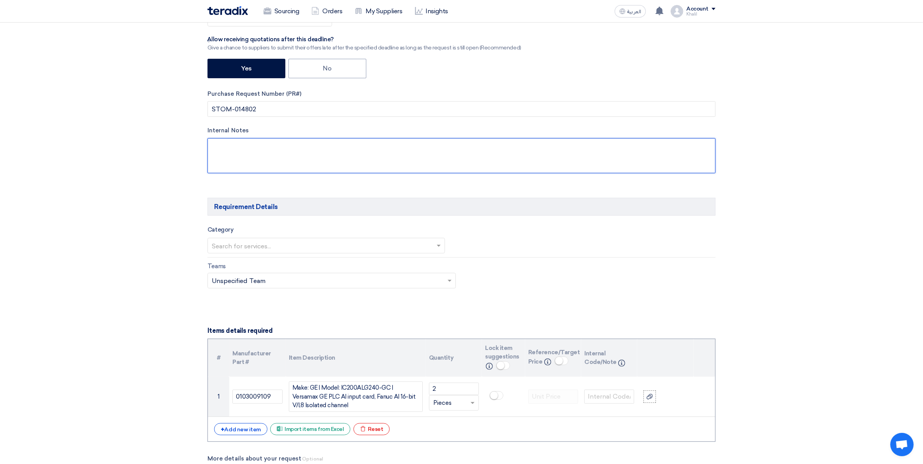
scroll to position [292, 0]
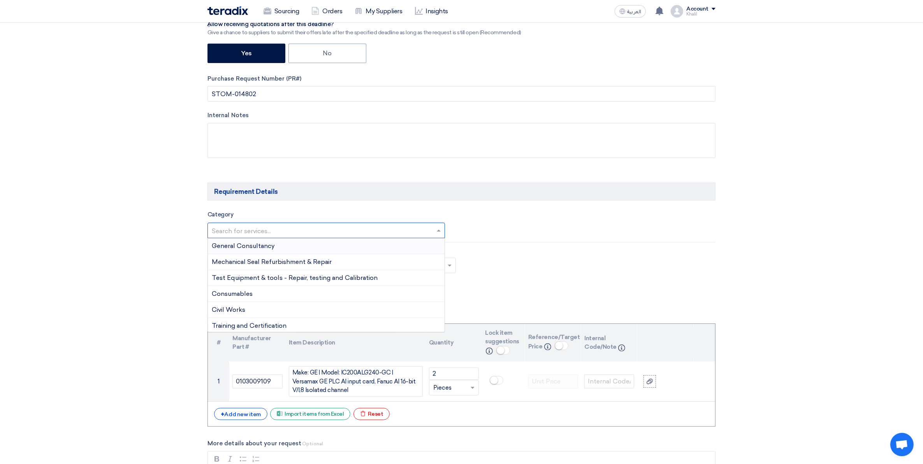
click at [437, 229] on span at bounding box center [440, 230] width 10 height 9
click at [341, 259] on div "T-Plant Instruments" at bounding box center [326, 254] width 237 height 16
click at [290, 237] on input "text" at bounding box center [322, 231] width 221 height 13
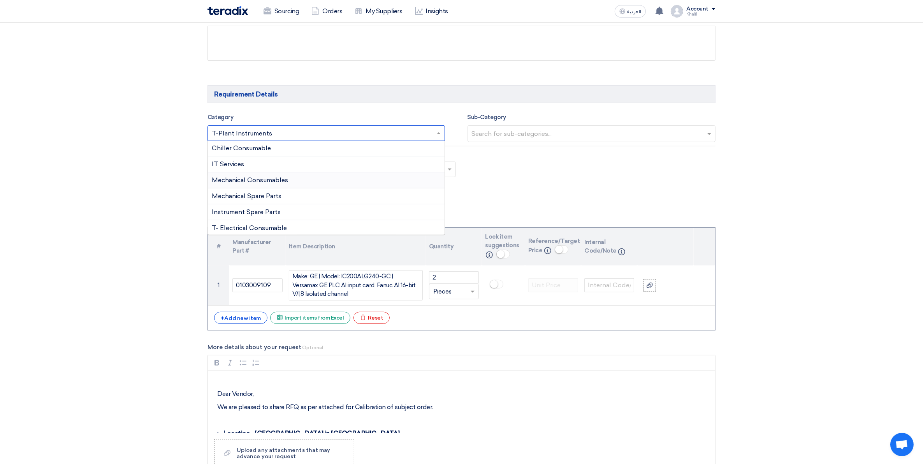
scroll to position [580, 0]
click at [312, 197] on div "Instrument Spare Parts" at bounding box center [326, 195] width 237 height 16
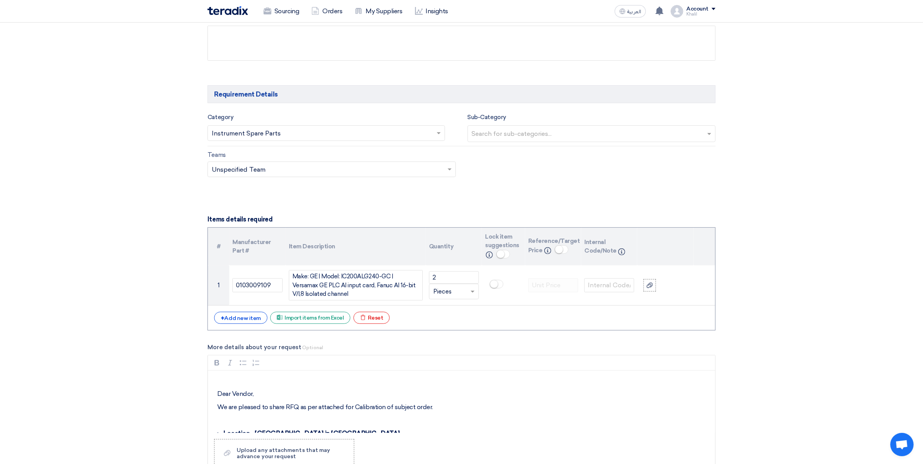
drag, startPoint x: 430, startPoint y: 198, endPoint x: 481, endPoint y: 166, distance: 60.1
click at [504, 138] on input "text" at bounding box center [593, 134] width 242 height 13
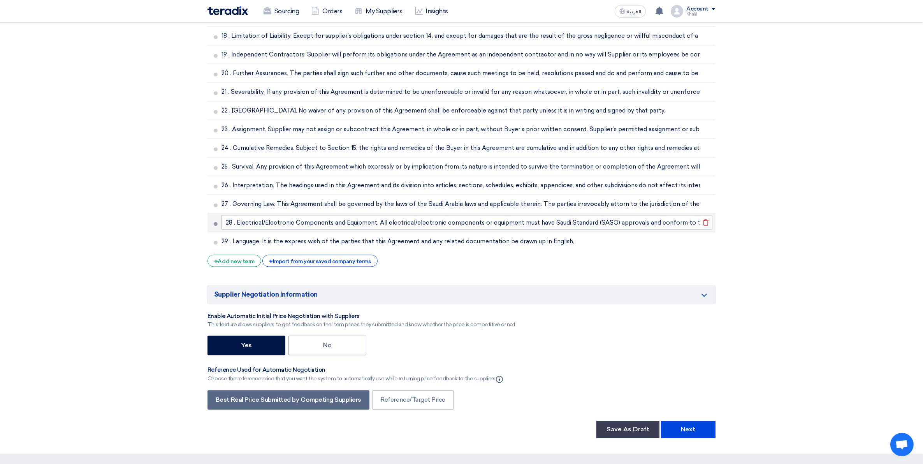
scroll to position [1749, 0]
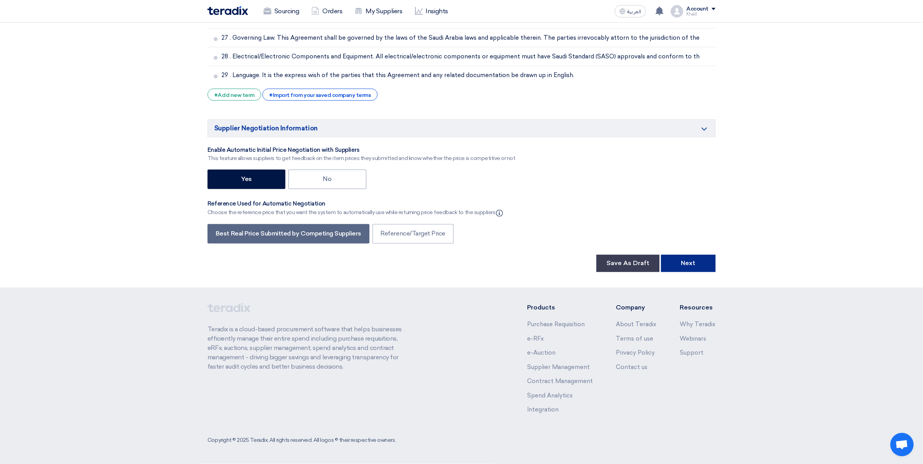
click at [692, 267] on button "Next" at bounding box center [688, 263] width 54 height 17
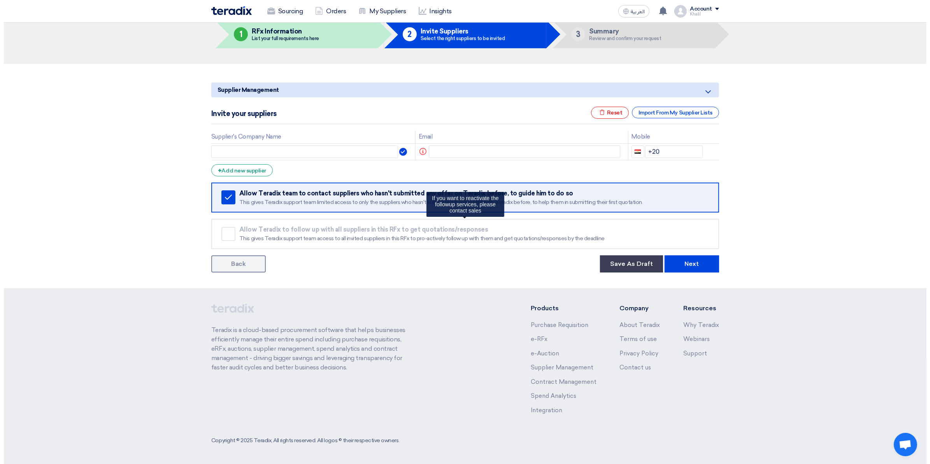
scroll to position [0, 0]
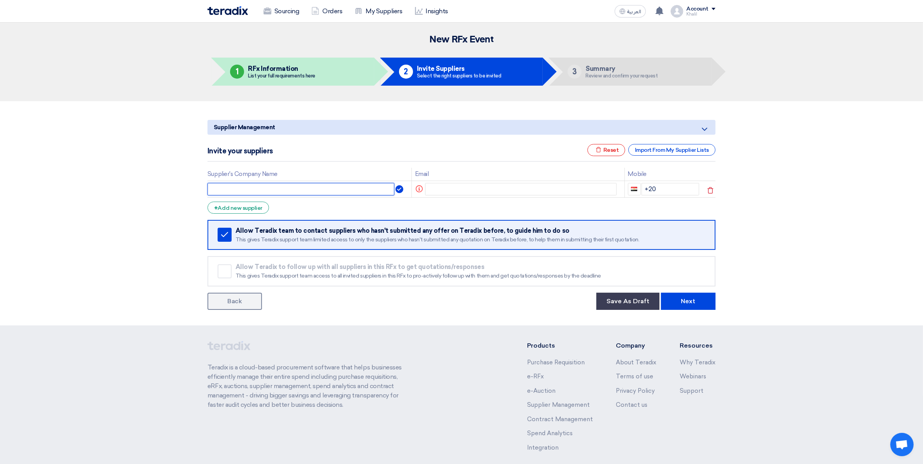
click at [314, 189] on input "text" at bounding box center [300, 189] width 187 height 12
type input "A"
click at [653, 152] on div "Import From My Supplier Lists" at bounding box center [671, 150] width 87 height 12
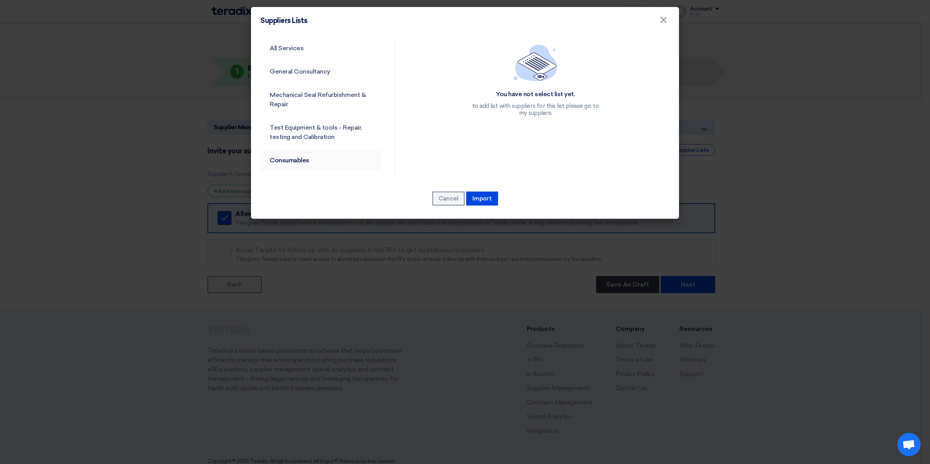
click at [338, 164] on link "Consumables" at bounding box center [320, 160] width 121 height 20
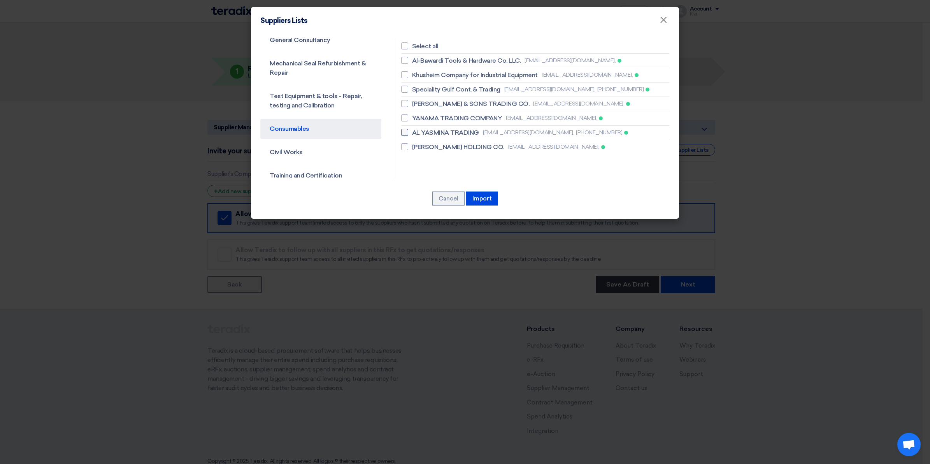
scroll to position [49, 0]
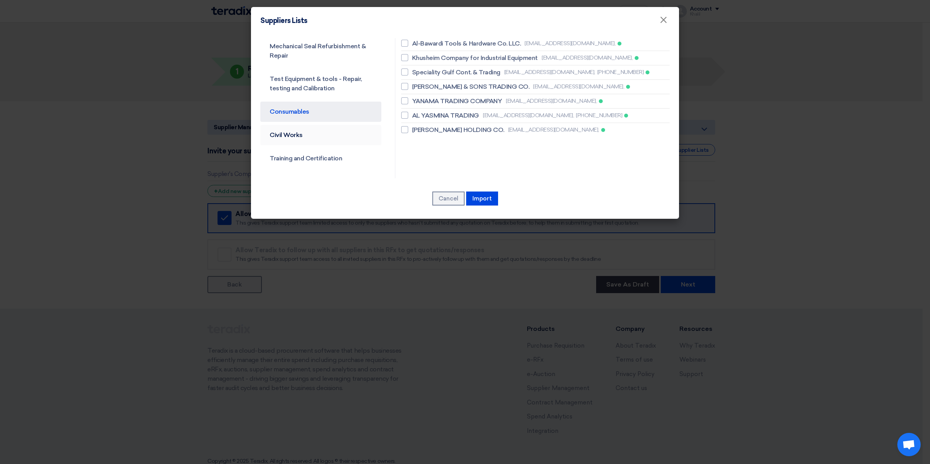
click at [351, 137] on link "Civil Works" at bounding box center [320, 135] width 121 height 20
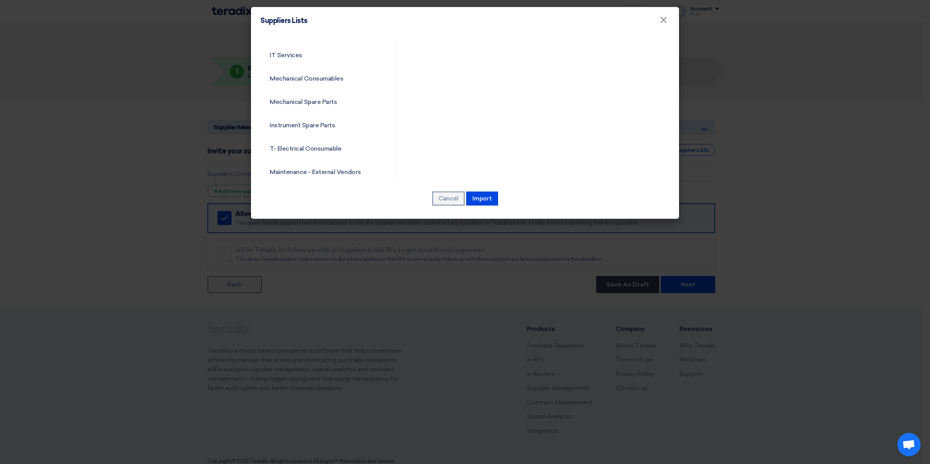
scroll to position [882, 0]
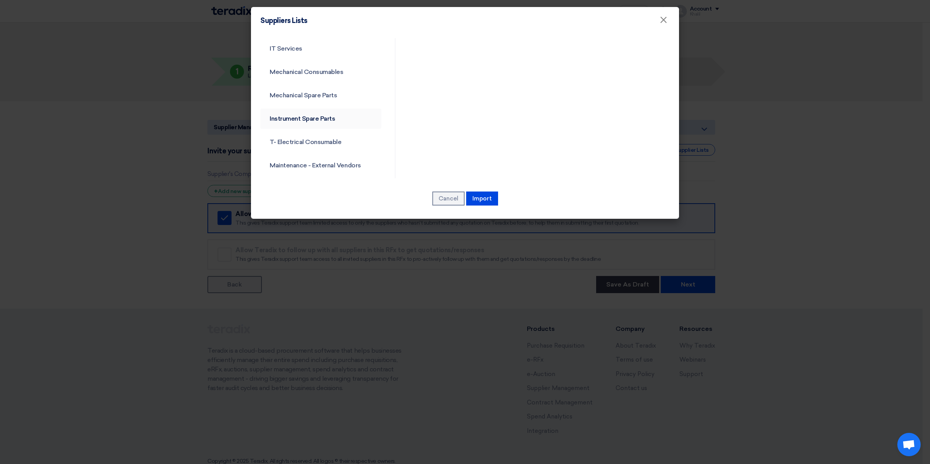
click at [336, 117] on link "Instrument Spare Parts" at bounding box center [320, 119] width 121 height 20
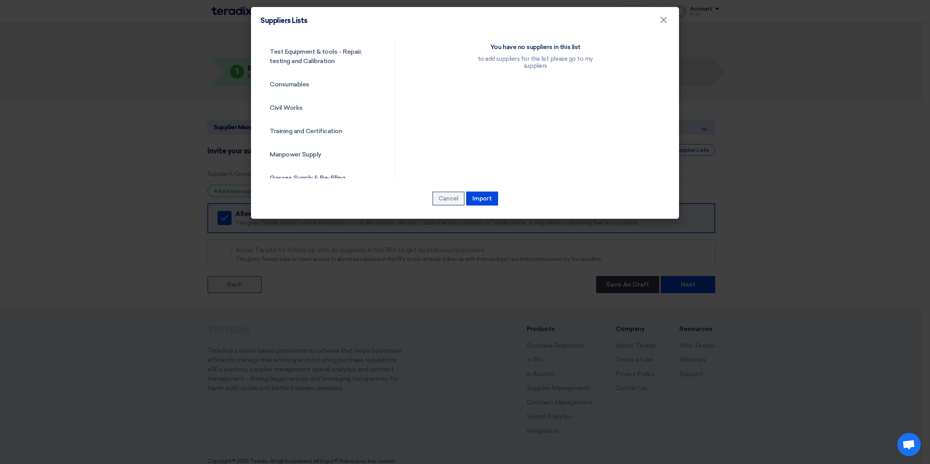
scroll to position [0, 0]
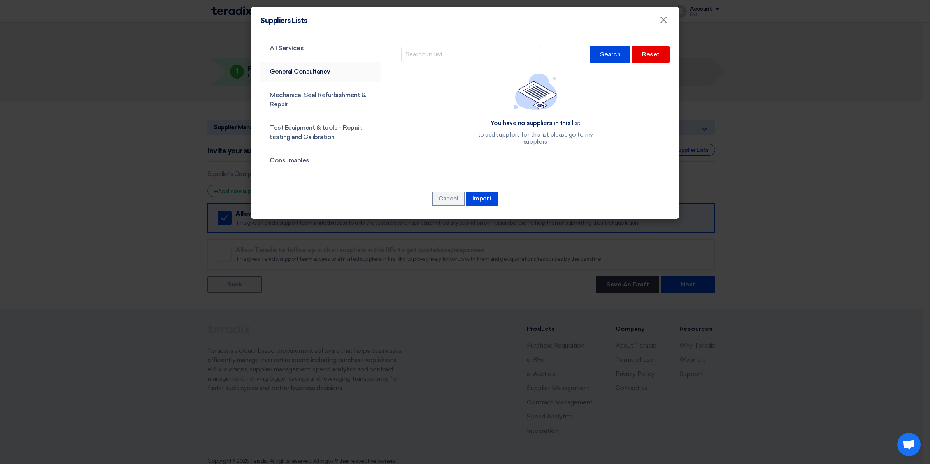
click at [316, 72] on link "General Consultancy" at bounding box center [320, 71] width 121 height 20
click at [324, 91] on link "Mechanical Seal Refurbishment & Repair" at bounding box center [320, 100] width 121 height 30
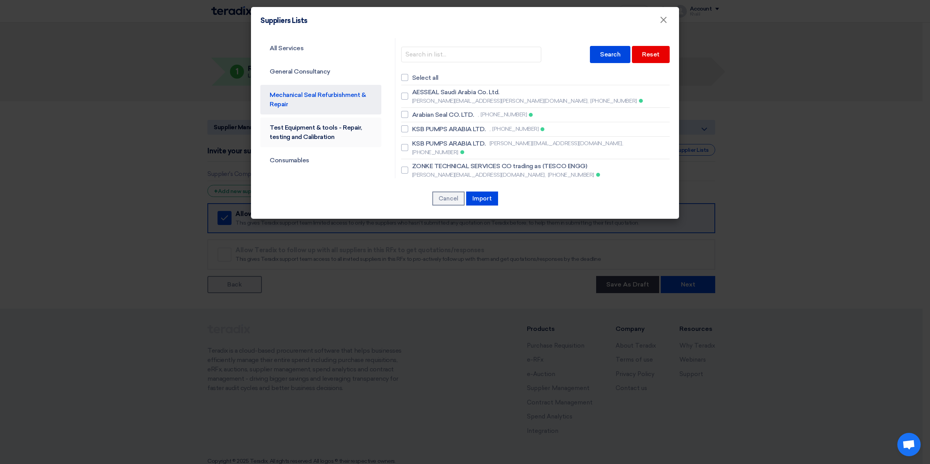
click at [334, 128] on link "Test Equipment & tools - Repair, testing and Calibration" at bounding box center [320, 133] width 121 height 30
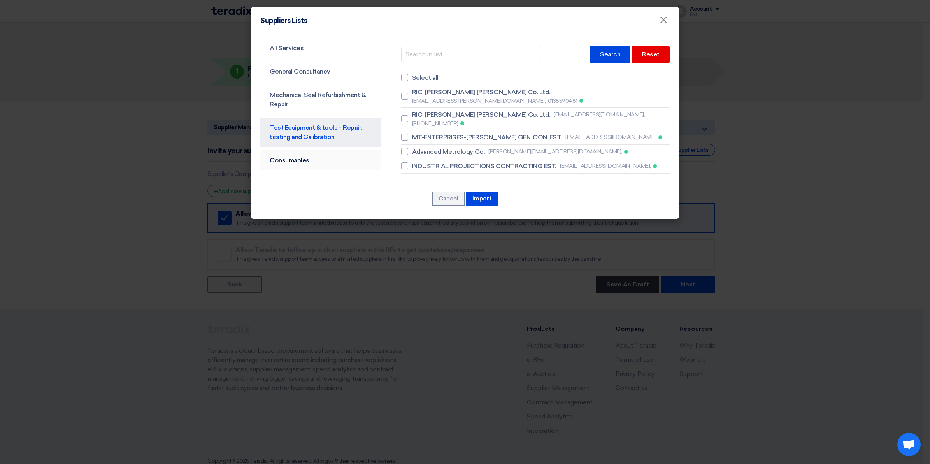
click at [327, 154] on link "Consumables" at bounding box center [320, 160] width 121 height 20
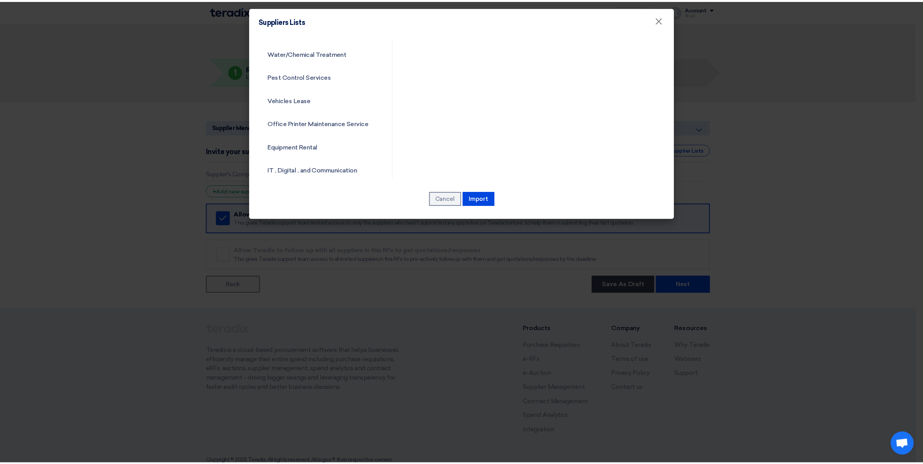
scroll to position [389, 0]
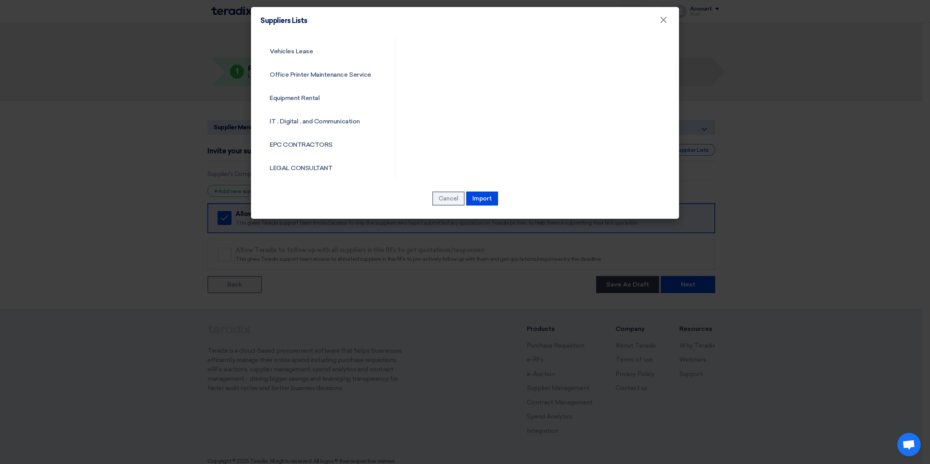
click at [465, 134] on div "Search Reset Select all Al-Bawardi Tools & Hardware Co. LLC. [EMAIL_ADDRESS][DO…" at bounding box center [535, 160] width 281 height 1023
click at [453, 197] on button "Cancel" at bounding box center [448, 198] width 32 height 14
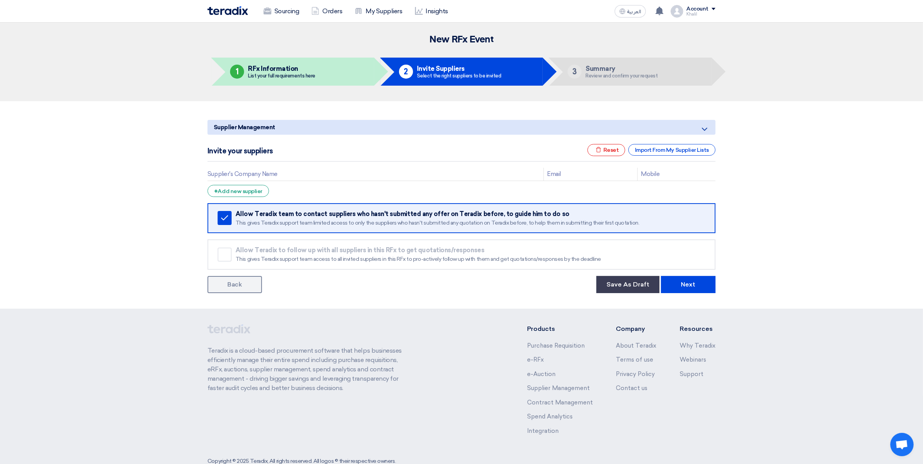
click at [386, 172] on th "Supplier's Company Name" at bounding box center [375, 174] width 336 height 13
click at [233, 283] on link "Back" at bounding box center [234, 284] width 54 height 17
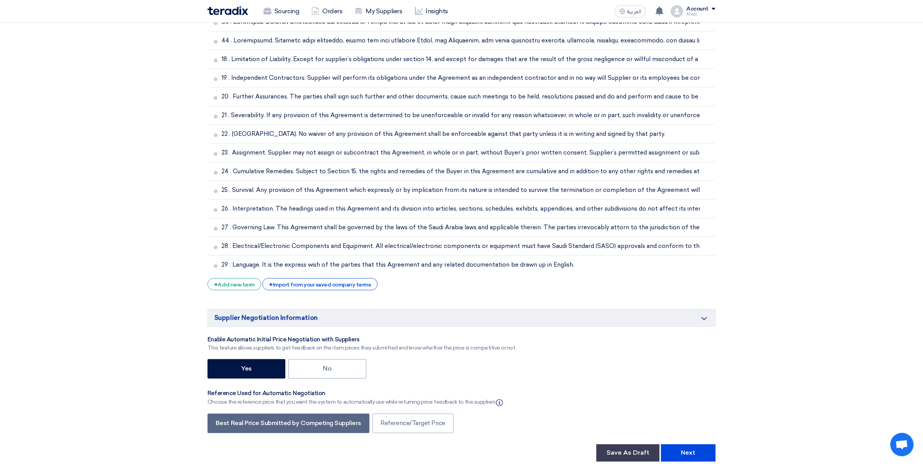
scroll to position [1749, 0]
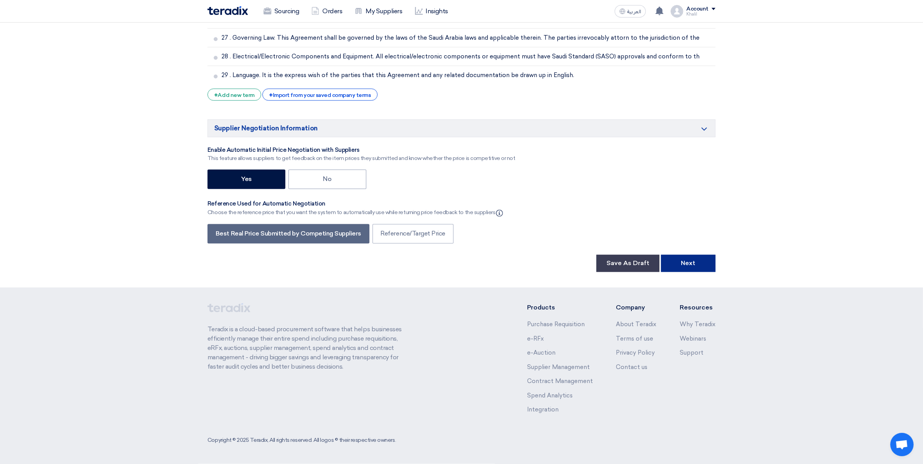
click at [695, 267] on button "Next" at bounding box center [688, 263] width 54 height 17
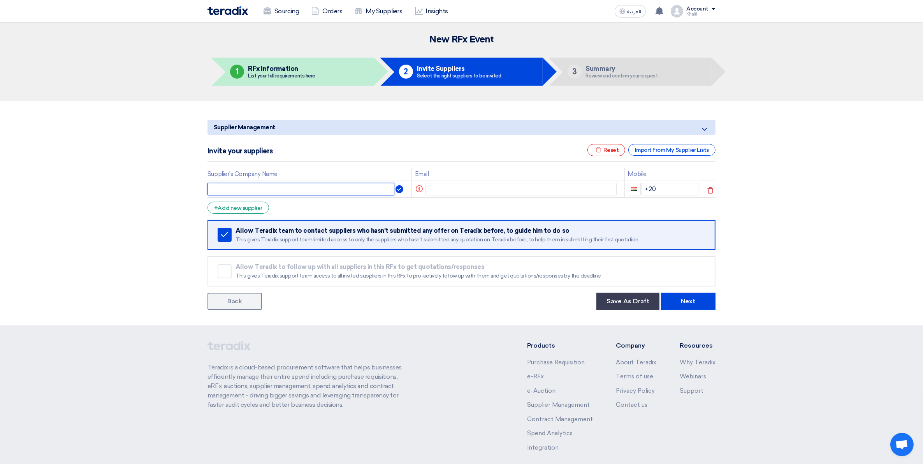
click at [304, 189] on input "text" at bounding box center [300, 189] width 187 height 12
paste input "[PERSON_NAME][EMAIL_ADDRESS][DOMAIN_NAME]"
type input "[PERSON_NAME][EMAIL_ADDRESS][DOMAIN_NAME]"
click at [456, 188] on input "text" at bounding box center [521, 189] width 192 height 12
paste input "[PERSON_NAME][EMAIL_ADDRESS][DOMAIN_NAME]"
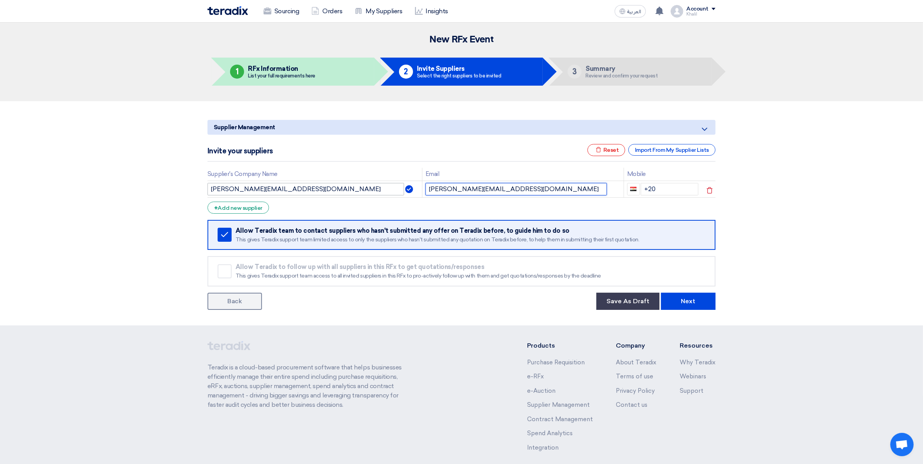
type input "[PERSON_NAME][EMAIL_ADDRESS][DOMAIN_NAME]"
drag, startPoint x: 329, startPoint y: 193, endPoint x: 204, endPoint y: 188, distance: 125.0
click at [204, 188] on div "Supplier Management Minimize/Maximize Category Invite your suppliers Excel file…" at bounding box center [461, 213] width 519 height 193
click at [257, 188] on input "[PERSON_NAME][EMAIL_ADDRESS][DOMAIN_NAME]" at bounding box center [305, 189] width 196 height 12
drag, startPoint x: 245, startPoint y: 189, endPoint x: 230, endPoint y: 189, distance: 14.8
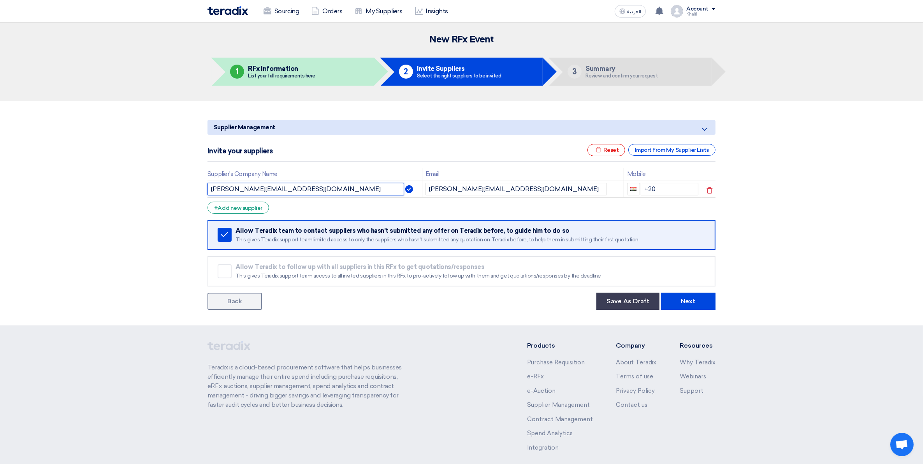
click at [230, 189] on input "[PERSON_NAME][EMAIL_ADDRESS][DOMAIN_NAME]" at bounding box center [305, 189] width 196 height 12
click at [240, 189] on input "[PERSON_NAME][EMAIL_ADDRESS][DOMAIN_NAME]" at bounding box center [305, 189] width 196 height 12
drag, startPoint x: 242, startPoint y: 189, endPoint x: 191, endPoint y: 189, distance: 51.4
click at [191, 189] on section "Supplier Management Minimize/Maximize Category Invite your suppliers Excel file…" at bounding box center [461, 213] width 923 height 224
click at [210, 189] on input "[DOMAIN_NAME]" at bounding box center [305, 189] width 196 height 12
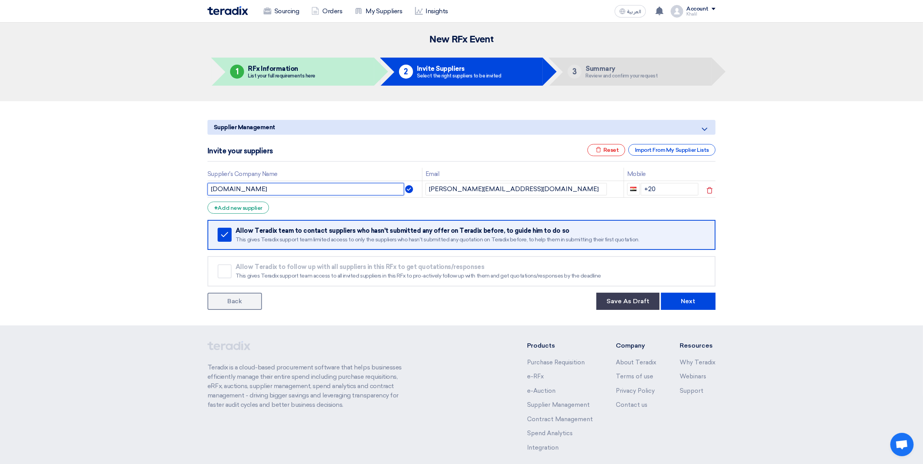
drag, startPoint x: 298, startPoint y: 188, endPoint x: 252, endPoint y: 190, distance: 46.0
click at [252, 190] on input "[DOMAIN_NAME]" at bounding box center [305, 189] width 196 height 12
type input "Saudisensing"
click at [446, 207] on form "Supplier Management Minimize/Maximize Category Invite your suppliers Excel file…" at bounding box center [461, 215] width 508 height 190
drag, startPoint x: 656, startPoint y: 188, endPoint x: 641, endPoint y: 188, distance: 14.4
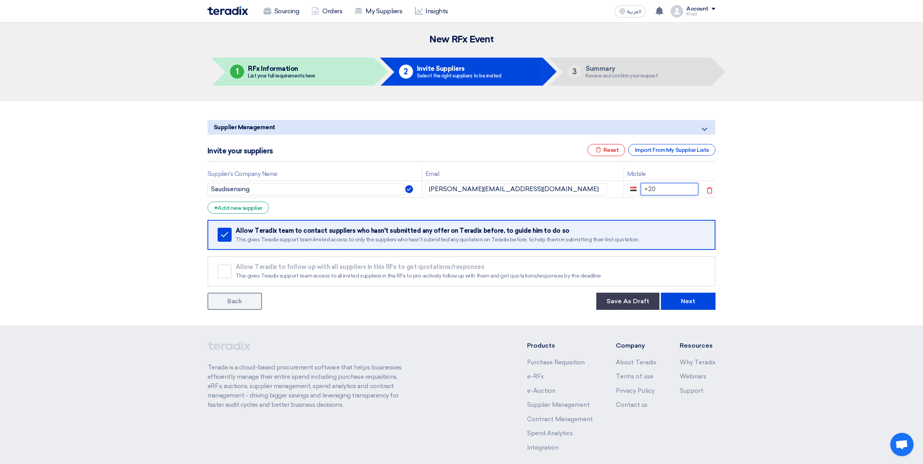
click at [641, 188] on input "+20" at bounding box center [669, 189] width 58 height 12
paste input "54 545 2105"
type input "[PHONE_NUMBER]"
click at [738, 214] on section "Supplier Management Minimize/Maximize Category Invite your suppliers Excel file…" at bounding box center [461, 213] width 923 height 224
click at [635, 188] on span "button" at bounding box center [633, 189] width 6 height 4
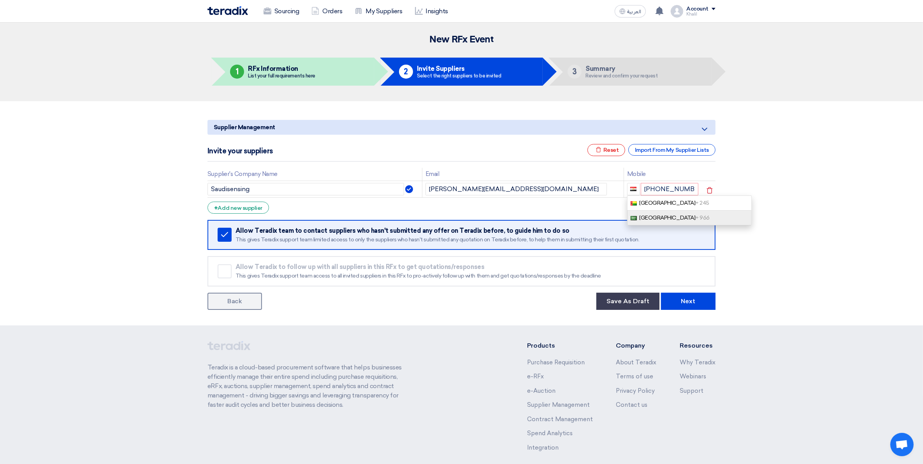
click at [664, 217] on span "[GEOGRAPHIC_DATA] + 966" at bounding box center [674, 217] width 70 height 7
type input "[PHONE_NUMBER]"
click at [738, 216] on section "Supplier Management Minimize/Maximize Category Invite your suppliers Excel file…" at bounding box center [461, 213] width 923 height 224
drag, startPoint x: 679, startPoint y: 188, endPoint x: 631, endPoint y: 189, distance: 48.3
click at [631, 189] on div "[PHONE_NUMBER]" at bounding box center [663, 189] width 72 height 12
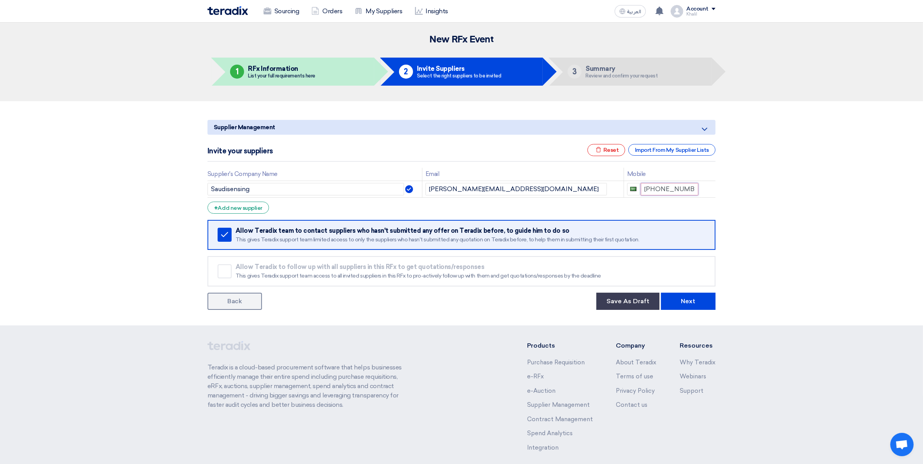
click at [681, 192] on input "[PHONE_NUMBER]" at bounding box center [669, 189] width 58 height 12
drag, startPoint x: 680, startPoint y: 191, endPoint x: 635, endPoint y: 188, distance: 44.8
click at [635, 188] on div "[PHONE_NUMBER]" at bounding box center [663, 189] width 72 height 12
paste input "54 545 2105"
click at [738, 235] on section "Supplier Management Minimize/Maximize Category Invite your suppliers Excel file…" at bounding box center [461, 213] width 923 height 224
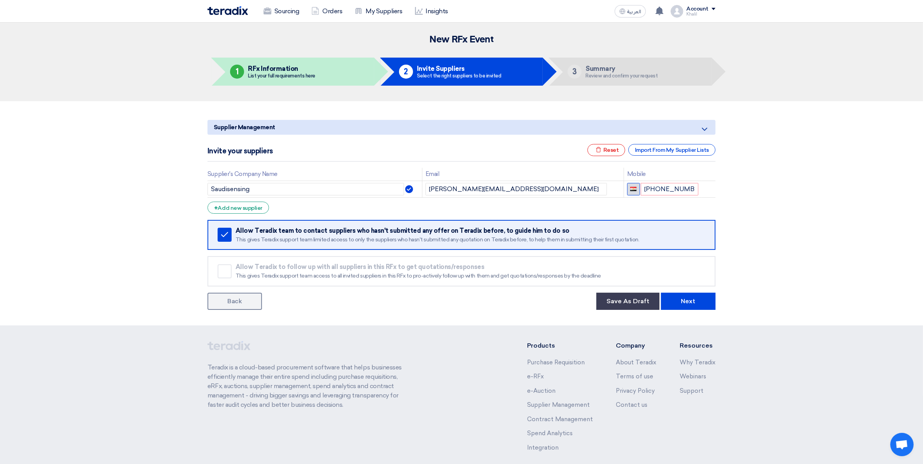
click at [633, 191] on button "button" at bounding box center [633, 189] width 13 height 12
click at [695, 215] on span "+ 966" at bounding box center [702, 217] width 14 height 7
drag, startPoint x: 679, startPoint y: 190, endPoint x: 645, endPoint y: 191, distance: 34.6
click at [645, 191] on input "[PHONE_NUMBER]" at bounding box center [669, 189] width 58 height 12
click at [738, 239] on section "Supplier Management Minimize/Maximize Category Invite your suppliers Excel file…" at bounding box center [461, 213] width 923 height 224
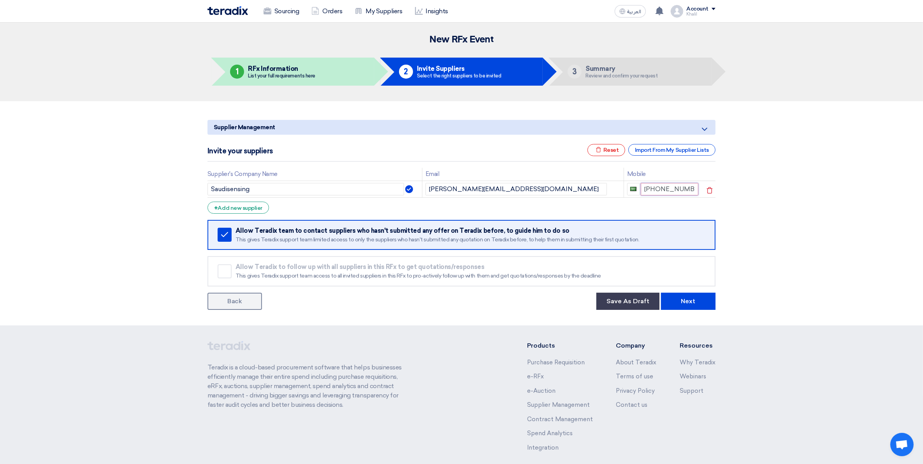
drag, startPoint x: 680, startPoint y: 187, endPoint x: 641, endPoint y: 191, distance: 39.1
click at [641, 191] on input "[PHONE_NUMBER]" at bounding box center [669, 189] width 58 height 12
paste input "966 54 545 210"
type input "[PHONE_NUMBER]"
click at [738, 232] on section "Supplier Management Minimize/Maximize Category Invite your suppliers Excel file…" at bounding box center [461, 213] width 923 height 224
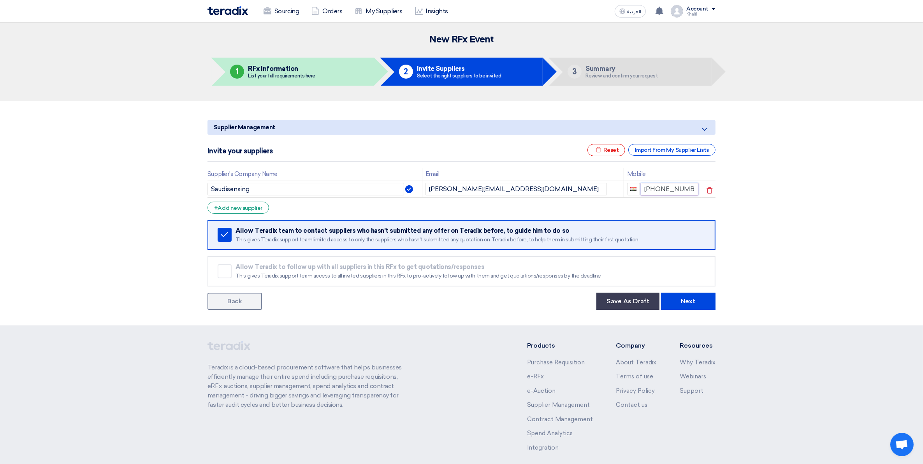
drag, startPoint x: 675, startPoint y: 188, endPoint x: 661, endPoint y: 191, distance: 14.7
click at [674, 189] on input "[PHONE_NUMBER]" at bounding box center [669, 189] width 58 height 12
click at [634, 191] on button "button" at bounding box center [633, 189] width 13 height 12
click at [672, 189] on input "[PHONE_NUMBER]" at bounding box center [669, 189] width 58 height 12
drag, startPoint x: 685, startPoint y: 189, endPoint x: 619, endPoint y: 188, distance: 66.5
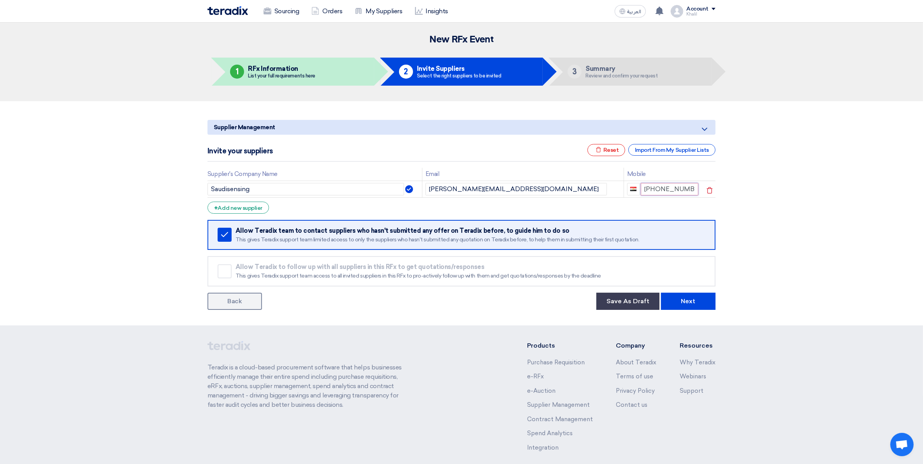
click at [619, 188] on tr "Saudisensing [PERSON_NAME][EMAIL_ADDRESS][DOMAIN_NAME] [PHONE_NUMBER]" at bounding box center [461, 189] width 508 height 17
click at [630, 187] on button "button" at bounding box center [633, 189] width 12 height 12
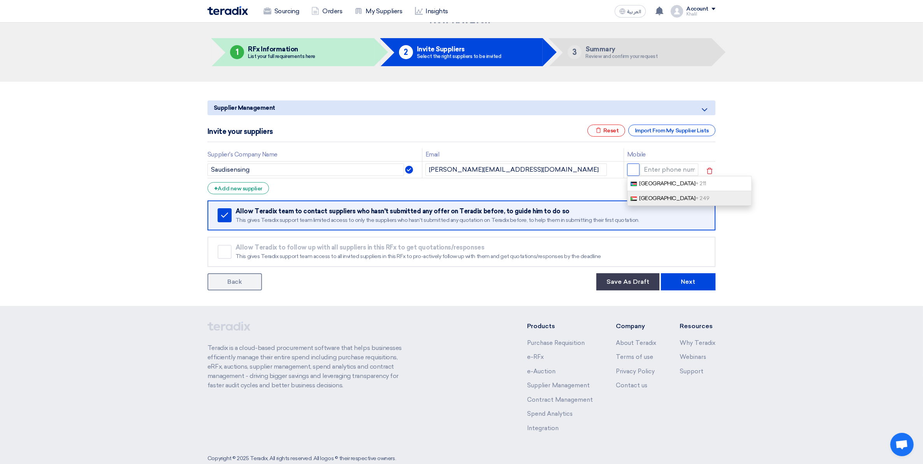
scroll to position [35, 0]
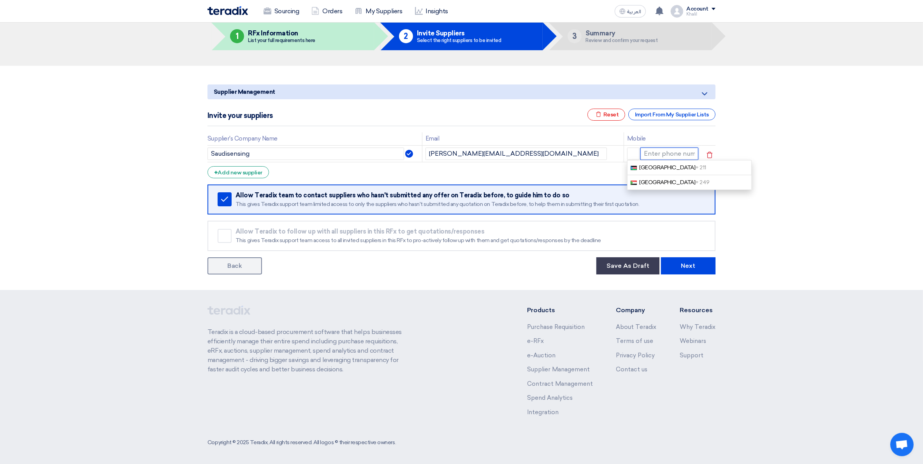
click at [670, 151] on input at bounding box center [669, 153] width 58 height 12
paste input "966 54 545 2105"
type input "[PHONE_NUMBER]"
click at [738, 242] on section "Supplier Management Minimize/Maximize Category Invite your suppliers Excel file…" at bounding box center [461, 178] width 923 height 224
drag, startPoint x: 682, startPoint y: 154, endPoint x: 642, endPoint y: 153, distance: 39.7
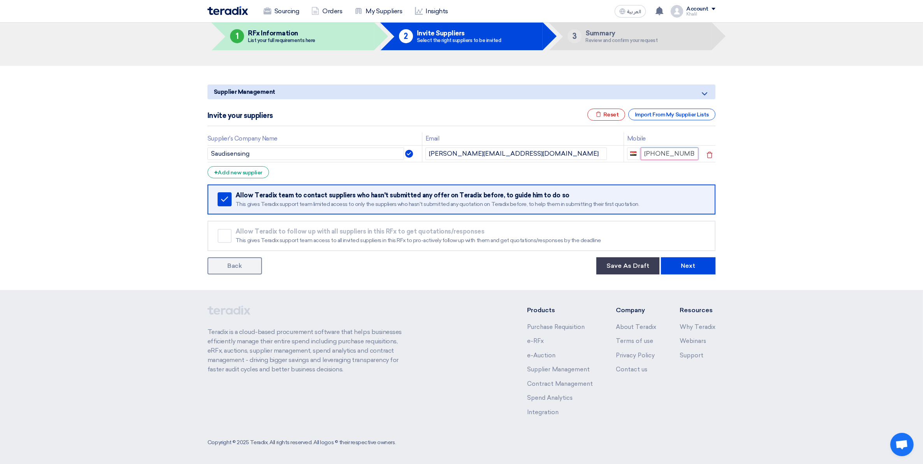
click at [642, 153] on input "[PHONE_NUMBER]" at bounding box center [669, 153] width 58 height 12
paste input "966 54 545 2105"
type input "[PHONE_NUMBER]"
click at [665, 175] on form "Supplier Management Minimize/Maximize Category Invite your suppliers Excel file…" at bounding box center [461, 179] width 508 height 190
drag, startPoint x: 679, startPoint y: 153, endPoint x: 640, endPoint y: 153, distance: 38.9
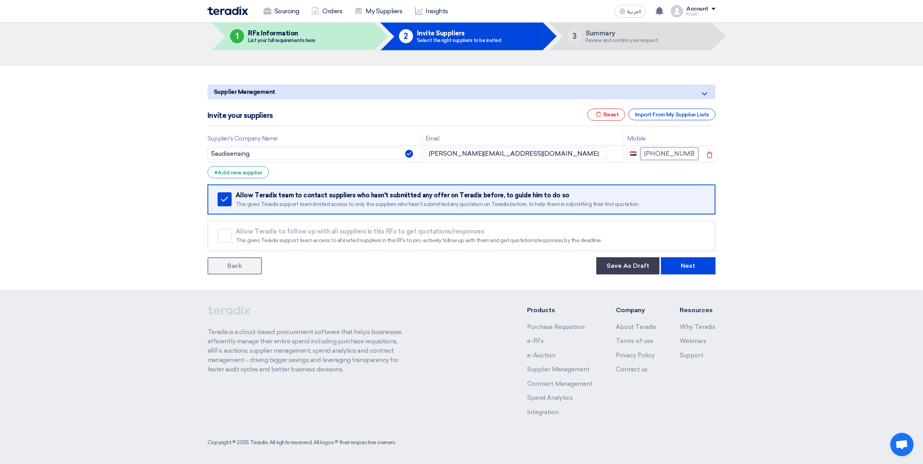
click at [640, 153] on input "[PHONE_NUMBER]" at bounding box center [669, 153] width 58 height 12
click at [635, 153] on span "button" at bounding box center [633, 153] width 6 height 6
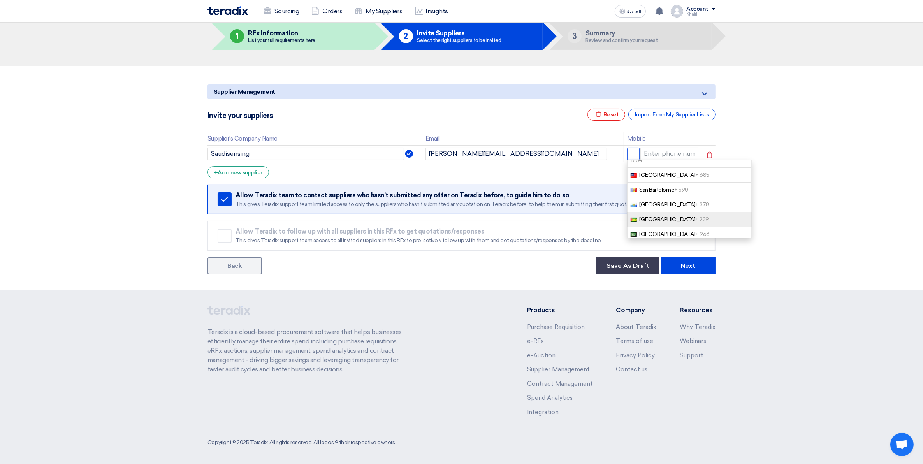
scroll to position [131, 0]
click at [695, 219] on span "+ 966" at bounding box center [702, 222] width 14 height 7
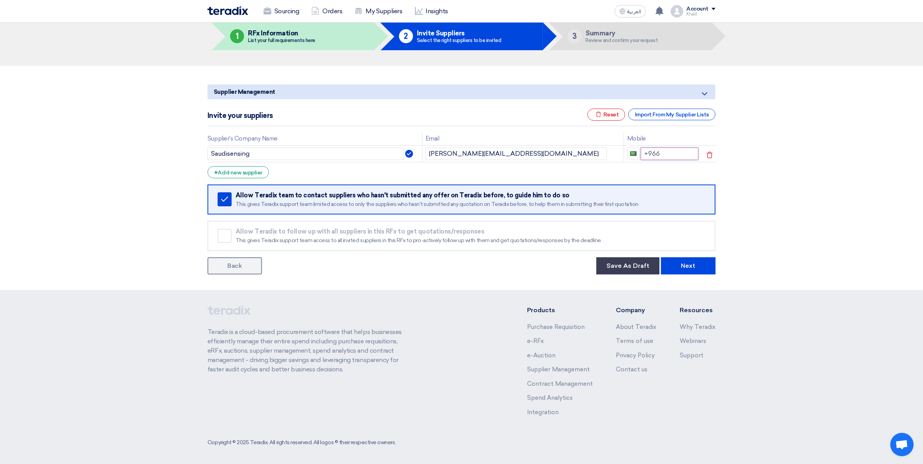
click at [670, 154] on input "+966" at bounding box center [669, 153] width 58 height 12
paste input "966 54 545 2105"
drag, startPoint x: 665, startPoint y: 154, endPoint x: 628, endPoint y: 154, distance: 36.2
click at [628, 154] on div "[PHONE_NUMBER]" at bounding box center [663, 153] width 72 height 12
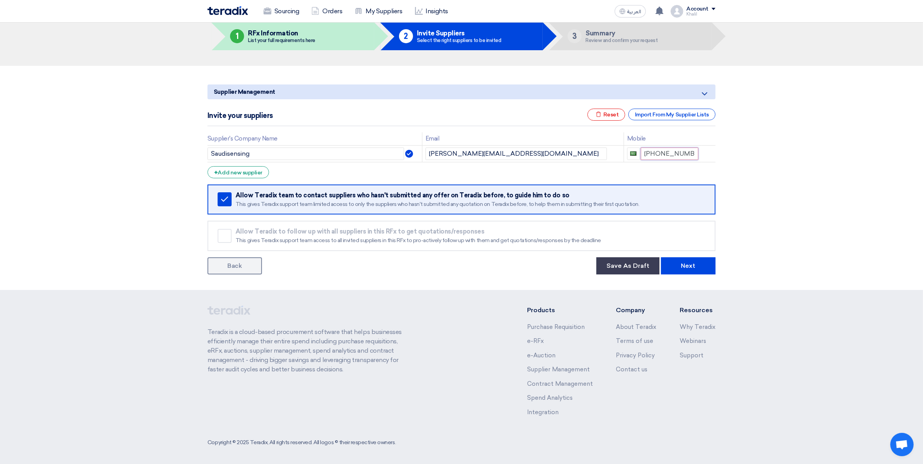
click at [661, 154] on input "[PHONE_NUMBER]" at bounding box center [669, 153] width 58 height 12
type input "[PHONE_NUMBER]"
click at [738, 213] on section "Supplier Management Minimize/Maximize Category Invite your suppliers Excel file…" at bounding box center [461, 178] width 923 height 224
click at [236, 177] on div "+ Add new supplier" at bounding box center [237, 172] width 61 height 12
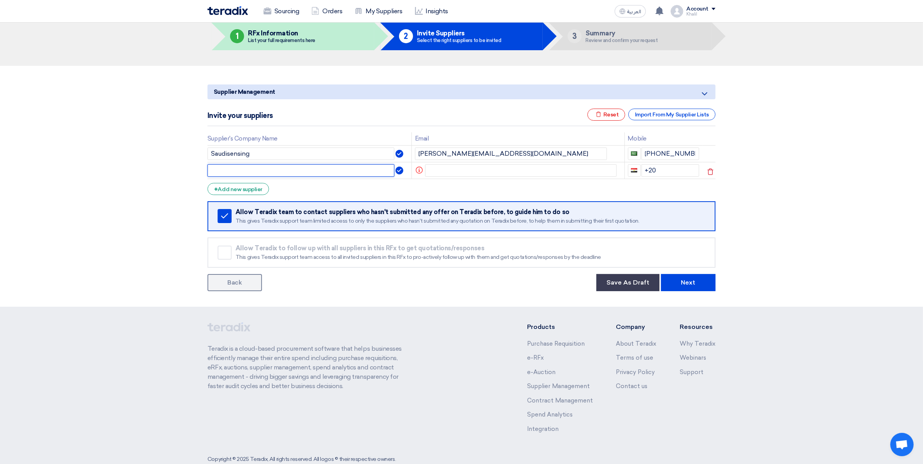
click at [250, 172] on input "text" at bounding box center [300, 170] width 187 height 12
type input "A"
click at [670, 112] on div "Import From My Supplier Lists" at bounding box center [671, 115] width 87 height 12
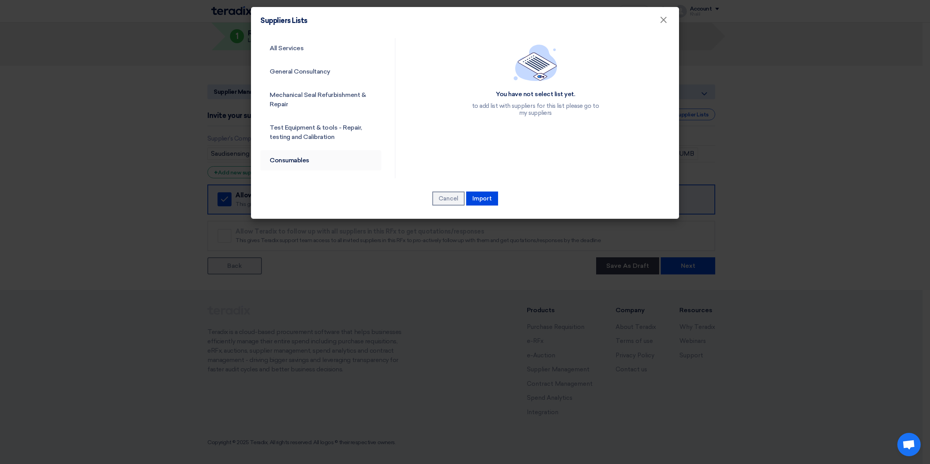
click at [316, 164] on link "Consumables" at bounding box center [320, 160] width 121 height 20
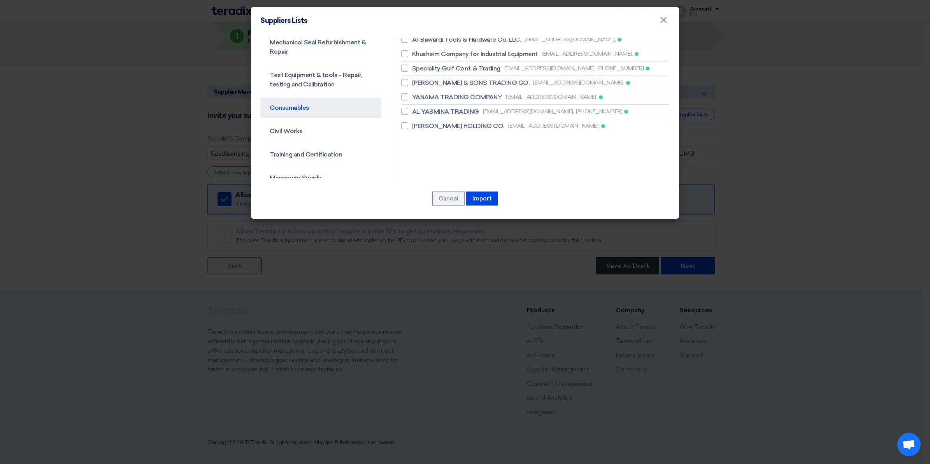
scroll to position [57, 0]
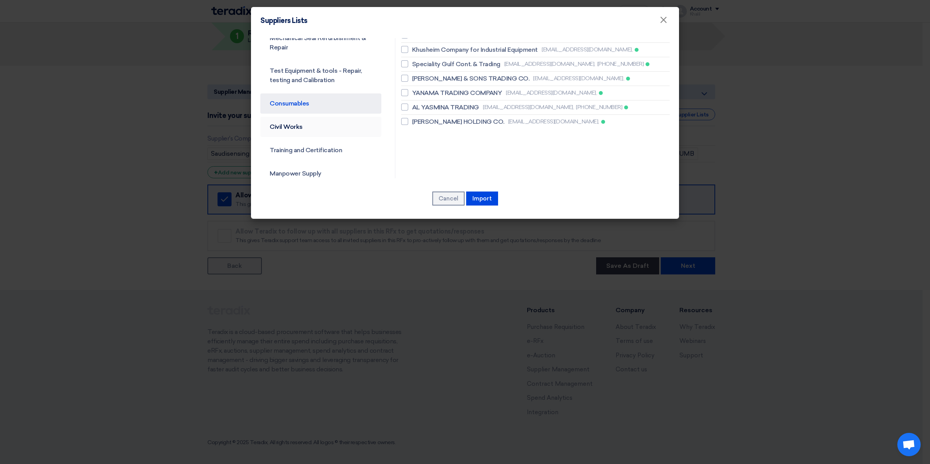
click at [333, 130] on link "Civil Works" at bounding box center [320, 127] width 121 height 20
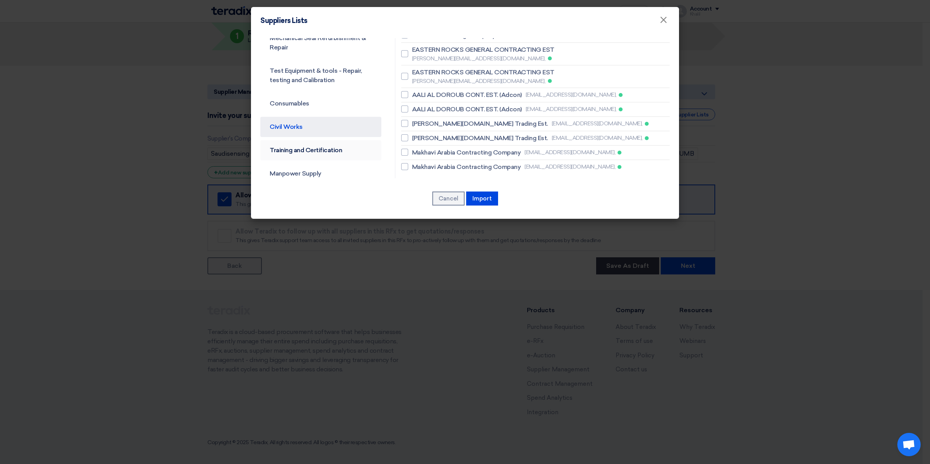
click at [340, 153] on link "Training and Certification" at bounding box center [320, 150] width 121 height 20
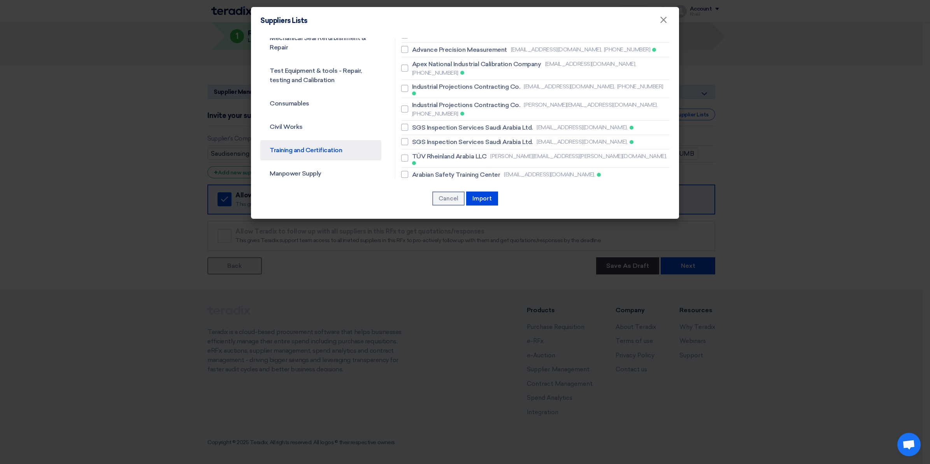
click at [336, 180] on div "All Services General Consultancy Mechanical Seal Refurbishment & Repair Test Eq…" at bounding box center [465, 126] width 428 height 184
click at [314, 175] on link "Manpower Supply" at bounding box center [320, 173] width 121 height 20
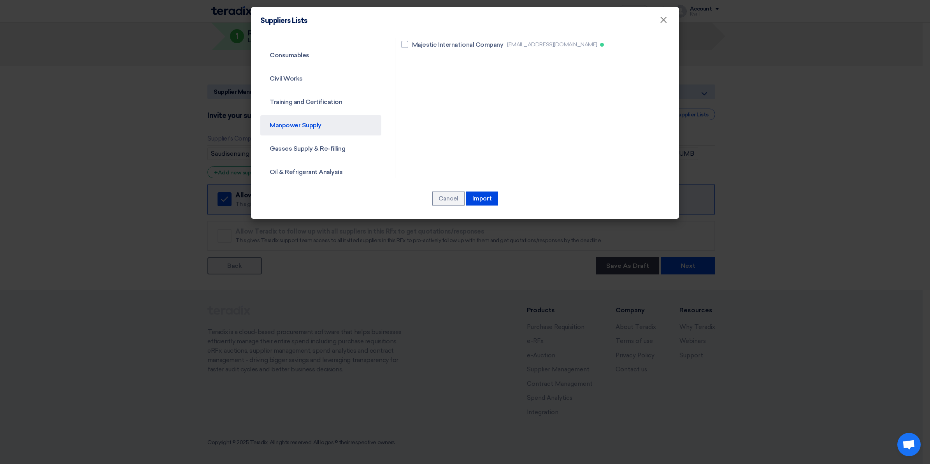
scroll to position [105, 0]
click at [323, 149] on link "Gasses Supply & Re-filling" at bounding box center [320, 148] width 121 height 20
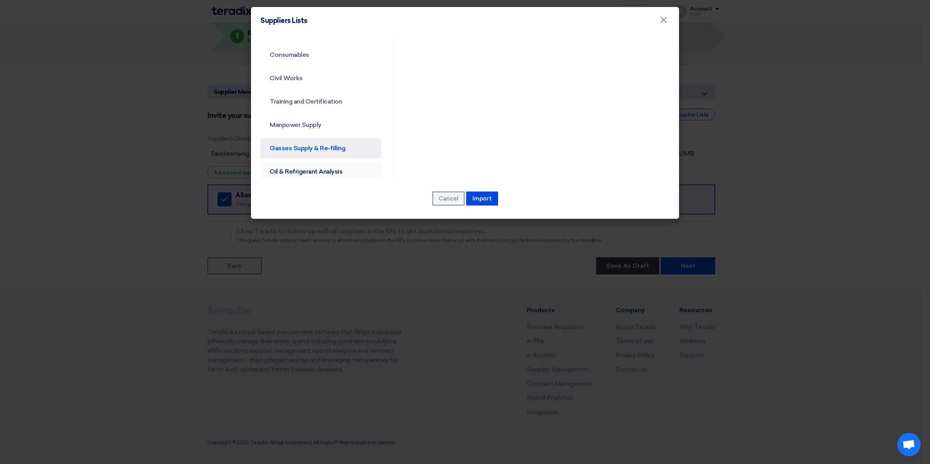
click at [328, 174] on link "Oil & Refrigerant Analysis" at bounding box center [320, 171] width 121 height 20
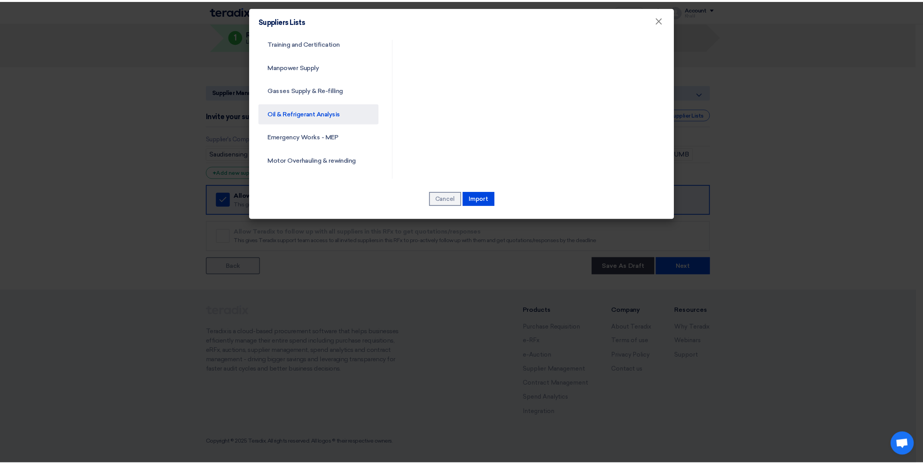
scroll to position [183, 0]
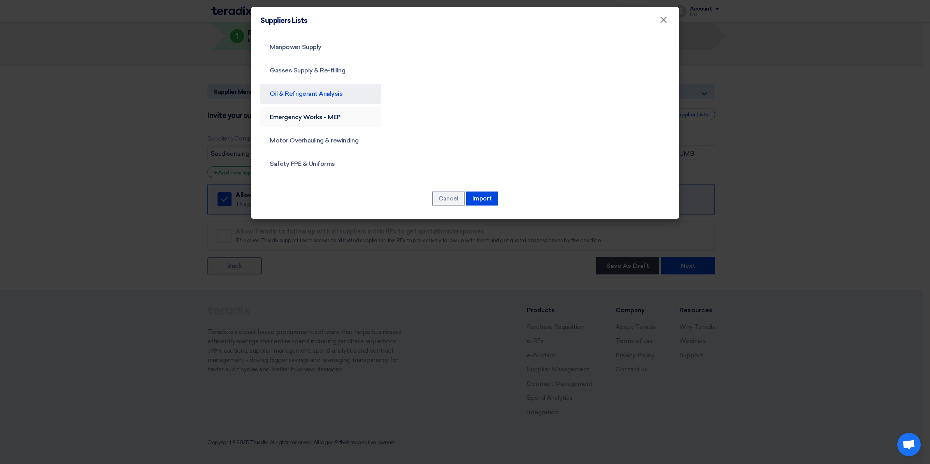
click at [318, 116] on link "Emergency Works - MEP" at bounding box center [320, 117] width 121 height 20
click at [337, 139] on link "Motor Overhauling & rewinding" at bounding box center [320, 140] width 121 height 20
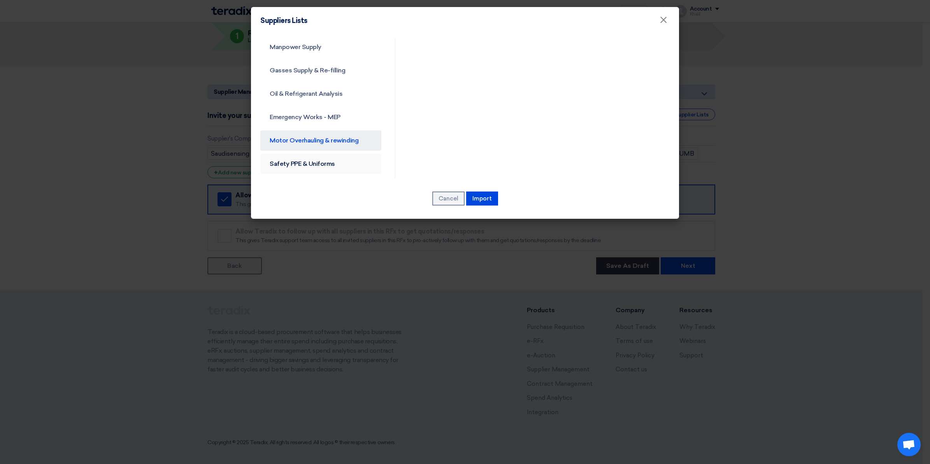
click at [332, 163] on link "Safety PPE & Uniforms" at bounding box center [320, 164] width 121 height 20
click at [664, 26] on span "×" at bounding box center [664, 22] width 8 height 16
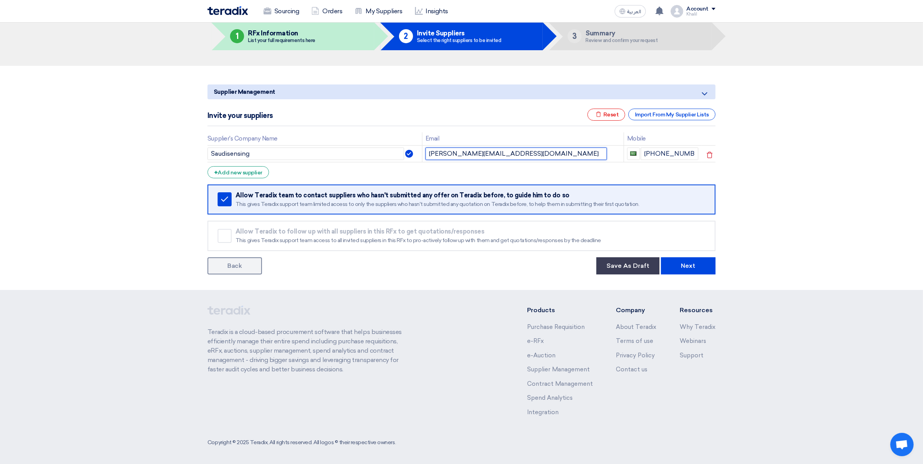
drag, startPoint x: 533, startPoint y: 155, endPoint x: 427, endPoint y: 155, distance: 106.2
click at [427, 155] on input "[PERSON_NAME][EMAIL_ADDRESS][DOMAIN_NAME]" at bounding box center [515, 153] width 181 height 12
click at [237, 171] on div "+ Add new supplier" at bounding box center [237, 172] width 61 height 12
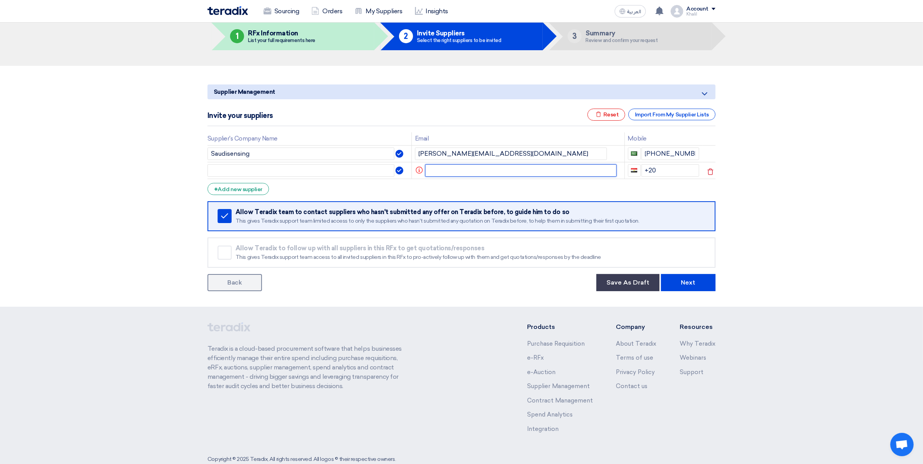
click at [451, 174] on input "text" at bounding box center [521, 170] width 192 height 12
paste input "[PERSON_NAME] [SFCD/KHB/SYS] <[EMAIL_ADDRESS][DOMAIN_NAME]>"
click at [503, 170] on input "[PERSON_NAME] [SFCD/KHB/SYS] <[EMAIL_ADDRESS][DOMAIN_NAME]>" at bounding box center [515, 170] width 181 height 12
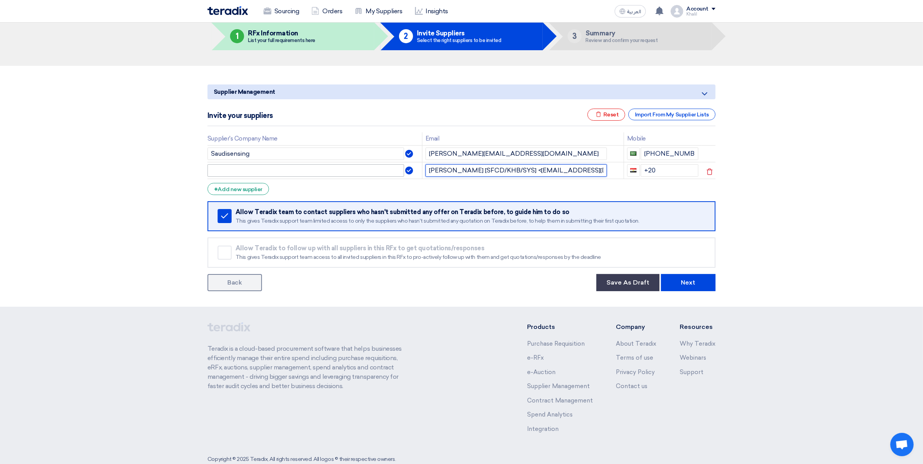
drag, startPoint x: 510, startPoint y: 170, endPoint x: 392, endPoint y: 169, distance: 118.3
click at [392, 169] on tr "[PERSON_NAME] [SFCD/KHB/SYS] <[EMAIL_ADDRESS][DOMAIN_NAME]> +20" at bounding box center [461, 170] width 508 height 17
click at [463, 172] on input "[PERSON_NAME] [SFCD/KHB/SYS] <[EMAIL_ADDRESS][DOMAIN_NAME]>" at bounding box center [515, 170] width 181 height 12
drag, startPoint x: 471, startPoint y: 172, endPoint x: 419, endPoint y: 172, distance: 51.7
click at [419, 172] on tr "[PERSON_NAME] [SFCD/KHB/SYS] <[EMAIL_ADDRESS][DOMAIN_NAME]> +20" at bounding box center [461, 170] width 508 height 17
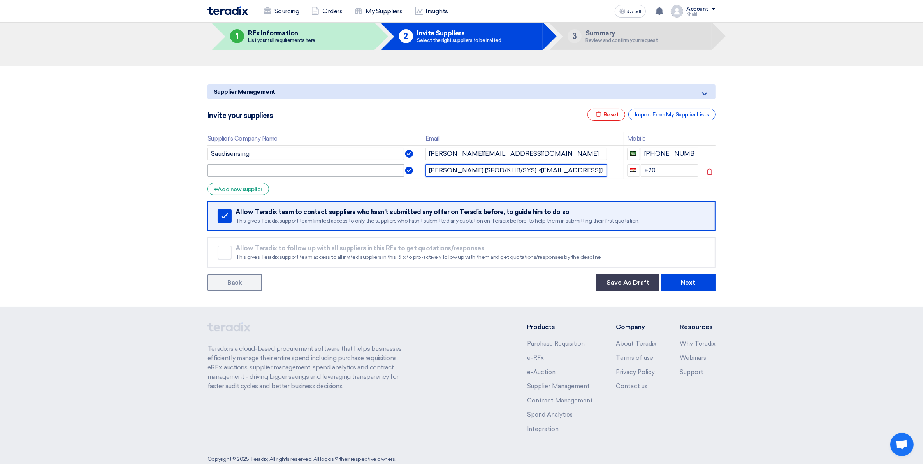
type input "[PERSON_NAME] [SFCD/KHB/SYS] <[EMAIL_ADDRESS][DOMAIN_NAME]>"
click at [346, 172] on input "text" at bounding box center [305, 170] width 196 height 12
paste input "[PERSON_NAME]"
type input "[PERSON_NAME]"
drag, startPoint x: 528, startPoint y: 171, endPoint x: 413, endPoint y: 169, distance: 115.2
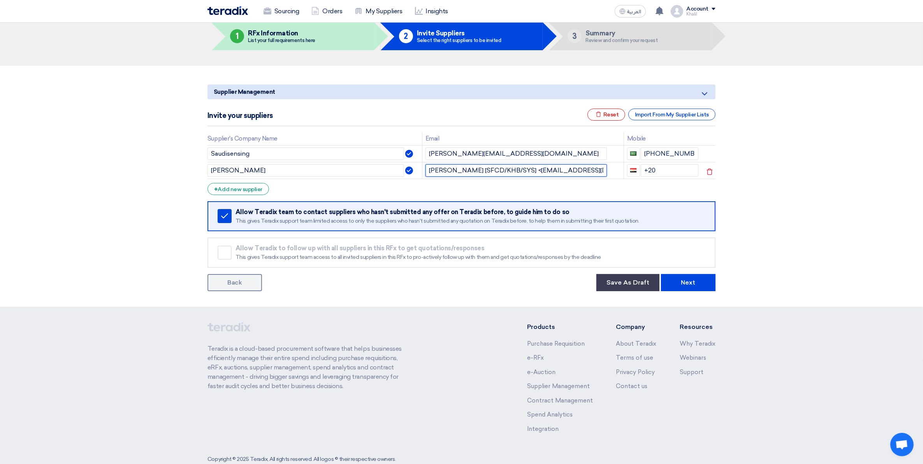
click at [414, 169] on tr "[PERSON_NAME] [PERSON_NAME] [SFCD/KHB/SYS] <[EMAIL_ADDRESS][DOMAIN_NAME]> +20" at bounding box center [461, 170] width 508 height 17
click at [543, 173] on input "[EMAIL_ADDRESS][DOMAIN_NAME]>" at bounding box center [515, 170] width 181 height 12
type input "[EMAIL_ADDRESS][DOMAIN_NAME]"
click at [534, 185] on form "Supplier Management Minimize/Maximize Category Invite your suppliers Excel file…" at bounding box center [461, 187] width 508 height 207
click at [240, 189] on div "+ Add new supplier" at bounding box center [237, 189] width 61 height 12
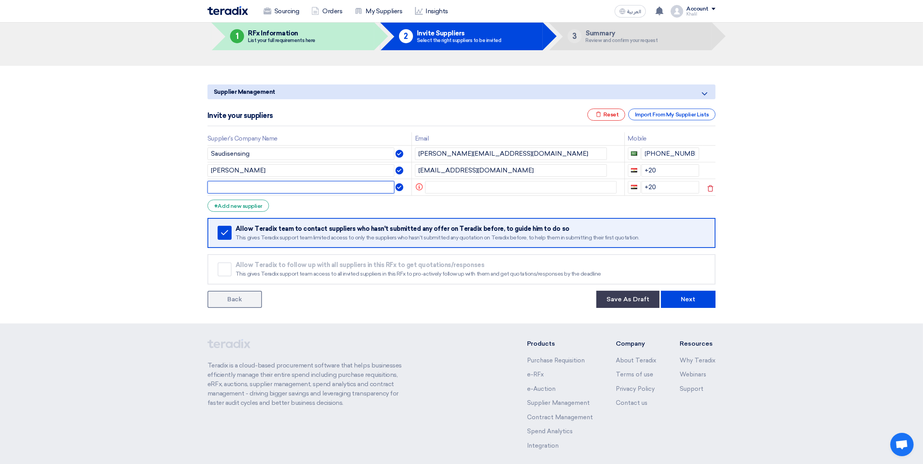
click at [247, 188] on input "text" at bounding box center [300, 187] width 187 height 12
paste input "[PERSON_NAME][EMAIL_ADDRESS][DOMAIN_NAME]"
type input "[PERSON_NAME][EMAIL_ADDRESS][DOMAIN_NAME]"
click at [450, 186] on input "text" at bounding box center [521, 187] width 192 height 12
paste input "[PERSON_NAME][EMAIL_ADDRESS][DOMAIN_NAME]"
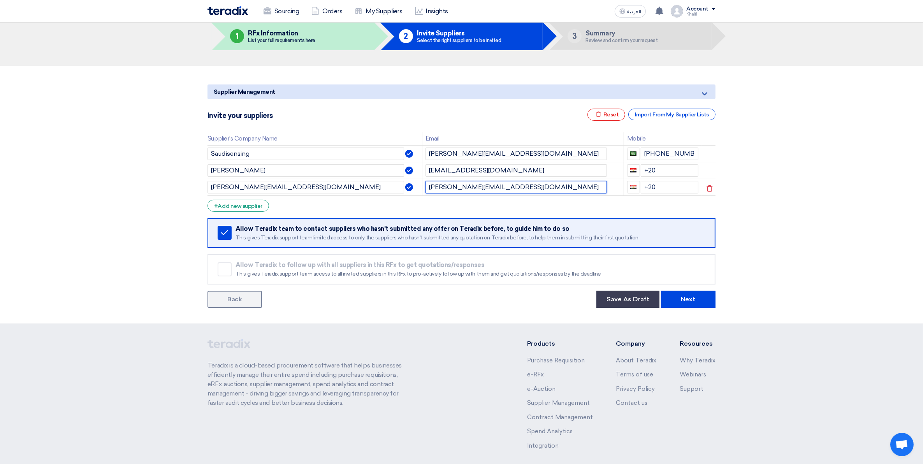
drag, startPoint x: 489, startPoint y: 191, endPoint x: 470, endPoint y: 189, distance: 19.1
click at [470, 189] on input "[PERSON_NAME][EMAIL_ADDRESS][DOMAIN_NAME]" at bounding box center [515, 187] width 181 height 12
drag, startPoint x: 449, startPoint y: 187, endPoint x: 417, endPoint y: 184, distance: 32.0
click at [417, 184] on td "Info [PERSON_NAME] Invited supplier should have email or phone" at bounding box center [517, 187] width 213 height 17
click at [429, 185] on input "ercc" at bounding box center [521, 187] width 192 height 12
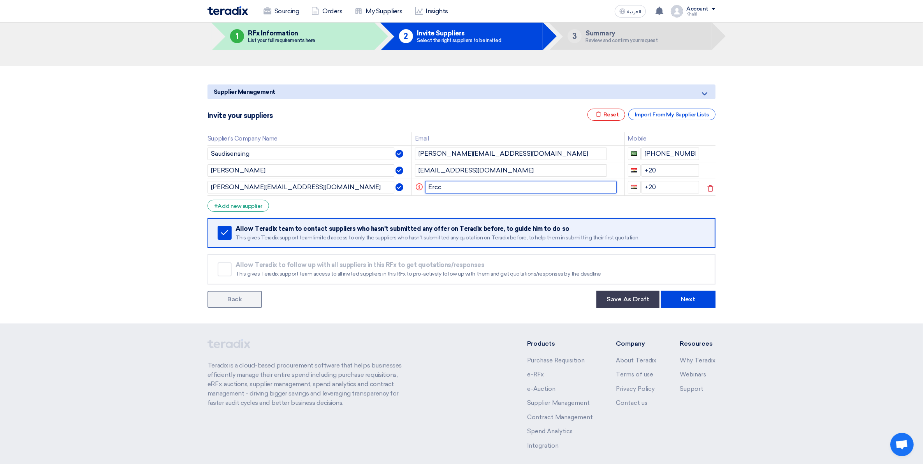
click at [450, 189] on input "Ercc" at bounding box center [521, 187] width 192 height 12
type input "Ercc"
drag, startPoint x: 666, startPoint y: 185, endPoint x: 633, endPoint y: 185, distance: 32.3
click at [633, 185] on div "+20" at bounding box center [664, 187] width 72 height 12
click at [738, 209] on section "Supplier Management Minimize/Maximize Category Invite your suppliers Excel file…" at bounding box center [461, 195] width 923 height 258
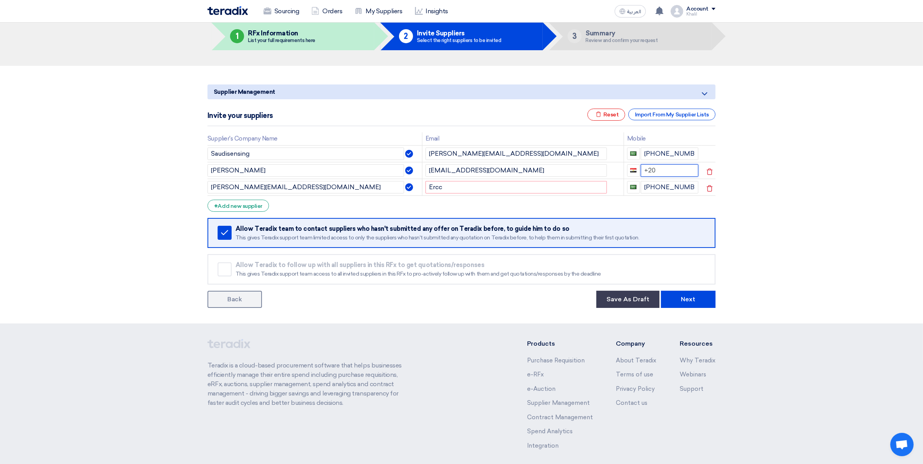
drag, startPoint x: 660, startPoint y: 168, endPoint x: 643, endPoint y: 167, distance: 17.5
click at [643, 167] on input "+20" at bounding box center [669, 170] width 58 height 12
click at [738, 219] on section "Supplier Management Minimize/Maximize Category Invite your suppliers Excel file…" at bounding box center [461, 195] width 923 height 258
click at [247, 209] on div "+ Add new supplier" at bounding box center [237, 206] width 61 height 12
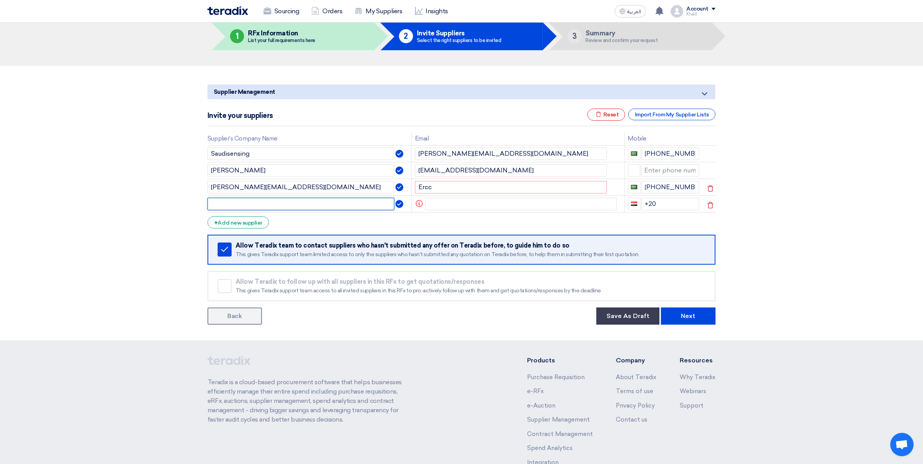
click at [246, 209] on input "text" at bounding box center [300, 204] width 187 height 12
paste input "[PERSON_NAME] <[PERSON_NAME][EMAIL_ADDRESS][DOMAIN_NAME]>"
drag, startPoint x: 286, startPoint y: 202, endPoint x: 182, endPoint y: 198, distance: 104.3
click at [183, 198] on section "Supplier Management Minimize/Maximize Category Invite your suppliers Excel file…" at bounding box center [461, 203] width 923 height 274
drag, startPoint x: 330, startPoint y: 205, endPoint x: 183, endPoint y: 202, distance: 146.7
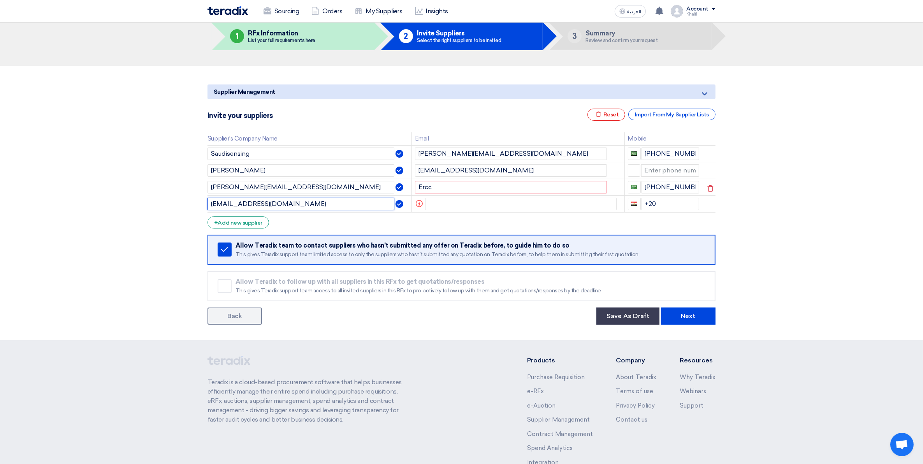
click at [184, 202] on section "Supplier Management Minimize/Maximize Category Invite your suppliers Excel file…" at bounding box center [461, 203] width 923 height 274
type input "[EMAIL_ADDRESS][DOMAIN_NAME]"
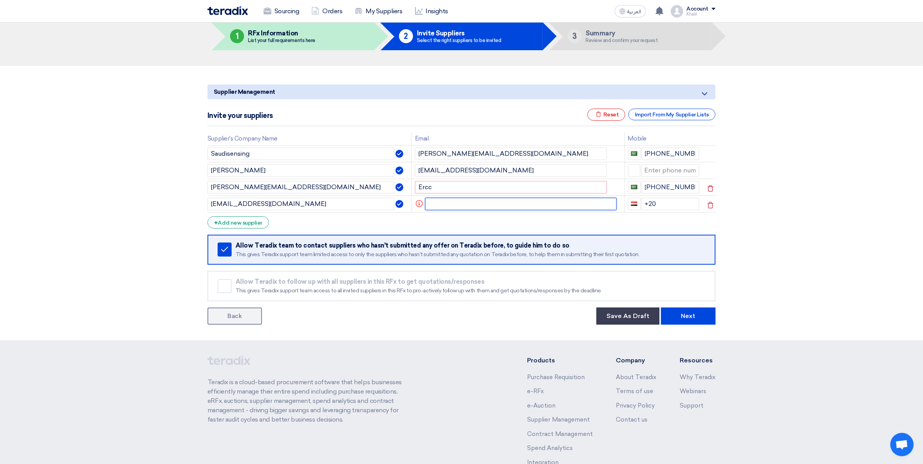
click at [456, 207] on input "text" at bounding box center [521, 204] width 192 height 12
paste input "[EMAIL_ADDRESS][DOMAIN_NAME]"
type input "[EMAIL_ADDRESS][DOMAIN_NAME]"
drag, startPoint x: 446, startPoint y: 187, endPoint x: 421, endPoint y: 185, distance: 24.6
click at [422, 185] on td "Ercc" at bounding box center [523, 187] width 202 height 17
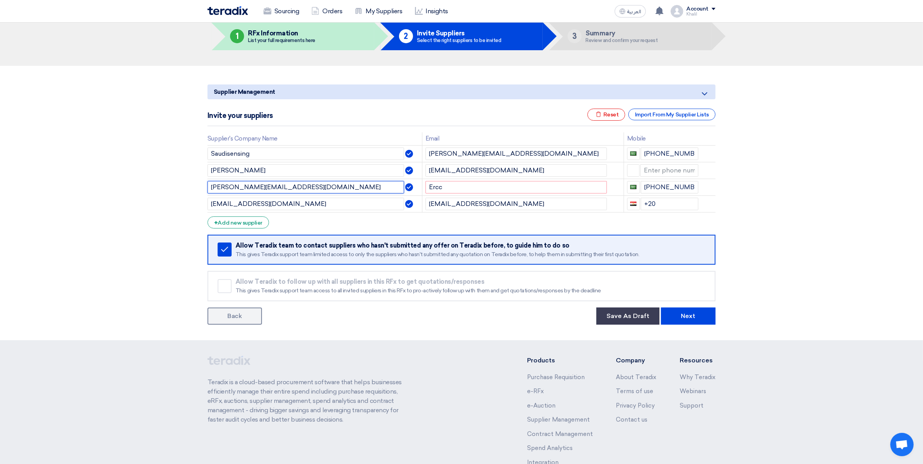
drag, startPoint x: 270, startPoint y: 187, endPoint x: 189, endPoint y: 183, distance: 81.8
click at [189, 183] on section "Supplier Management Minimize/Maximize Category Invite your suppliers Excel file…" at bounding box center [461, 203] width 923 height 274
paste input "Ercc"
type input "Ercc"
drag, startPoint x: 425, startPoint y: 188, endPoint x: 416, endPoint y: 188, distance: 8.9
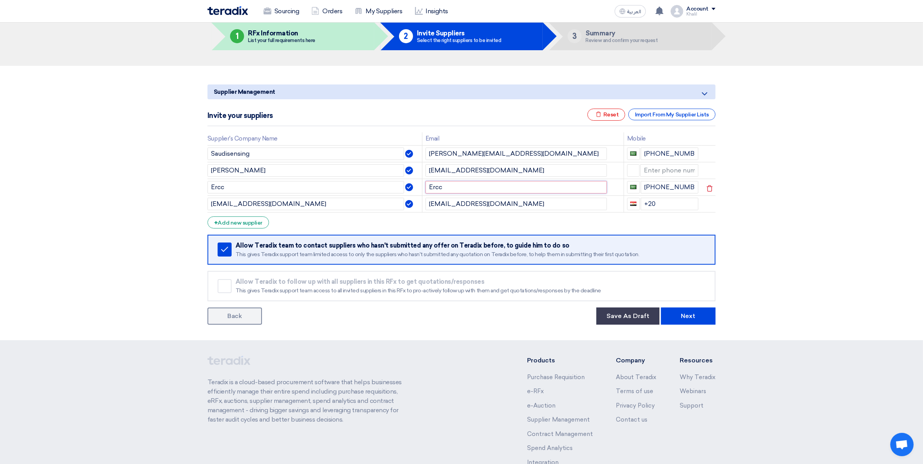
click at [416, 188] on tr "Ercc Ercc [PHONE_NUMBER]" at bounding box center [461, 187] width 508 height 17
drag, startPoint x: 328, startPoint y: 205, endPoint x: 189, endPoint y: 197, distance: 139.1
click at [189, 205] on section "Supplier Management Minimize/Maximize Category Invite your suppliers Excel file…" at bounding box center [461, 203] width 923 height 274
paste input "obeikan"
drag, startPoint x: 216, startPoint y: 203, endPoint x: 210, endPoint y: 202, distance: 6.0
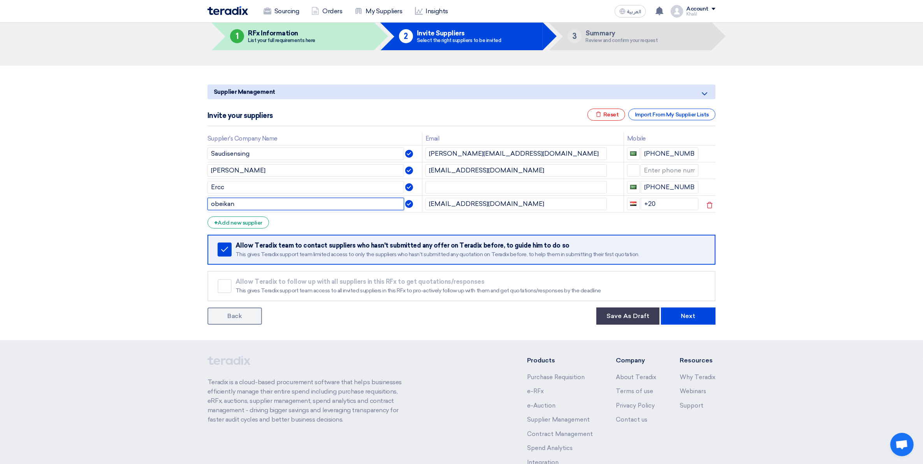
click at [210, 202] on input "obeikan" at bounding box center [305, 204] width 196 height 12
type input "Obeikan"
click at [460, 188] on input "text" at bounding box center [515, 187] width 181 height 12
drag, startPoint x: 230, startPoint y: 187, endPoint x: 208, endPoint y: 187, distance: 21.4
click at [208, 187] on input "Ercc" at bounding box center [305, 187] width 196 height 12
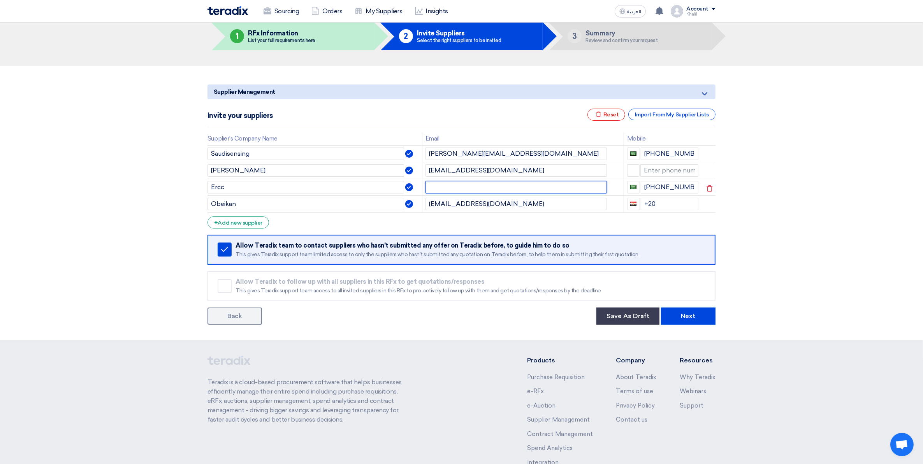
click at [470, 182] on input "text" at bounding box center [515, 187] width 181 height 12
paste input "[PERSON_NAME] <[PERSON_NAME][EMAIL_ADDRESS][DOMAIN_NAME]>"
drag, startPoint x: 467, startPoint y: 185, endPoint x: 428, endPoint y: 184, distance: 38.9
click at [428, 184] on input "[PERSON_NAME] <[PERSON_NAME][EMAIL_ADDRESS][DOMAIN_NAME]>" at bounding box center [515, 187] width 181 height 12
click at [447, 184] on input "[PERSON_NAME] <[PERSON_NAME][EMAIL_ADDRESS][DOMAIN_NAME]>" at bounding box center [515, 187] width 181 height 12
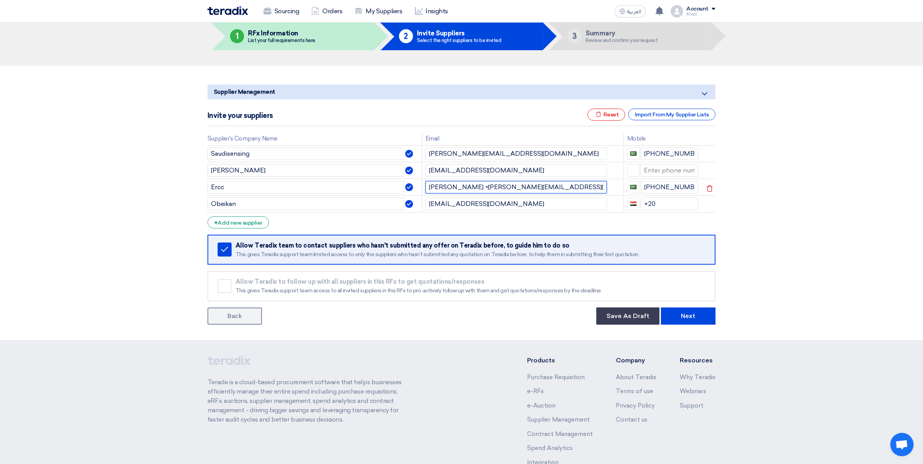
drag, startPoint x: 460, startPoint y: 186, endPoint x: 438, endPoint y: 186, distance: 22.2
click at [438, 186] on input "[PERSON_NAME] <[PERSON_NAME][EMAIL_ADDRESS][DOMAIN_NAME]>" at bounding box center [515, 187] width 181 height 12
type input "[PERSON_NAME] <[PERSON_NAME][EMAIL_ADDRESS][DOMAIN_NAME]>"
drag, startPoint x: 282, startPoint y: 187, endPoint x: 186, endPoint y: 187, distance: 96.9
click at [186, 187] on section "Supplier Management Minimize/Maximize Category Invite your suppliers Excel file…" at bounding box center [461, 203] width 923 height 274
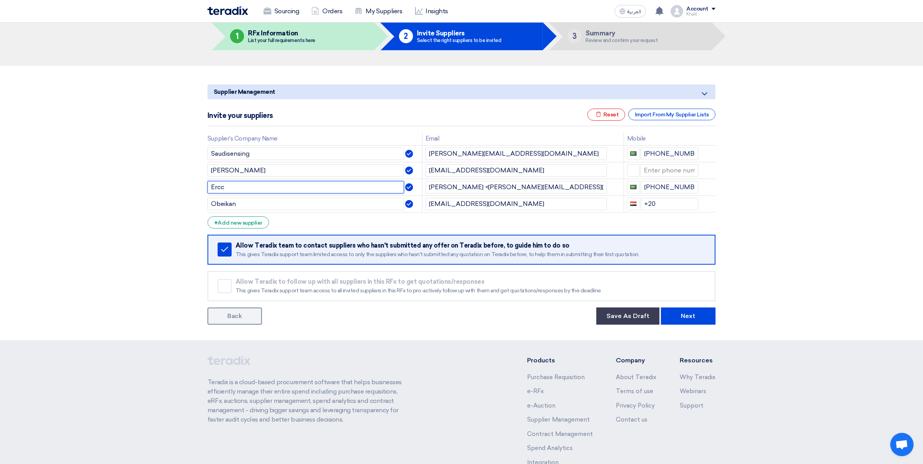
paste input "astern Rocks Contracting Est"
type input "Eastern Rocks Contracting Est"
click at [300, 172] on input "[PERSON_NAME]" at bounding box center [305, 170] width 196 height 12
click at [481, 168] on input "[EMAIL_ADDRESS][DOMAIN_NAME]" at bounding box center [515, 170] width 181 height 12
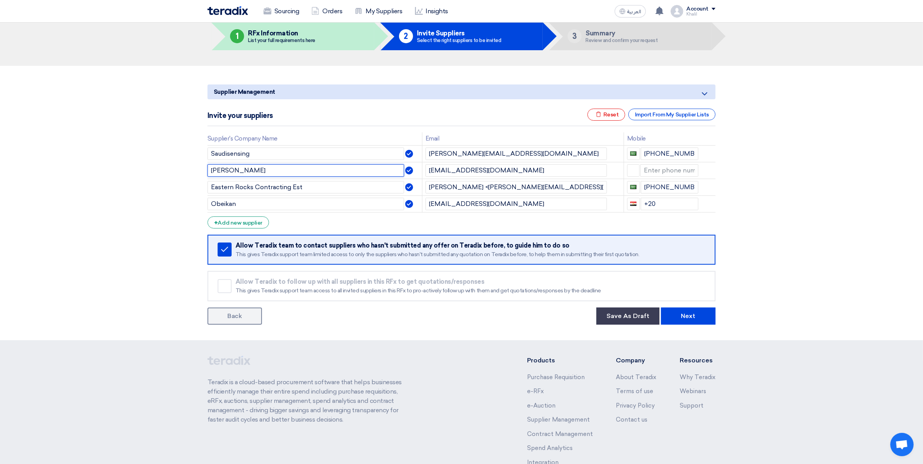
drag, startPoint x: 252, startPoint y: 172, endPoint x: 200, endPoint y: 170, distance: 52.6
click at [200, 170] on section "Supplier Management Minimize/Maximize Category Invite your suppliers Excel file…" at bounding box center [461, 203] width 923 height 274
paste input "saudifal"
click at [211, 168] on input "saudifal" at bounding box center [305, 170] width 196 height 12
type input "Saudifal"
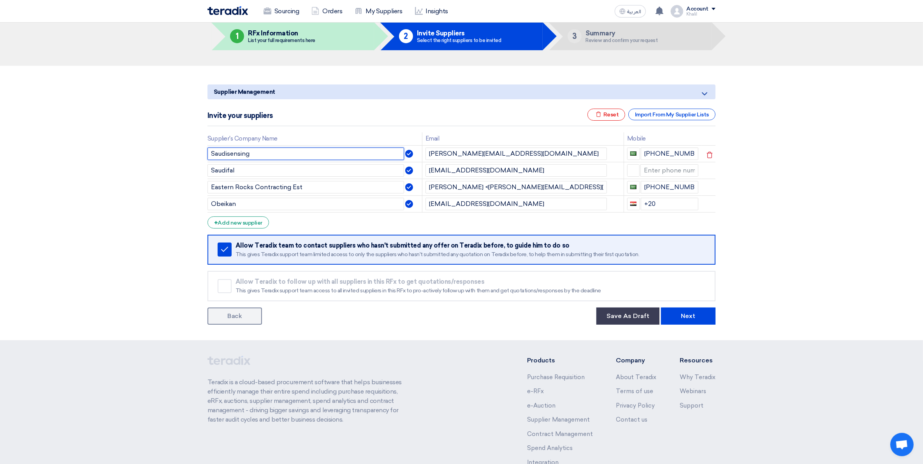
click at [314, 157] on input "Saudisensing" at bounding box center [305, 153] width 196 height 12
type input "Saudi sensing"
drag, startPoint x: 530, startPoint y: 170, endPoint x: 427, endPoint y: 170, distance: 103.5
click at [426, 170] on input "[EMAIL_ADDRESS][DOMAIN_NAME]" at bounding box center [515, 170] width 181 height 12
drag, startPoint x: 246, startPoint y: 170, endPoint x: 195, endPoint y: 168, distance: 51.0
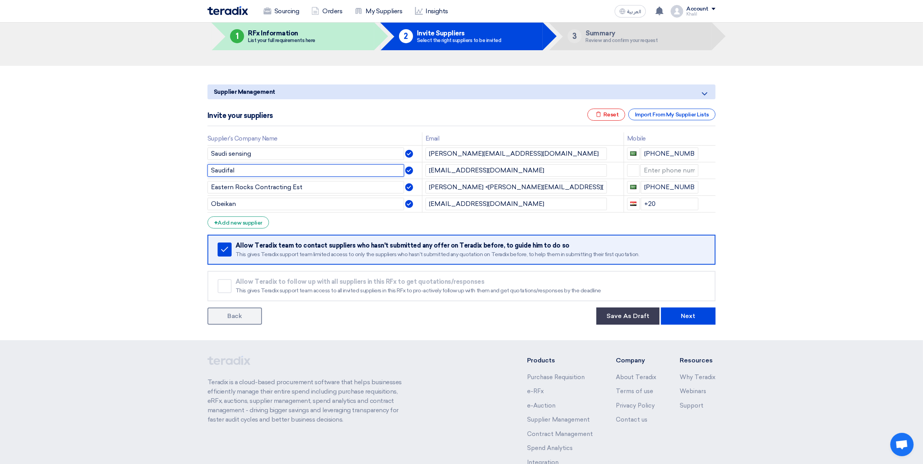
click at [195, 168] on section "Supplier Management Minimize/Maximize Category Invite your suppliers Excel file…" at bounding box center [461, 203] width 923 height 274
click at [251, 223] on div "+ Add new supplier" at bounding box center [237, 222] width 61 height 12
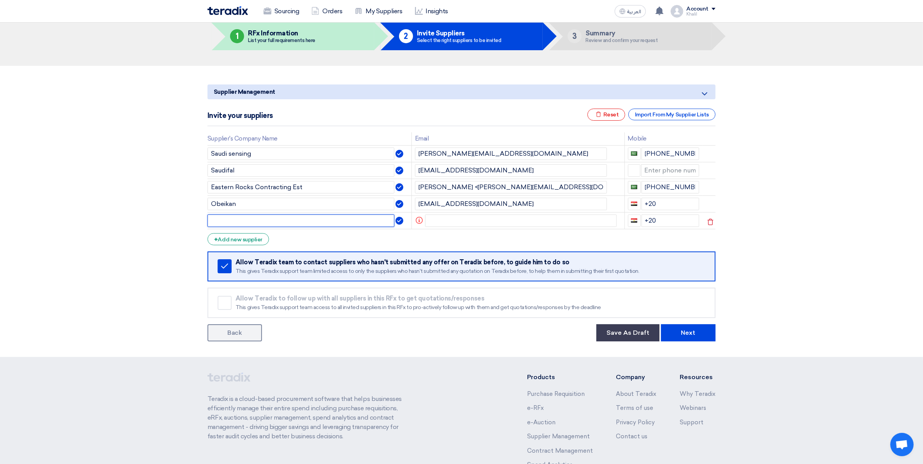
click at [249, 222] on input "text" at bounding box center [300, 220] width 187 height 12
paste input "[PERSON_NAME] [SFCD/JUB/FRG] <[PERSON_NAME][EMAIL_ADDRESS][DOMAIN_NAME]>"
drag, startPoint x: 311, startPoint y: 219, endPoint x: 157, endPoint y: 215, distance: 154.5
click at [157, 215] on section "Supplier Management Minimize/Maximize Category Invite your suppliers Excel file…" at bounding box center [461, 211] width 923 height 291
click at [256, 216] on input "[PERSON_NAME] [SFCD/JUB/FRG] <[PERSON_NAME][EMAIL_ADDRESS][DOMAIN_NAME]>" at bounding box center [300, 220] width 187 height 12
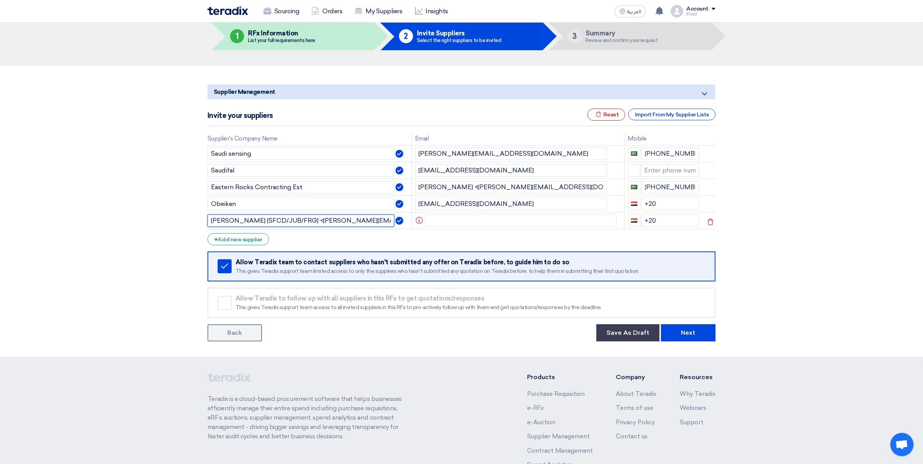
click at [264, 219] on input "[PERSON_NAME] [SFCD/JUB/FRG] <[PERSON_NAME][EMAIL_ADDRESS][DOMAIN_NAME]>" at bounding box center [300, 220] width 187 height 12
drag, startPoint x: 320, startPoint y: 219, endPoint x: 386, endPoint y: 219, distance: 65.8
click at [386, 219] on input "[PERSON_NAME] [SFCD/JUB/FRG] <[PERSON_NAME][EMAIL_ADDRESS][DOMAIN_NAME]>" at bounding box center [300, 220] width 187 height 12
type input "[PERSON_NAME] [SFCD/JUB/FRG] <[PERSON_NAME][EMAIL_ADDRESS][DOMAIN_NAME]>"
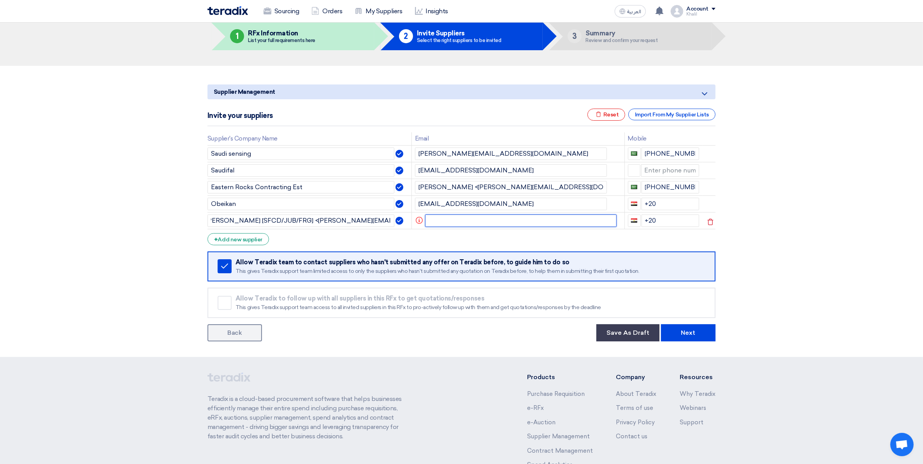
scroll to position [0, 0]
click at [453, 226] on input "text" at bounding box center [521, 220] width 192 height 12
paste input "[PERSON_NAME][EMAIL_ADDRESS][DOMAIN_NAME]"
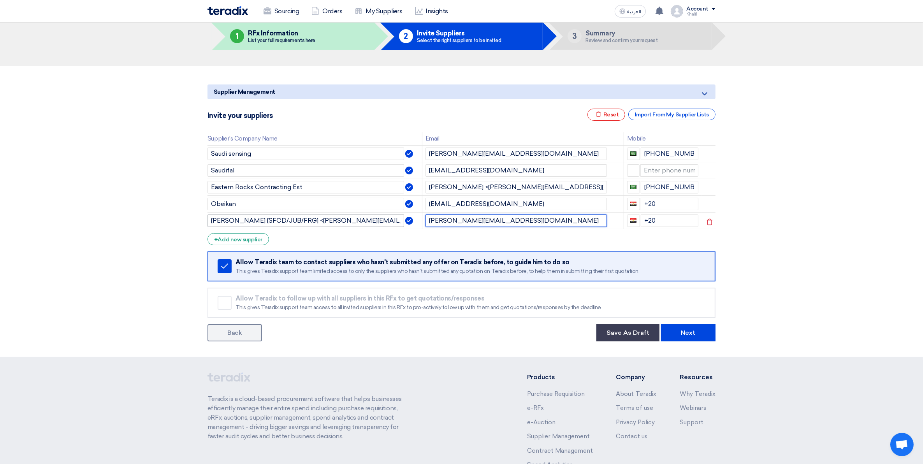
type input "[PERSON_NAME][EMAIL_ADDRESS][DOMAIN_NAME]"
drag, startPoint x: 395, startPoint y: 221, endPoint x: 210, endPoint y: 216, distance: 185.3
click at [210, 216] on input "[PERSON_NAME] [SFCD/JUB/FRG] <[PERSON_NAME][EMAIL_ADDRESS][DOMAIN_NAME]>" at bounding box center [305, 220] width 196 height 12
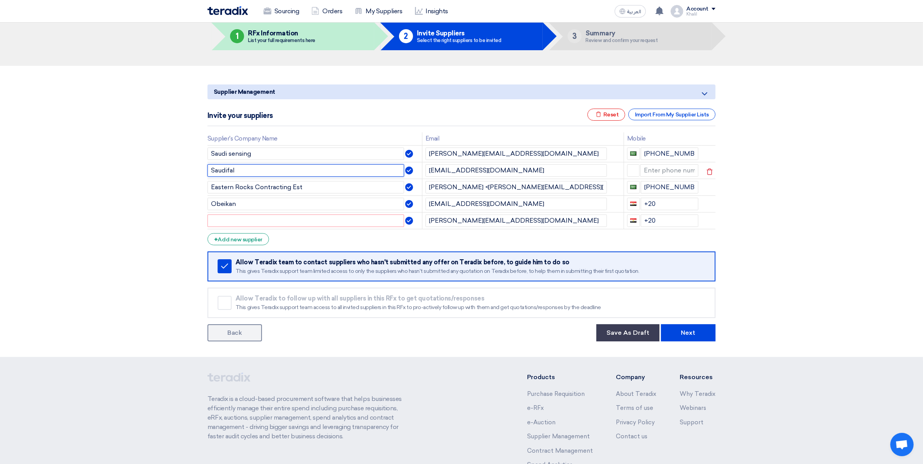
drag, startPoint x: 246, startPoint y: 171, endPoint x: 211, endPoint y: 170, distance: 35.4
click at [211, 170] on input "Saudifal" at bounding box center [305, 170] width 196 height 12
click at [240, 222] on input "text" at bounding box center [305, 220] width 196 height 12
paste input "Saudifal"
type input "Saudifal"
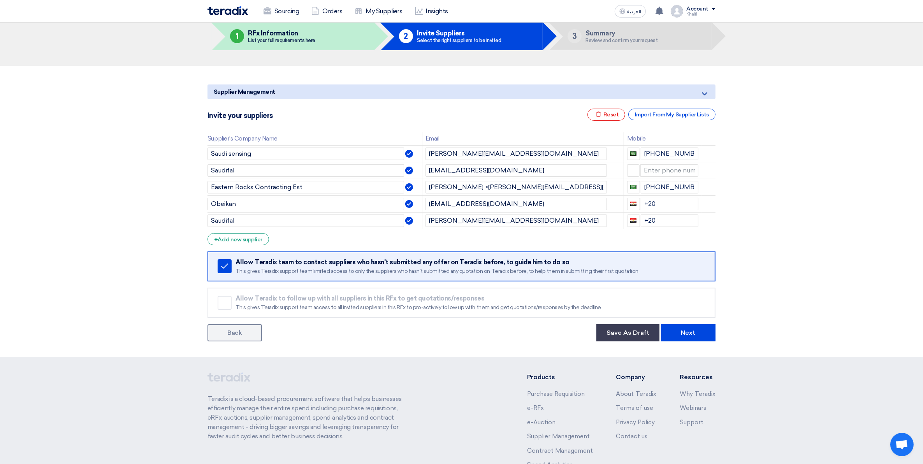
click at [738, 270] on section "Supplier Management Minimize/Maximize Category Invite your suppliers Excel file…" at bounding box center [461, 211] width 923 height 291
drag, startPoint x: 660, startPoint y: 221, endPoint x: 638, endPoint y: 222, distance: 22.2
click at [638, 222] on div "+20" at bounding box center [663, 220] width 72 height 12
click at [639, 201] on div "+20" at bounding box center [663, 204] width 72 height 12
click at [738, 244] on section "Supplier Management Minimize/Maximize Category Invite your suppliers Excel file…" at bounding box center [461, 211] width 923 height 291
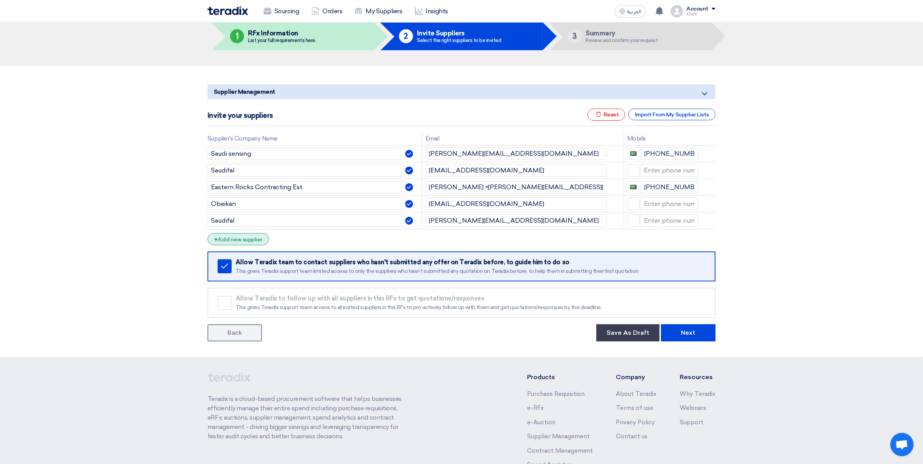
click at [249, 242] on div "+ Add new supplier" at bounding box center [237, 239] width 61 height 12
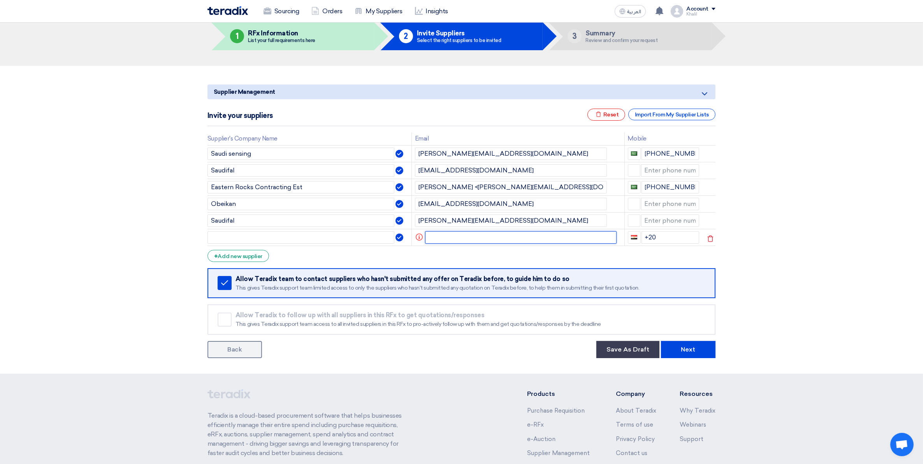
click at [456, 237] on input "text" at bounding box center [521, 237] width 192 height 12
paste input "Praveen <[EMAIL_ADDRESS][DOMAIN_NAME]>"
drag, startPoint x: 519, startPoint y: 237, endPoint x: 487, endPoint y: 237, distance: 32.7
click at [487, 237] on input "Praveen <[EMAIL_ADDRESS][DOMAIN_NAME]>" at bounding box center [515, 237] width 181 height 12
type input "Praveen <[EMAIL_ADDRESS][DOMAIN_NAME]>"
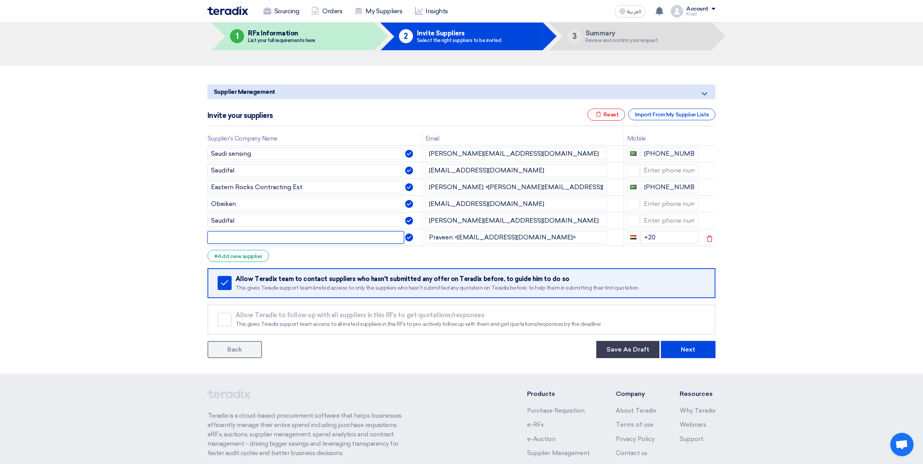
click at [284, 235] on input "text" at bounding box center [305, 237] width 196 height 12
paste input "almutlaqes"
click at [211, 237] on input "almutlaqes" at bounding box center [305, 237] width 196 height 12
type input "Almutlaqes"
click at [553, 240] on input "Praveen <[EMAIL_ADDRESS][DOMAIN_NAME]>" at bounding box center [515, 237] width 181 height 12
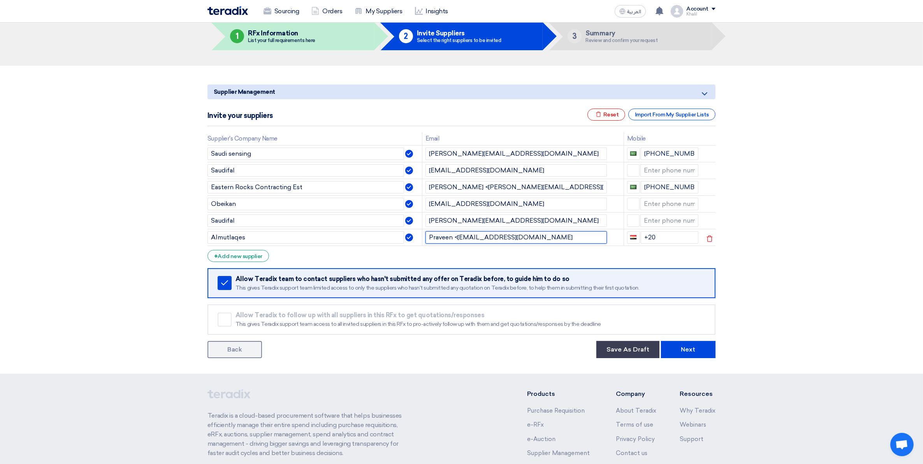
drag, startPoint x: 457, startPoint y: 236, endPoint x: 417, endPoint y: 236, distance: 39.7
click at [417, 236] on tr "Almutlaqes Praveen <[EMAIL_ADDRESS][DOMAIN_NAME] +20" at bounding box center [461, 237] width 508 height 17
type input "[EMAIL_ADDRESS][DOMAIN_NAME]"
click at [569, 255] on form "Supplier Management Minimize/Maximize Category Invite your suppliers Excel file…" at bounding box center [461, 221] width 508 height 274
drag, startPoint x: 661, startPoint y: 236, endPoint x: 627, endPoint y: 236, distance: 33.9
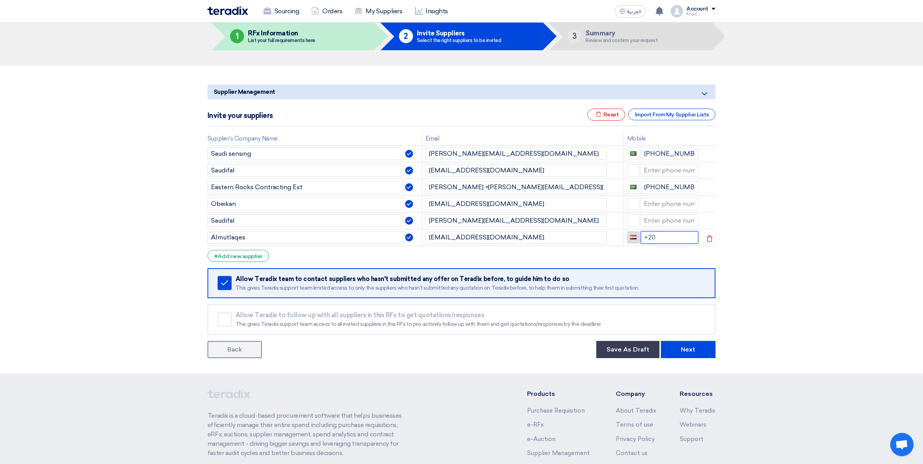
click at [627, 236] on div "+20" at bounding box center [663, 237] width 72 height 12
click at [625, 261] on form "Supplier Management Minimize/Maximize Category Invite your suppliers Excel file…" at bounding box center [461, 221] width 508 height 274
click at [659, 237] on input at bounding box center [669, 237] width 58 height 12
paste input "966 53 772 3057"
type input "[PHONE_NUMBER]"
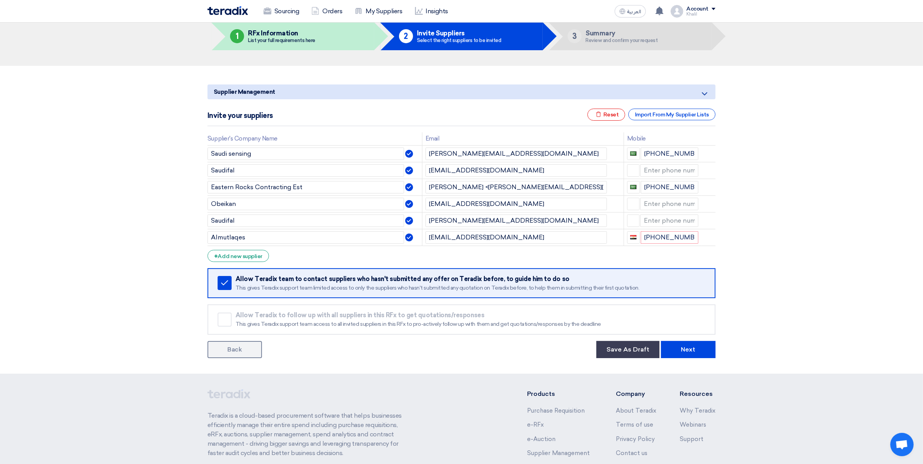
click at [738, 255] on section "Supplier Management Minimize/Maximize Category Invite your suppliers Excel file…" at bounding box center [461, 220] width 923 height 308
drag, startPoint x: 670, startPoint y: 236, endPoint x: 661, endPoint y: 236, distance: 8.2
click at [661, 236] on input "[PHONE_NUMBER]" at bounding box center [669, 237] width 58 height 12
click at [636, 236] on button "button" at bounding box center [633, 237] width 13 height 12
click at [654, 249] on span "[GEOGRAPHIC_DATA] + 966" at bounding box center [674, 251] width 70 height 7
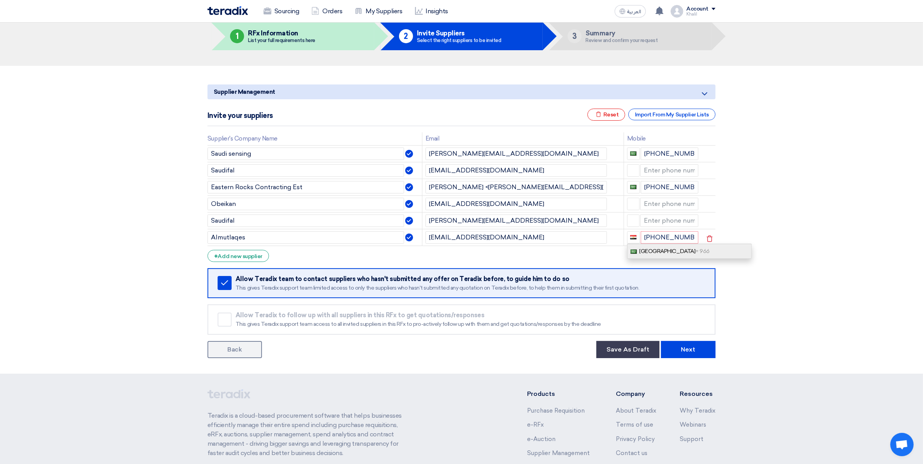
type input "[PHONE_NUMBER]"
drag, startPoint x: 684, startPoint y: 235, endPoint x: 645, endPoint y: 236, distance: 38.9
click at [645, 236] on input "[PHONE_NUMBER]" at bounding box center [669, 237] width 58 height 12
paste input "966 53 772 3057"
type input "[PHONE_NUMBER]"
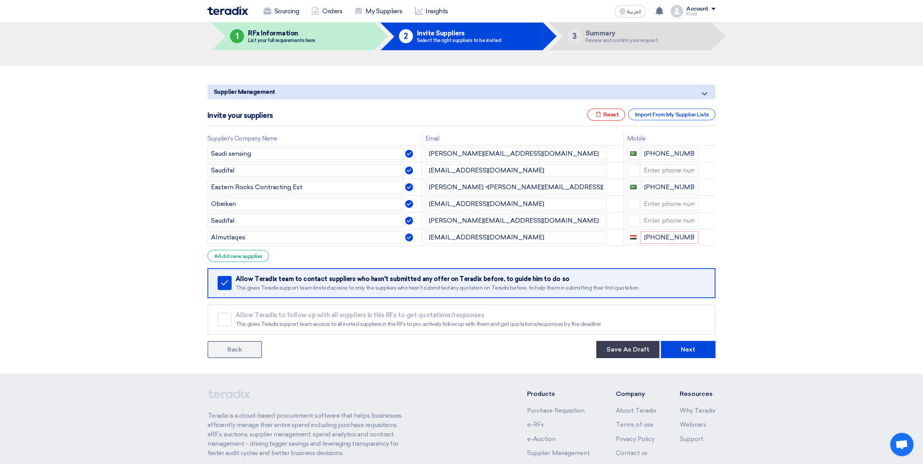
click at [738, 266] on section "Supplier Management Minimize/Maximize Category Invite your suppliers Excel file…" at bounding box center [461, 220] width 923 height 308
drag, startPoint x: 676, startPoint y: 237, endPoint x: 635, endPoint y: 231, distance: 41.0
click at [639, 237] on div "[PHONE_NUMBER]" at bounding box center [663, 237] width 72 height 12
paste input "966 53 772 3057"
drag, startPoint x: 656, startPoint y: 237, endPoint x: 634, endPoint y: 234, distance: 22.0
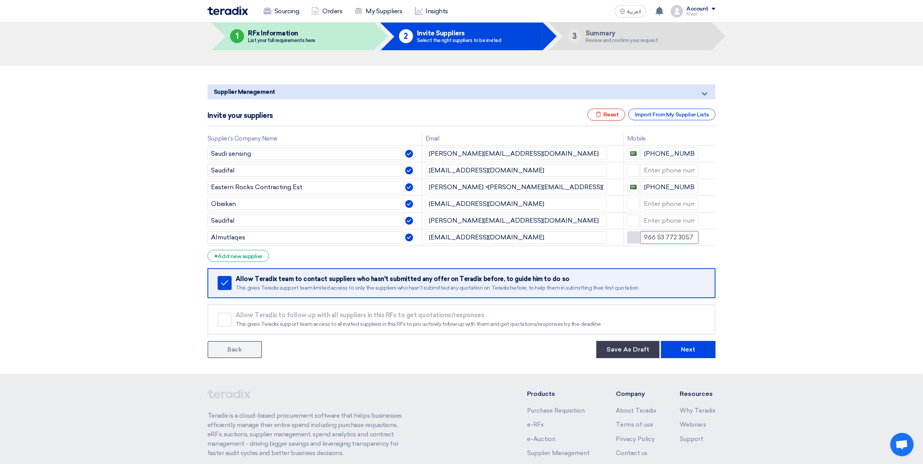
click at [634, 234] on div "966 53 772 3057" at bounding box center [663, 237] width 72 height 12
type input "[PHONE_NUMBER]"
click at [738, 294] on section "Supplier Management Minimize/Maximize Category Invite your suppliers Excel file…" at bounding box center [461, 220] width 923 height 308
drag, startPoint x: 672, startPoint y: 235, endPoint x: 636, endPoint y: 235, distance: 35.4
click at [636, 235] on div "[PHONE_NUMBER]" at bounding box center [663, 237] width 72 height 12
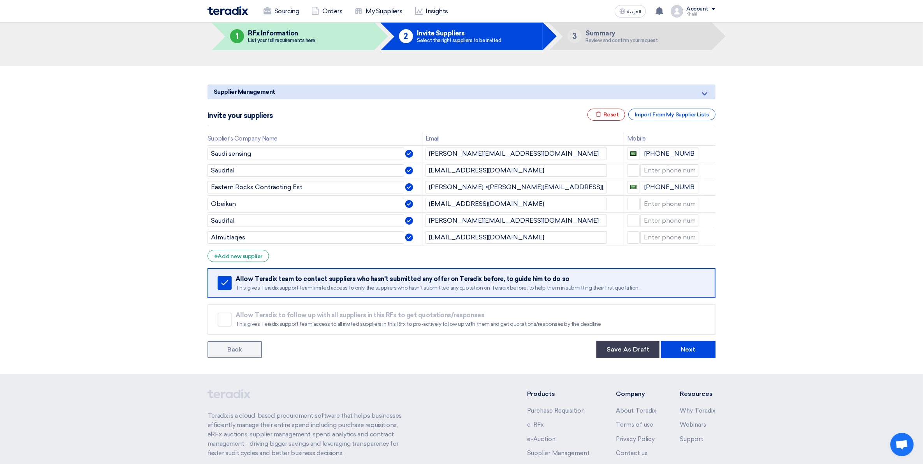
click at [738, 275] on section "Supplier Management Minimize/Maximize Category Invite your suppliers Excel file…" at bounding box center [461, 220] width 923 height 308
click at [258, 258] on div "+ Add new supplier" at bounding box center [237, 256] width 61 height 12
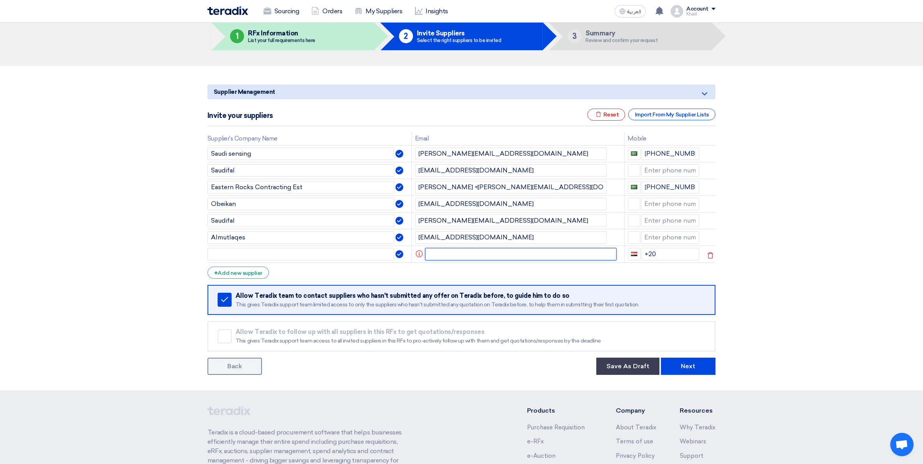
click at [467, 252] on input "text" at bounding box center [521, 254] width 192 height 12
paste input "[EMAIL_ADDRESS][DOMAIN_NAME]"
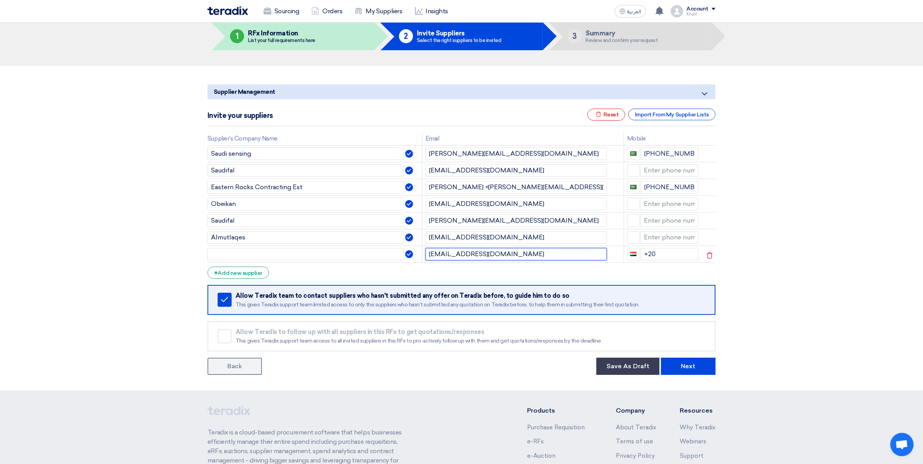
drag, startPoint x: 442, startPoint y: 252, endPoint x: 425, endPoint y: 252, distance: 17.9
click at [425, 252] on td "[EMAIL_ADDRESS][DOMAIN_NAME]" at bounding box center [523, 254] width 202 height 17
type input "[EMAIL_ADDRESS][DOMAIN_NAME]"
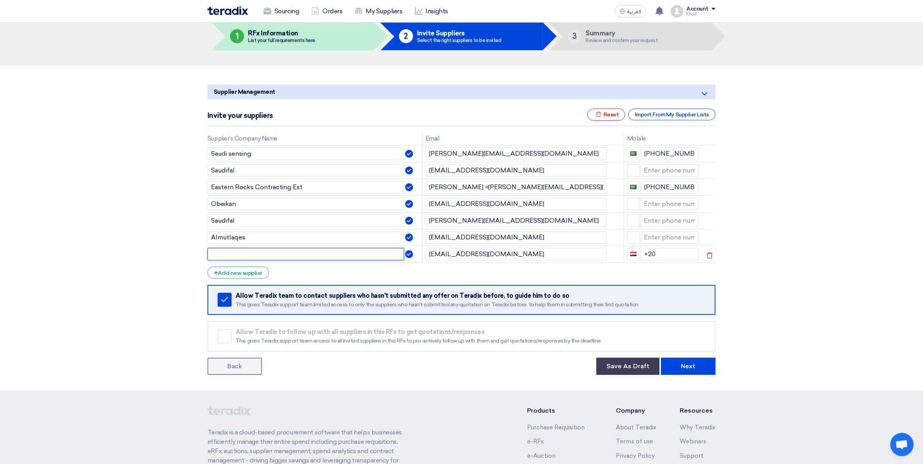
click at [288, 254] on input "text" at bounding box center [305, 254] width 196 height 12
paste input "alattas"
click at [211, 254] on input "alattas" at bounding box center [305, 254] width 196 height 12
type input "Alattas"
click at [568, 277] on form "Supplier Management Minimize/Maximize Category Invite your suppliers Excel file…" at bounding box center [461, 229] width 508 height 290
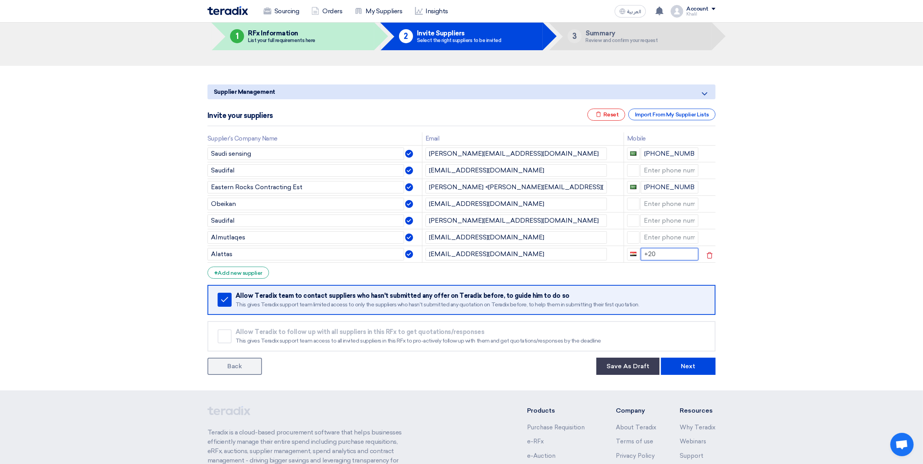
drag, startPoint x: 650, startPoint y: 255, endPoint x: 625, endPoint y: 255, distance: 24.5
click at [625, 255] on td "+20" at bounding box center [662, 254] width 78 height 17
drag, startPoint x: 238, startPoint y: 254, endPoint x: 207, endPoint y: 252, distance: 30.8
click at [207, 252] on input "Alattas" at bounding box center [305, 254] width 196 height 12
click at [565, 265] on form "Supplier Management Minimize/Maximize Category Invite your suppliers Excel file…" at bounding box center [461, 229] width 508 height 290
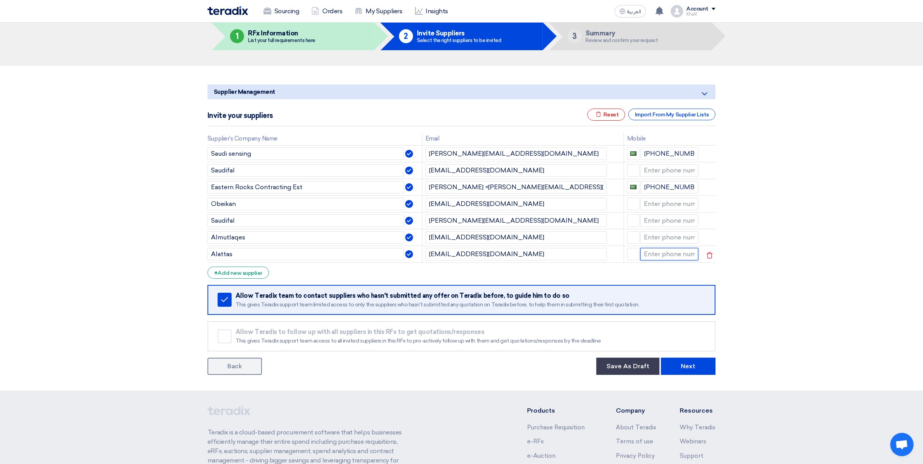
click at [654, 256] on input at bounding box center [669, 254] width 58 height 12
click at [738, 277] on section "Supplier Management Minimize/Maximize Category Invite your suppliers Excel file…" at bounding box center [461, 228] width 923 height 325
click at [738, 223] on section "Supplier Management Minimize/Maximize Category Invite your suppliers Excel file…" at bounding box center [461, 228] width 923 height 325
drag, startPoint x: 868, startPoint y: 260, endPoint x: 863, endPoint y: 260, distance: 5.4
click at [738, 260] on section "Supplier Management Minimize/Maximize Category Invite your suppliers Excel file…" at bounding box center [461, 228] width 923 height 325
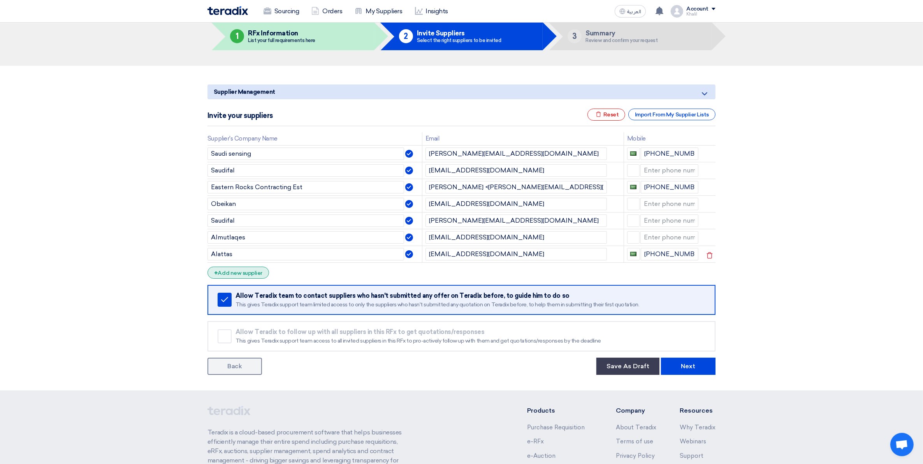
click at [245, 277] on div "+ Add new supplier" at bounding box center [237, 273] width 61 height 12
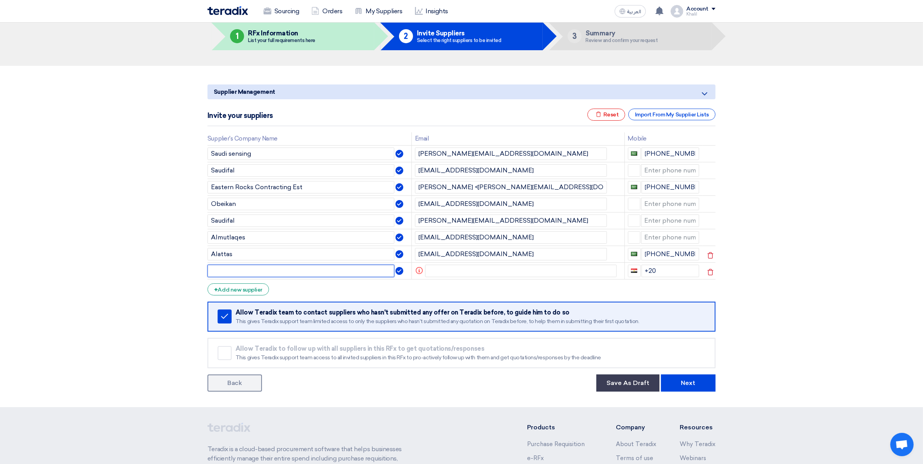
click at [247, 273] on input "text" at bounding box center [300, 271] width 187 height 12
paste input "[EMAIL_ADDRESS][DOMAIN_NAME]"
type input "[EMAIL_ADDRESS][DOMAIN_NAME]"
click at [342, 288] on form "Supplier Management Minimize/Maximize Category Invite your suppliers Excel file…" at bounding box center [461, 237] width 508 height 307
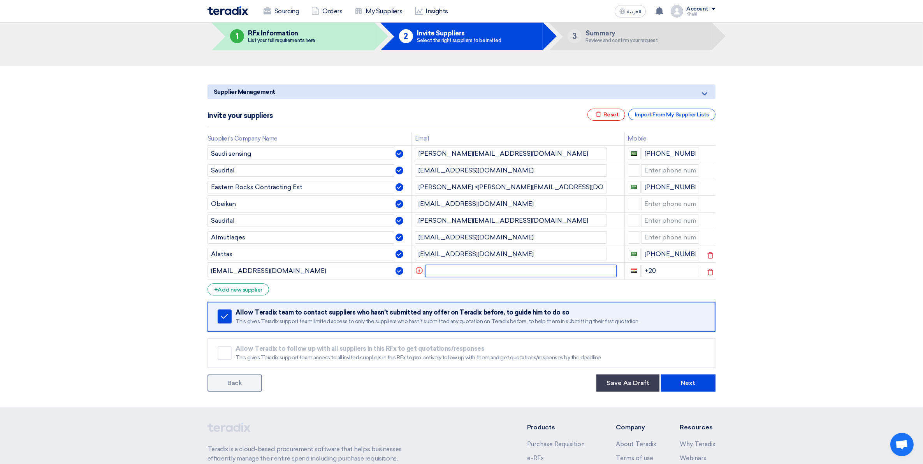
click at [453, 273] on input "text" at bounding box center [521, 271] width 192 height 12
paste input "[EMAIL_ADDRESS][DOMAIN_NAME]"
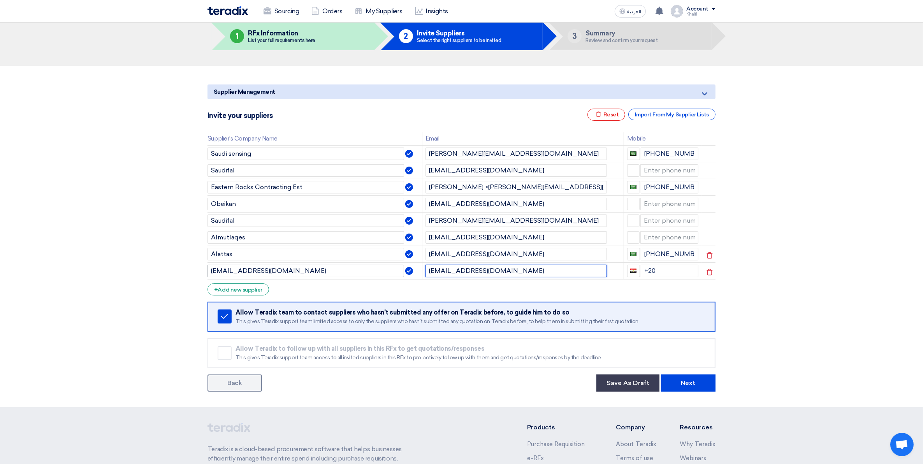
type input "[EMAIL_ADDRESS][DOMAIN_NAME]"
drag, startPoint x: 265, startPoint y: 272, endPoint x: 200, endPoint y: 270, distance: 65.0
click at [200, 270] on section "Supplier Management Minimize/Maximize Category Invite your suppliers Excel file…" at bounding box center [461, 236] width 923 height 341
click at [279, 271] on input "[DOMAIN_NAME]" at bounding box center [305, 271] width 196 height 12
click at [738, 272] on section "Supplier Management Minimize/Maximize Category Invite your suppliers Excel file…" at bounding box center [461, 236] width 923 height 341
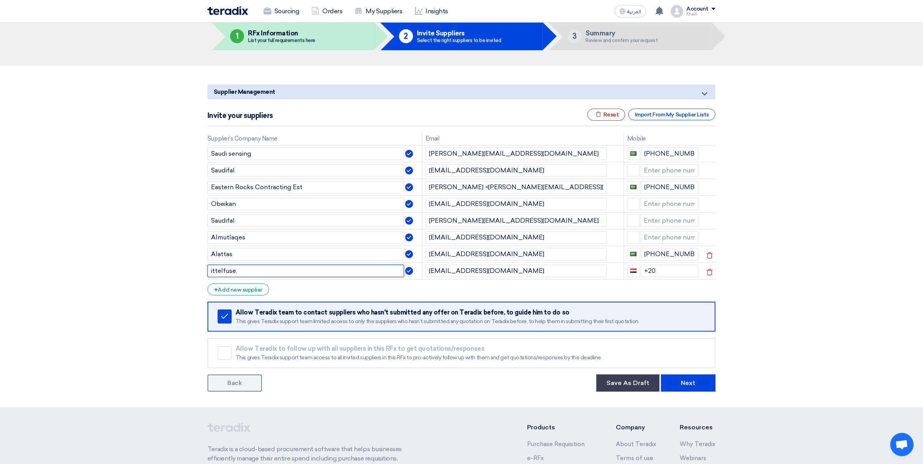
click at [253, 273] on input "ittelfuse." at bounding box center [305, 271] width 196 height 12
type input "ittelfuse"
drag, startPoint x: 785, startPoint y: 291, endPoint x: 715, endPoint y: 274, distance: 72.0
click at [738, 291] on section "Supplier Management Minimize/Maximize Category Invite your suppliers Excel file…" at bounding box center [461, 236] width 923 height 341
drag, startPoint x: 666, startPoint y: 269, endPoint x: 633, endPoint y: 269, distance: 32.3
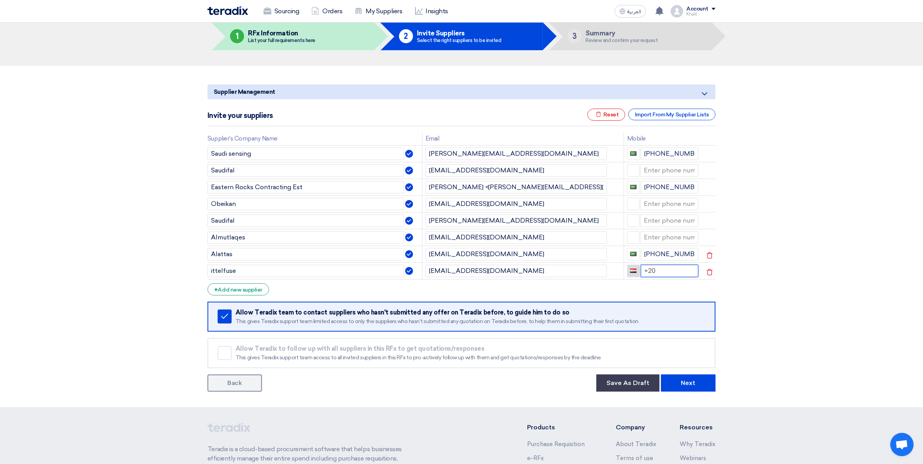
click at [633, 269] on div "+20" at bounding box center [663, 271] width 72 height 12
click at [738, 300] on section "Supplier Management Minimize/Maximize Category Invite your suppliers Excel file…" at bounding box center [461, 236] width 923 height 341
click at [698, 371] on button "Next" at bounding box center [688, 382] width 54 height 17
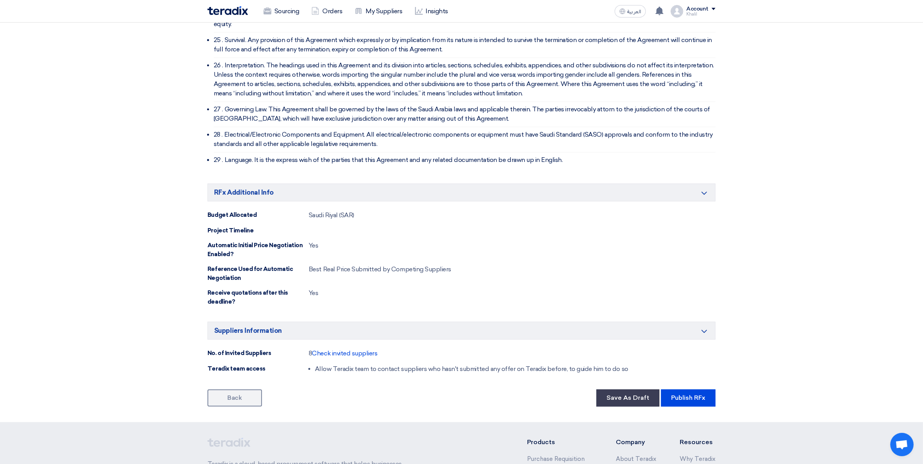
scroll to position [2089, 0]
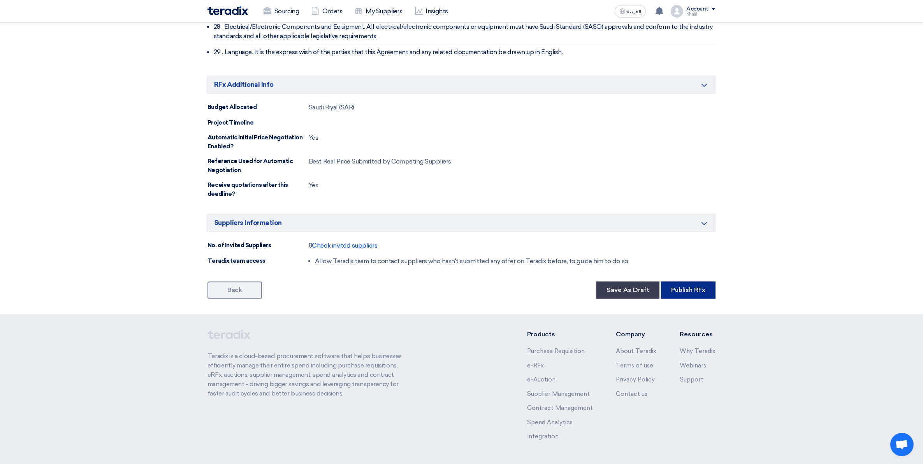
click at [700, 281] on button "Publish RFx" at bounding box center [688, 289] width 54 height 17
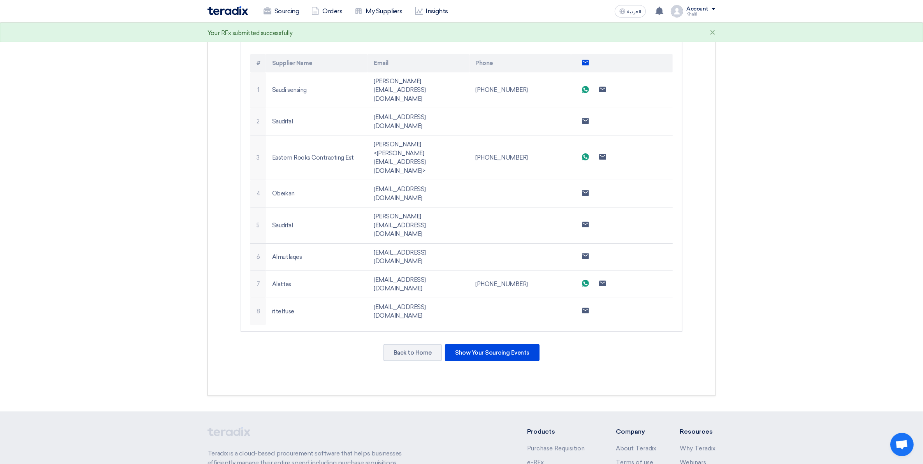
scroll to position [243, 0]
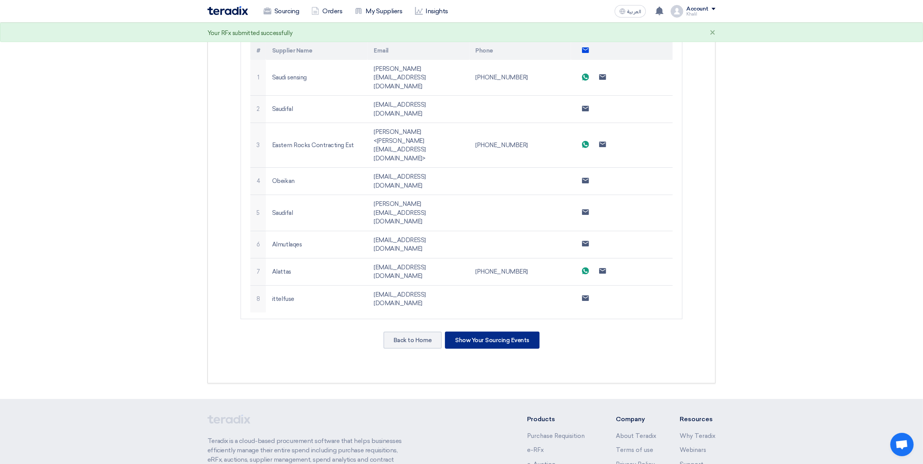
click at [505, 332] on div "Show Your Sourcing Events" at bounding box center [492, 340] width 95 height 17
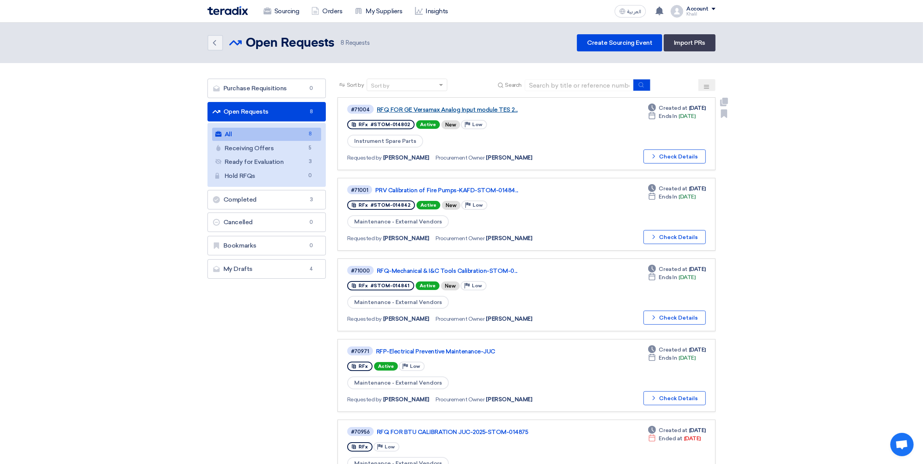
click at [458, 108] on link "RFQ FOR GE Versamax Analog Input module TES 2..." at bounding box center [474, 109] width 195 height 7
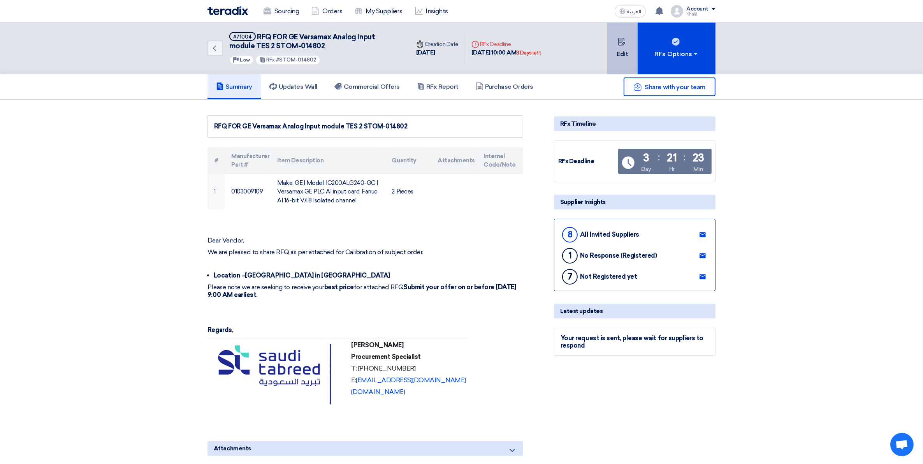
click at [623, 54] on button "Edit" at bounding box center [622, 49] width 30 height 52
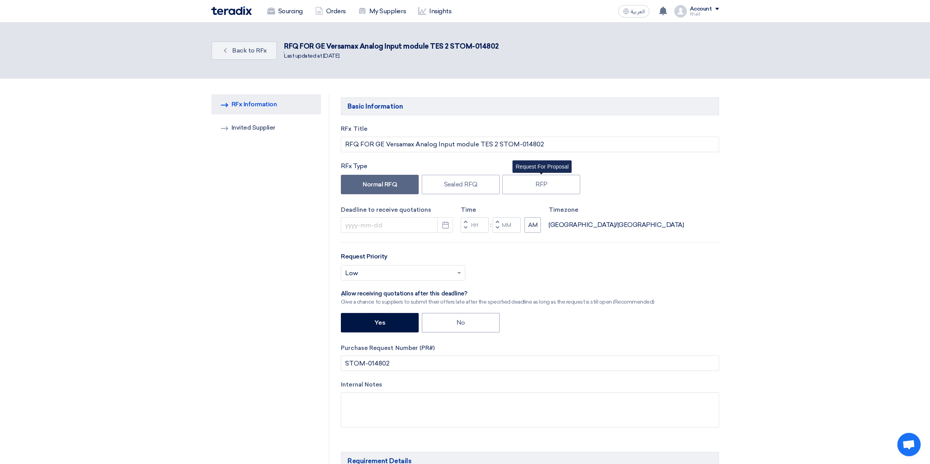
type input "[DATE]"
type input "10"
type input "00"
drag, startPoint x: 324, startPoint y: 43, endPoint x: 426, endPoint y: 43, distance: 101.9
click at [426, 43] on div "RFQ FOR GE Versamax Analog Input module TES 2 STOM-014802" at bounding box center [388, 46] width 215 height 11
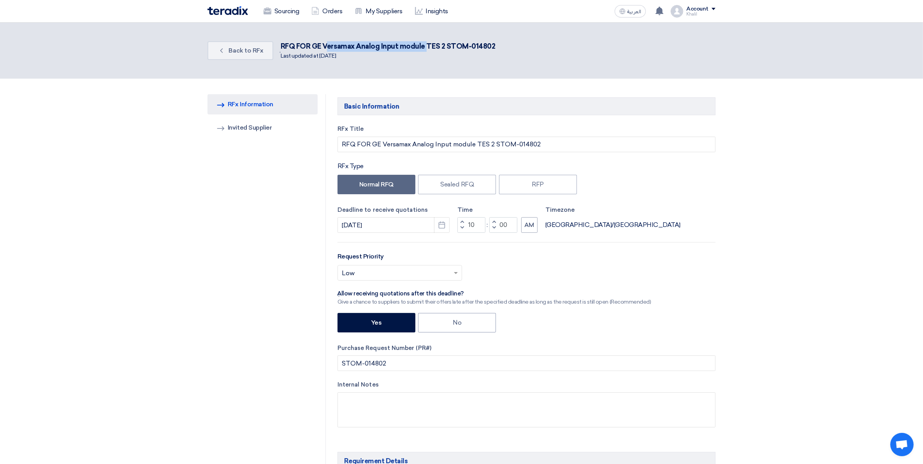
click at [367, 43] on div "RFQ FOR GE Versamax Analog Input module TES 2 STOM-014802" at bounding box center [388, 46] width 215 height 11
click at [322, 44] on div "RFQ FOR GE Versamax Analog Input module TES 2 STOM-014802" at bounding box center [388, 46] width 215 height 11
drag, startPoint x: 310, startPoint y: 45, endPoint x: 423, endPoint y: 45, distance: 112.8
click at [423, 45] on div "RFQ FOR GE Versamax Analog Input module TES 2 STOM-014802" at bounding box center [388, 46] width 215 height 11
copy div "GE Versamax Analog Input module"
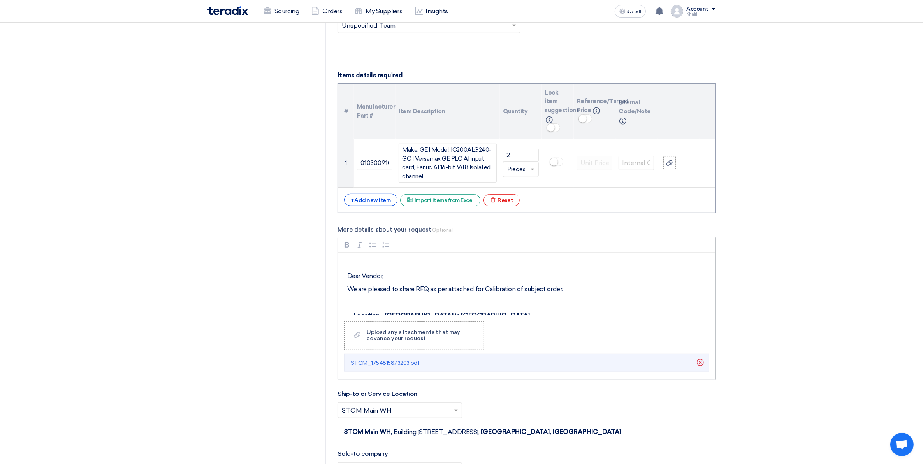
scroll to position [535, 0]
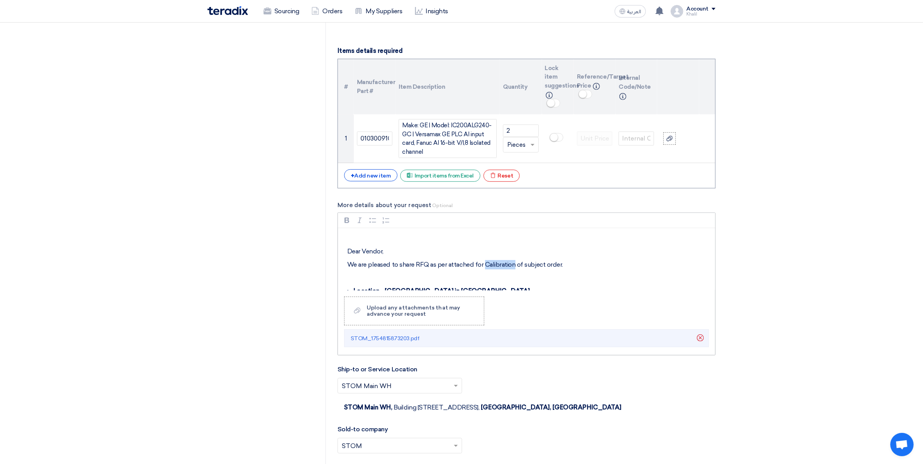
drag, startPoint x: 481, startPoint y: 267, endPoint x: 512, endPoint y: 265, distance: 31.2
click at [512, 265] on p "We are pleased to share RFQ as per attached for Calibration of subject order." at bounding box center [529, 264] width 364 height 9
paste div "Rich Text Editor, main"
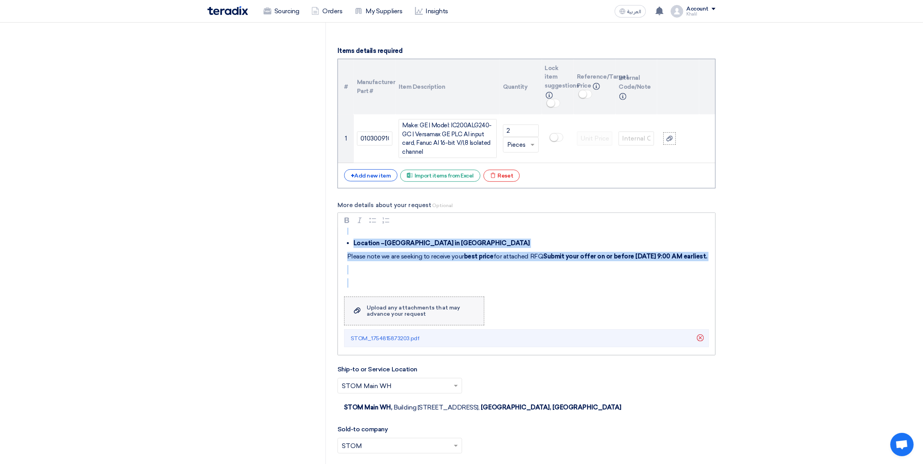
scroll to position [179, 0]
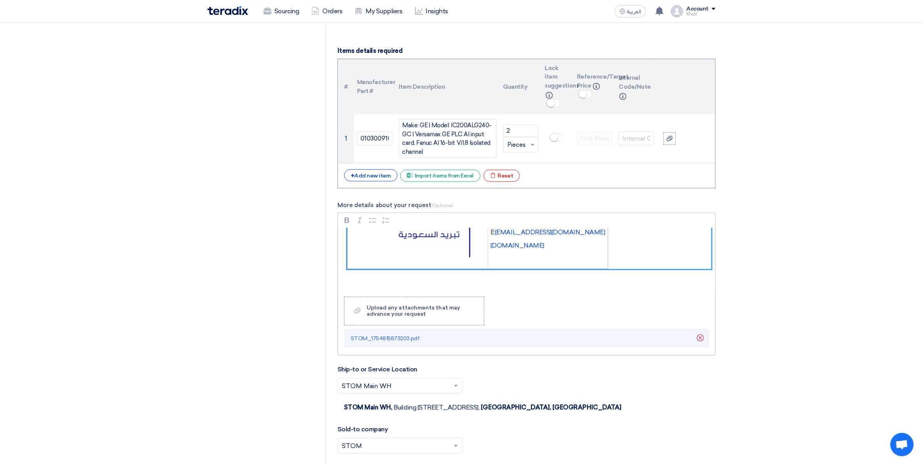
drag, startPoint x: 348, startPoint y: 250, endPoint x: 641, endPoint y: 248, distance: 292.6
click at [641, 248] on div "Dear Vendor, We are pleased to share RFQ as per attached for GE Versamax Analog…" at bounding box center [526, 259] width 377 height 62
click at [609, 284] on p "Rich Text Editor, main" at bounding box center [529, 279] width 364 height 9
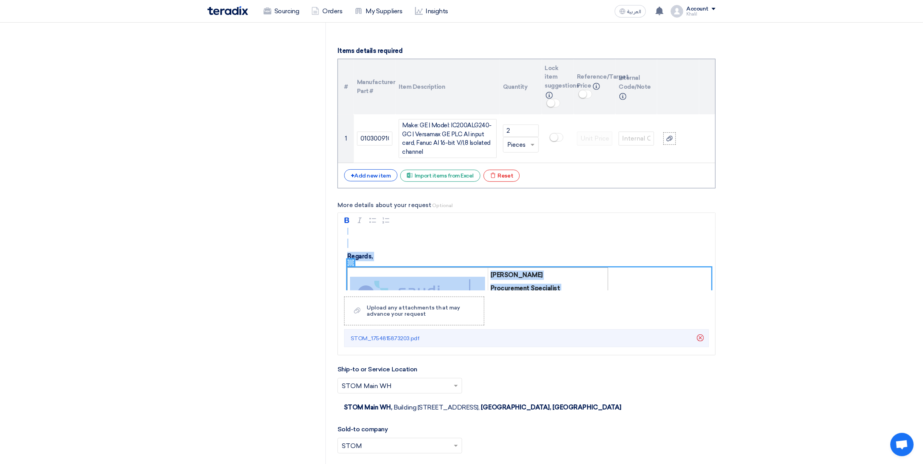
scroll to position [0, 0]
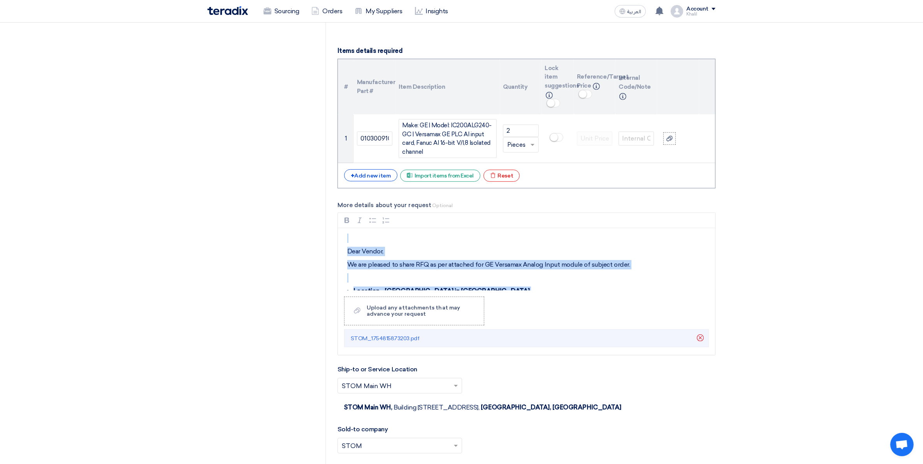
drag, startPoint x: 602, startPoint y: 277, endPoint x: 571, endPoint y: 199, distance: 83.5
copy div "Dear Vendor, We are pleased to share RFQ as per attached for GE Versamax Analog…"
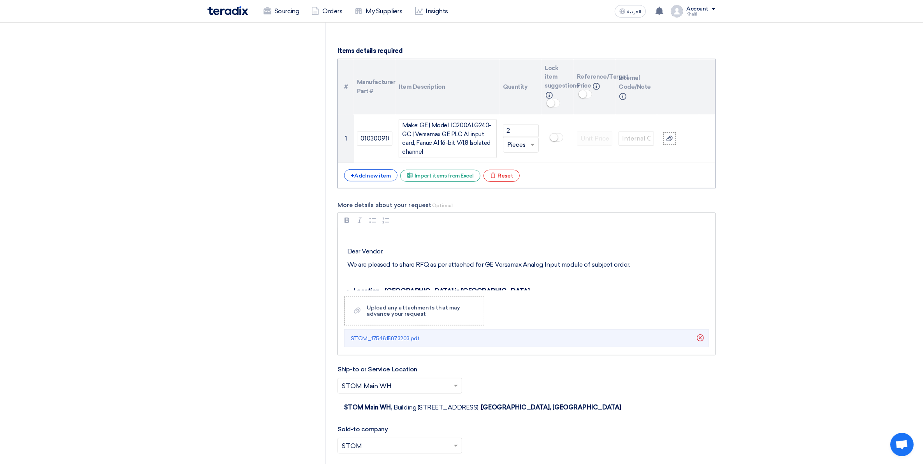
click at [600, 322] on div "Rich Text Editor Bold (CTRL+B) Bold Italic (CTRL+I) Italic Bulleted List Bullet…" at bounding box center [526, 283] width 378 height 143
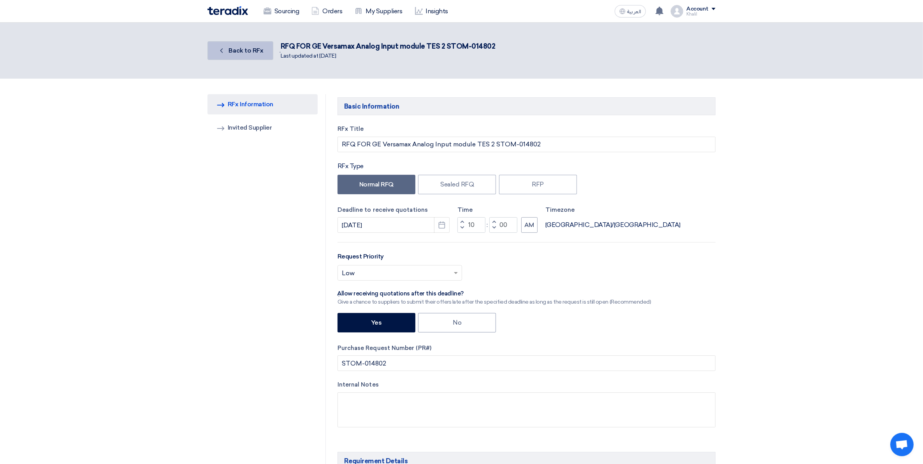
click at [223, 52] on icon "Back" at bounding box center [222, 51] width 8 height 8
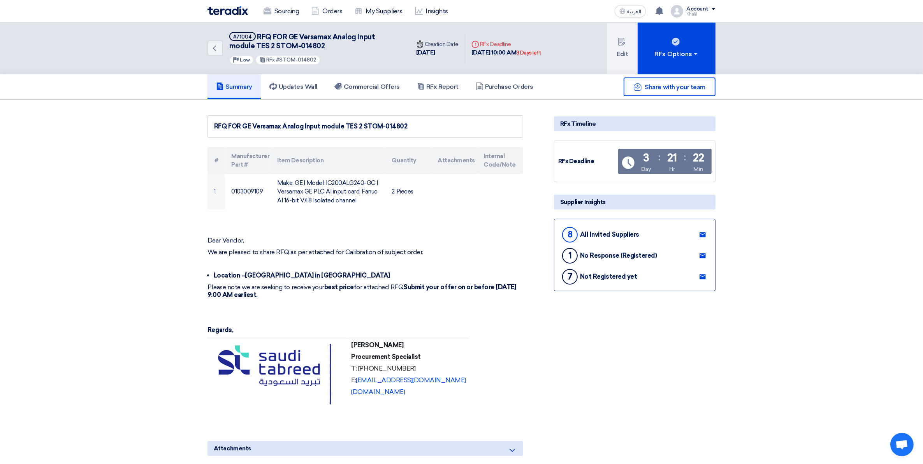
click at [705, 235] on icon at bounding box center [702, 235] width 6 height 6
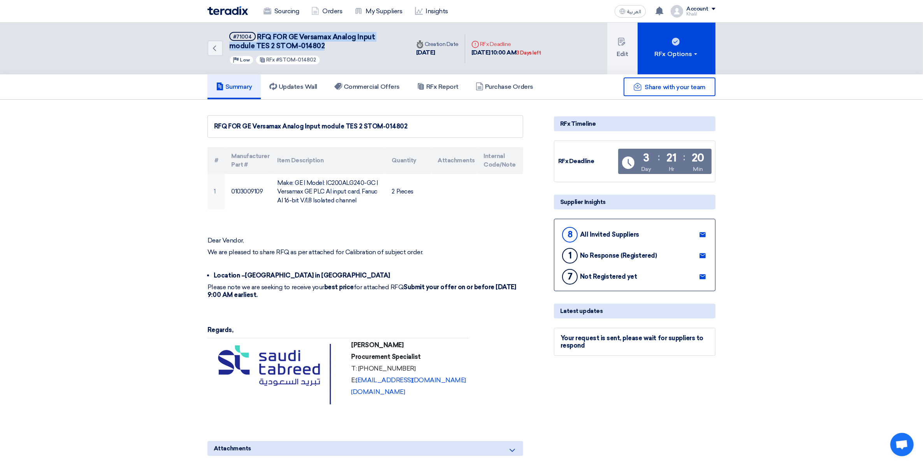
drag, startPoint x: 311, startPoint y: 44, endPoint x: 256, endPoint y: 33, distance: 56.2
click at [256, 33] on h5 "#71004 RFQ FOR GE Versamax Analog Input module TES 2 STOM-014802" at bounding box center [314, 41] width 171 height 19
copy span "RFQ FOR GE Versamax Analog Input module TES 2 STOM-014802"
click at [588, 232] on div "All Invited Suppliers" at bounding box center [609, 234] width 59 height 7
click at [702, 229] on link at bounding box center [702, 235] width 12 height 12
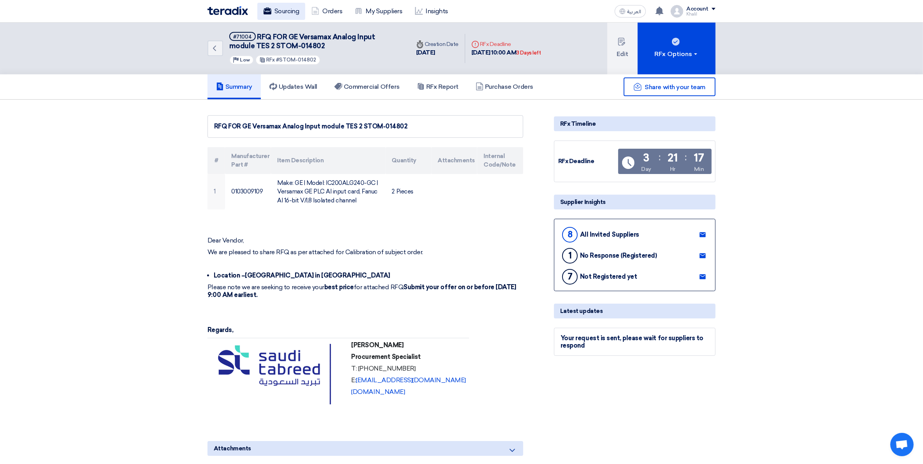
click at [287, 11] on link "Sourcing" at bounding box center [281, 11] width 48 height 17
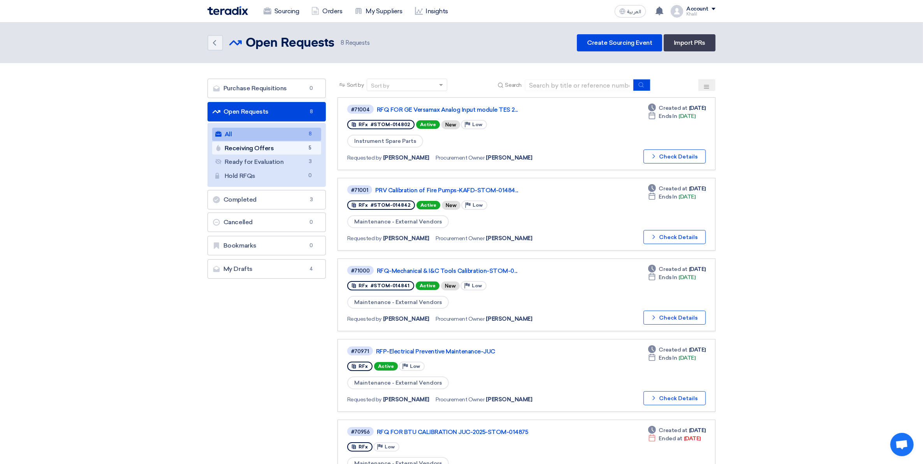
click at [265, 150] on link "Receiving Offers Receiving Offers 5" at bounding box center [266, 148] width 109 height 13
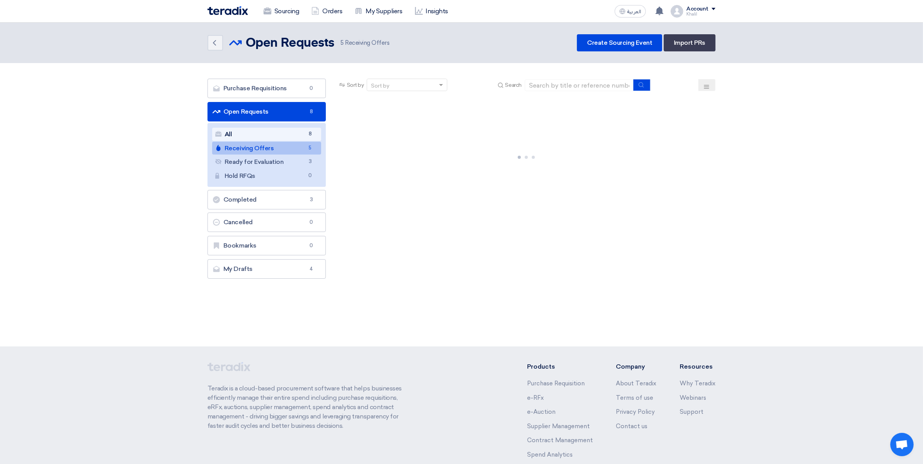
click at [265, 135] on link "All All 8" at bounding box center [266, 134] width 109 height 13
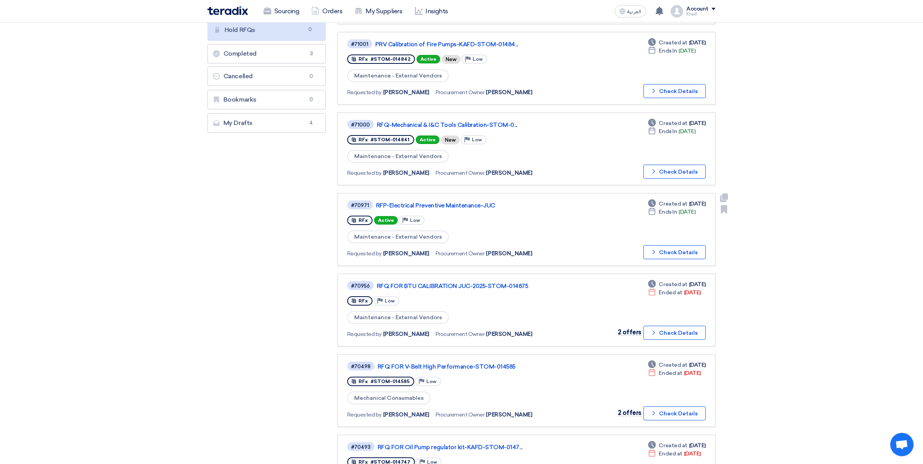
scroll to position [195, 0]
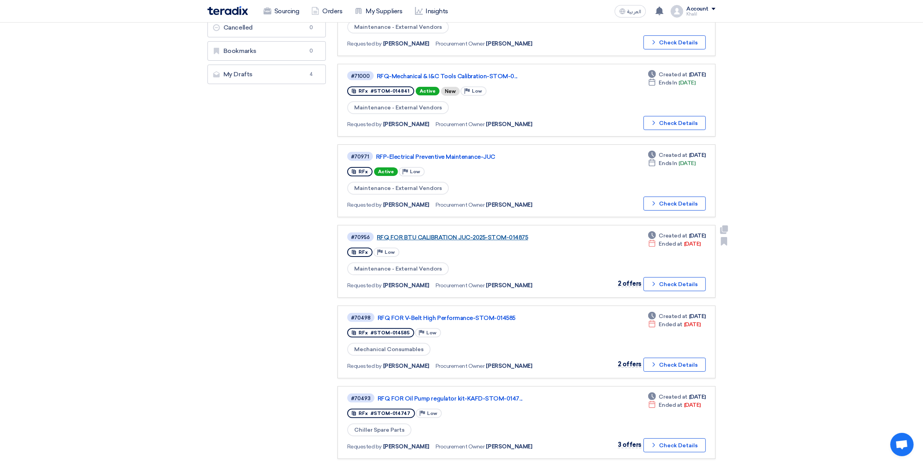
click at [475, 234] on link "RFQ FOR BTU CALIBRATION JUC-2025-STOM-014875" at bounding box center [474, 237] width 195 height 7
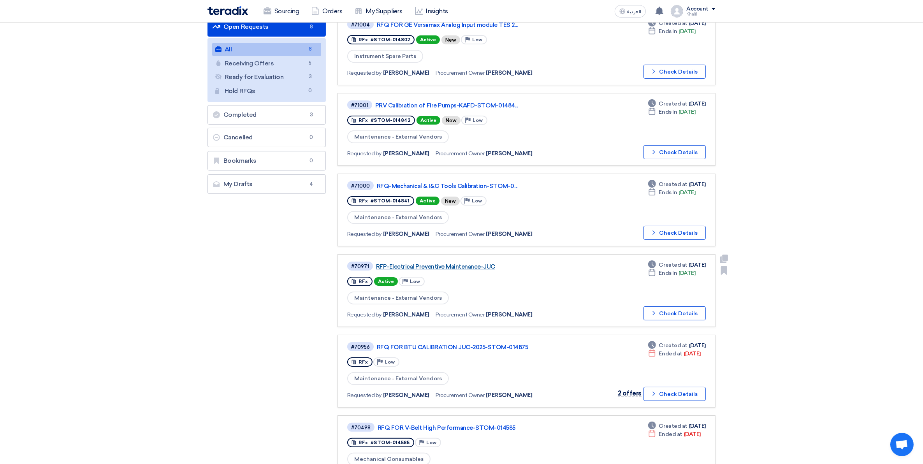
scroll to position [97, 0]
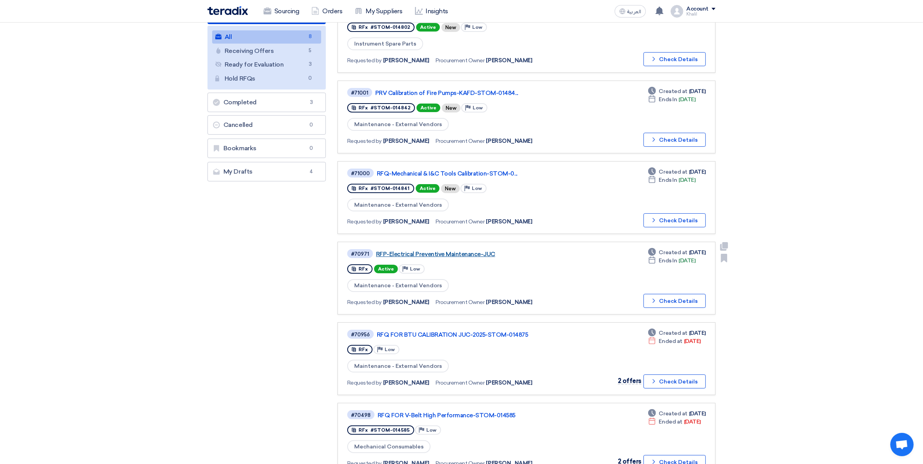
click at [447, 251] on link "RFP-Electrical Preventive Maintenance-JUC" at bounding box center [473, 254] width 195 height 7
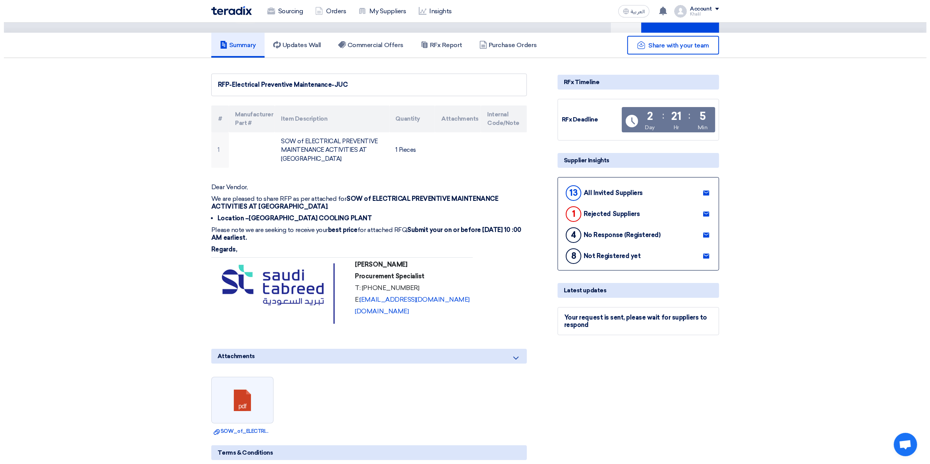
scroll to position [0, 0]
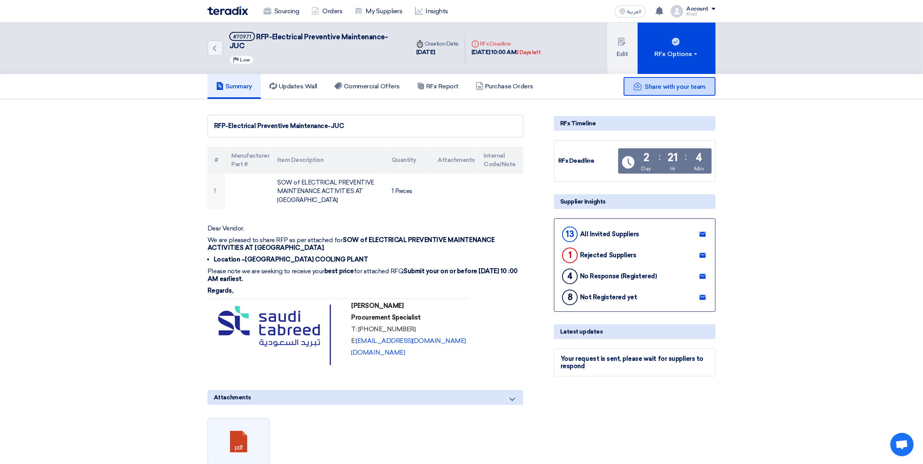
click at [683, 83] on span "Share with your team" at bounding box center [675, 86] width 60 height 7
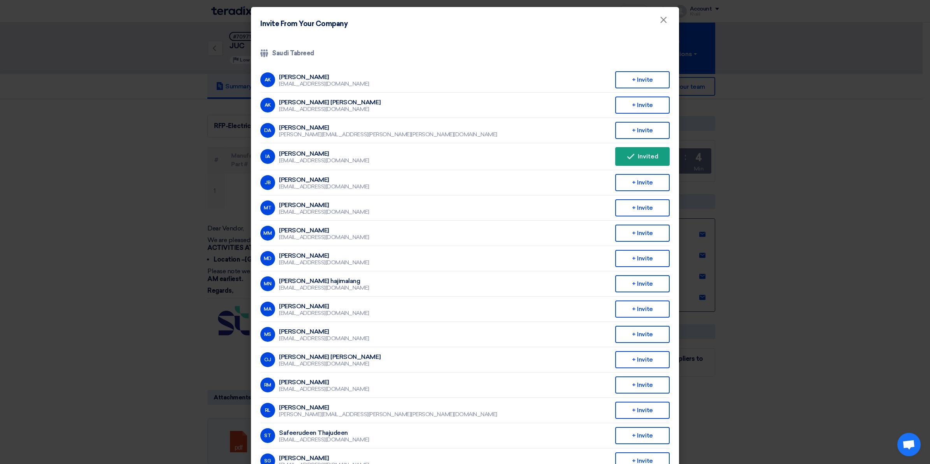
click at [738, 163] on modal-container "Invite From Your Company × Company Team Saudi Tabreed AK [PERSON_NAME] [EMAIL_A…" at bounding box center [465, 232] width 930 height 464
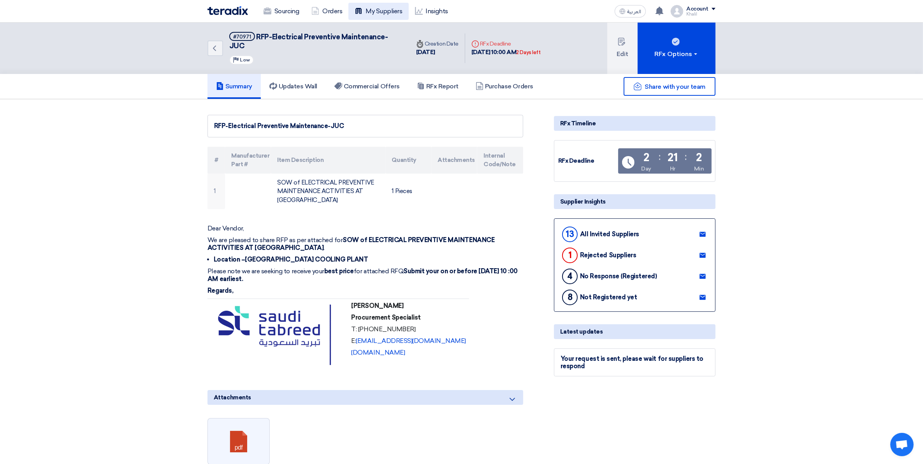
click at [377, 10] on link "My Suppliers" at bounding box center [378, 11] width 60 height 17
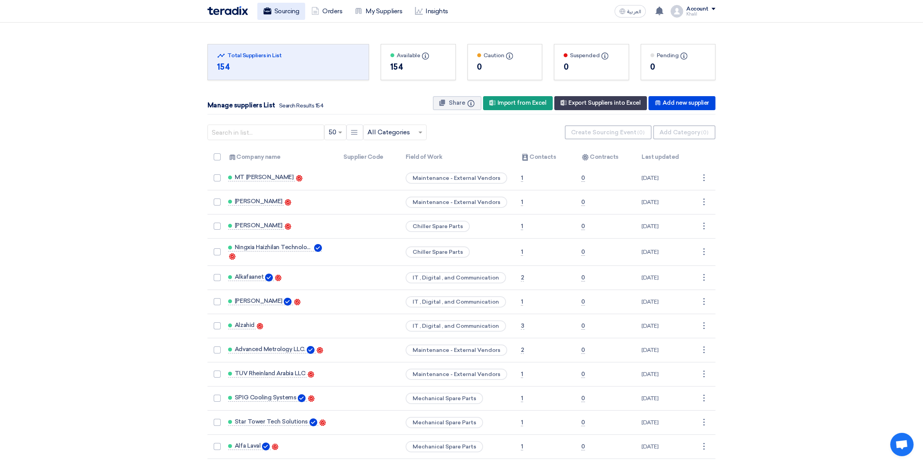
click at [287, 14] on link "Sourcing" at bounding box center [281, 11] width 48 height 17
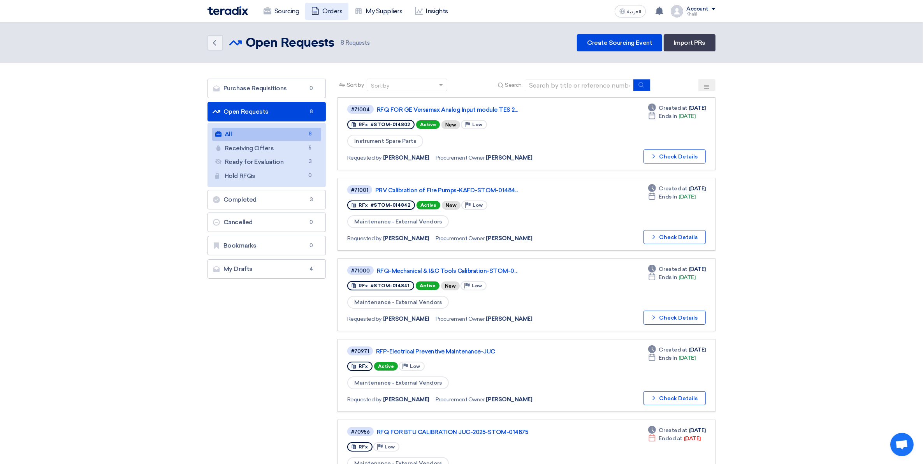
click at [324, 10] on link "Orders" at bounding box center [326, 11] width 43 height 17
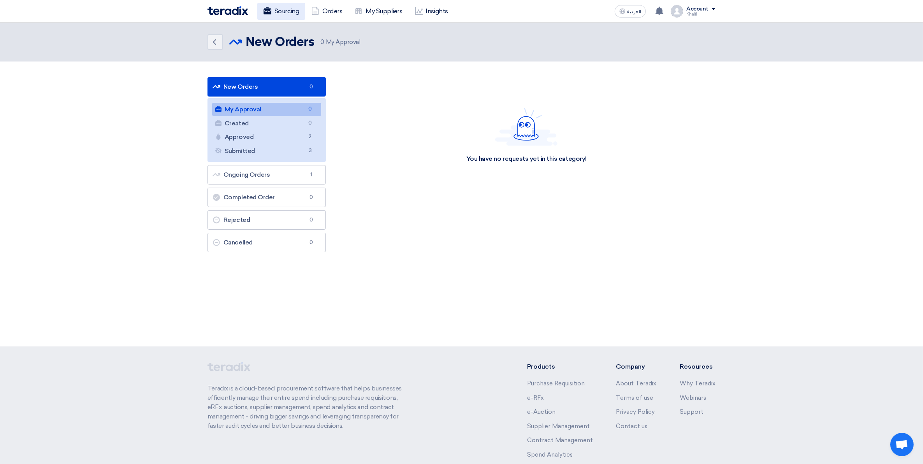
click at [288, 11] on link "Sourcing" at bounding box center [281, 11] width 48 height 17
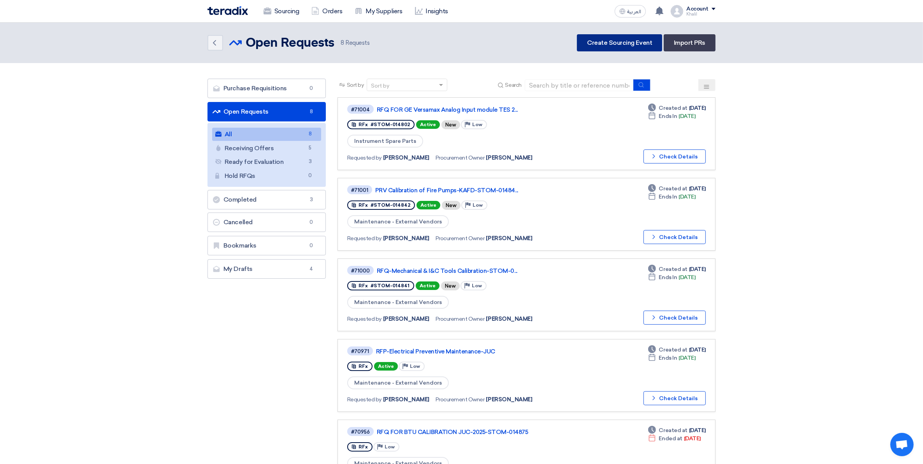
click at [598, 44] on link "Create Sourcing Event" at bounding box center [619, 42] width 85 height 17
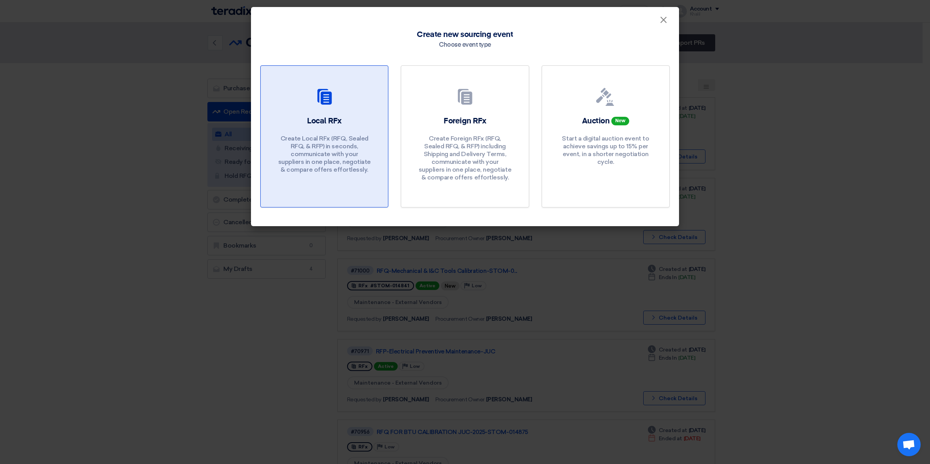
click at [339, 153] on p "Create Local RFx (RFQ, Sealed RFQ, & RFP) in seconds, communicate with your sup…" at bounding box center [324, 154] width 93 height 39
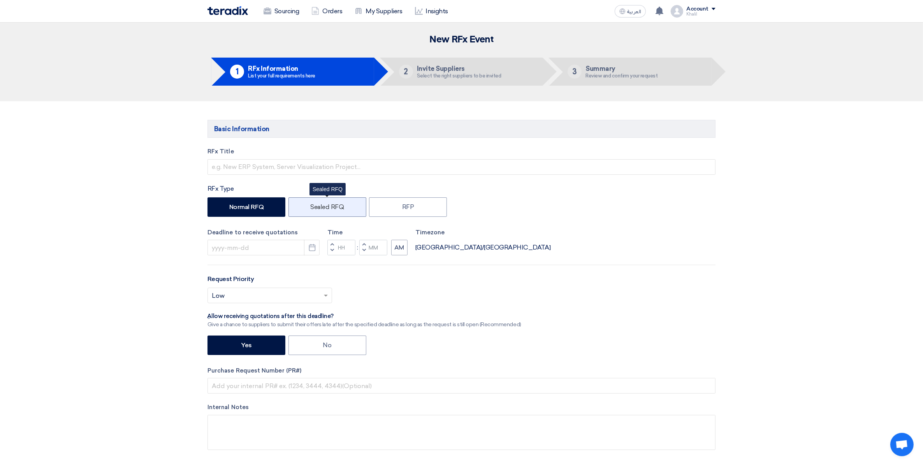
click at [335, 211] on label "Sealed RFQ" at bounding box center [327, 206] width 78 height 19
click at [315, 209] on input "Sealed RFQ" at bounding box center [312, 206] width 5 height 5
radio input "true"
